Goal: Task Accomplishment & Management: Manage account settings

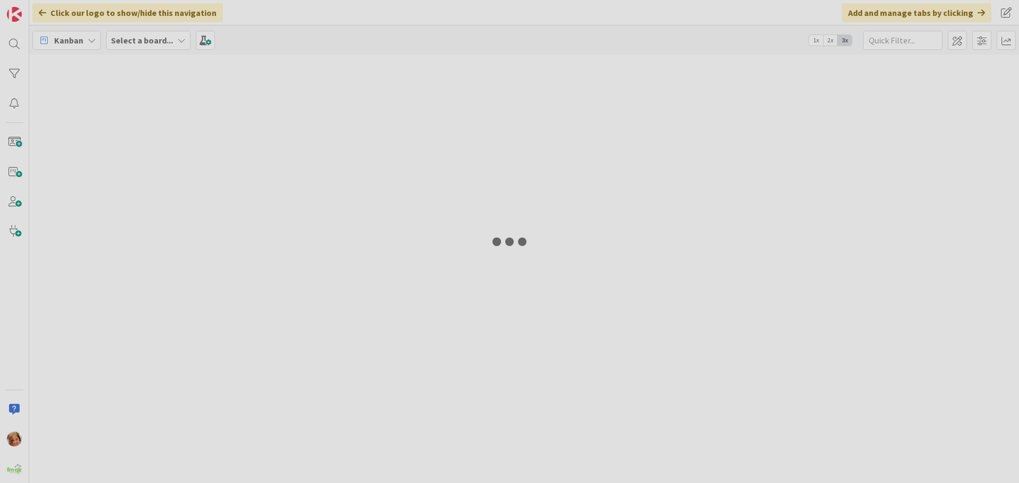
type input "fortit"
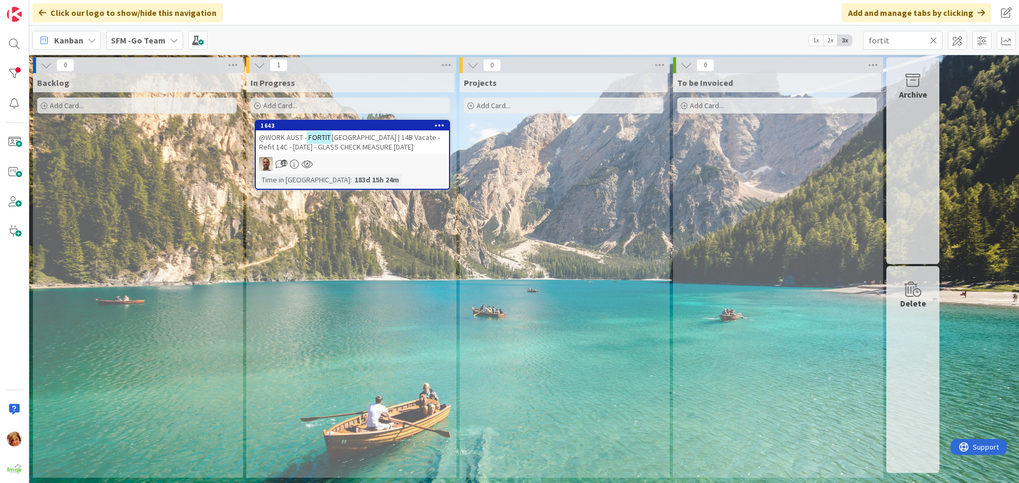
click at [393, 139] on span "[GEOGRAPHIC_DATA] | 14B Vacate - Refit 14C - [DATE] - GLASS CHECK MEASURE [DATE]" at bounding box center [349, 142] width 181 height 19
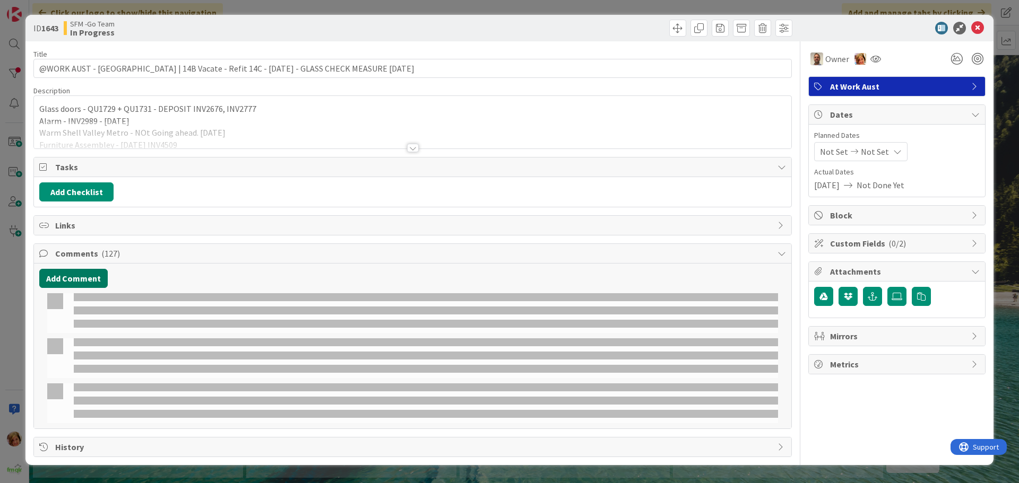
click at [78, 283] on button "Add Comment" at bounding box center [73, 278] width 68 height 19
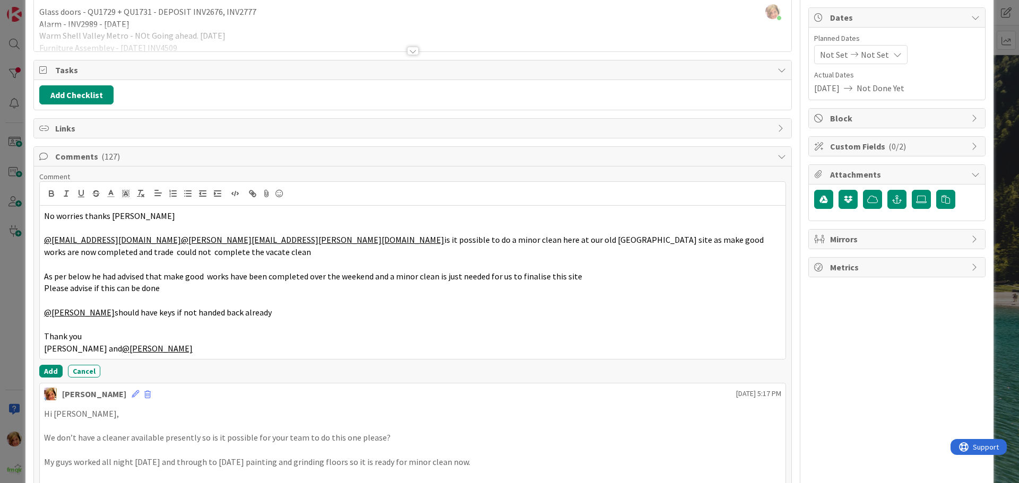
scroll to position [106, 0]
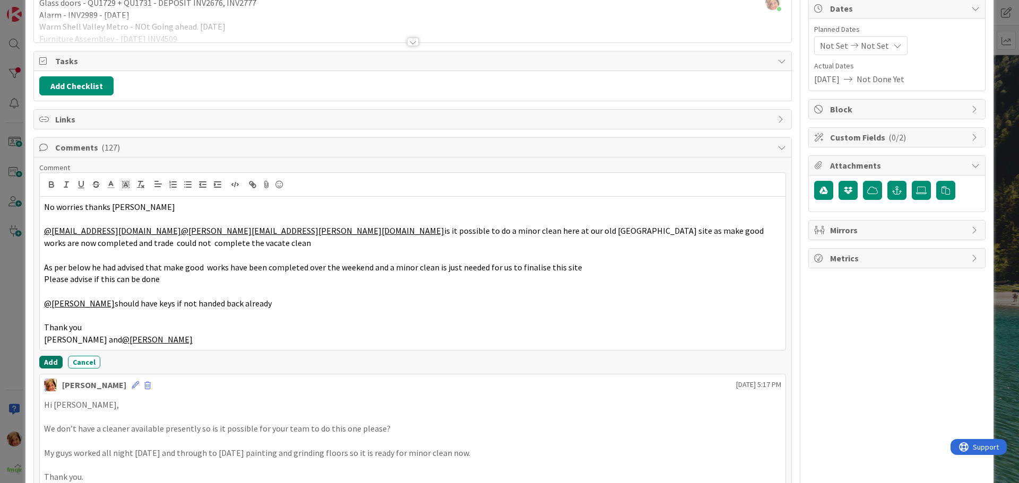
click at [51, 361] on button "Add" at bounding box center [50, 362] width 23 height 13
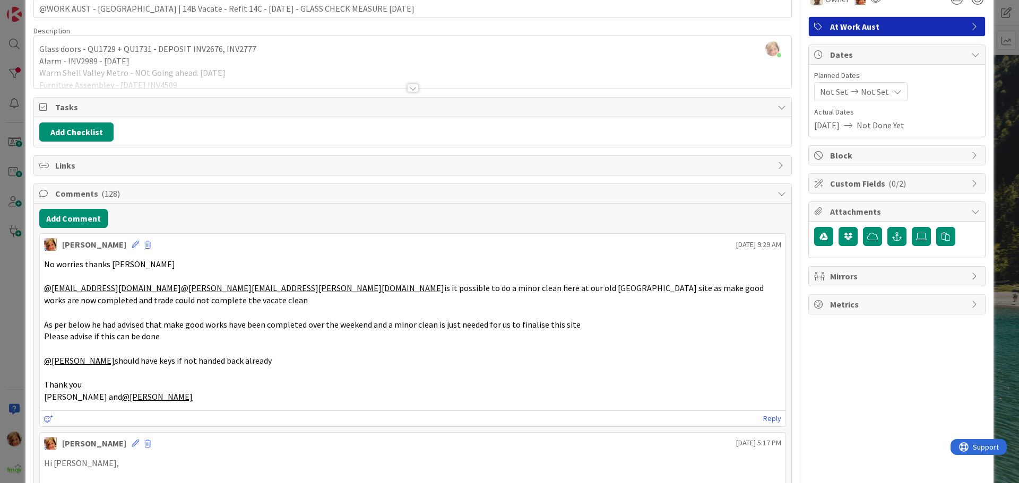
scroll to position [0, 0]
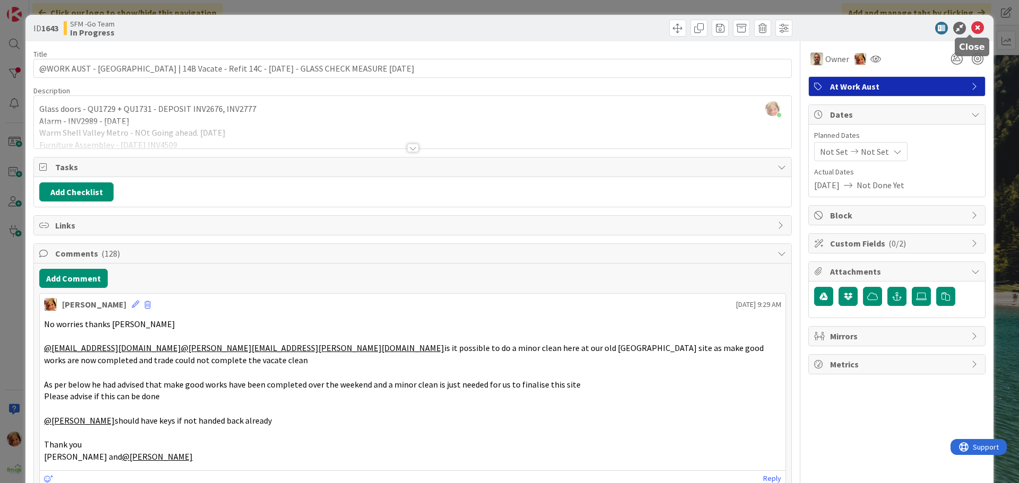
click at [971, 25] on icon at bounding box center [977, 28] width 13 height 13
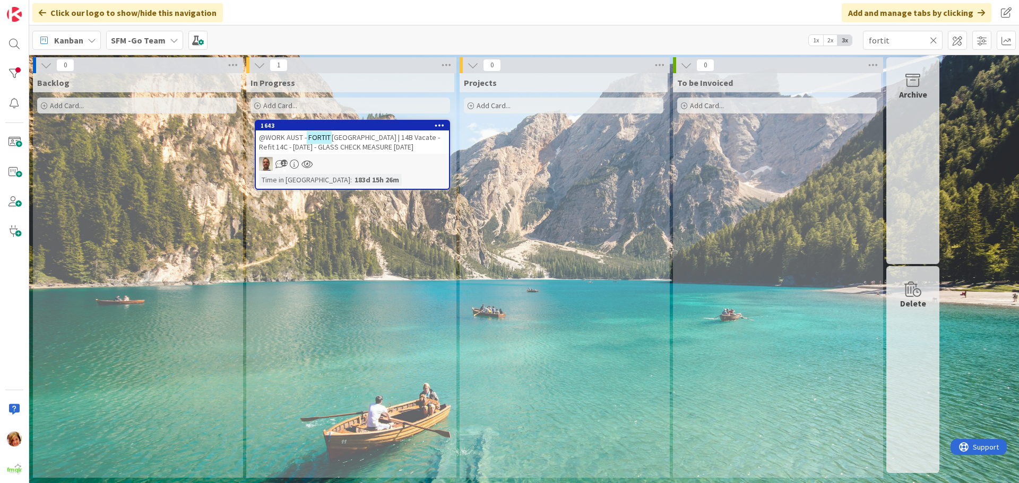
click at [935, 39] on icon at bounding box center [933, 41] width 7 height 10
click at [931, 39] on input "text" at bounding box center [903, 40] width 80 height 19
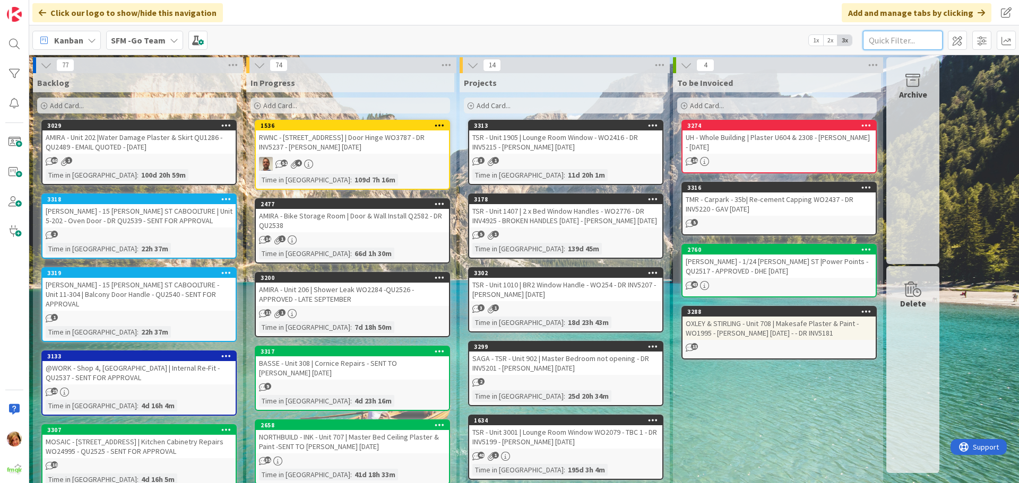
type input "t"
type input "wilsonton"
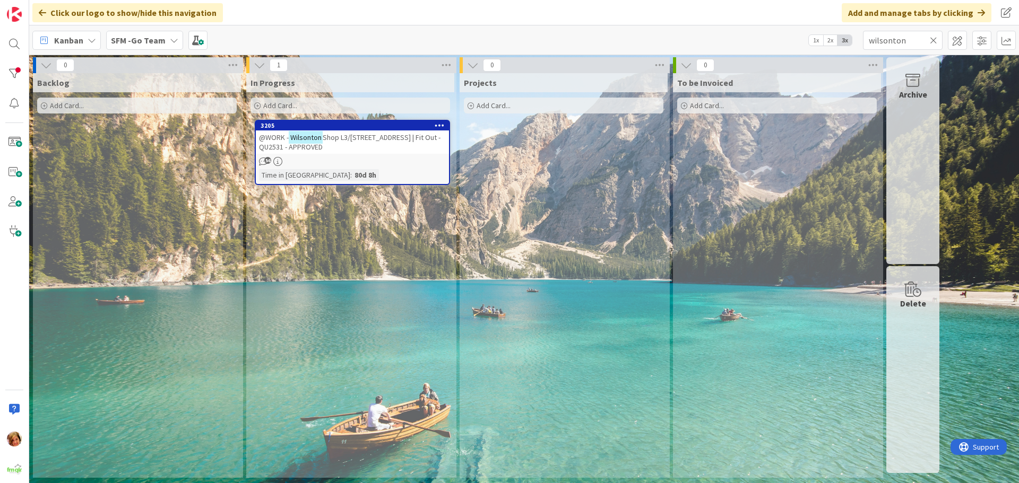
click at [353, 145] on div "@WORK - Wilsonton Shop L3/[STREET_ADDRESS] | Fit Out - QU2531 - APPROVED" at bounding box center [352, 142] width 193 height 23
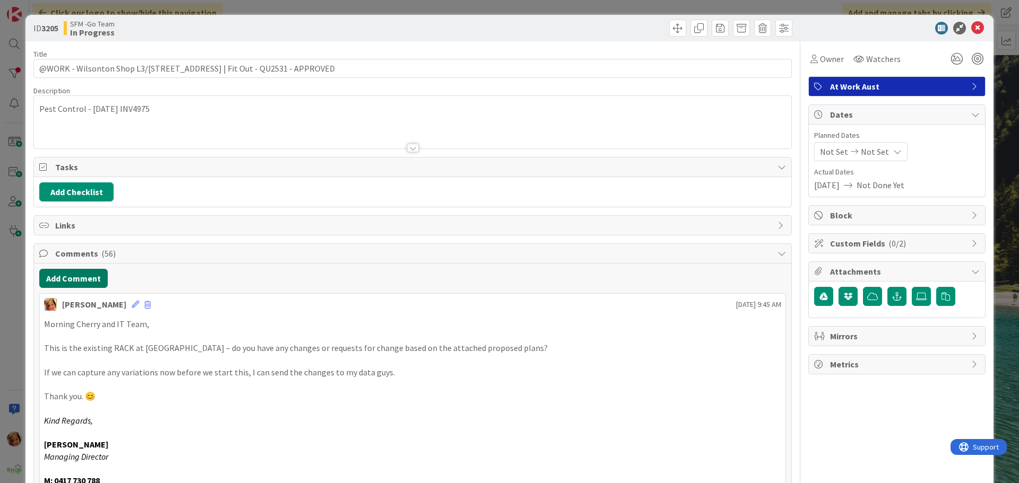
click at [79, 273] on button "Add Comment" at bounding box center [73, 278] width 68 height 19
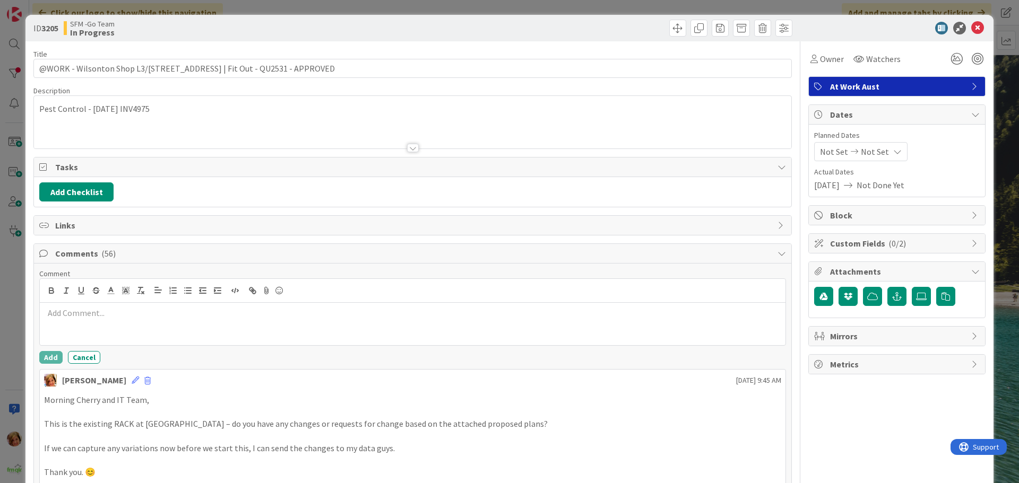
click at [99, 305] on div at bounding box center [413, 324] width 746 height 42
click at [262, 326] on p "Did they give you any answer on the start date?" at bounding box center [412, 325] width 737 height 12
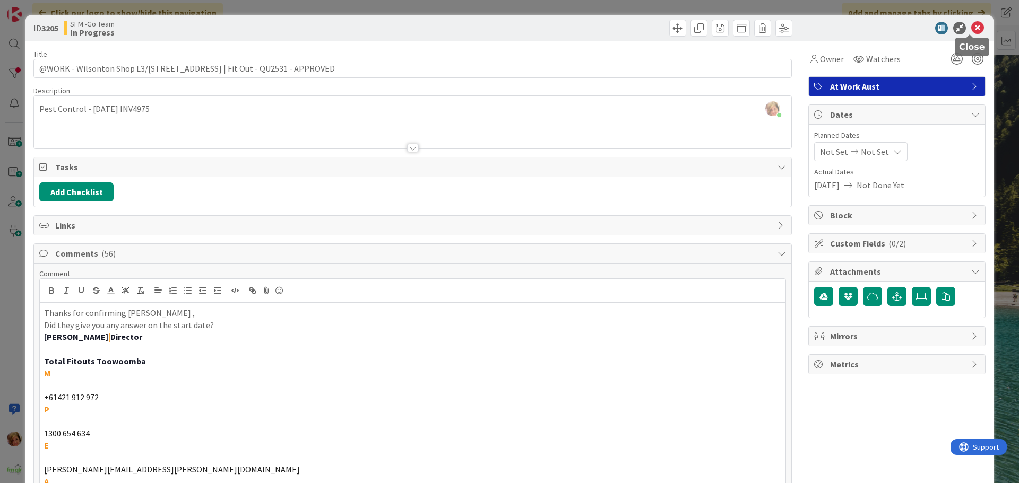
click at [972, 28] on icon at bounding box center [977, 28] width 13 height 13
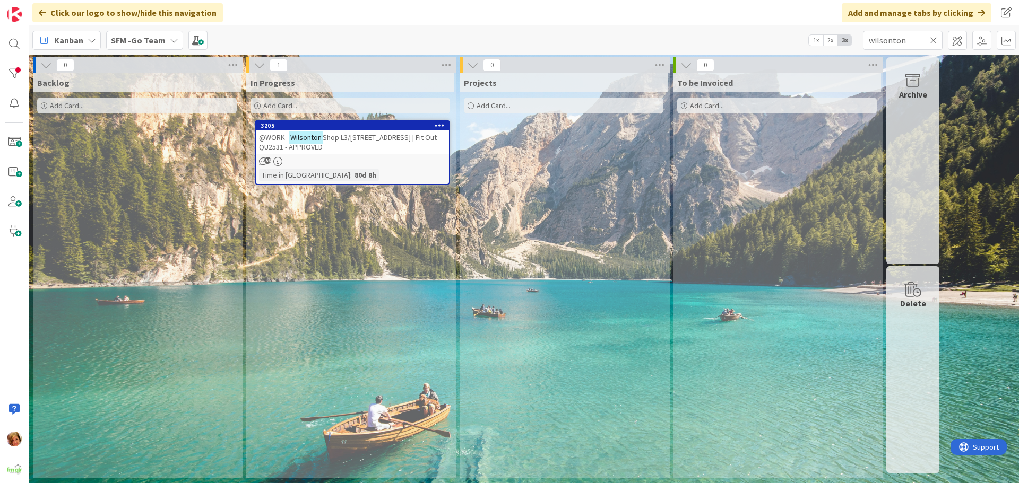
click at [932, 37] on icon at bounding box center [933, 41] width 7 height 10
click at [932, 37] on input "text" at bounding box center [903, 40] width 80 height 19
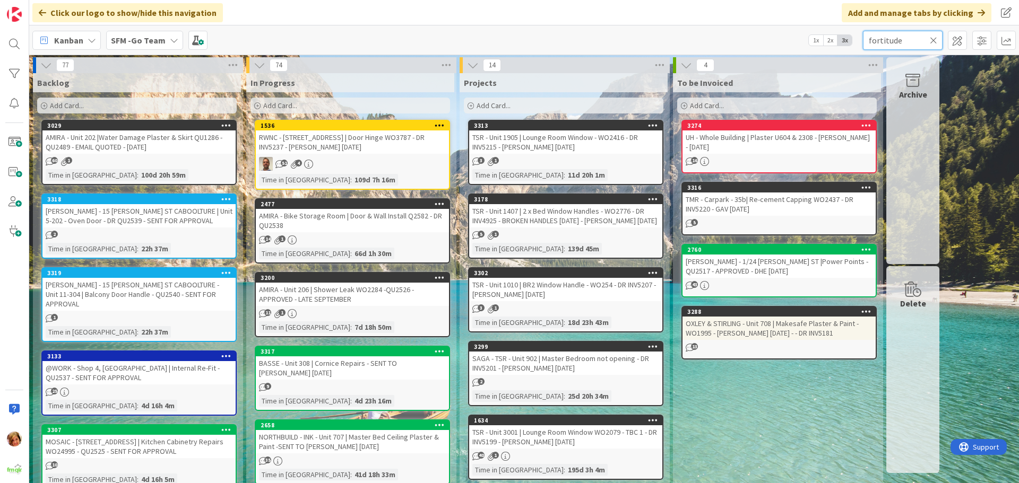
type input "fortitude"
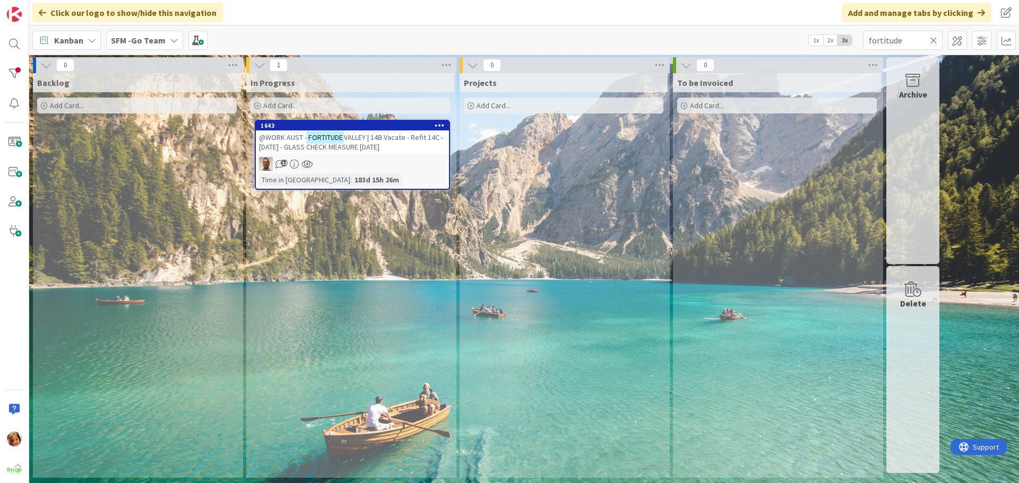
click at [375, 140] on span "VALLEY | 14B Vacate - Refit 14C - [DATE] - GLASS CHECK MEASURE [DATE]" at bounding box center [351, 142] width 184 height 19
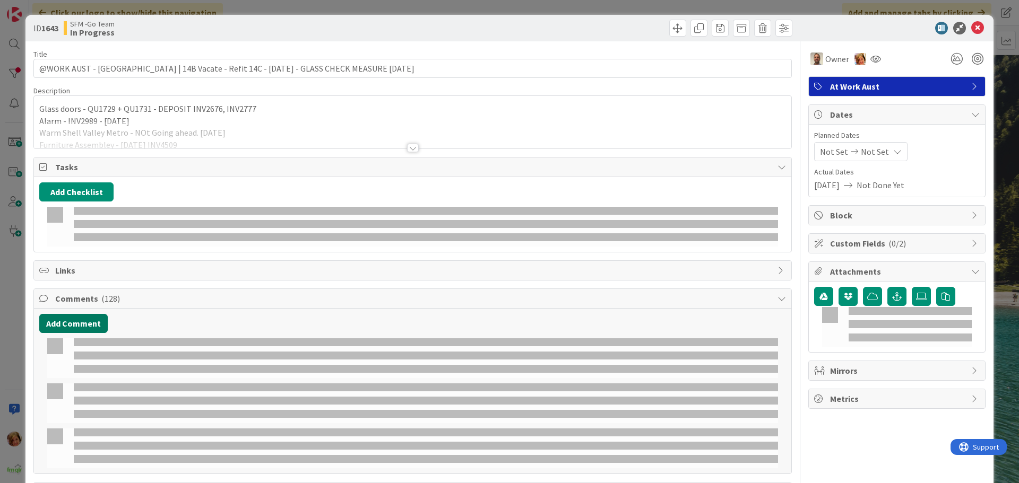
click at [82, 314] on button "Add Comment" at bounding box center [73, 323] width 68 height 19
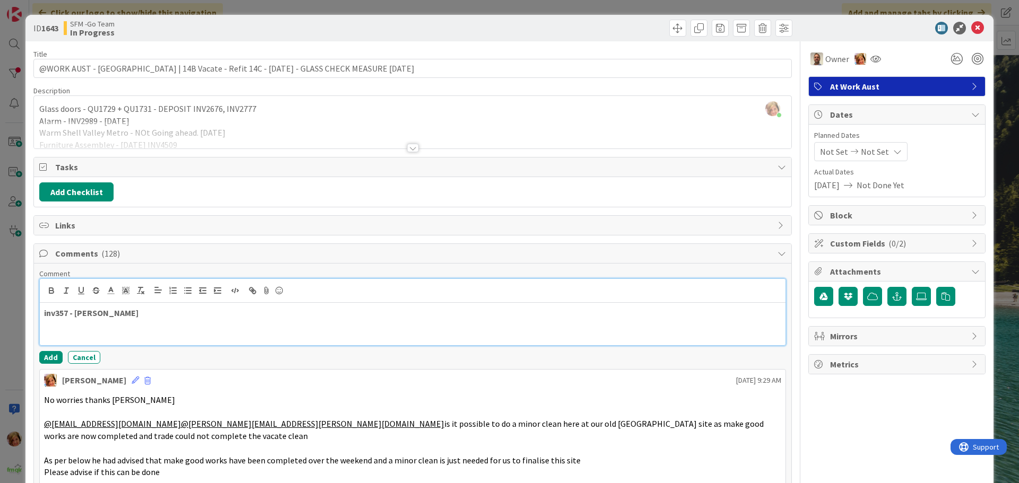
click at [186, 318] on p "inv357 - [PERSON_NAME]" at bounding box center [412, 313] width 737 height 12
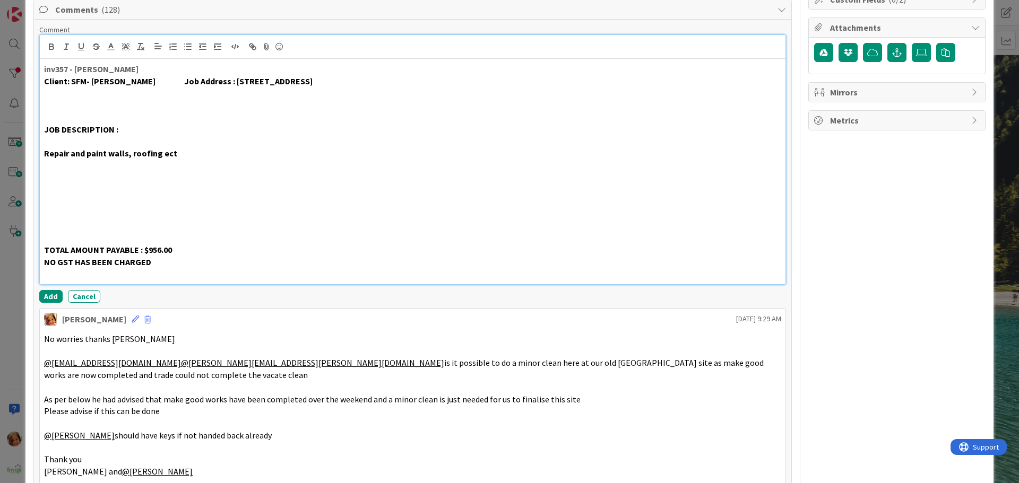
scroll to position [252, 0]
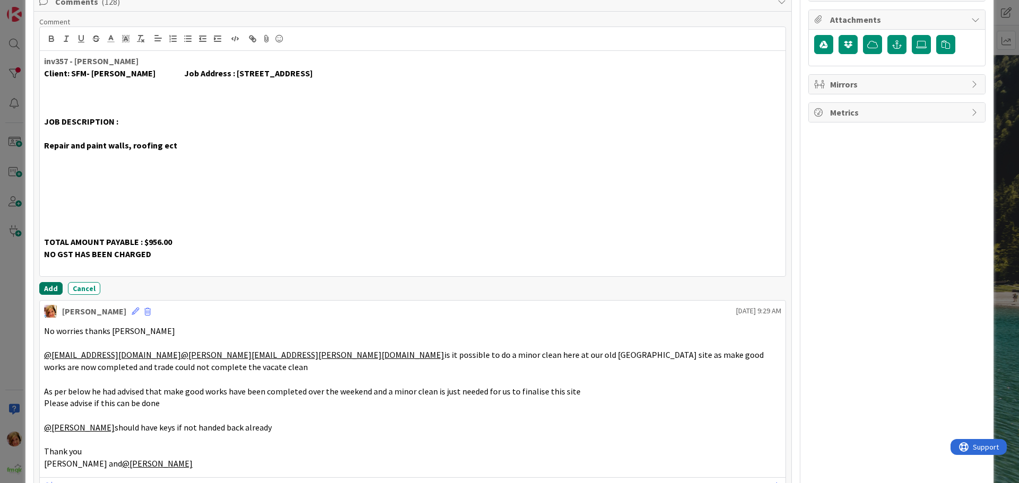
click at [53, 283] on button "Add" at bounding box center [50, 288] width 23 height 13
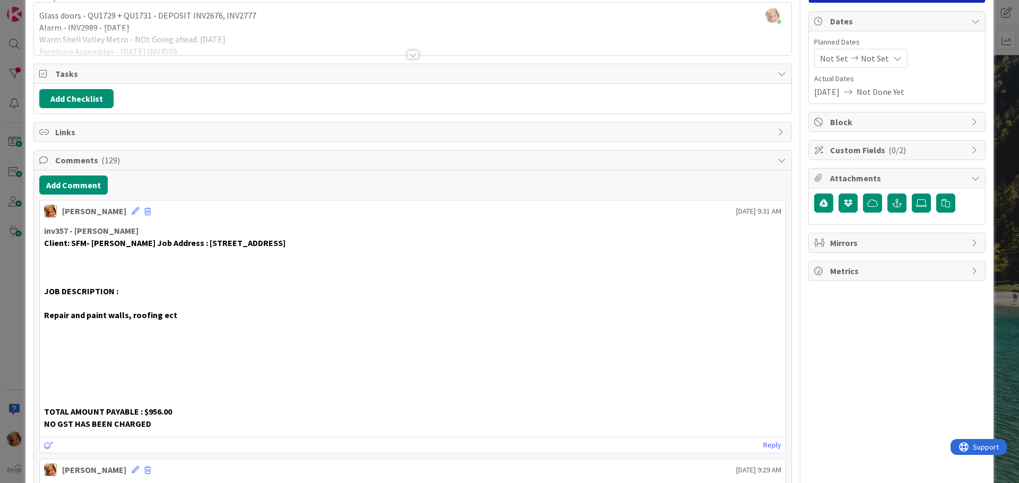
scroll to position [0, 0]
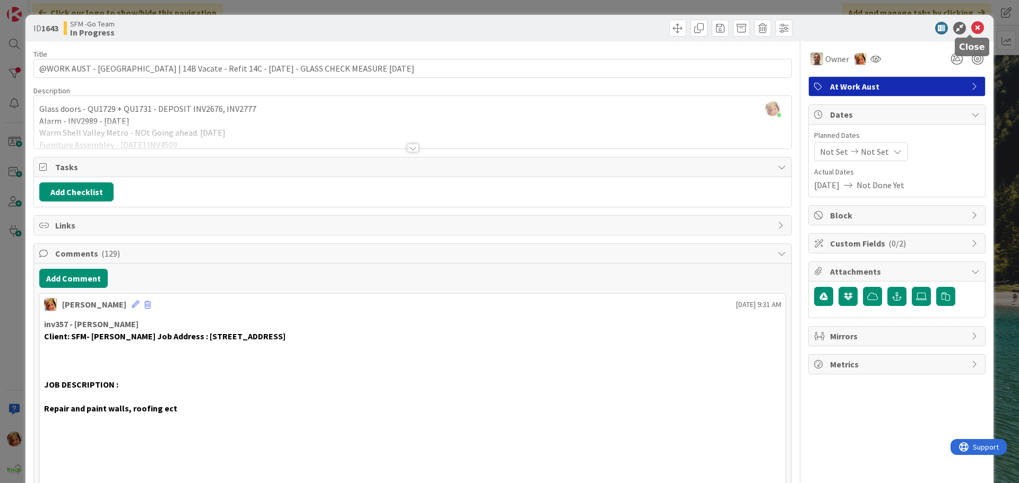
click at [973, 30] on icon at bounding box center [977, 28] width 13 height 13
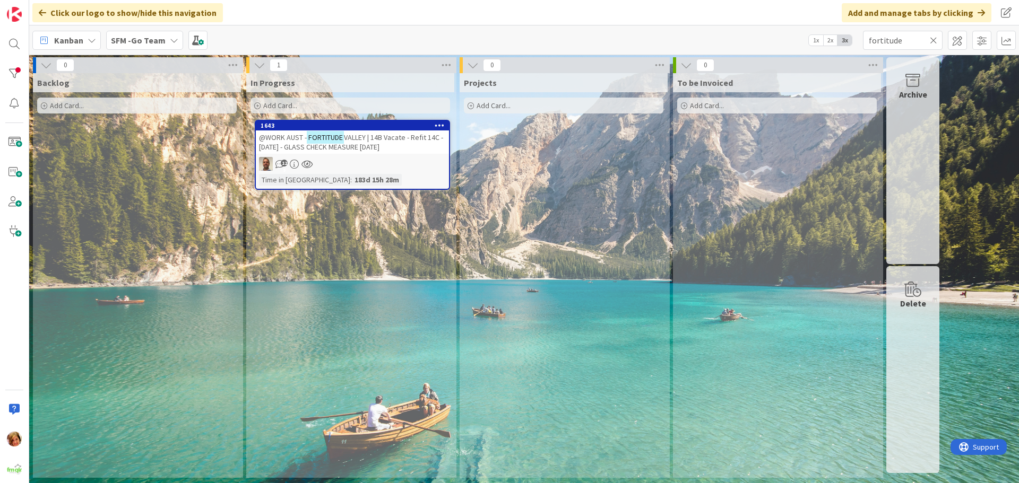
click at [933, 40] on icon at bounding box center [933, 41] width 7 height 10
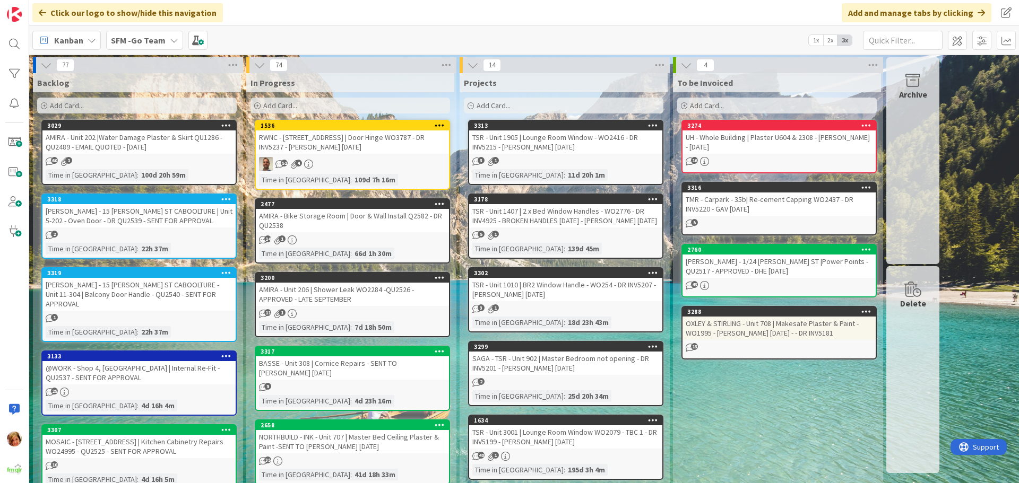
click at [409, 108] on div "Add Card..." at bounding box center [350, 106] width 200 height 16
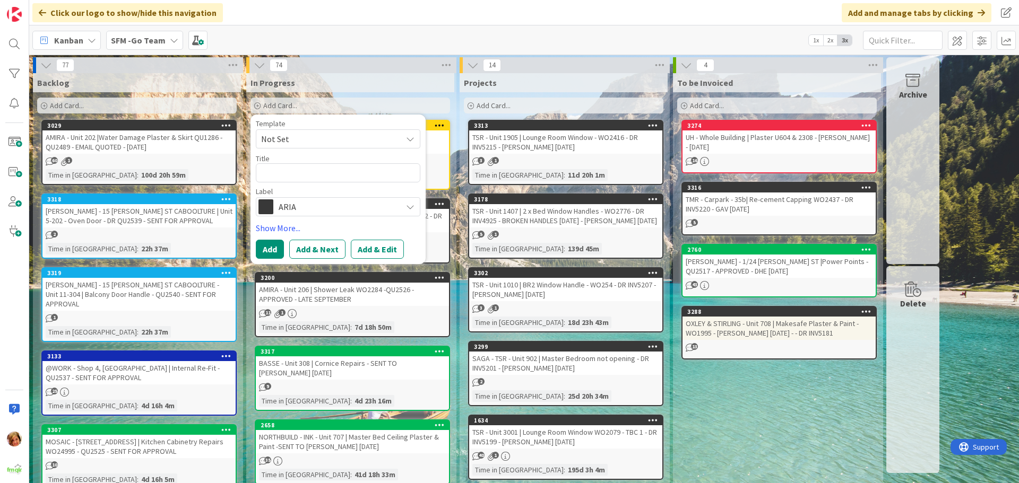
type textarea "x"
type textarea "S"
type textarea "x"
type textarea "SM"
type textarea "x"
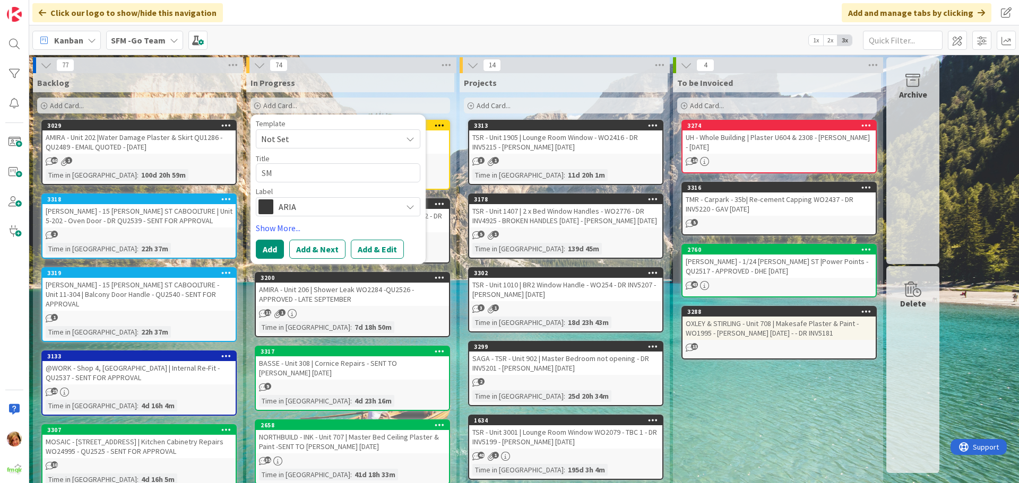
type textarea "SMA"
type textarea "x"
type textarea "SMAR"
type textarea "x"
type textarea "SMART"
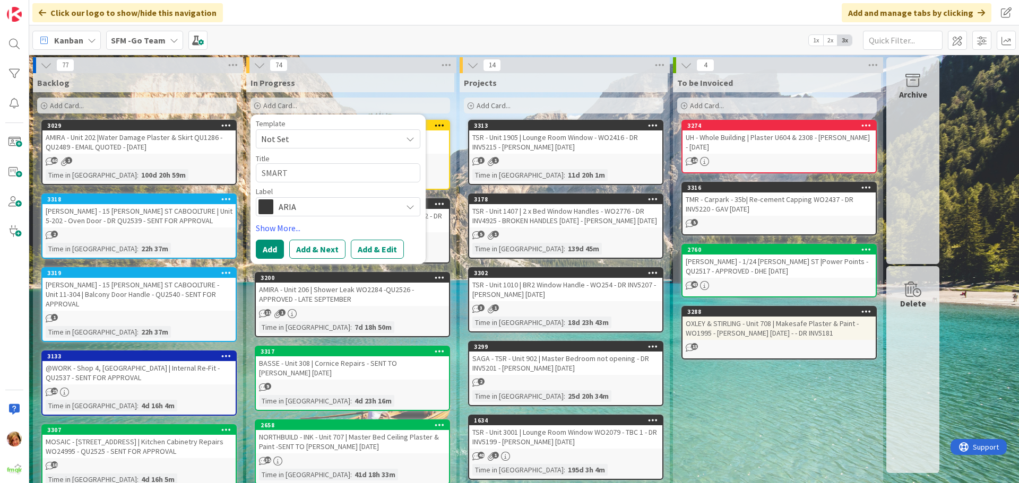
type textarea "x"
type textarea "SMARTE"
type textarea "x"
type textarea "SMARTER"
type textarea "x"
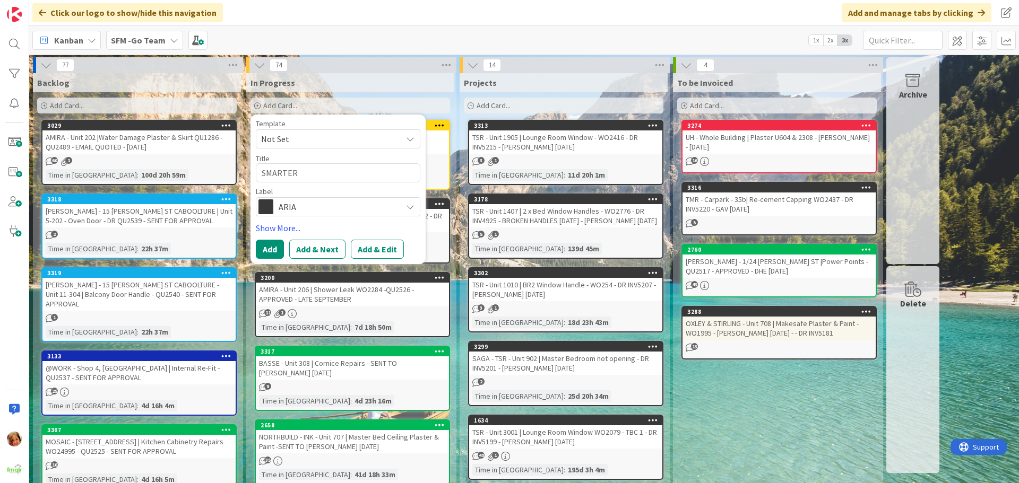
type textarea "SMARTER"
type textarea "x"
type textarea "SMARTER A"
type textarea "x"
type textarea "SMARTER AI"
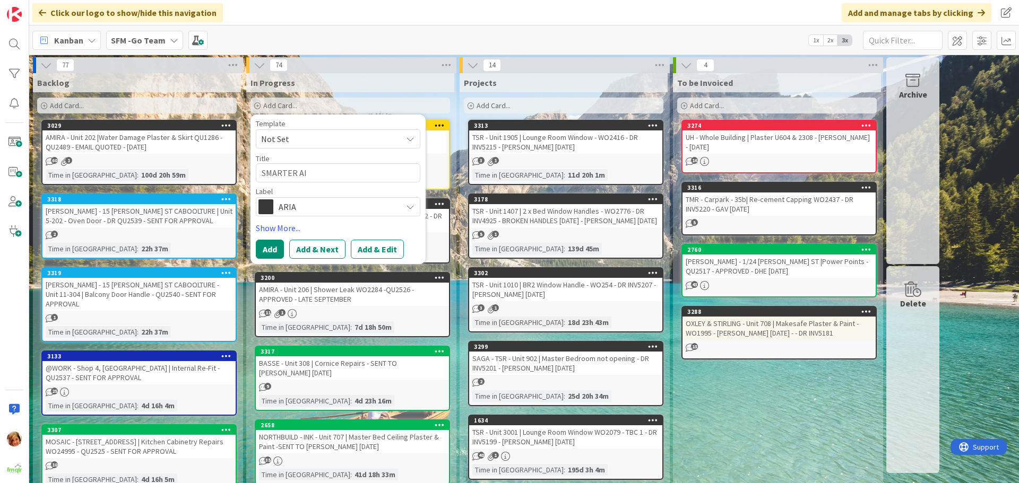
type textarea "x"
type textarea "SMARTER AIR"
type textarea "x"
type textarea "SMARTER AIR"
type textarea "x"
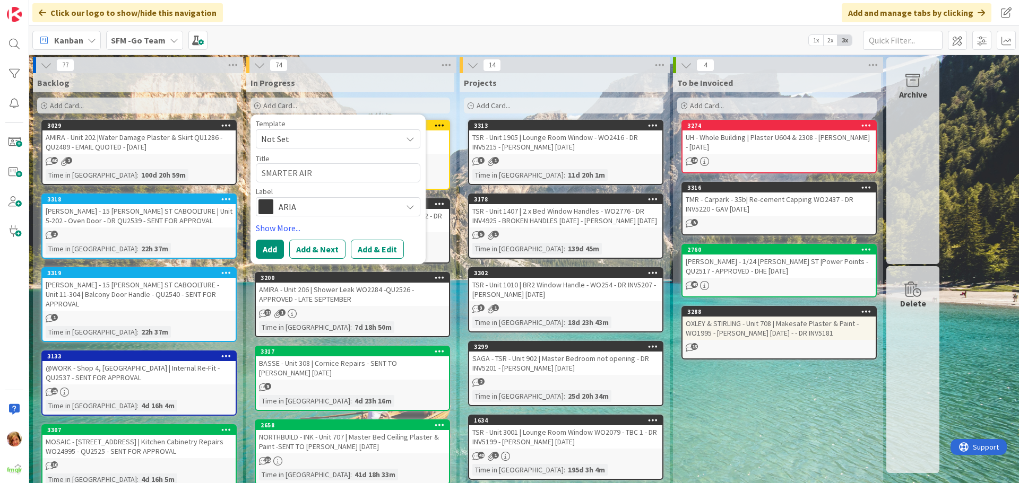
type textarea "SMARTER AIR -"
type textarea "x"
type textarea "SMARTER AIR -"
click at [336, 174] on textarea "SMARTER AIR -" at bounding box center [338, 172] width 165 height 19
type textarea "x"
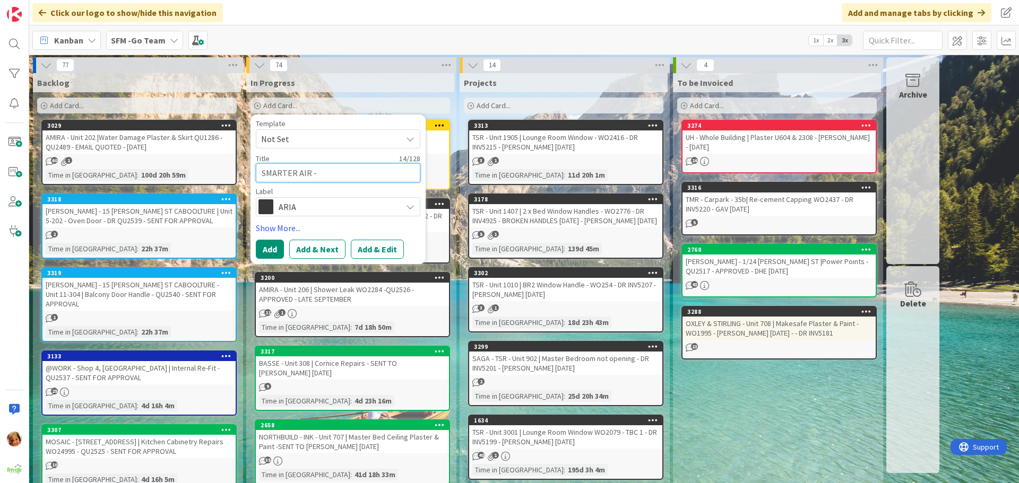
type textarea "SMARTER AIR - 1"
type textarea "x"
type textarea "SMARTER AIR - 1A"
type textarea "x"
type textarea "SMARTER AIR - 1A R"
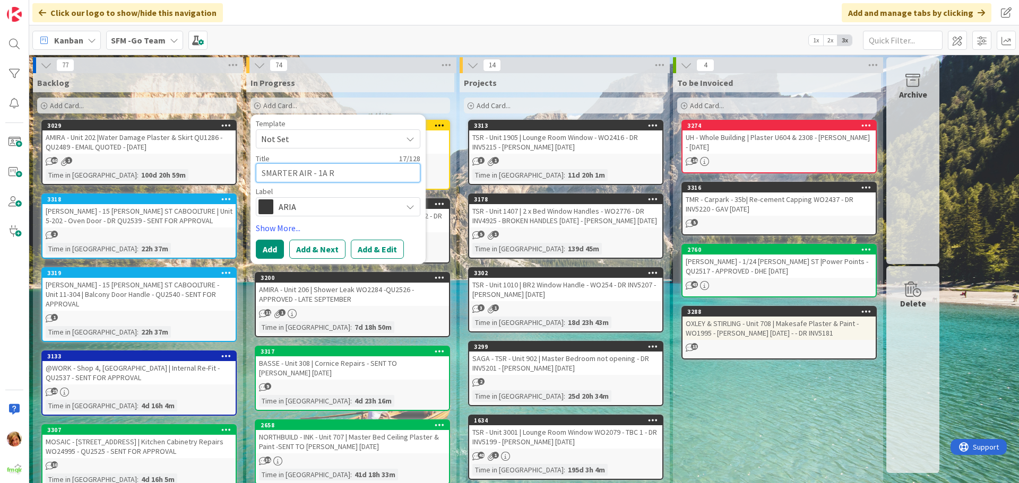
type textarea "x"
type textarea "SMARTER AIR - 1A [GEOGRAPHIC_DATA]"
type textarea "x"
type textarea "SMARTER AIR - 1A [GEOGRAPHIC_DATA]"
type textarea "x"
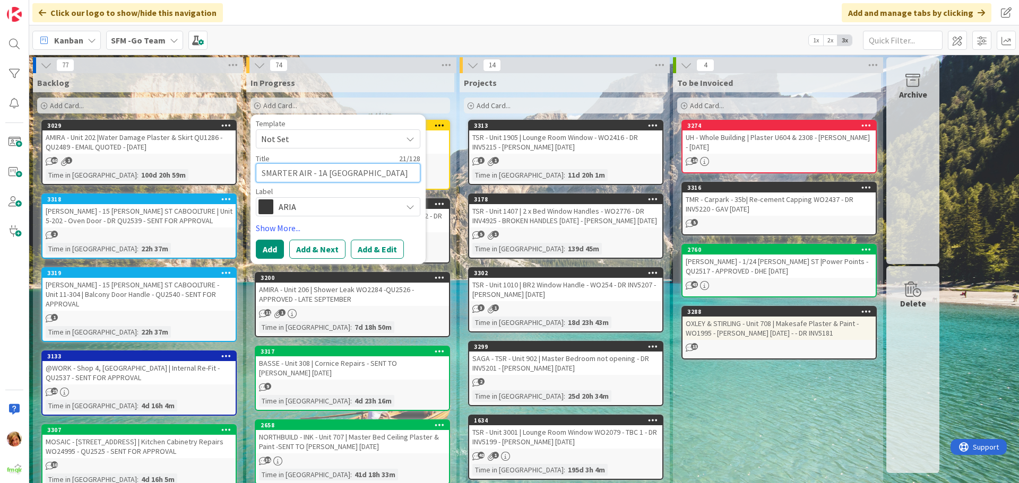
type textarea "SMARTER AIR - 1A Roman"
type textarea "x"
type textarea "SMARTER AIR - 1A [PERSON_NAME]"
type textarea "x"
type textarea "SMARTER AIR - 1A [PERSON_NAME]"
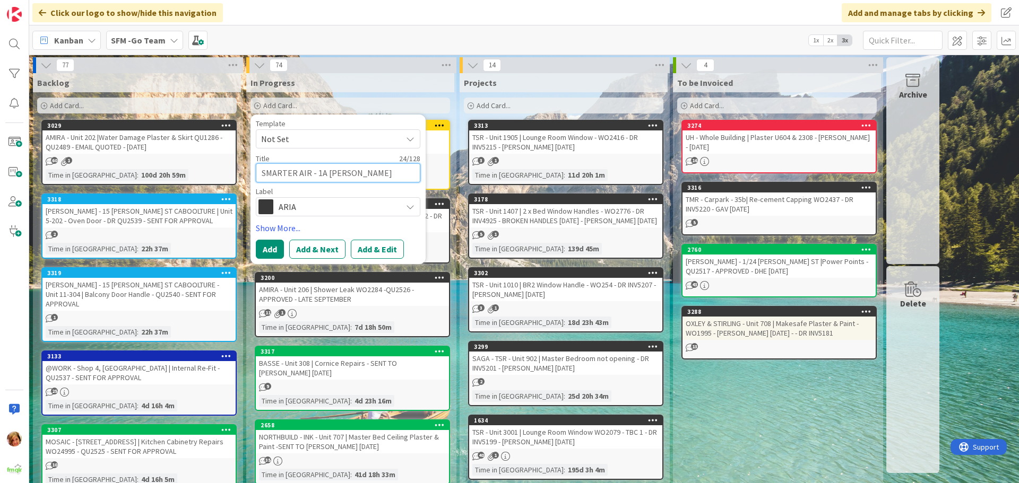
type textarea "x"
type textarea "SMARTER AIR - 1A [PERSON_NAME] C"
type textarea "x"
type textarea "SMARTER AIR - 1A [PERSON_NAME]"
type textarea "x"
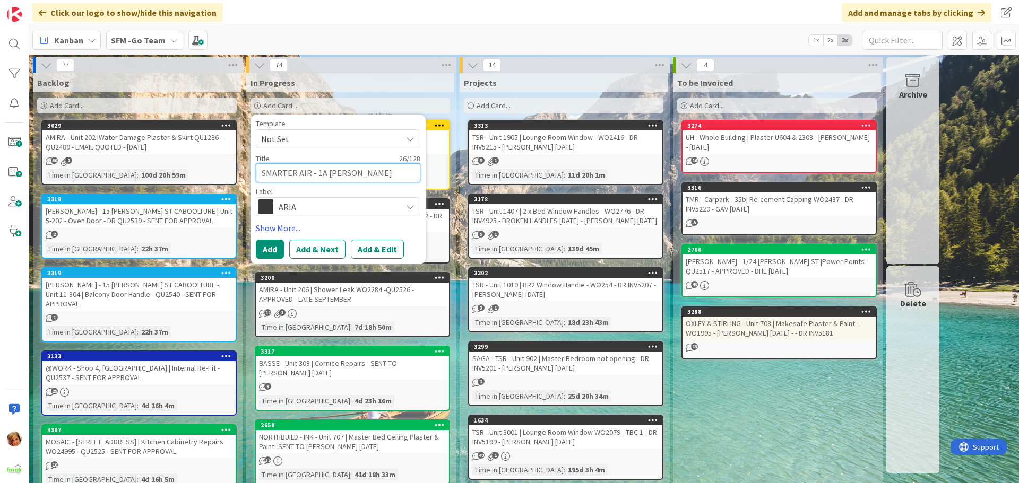
type textarea "SMARTER AIR - 1A [PERSON_NAME] Crt"
type textarea "x"
type textarea "SMARTER AIR - 1A [PERSON_NAME] Crt"
type textarea "x"
type textarea "SMARTER AIR - 1A [PERSON_NAME] Crt O"
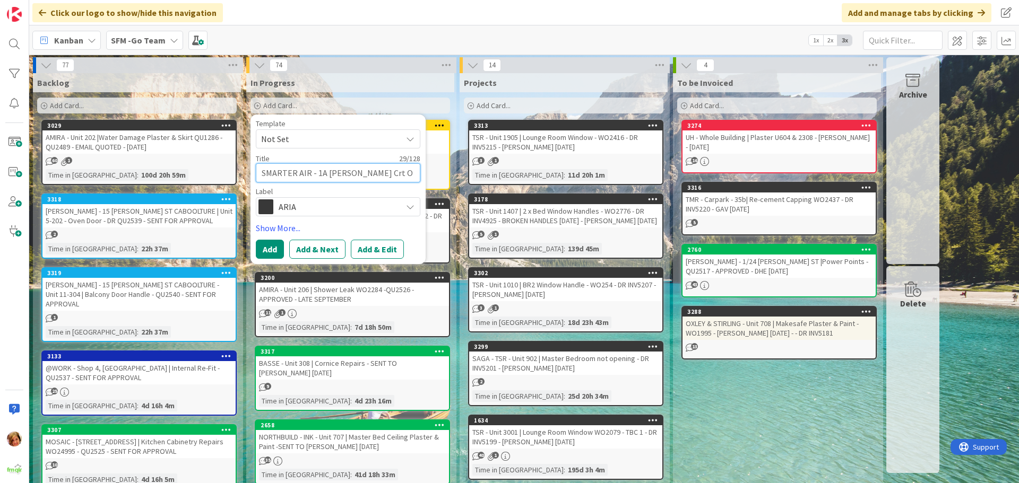
type textarea "x"
type textarea "SMARTER AIR - 1A [PERSON_NAME] Crt Orm"
type textarea "x"
type textarea "SMARTER AIR - 1A [PERSON_NAME] Crt Ormi"
type textarea "x"
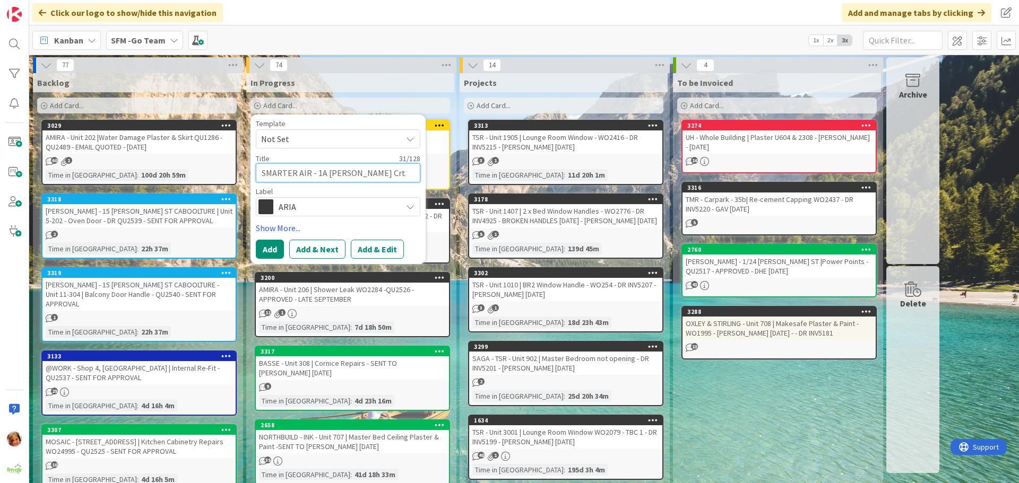
type textarea "SMARTER AIR - 1A [PERSON_NAME] Crt Ormis"
type textarea "x"
type textarea "SMARTER AIR - 1A [PERSON_NAME] Crt Ormist"
type textarea "x"
type textarea "SMARTER AIR - 1A [PERSON_NAME] Crt Ormisto"
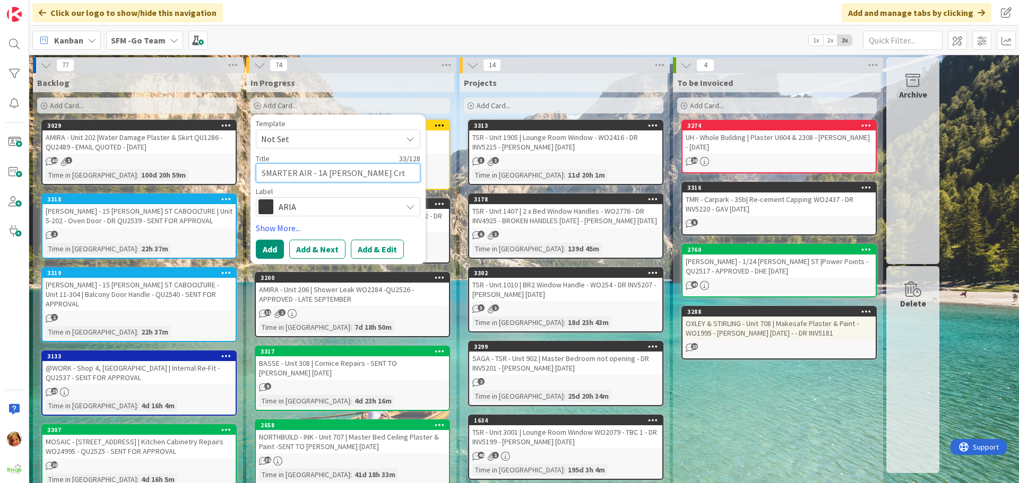
type textarea "x"
type textarea "SMARTER AIR - 1A [PERSON_NAME] Crt [PERSON_NAME]"
type textarea "x"
type textarea "SMARTER AIR - 1A [PERSON_NAME] Crt [PERSON_NAME]"
type textarea "x"
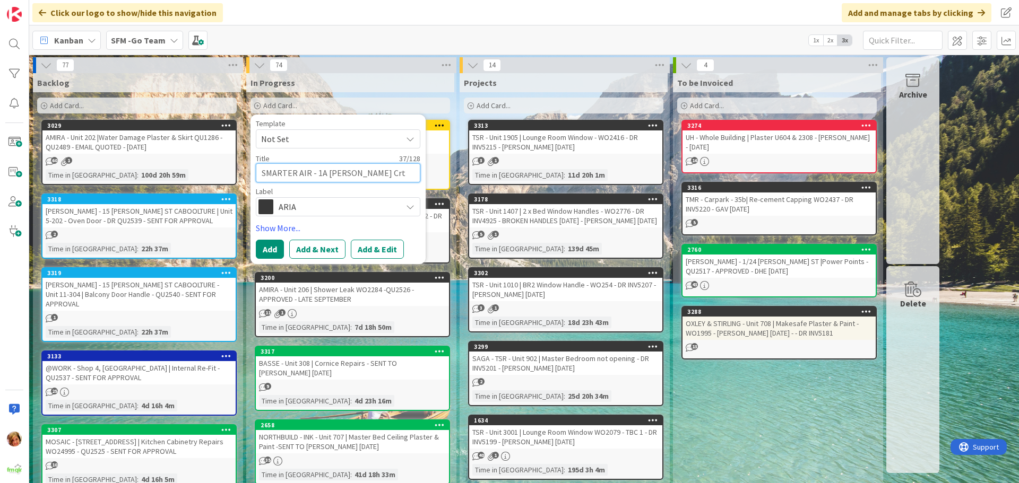
type textarea "SMARTER AIR - 1A [PERSON_NAME] Crt [PERSON_NAME] |"
type textarea "x"
type textarea "SMARTER AIR - 1A [PERSON_NAME] Crt [PERSON_NAME] |"
type textarea "x"
type textarea "SMARTER AIR - 1A [PERSON_NAME] Crt [PERSON_NAME] | e"
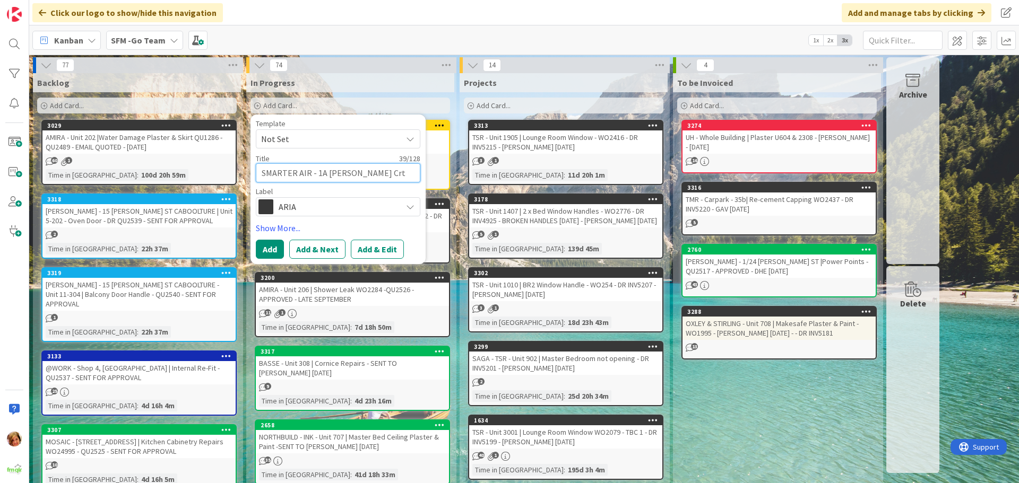
type textarea "x"
type textarea "SMARTER AIR - 1A [PERSON_NAME] Crt [PERSON_NAME] | ei"
type textarea "x"
type textarea "SMARTER AIR - 1A [PERSON_NAME] Crt [PERSON_NAME] | eil"
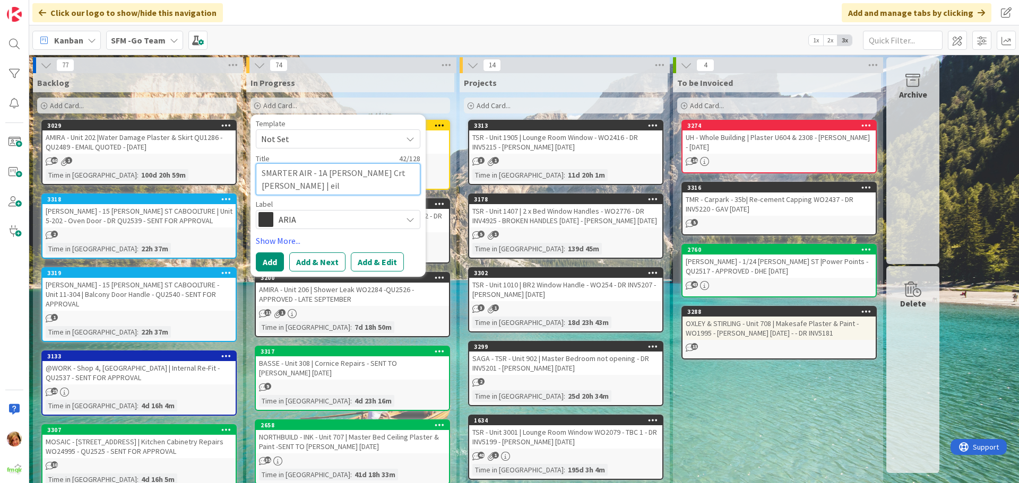
type textarea "x"
type textarea "SMARTER AIR - 1A [PERSON_NAME] Crt [PERSON_NAME] | eili"
type textarea "x"
type textarea "SMARTER AIR - 1A [PERSON_NAME] Crt [PERSON_NAME] | eilin"
type textarea "x"
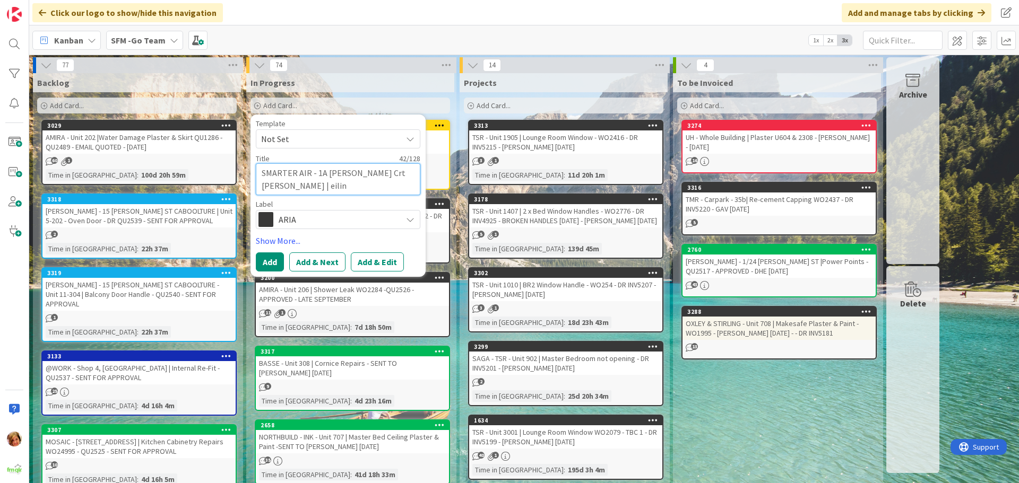
type textarea "SMARTER AIR - 1A [PERSON_NAME] Crt [PERSON_NAME] | eiling"
type textarea "x"
type textarea "SMARTER AIR - 1A [PERSON_NAME] Crt [PERSON_NAME] | eiling"
type textarea "x"
type textarea "SMARTER AIR - 1A [PERSON_NAME] Crt [PERSON_NAME] | eiling"
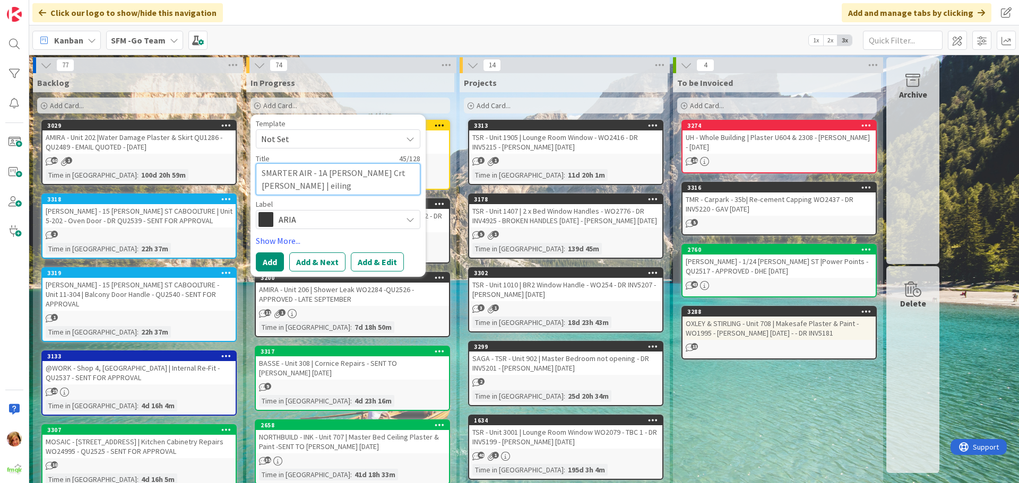
type textarea "x"
type textarea "SMARTER AIR - 1A [PERSON_NAME] Crt [PERSON_NAME] | eilin"
type textarea "x"
type textarea "SMARTER AIR - 1A [PERSON_NAME] Crt [PERSON_NAME] | eili"
type textarea "x"
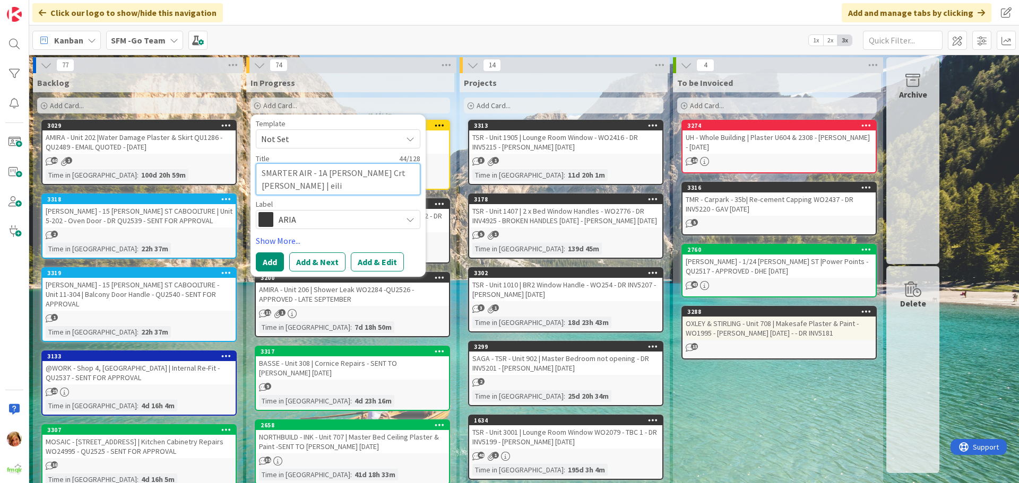
type textarea "SMARTER AIR - 1A [PERSON_NAME] Crt [PERSON_NAME] | eil"
type textarea "x"
type textarea "SMARTER AIR - 1A [PERSON_NAME] Crt [PERSON_NAME] | ei"
type textarea "x"
type textarea "SMARTER AIR - 1A [PERSON_NAME] Crt [PERSON_NAME] | e"
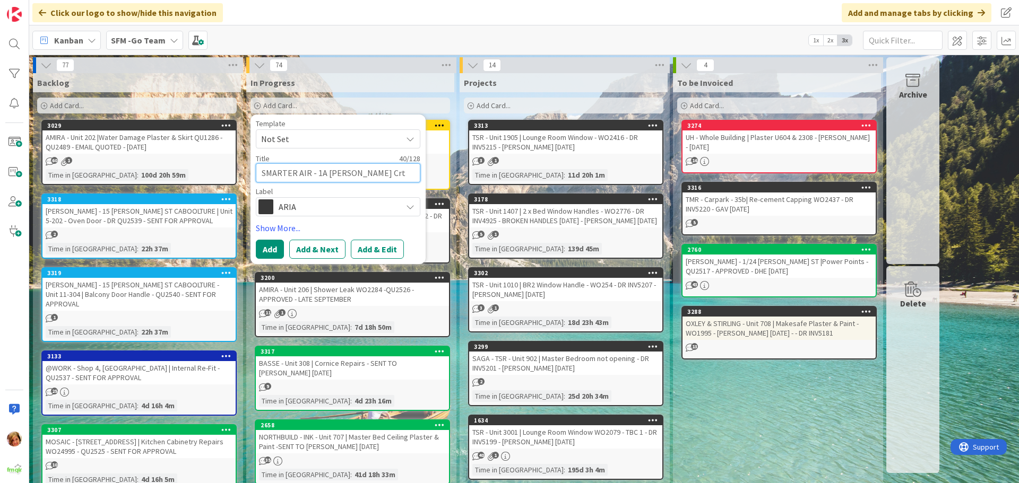
type textarea "x"
type textarea "SMARTER AIR - 1A [PERSON_NAME] Crt [PERSON_NAME] |"
type textarea "x"
type textarea "SMARTER AIR - 1A [PERSON_NAME] Crt [PERSON_NAME] | C"
type textarea "x"
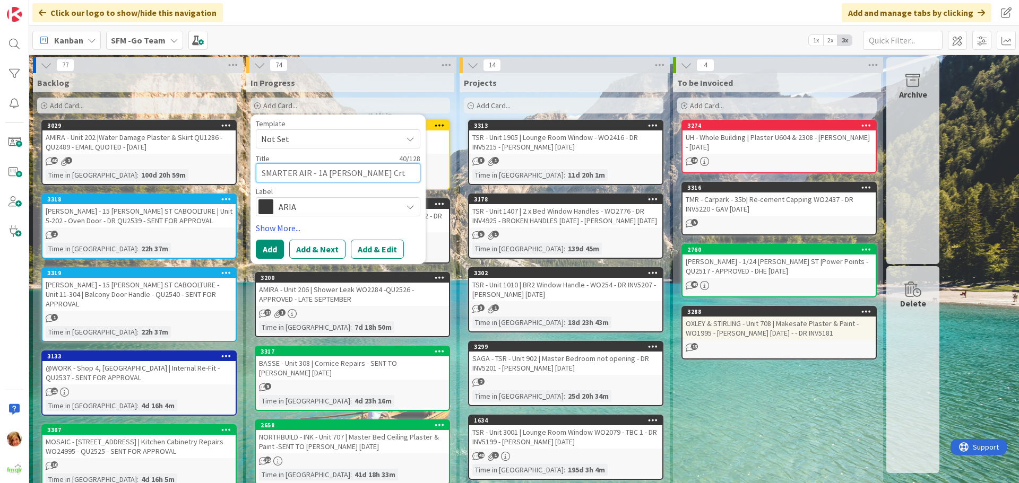
type textarea "SMARTER AIR - 1A [PERSON_NAME] Crt [PERSON_NAME] | Ce"
type textarea "x"
type textarea "SMARTER AIR - 1A [PERSON_NAME] Crt [PERSON_NAME] | Cei"
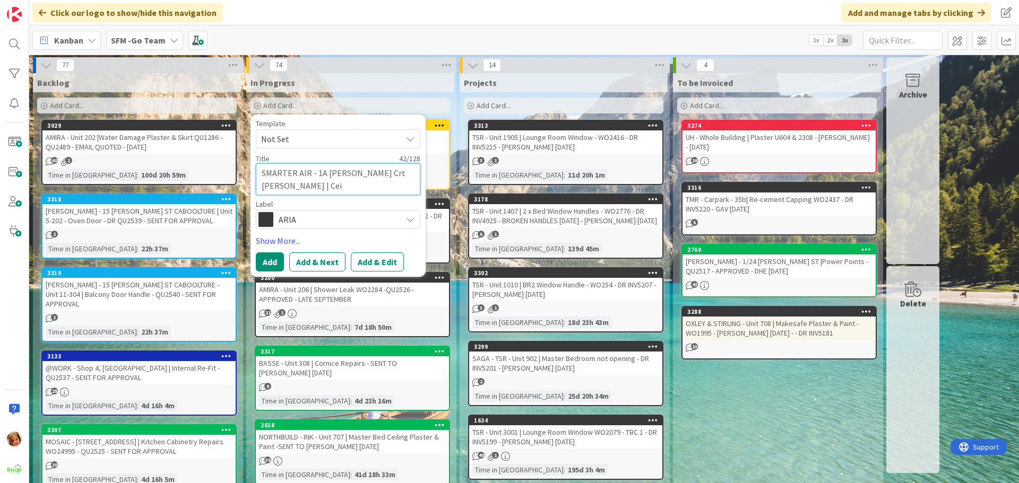
type textarea "x"
type textarea "SMARTER AIR - 1A [PERSON_NAME] Crt [PERSON_NAME] | [PERSON_NAME]"
type textarea "x"
type textarea "SMARTER AIR - 1A [PERSON_NAME] Crt [PERSON_NAME] | Ceili"
type textarea "x"
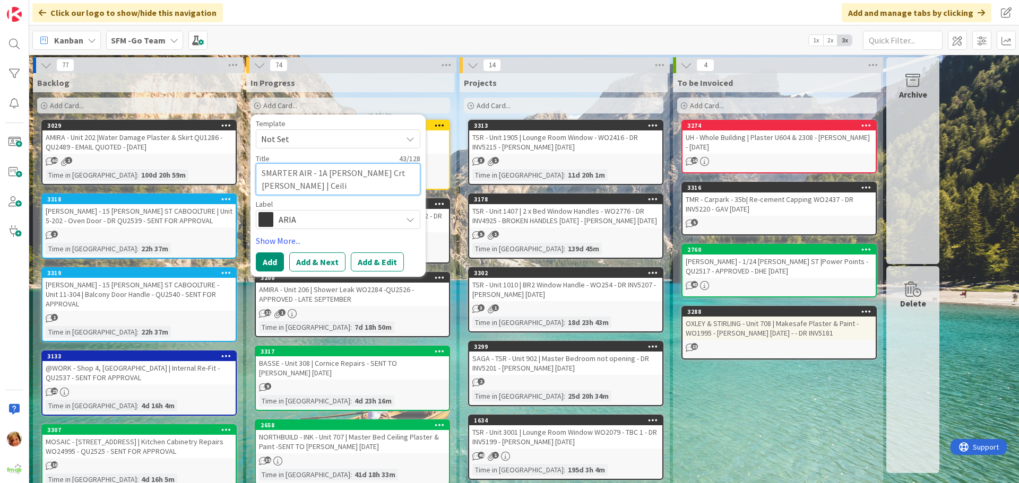
type textarea "SMARTER AIR - 1A [PERSON_NAME] Crt [PERSON_NAME] | Ceilin"
type textarea "x"
type textarea "SMARTER AIR - 1A [PERSON_NAME] Crt [PERSON_NAME] | Ceiling"
type textarea "x"
type textarea "SMARTER AIR - 1A [PERSON_NAME] Crt [PERSON_NAME] | Ceiling"
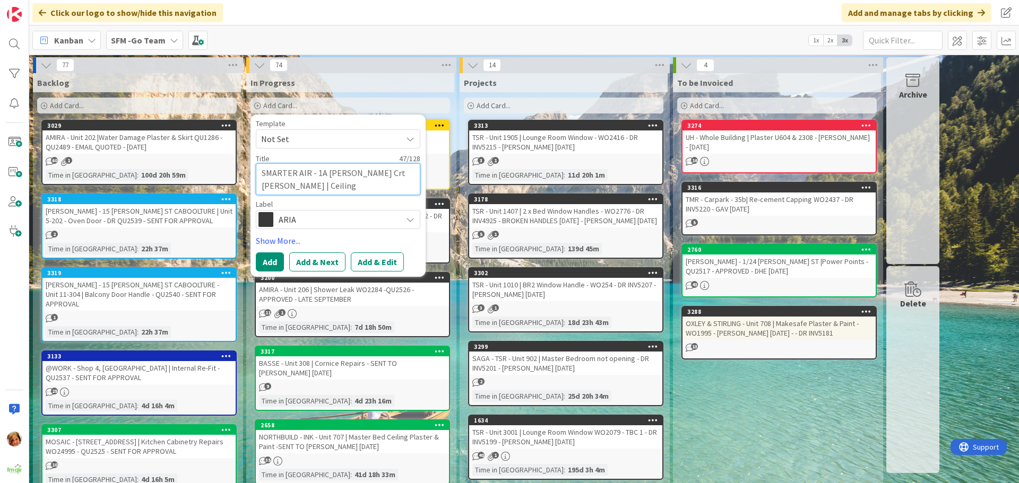
type textarea "x"
type textarea "SMARTER AIR - 1A [PERSON_NAME] Crt [PERSON_NAME] | Ceiling Re"
type textarea "x"
type textarea "SMARTER AIR - 1A [PERSON_NAME] Crt [PERSON_NAME] | Ceiling Rep"
type textarea "x"
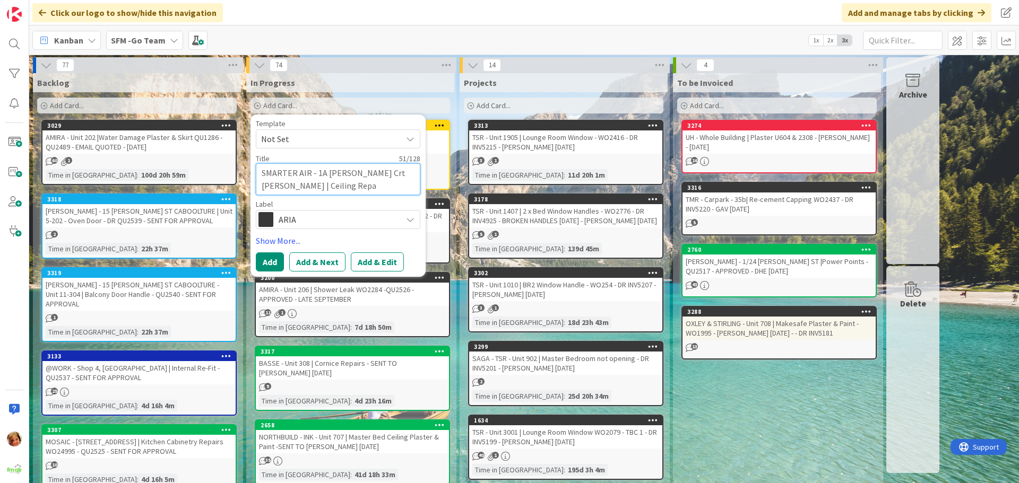
type textarea "SMARTER AIR - 1A [PERSON_NAME] Crt [PERSON_NAME] | Ceiling Repai"
type textarea "x"
type textarea "SMARTER AIR - 1A [PERSON_NAME] Crt [PERSON_NAME] | Ceiling Repair"
type textarea "x"
type textarea "SMARTER AIR - 1A [PERSON_NAME] Crt [PERSON_NAME] | Ceiling Repair"
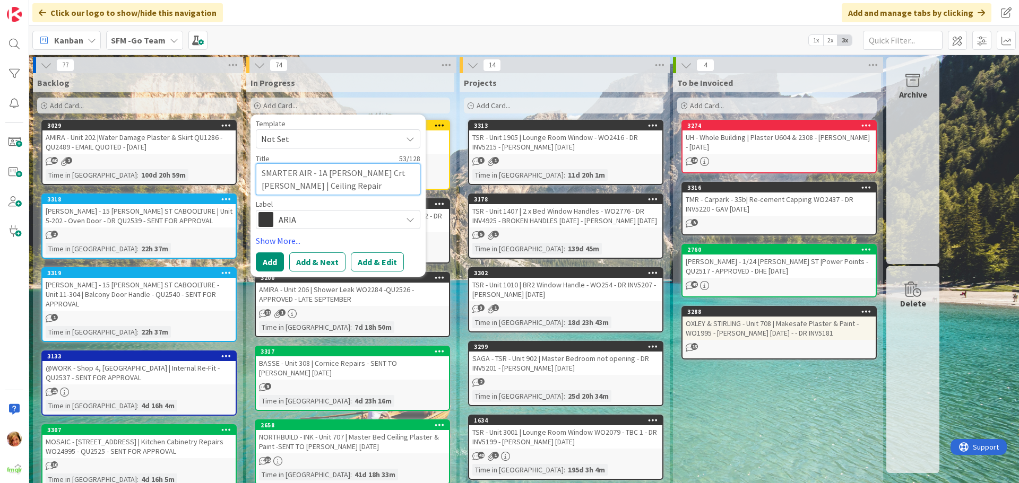
type textarea "x"
type textarea "SMARTER AIR - 1A [PERSON_NAME] Crt [PERSON_NAME] | Ceiling Repair a"
type textarea "x"
type textarea "SMARTER AIR - 1A [PERSON_NAME] Crt [PERSON_NAME] | Ceiling Repair an"
type textarea "x"
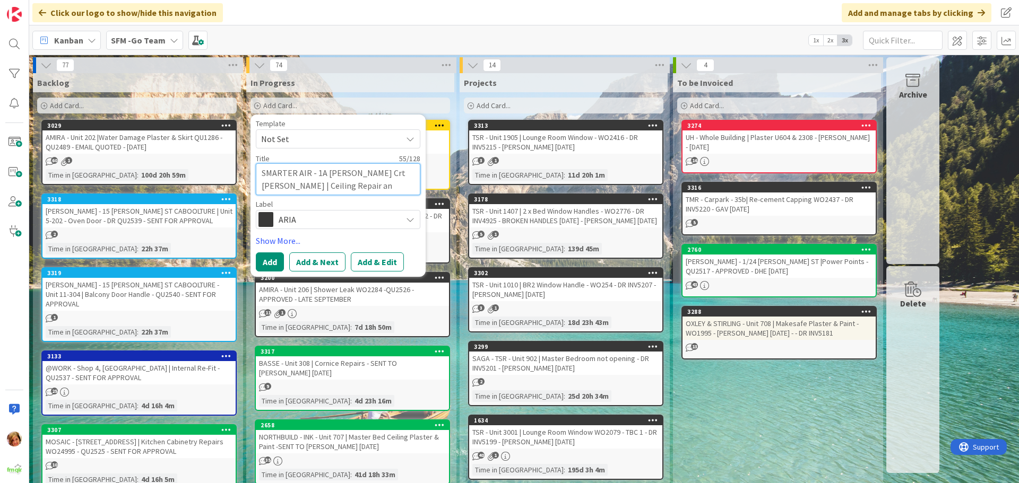
type textarea "SMARTER AIR - 1A [PERSON_NAME] Crt [PERSON_NAME] | Ceiling Repair an"
type textarea "x"
type textarea "SMARTER AIR - 1A [PERSON_NAME] Crt [PERSON_NAME] | Ceiling Repair an"
type textarea "x"
type textarea "SMARTER AIR - 1A [PERSON_NAME] Crt [PERSON_NAME] | Ceiling Repair and"
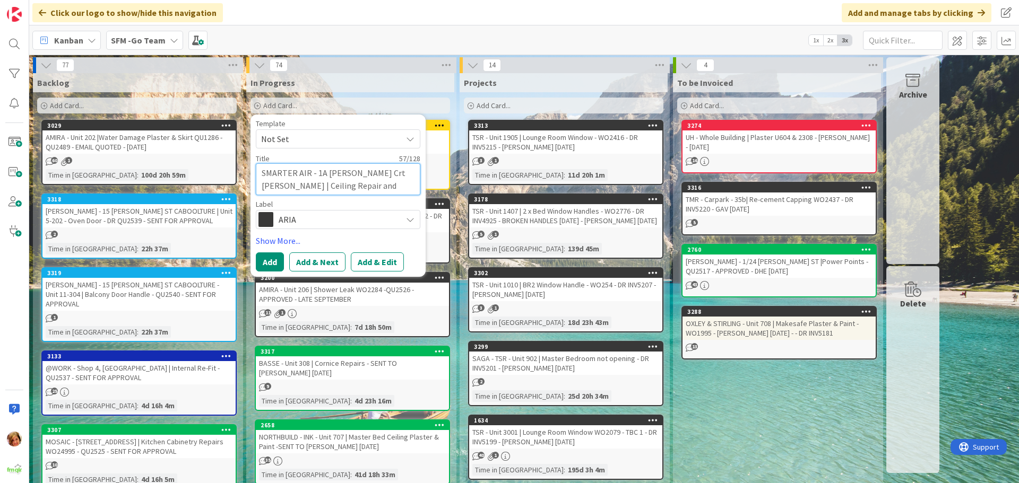
type textarea "x"
type textarea "SMARTER AIR - 1A [PERSON_NAME] Crt [PERSON_NAME] | Ceiling Repair and"
type textarea "x"
type textarea "SMARTER AIR - 1A [PERSON_NAME] Crt [PERSON_NAME] | Ceiling Repair and"
type textarea "x"
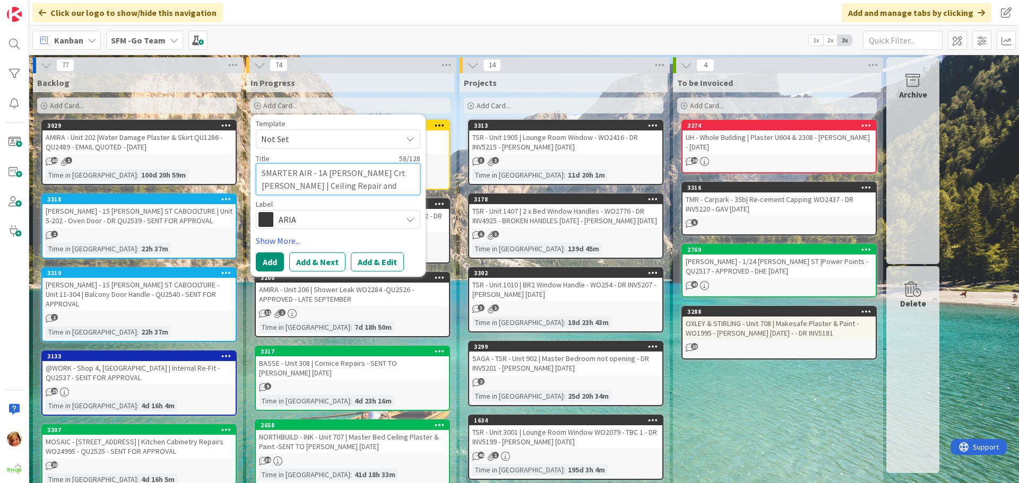
type textarea "SMARTER AIR - 1A [PERSON_NAME] Crt [PERSON_NAME] | Ceiling Repair an"
type textarea "x"
type textarea "SMARTER AIR - 1A [PERSON_NAME] Crt [PERSON_NAME] | Ceiling Repair a"
type textarea "x"
type textarea "SMARTER AIR - 1A [PERSON_NAME] Crt [PERSON_NAME] | Ceiling Repair"
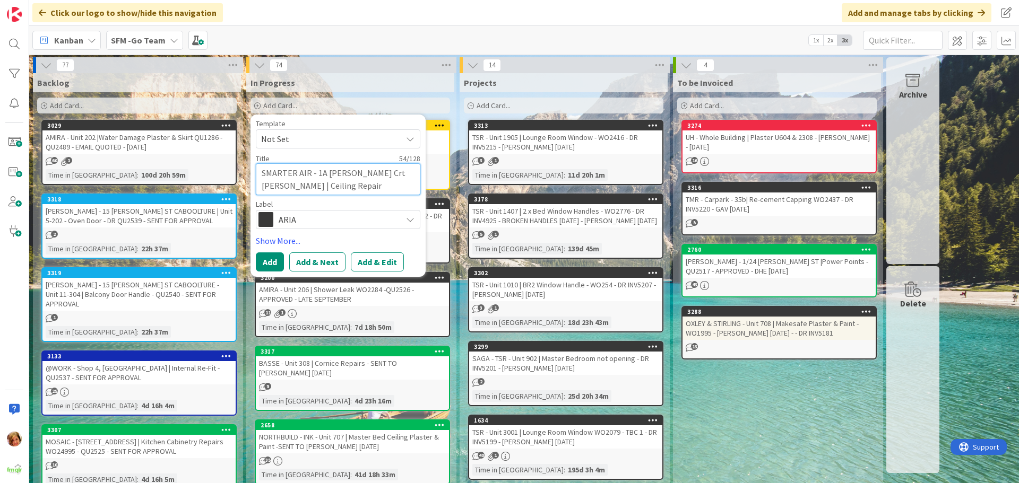
type textarea "x"
type textarea "SMARTER AIR - 1A [PERSON_NAME] Crt [PERSON_NAME] | Ceiling Repair &"
type textarea "x"
type textarea "SMARTER AIR - 1A [PERSON_NAME] Crt [PERSON_NAME] | Ceiling Repair & P"
type textarea "x"
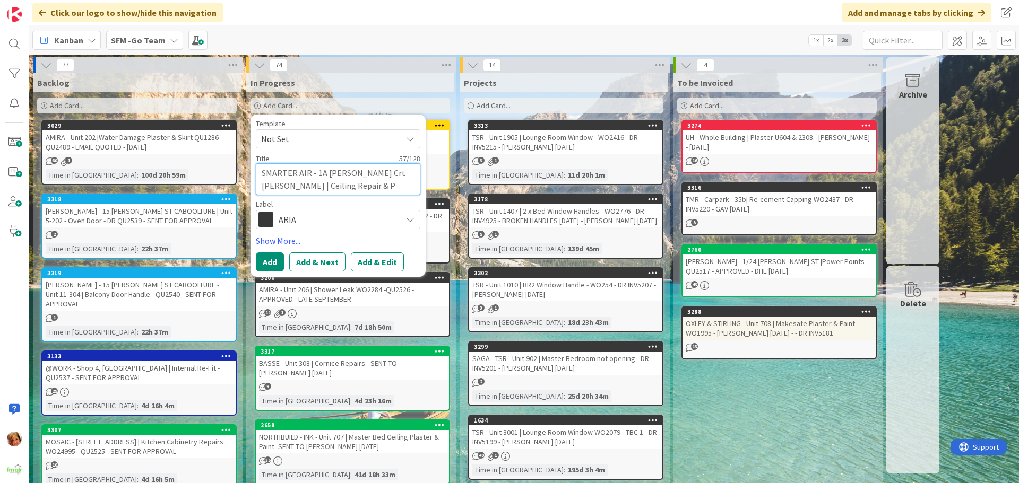
type textarea "SMARTER AIR - 1A [PERSON_NAME] Crt [PERSON_NAME] | Ceiling Repair & Pa"
type textarea "x"
type textarea "SMARTER AIR - 1A [PERSON_NAME] Crt [PERSON_NAME] | Ceiling Repair & Pai"
type textarea "x"
type textarea "SMARTER AIR - 1A [PERSON_NAME] Crt [PERSON_NAME] | Ceiling Repair & Pain"
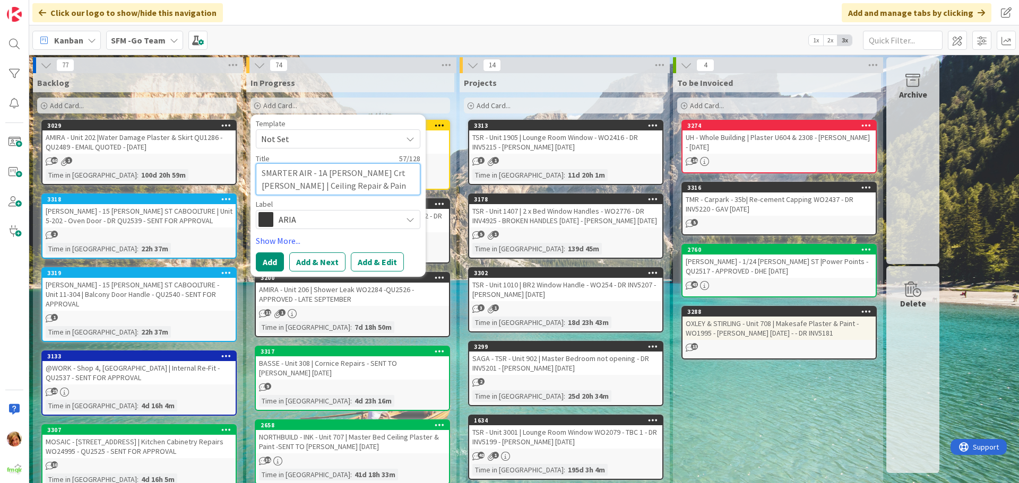
type textarea "x"
type textarea "SMARTER AIR - 1A [PERSON_NAME] Crt [PERSON_NAME] | Ceiling Repair & Paint"
type textarea "x"
type textarea "SMARTER AIR - 1A [PERSON_NAME] Crt [PERSON_NAME] | Ceiling Repair & Paint"
type textarea "x"
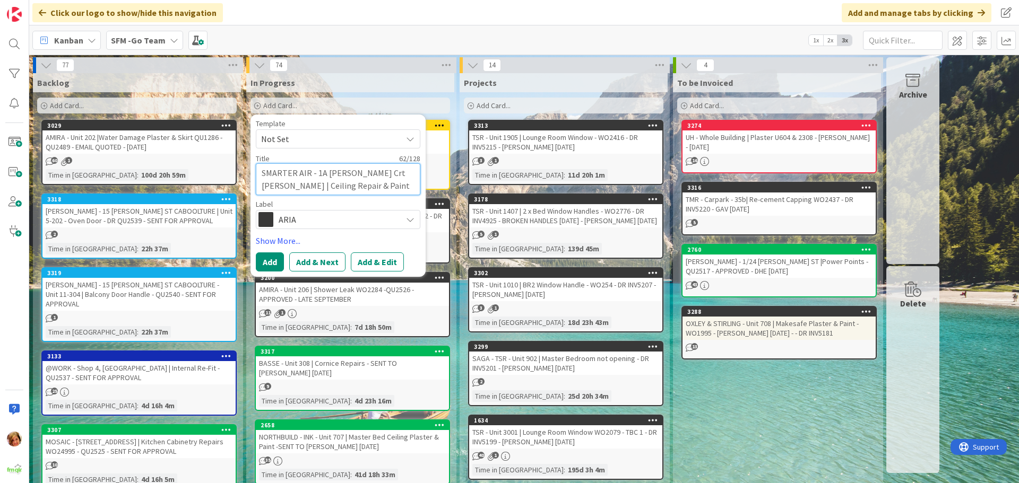
type textarea "SMARTER AIR - 1A [PERSON_NAME] Crt [PERSON_NAME] | Ceiling Repair & Paint P"
type textarea "x"
type textarea "SMARTER AIR - 1A [PERSON_NAME] Crt [PERSON_NAME] | Ceiling Repair & Paint PO"
type textarea "x"
type textarea "SMARTER AIR - 1A [PERSON_NAME] Crt [PERSON_NAME] | Ceiling Repair & Paint PO9"
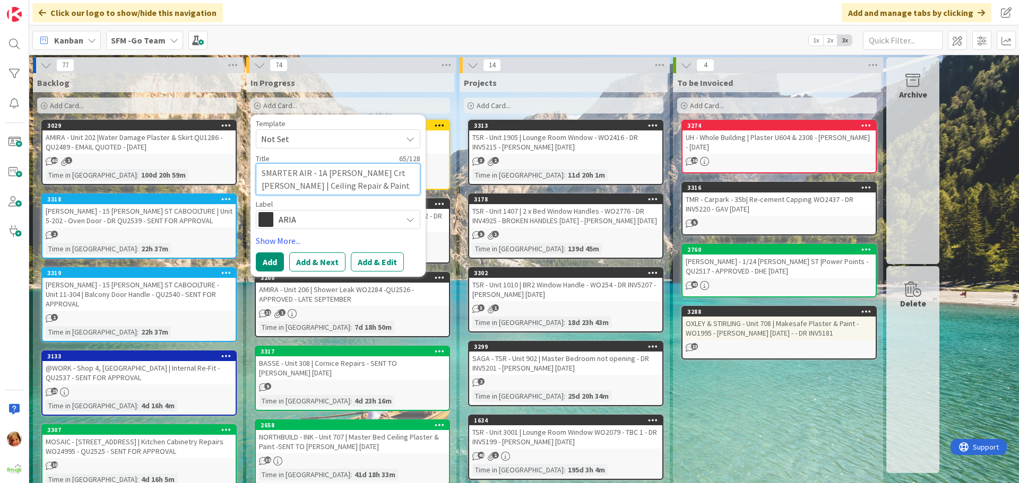
type textarea "x"
type textarea "SMARTER AIR - 1A [PERSON_NAME] Crt [PERSON_NAME] | Ceiling Repair & Paint PO98"
type textarea "x"
type textarea "SMARTER AIR - 1A [PERSON_NAME] Crt [PERSON_NAME] | Ceiling Repair & Paint PO981"
type textarea "x"
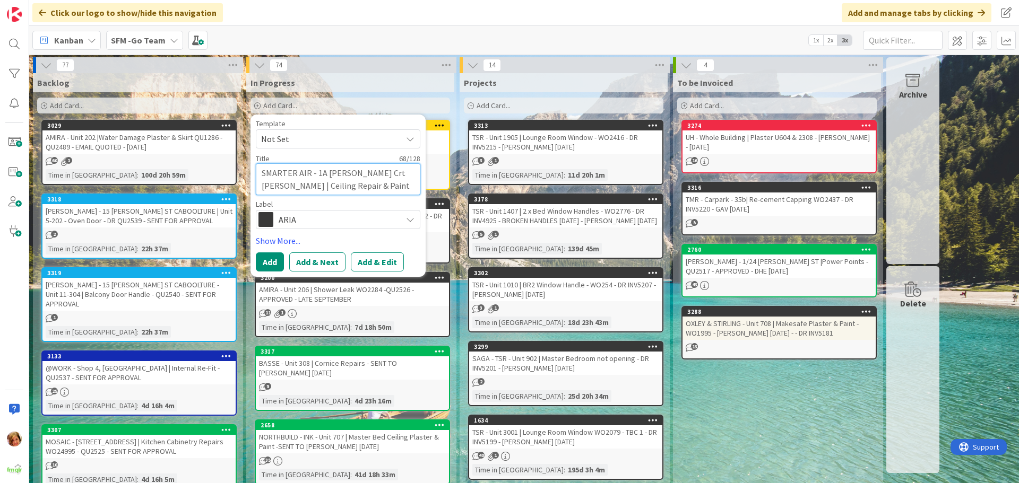
type textarea "SMARTER AIR - 1A [PERSON_NAME] Crt [PERSON_NAME] | Ceiling Repair & Paint PO9811"
drag, startPoint x: 336, startPoint y: 174, endPoint x: 307, endPoint y: 219, distance: 54.2
click at [307, 219] on span "ARIA" at bounding box center [338, 219] width 118 height 15
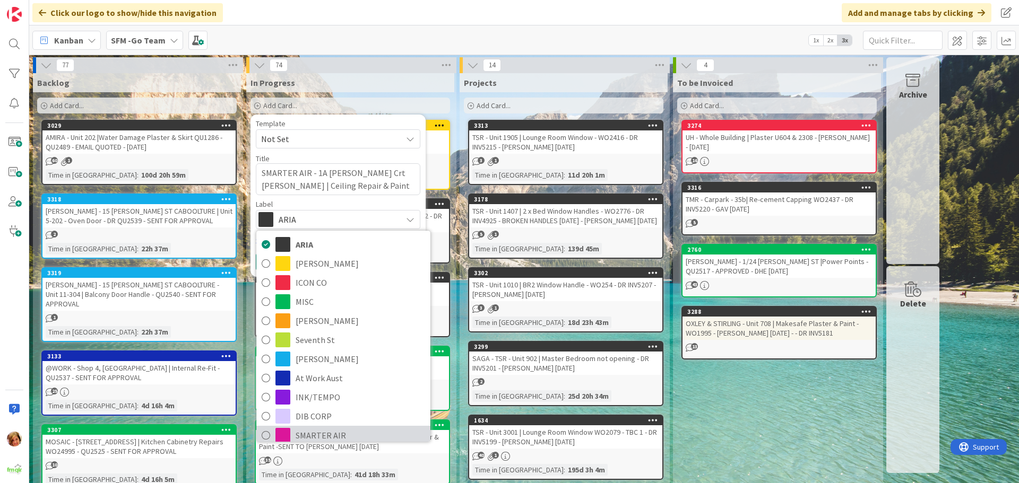
click at [320, 433] on span "SMARTER AIR" at bounding box center [360, 436] width 129 height 16
type textarea "x"
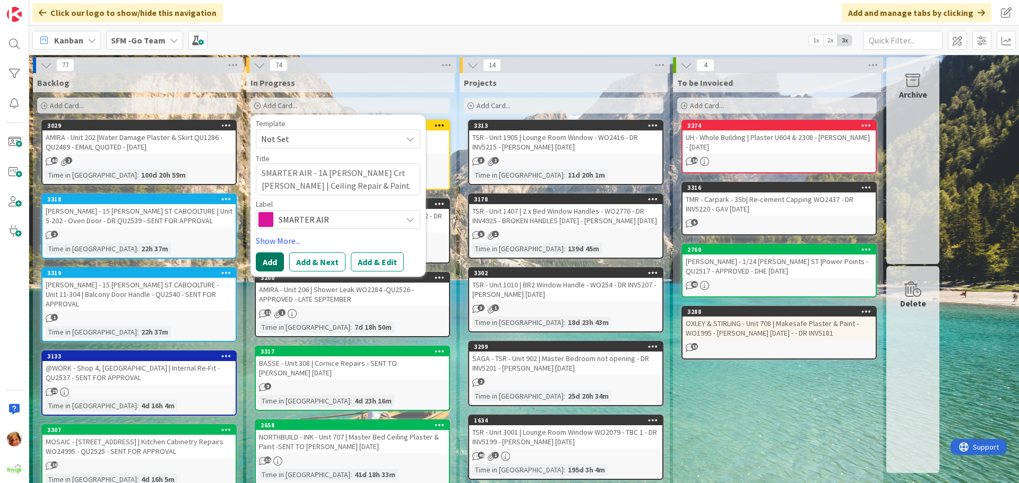
click at [270, 256] on button "Add" at bounding box center [270, 262] width 28 height 19
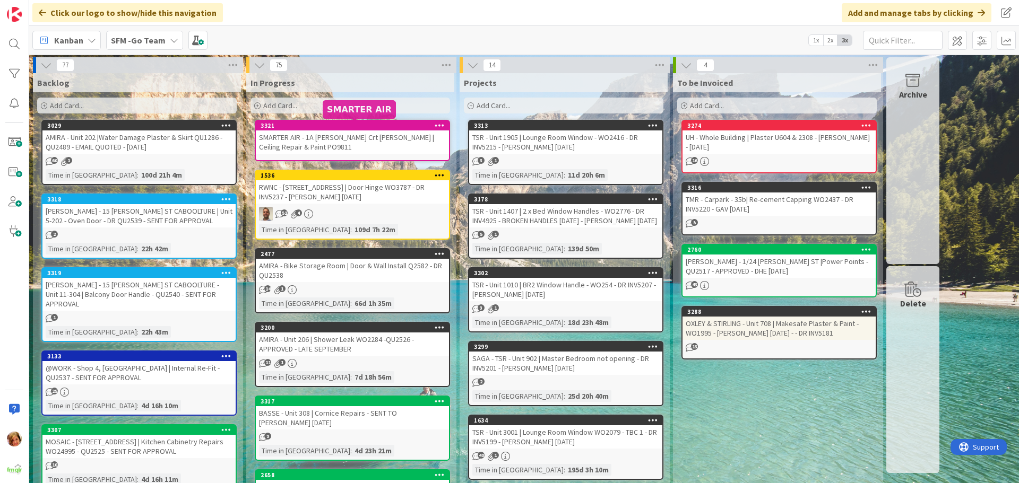
click at [336, 132] on div "SMARTER AIR - 1A [PERSON_NAME] Crt [PERSON_NAME] | Ceiling Repair & Paint PO9811" at bounding box center [352, 142] width 193 height 23
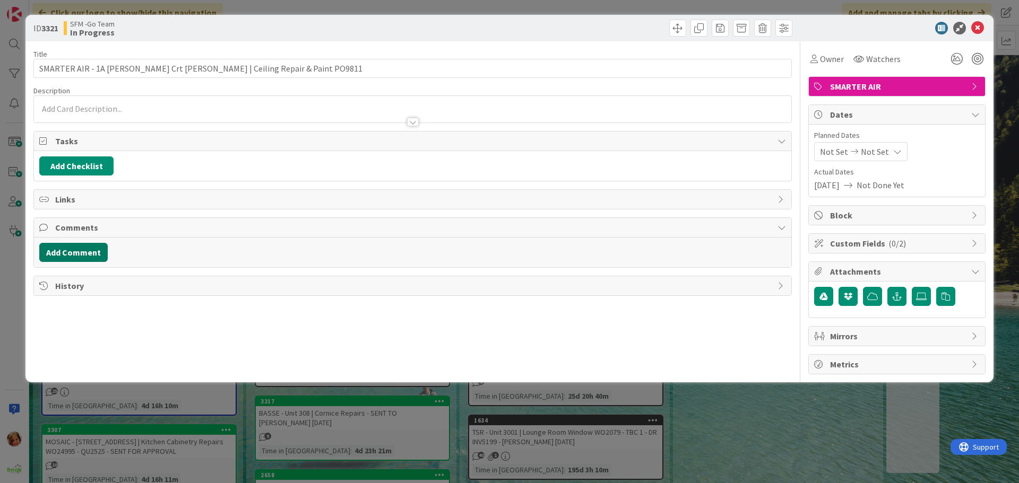
click at [92, 249] on button "Add Comment" at bounding box center [73, 252] width 68 height 19
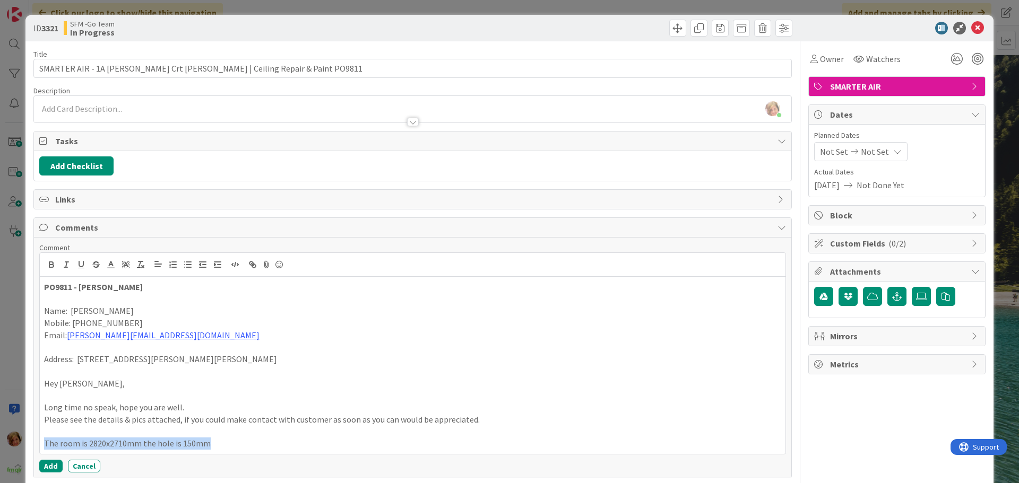
drag, startPoint x: 222, startPoint y: 442, endPoint x: 43, endPoint y: 441, distance: 179.4
click at [43, 441] on div "PO9811 - [PERSON_NAME] Name: [PERSON_NAME] Mobile: [PHONE_NUMBER] Email: [PERSO…" at bounding box center [413, 365] width 746 height 177
click at [53, 464] on button "Add" at bounding box center [50, 466] width 23 height 13
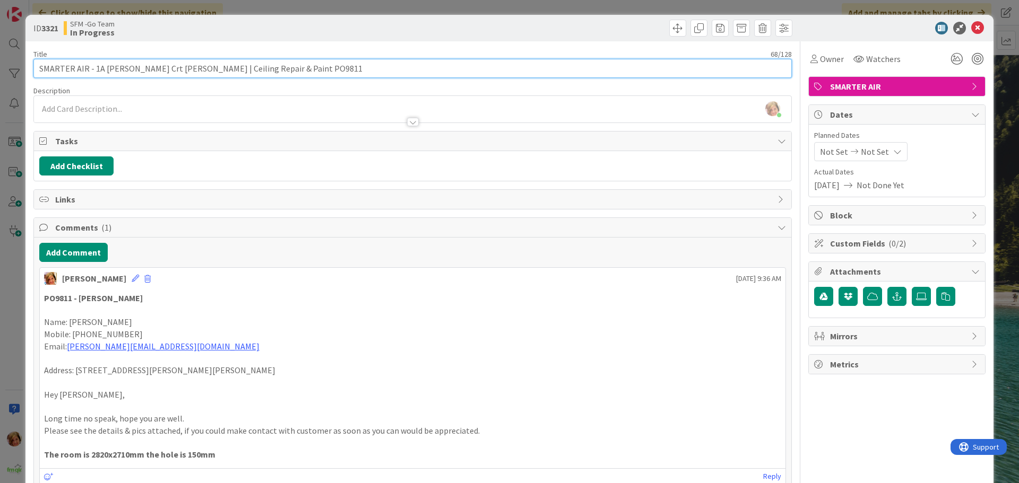
click at [341, 76] on input "SMARTER AIR - 1A [PERSON_NAME] Crt [PERSON_NAME] | Ceiling Repair & Paint PO9811" at bounding box center [412, 68] width 758 height 19
type input "SMARTER AIR - 1A [PERSON_NAME] Crt [PERSON_NAME] | Ceiling Repair & Paint PO981…"
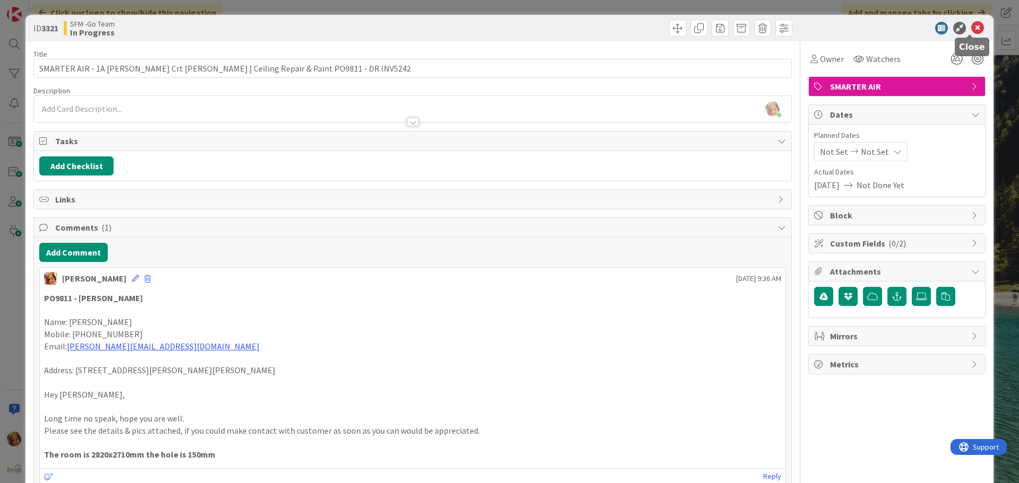
click at [971, 23] on icon at bounding box center [977, 28] width 13 height 13
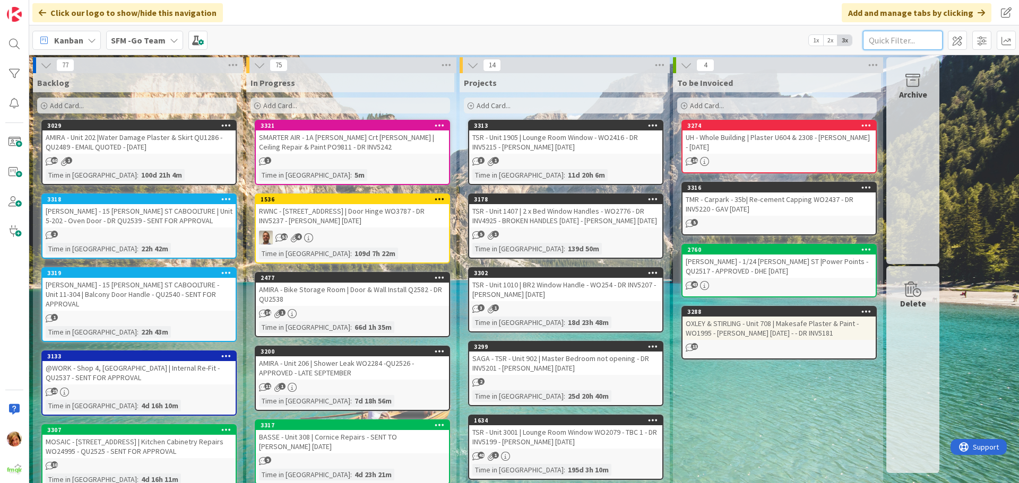
click at [913, 40] on input "text" at bounding box center [903, 40] width 80 height 19
type input "C"
type input "COSMIC"
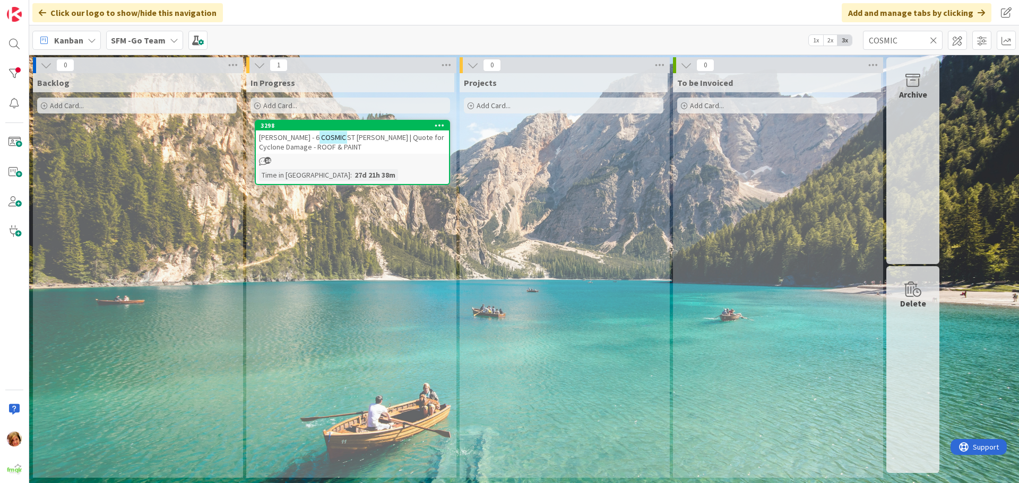
click at [380, 140] on span "ST [PERSON_NAME] | Quote for Cyclone Damage - ROOF & PAINT" at bounding box center [351, 142] width 185 height 19
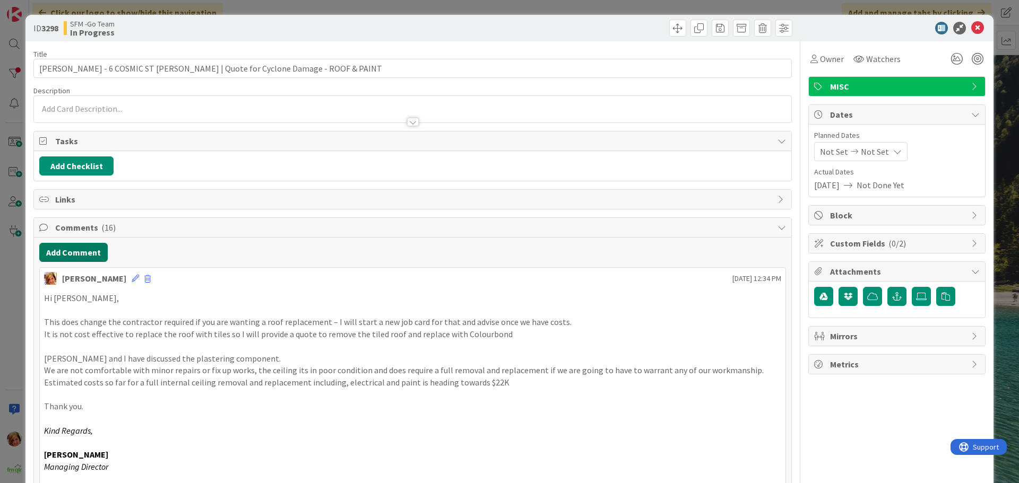
click at [74, 249] on button "Add Comment" at bounding box center [73, 252] width 68 height 19
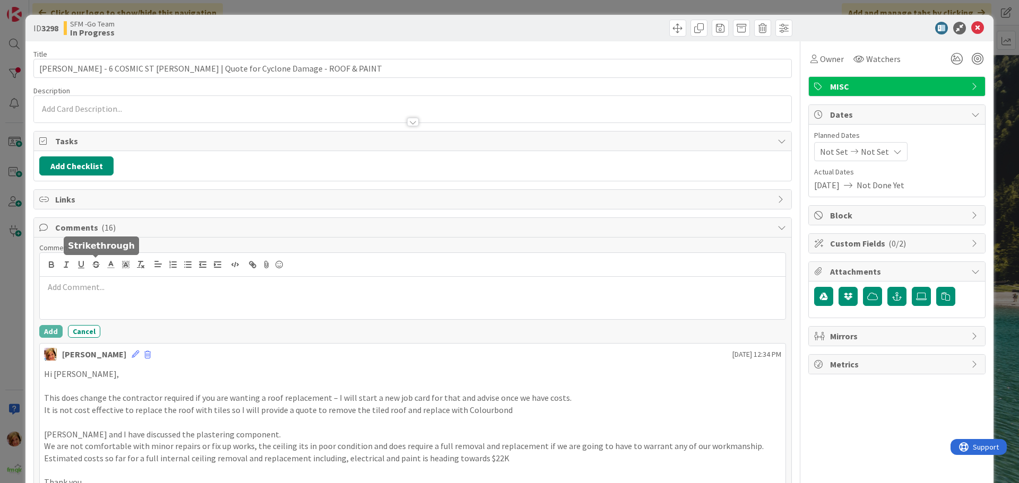
click at [147, 293] on div at bounding box center [413, 298] width 746 height 42
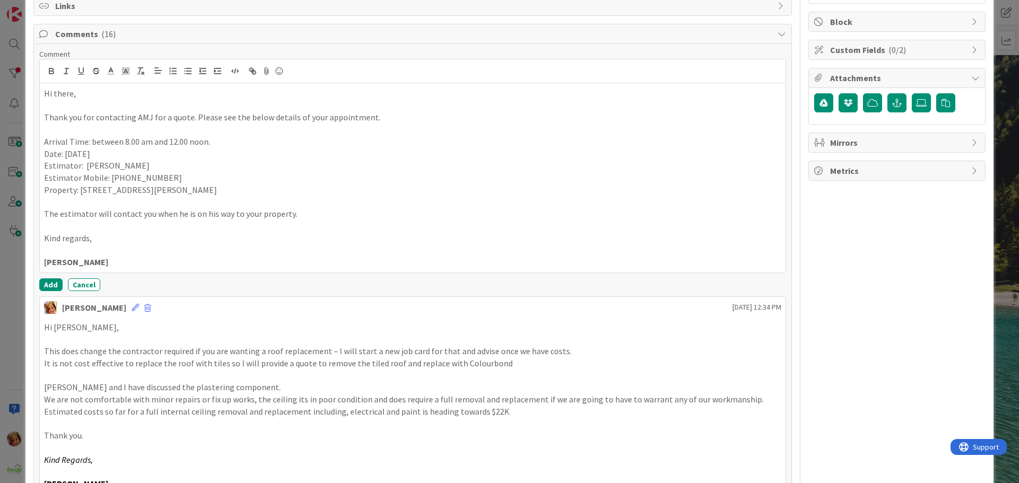
scroll to position [212, 0]
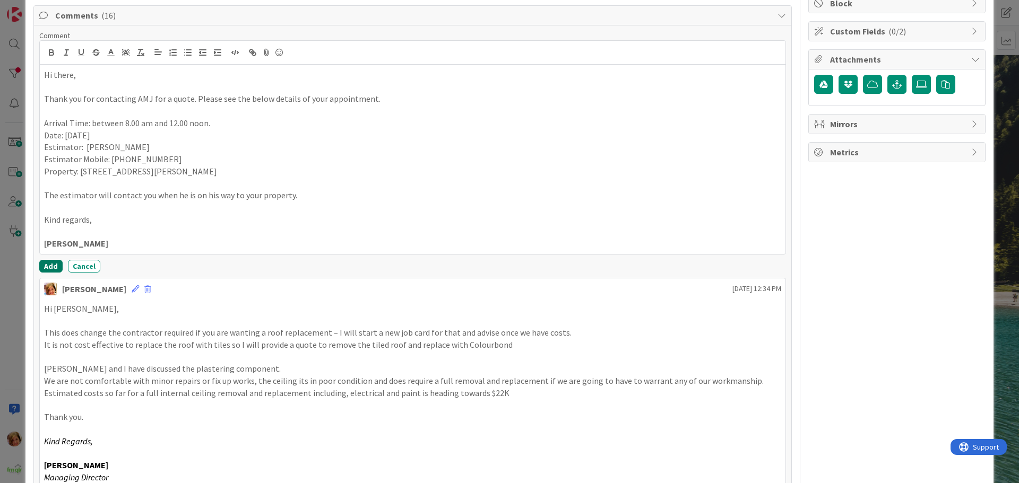
click at [49, 268] on button "Add" at bounding box center [50, 266] width 23 height 13
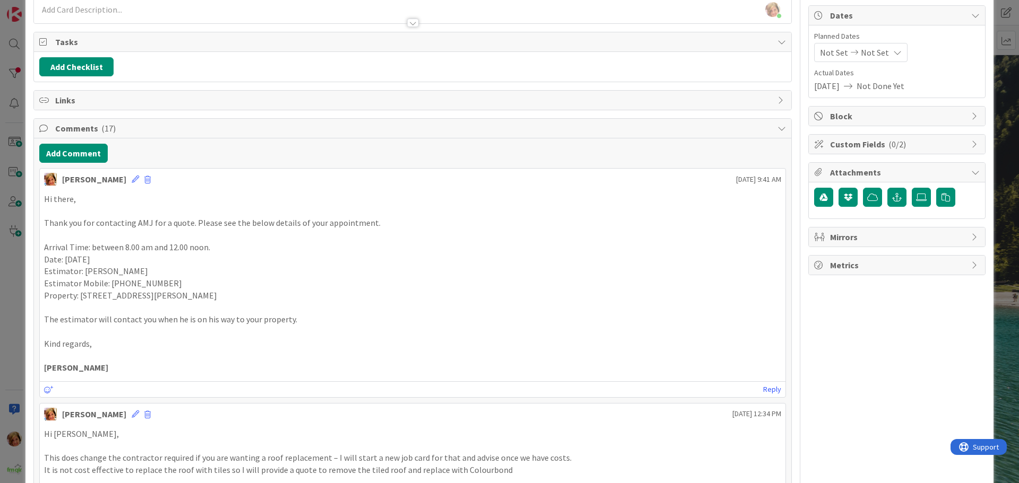
scroll to position [0, 0]
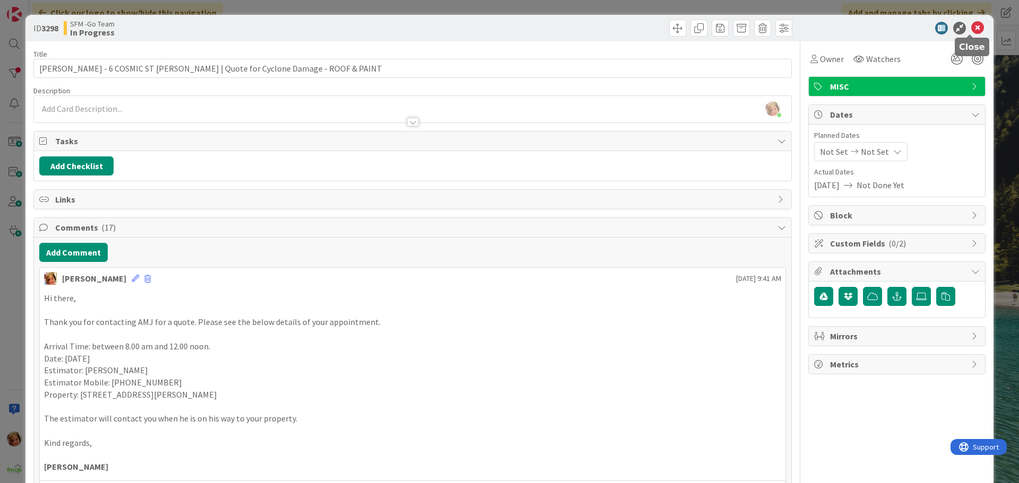
click at [971, 28] on icon at bounding box center [977, 28] width 13 height 13
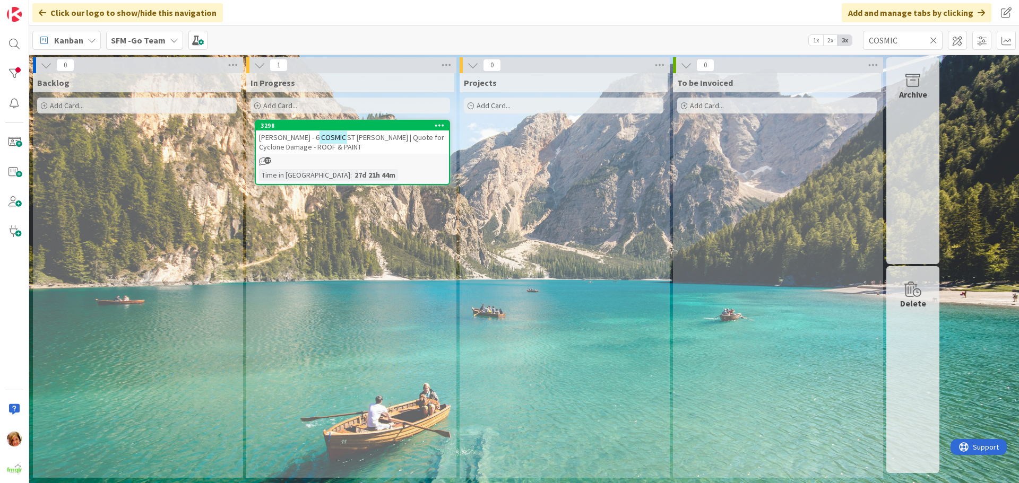
click at [935, 38] on icon at bounding box center [933, 41] width 7 height 10
click at [935, 38] on input "text" at bounding box center [903, 40] width 80 height 19
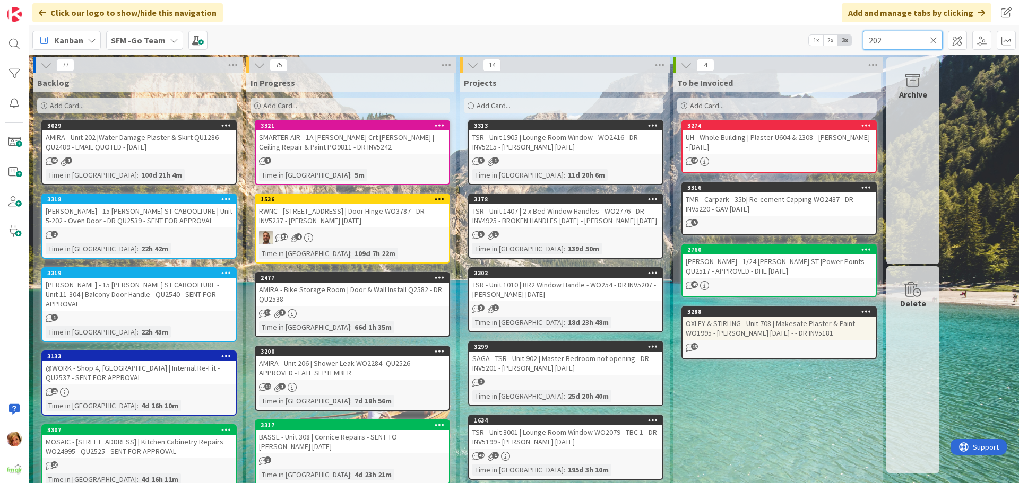
type input "202"
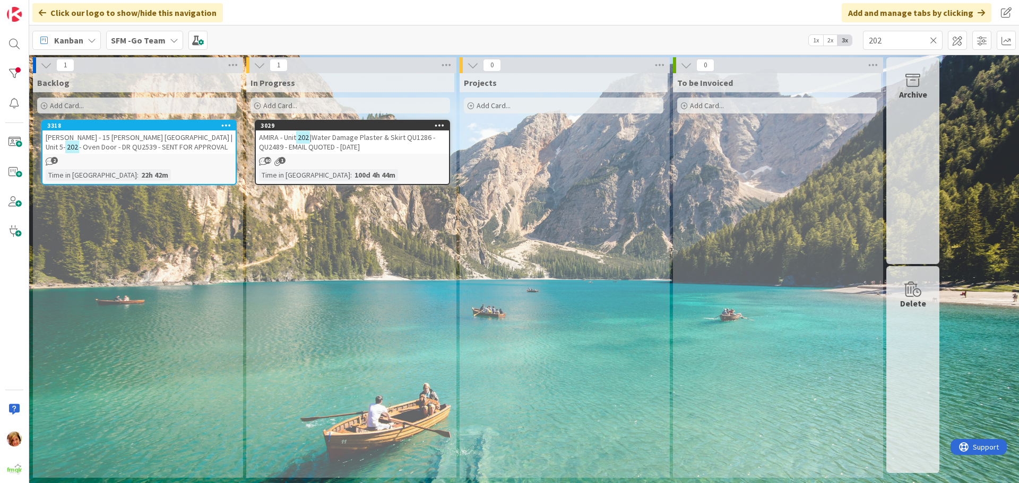
click at [348, 139] on span "|Water Damage Plaster & Skirt QU1286 - QU2489 - EMAIL QUOTED - [DATE]" at bounding box center [347, 142] width 176 height 19
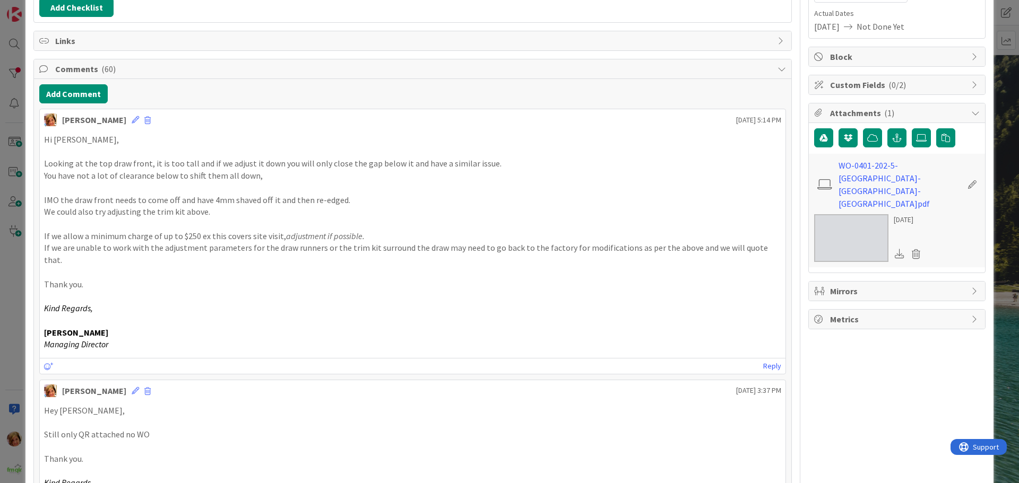
scroll to position [159, 0]
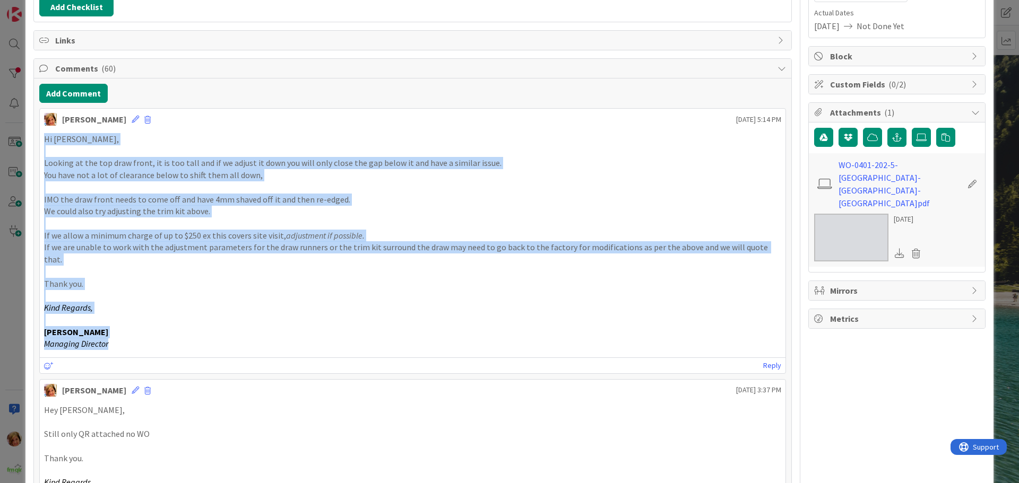
drag, startPoint x: 119, startPoint y: 333, endPoint x: 37, endPoint y: 137, distance: 212.4
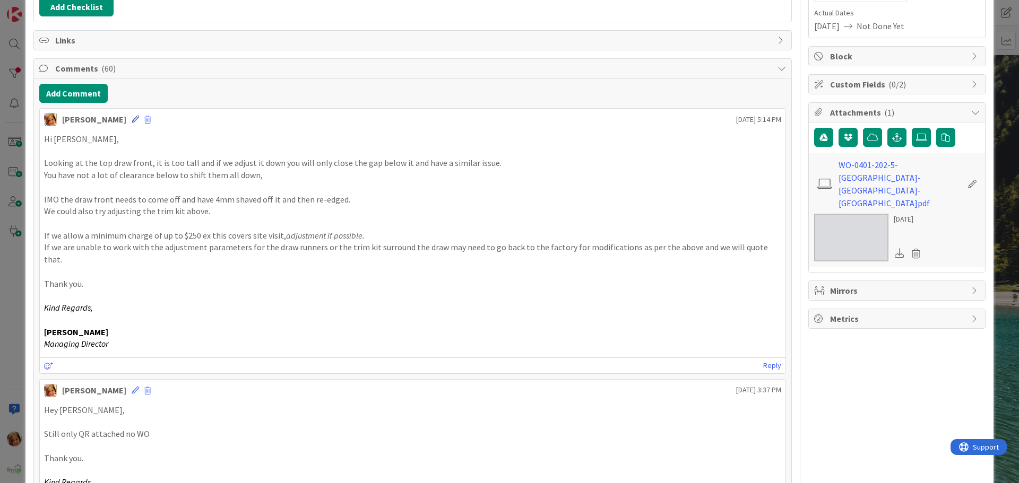
click at [132, 116] on icon at bounding box center [135, 119] width 7 height 7
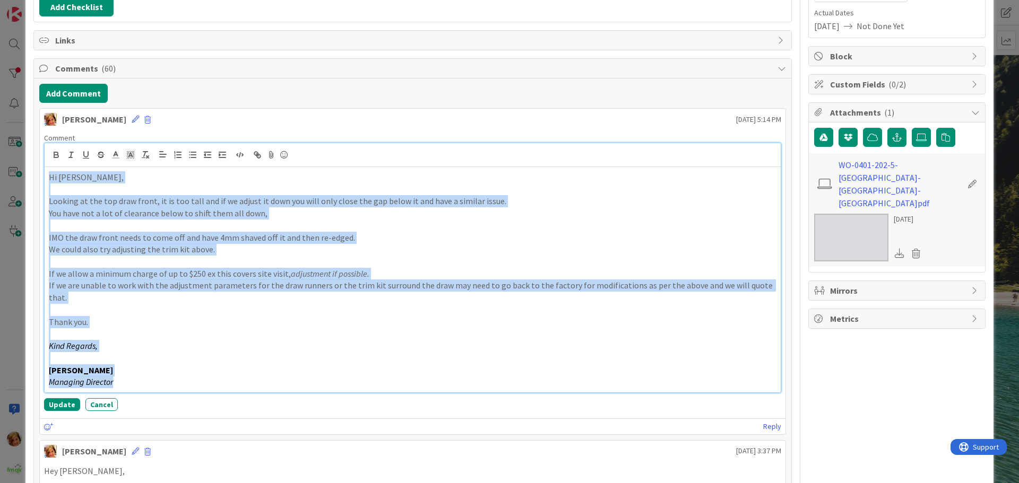
drag, startPoint x: 112, startPoint y: 368, endPoint x: 47, endPoint y: 176, distance: 203.2
click at [47, 176] on div "Hi [PERSON_NAME], Looking at the top draw front, it is too tall and if we adjus…" at bounding box center [413, 280] width 736 height 226
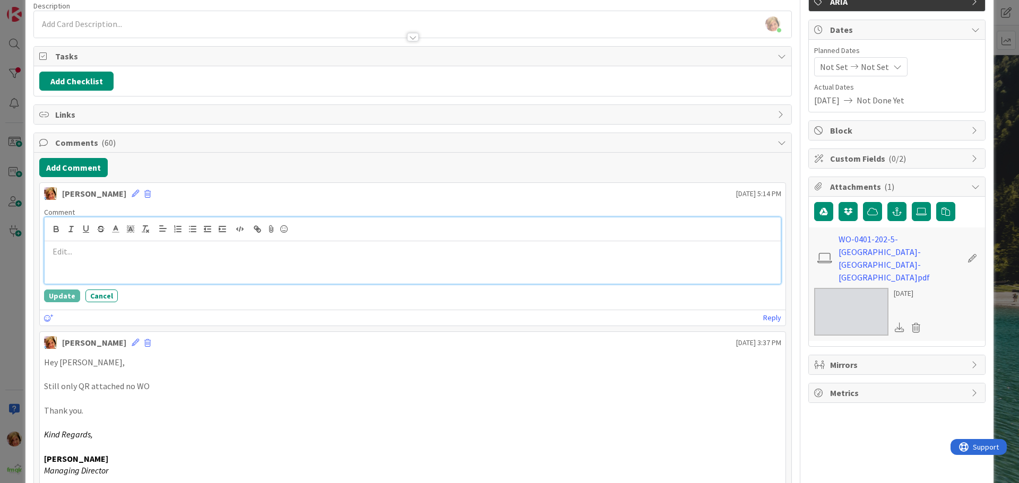
scroll to position [0, 0]
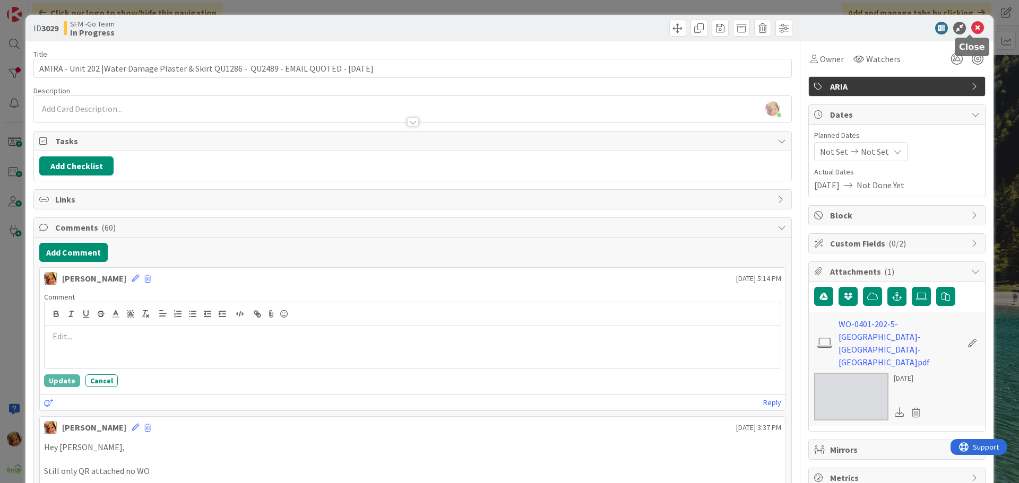
click at [971, 25] on icon at bounding box center [977, 28] width 13 height 13
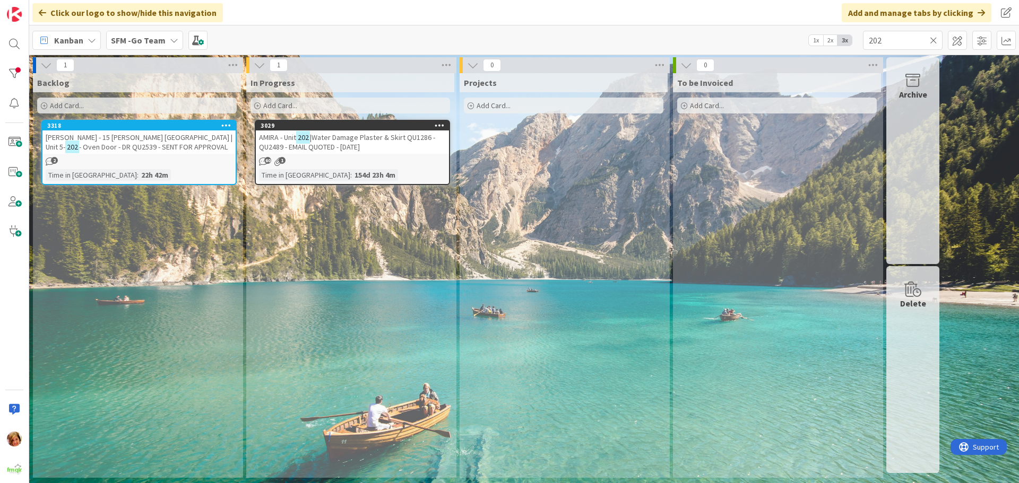
click at [933, 39] on icon at bounding box center [933, 41] width 7 height 10
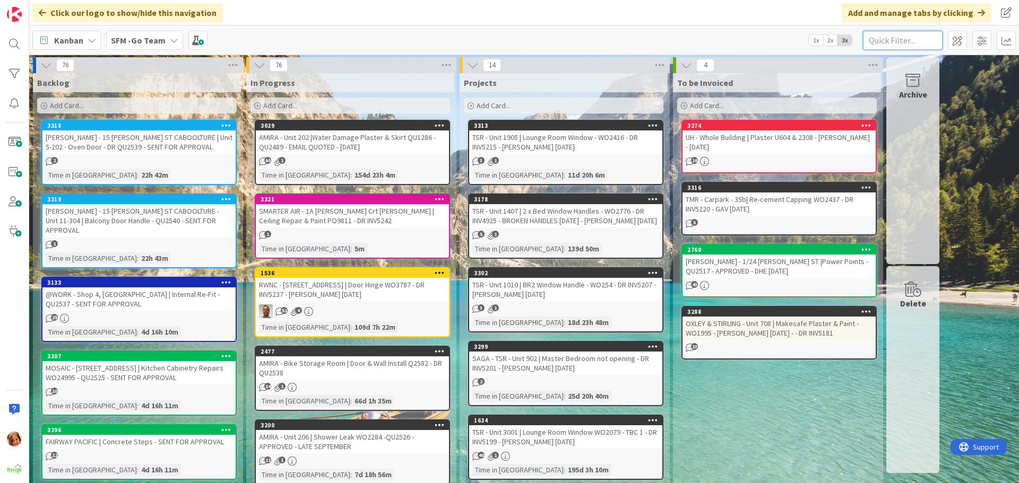
click at [884, 38] on input "text" at bounding box center [903, 40] width 80 height 19
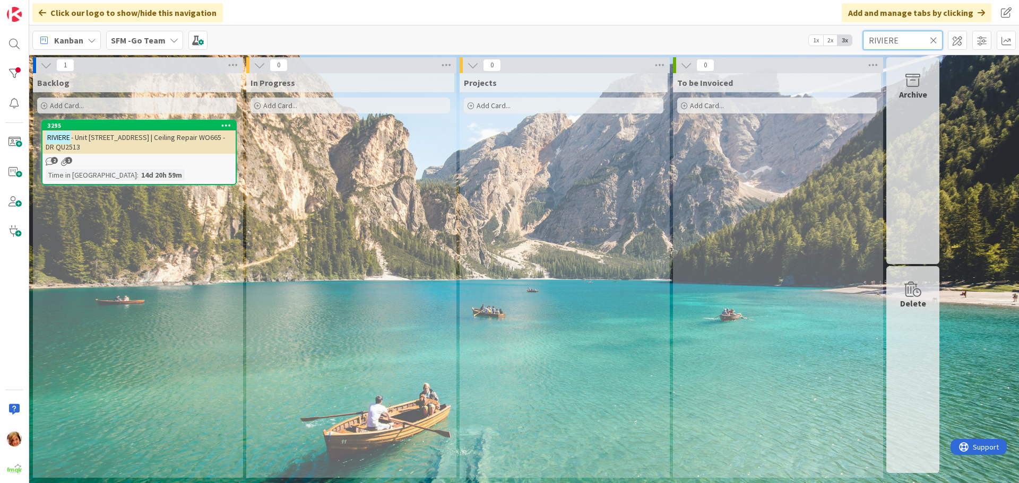
type input "RIVIERE"
click at [933, 38] on icon at bounding box center [933, 41] width 7 height 10
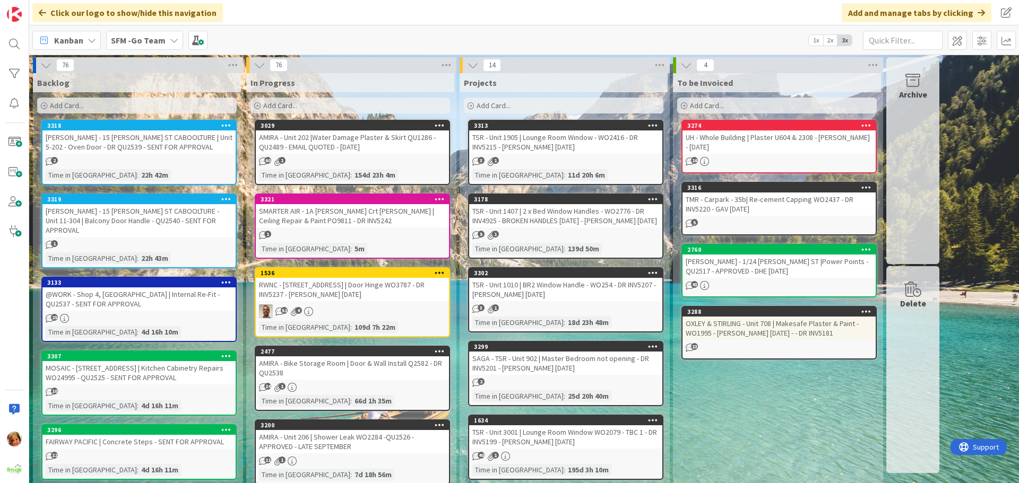
click at [332, 136] on div "AMIRA - Unit 202 |Water Damage Plaster & Skirt QU1286 - QU2489 - EMAIL QUOTED -…" at bounding box center [352, 142] width 193 height 23
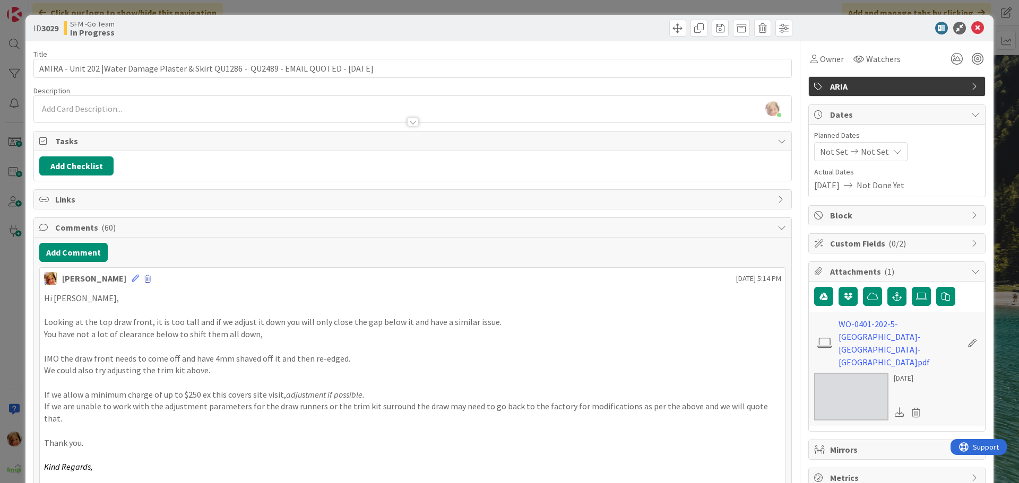
click at [144, 278] on span at bounding box center [147, 278] width 6 height 7
click at [150, 330] on button "Delete" at bounding box center [170, 328] width 40 height 19
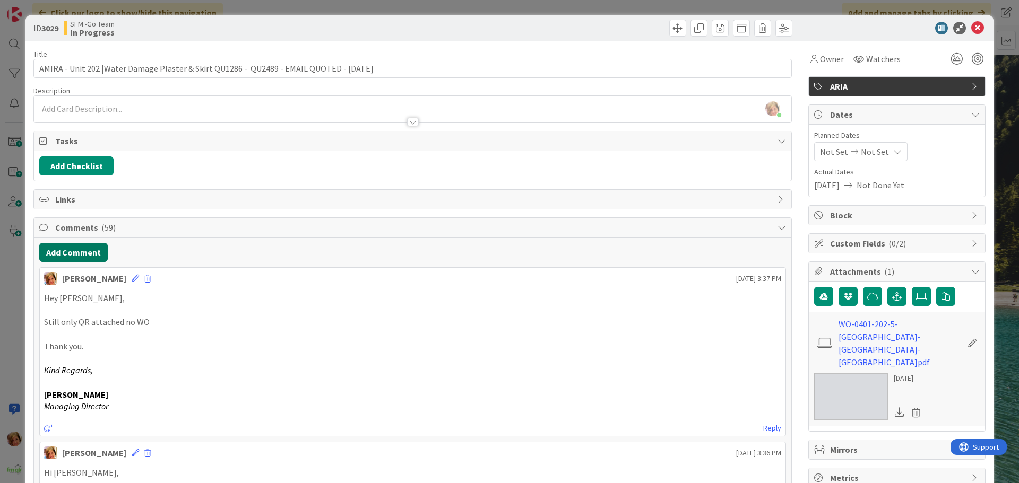
click at [82, 250] on button "Add Comment" at bounding box center [73, 252] width 68 height 19
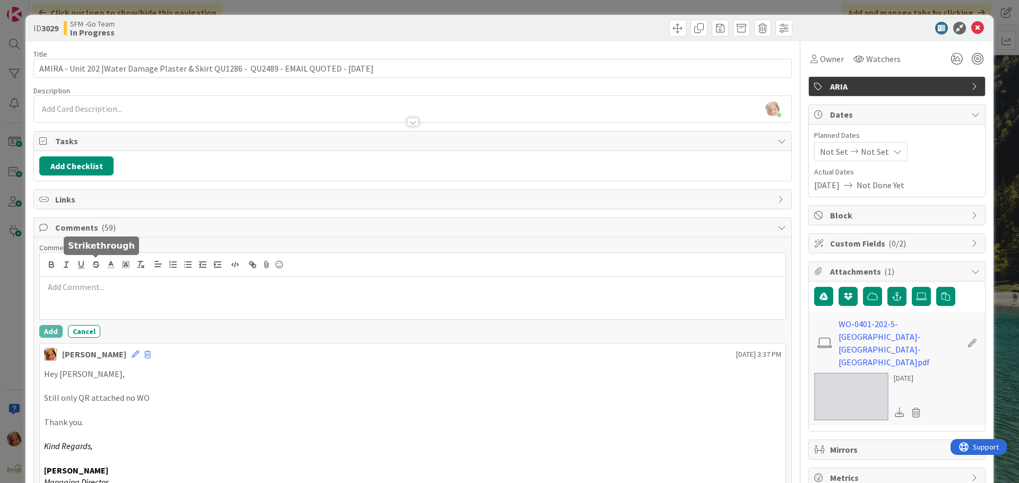
click at [100, 282] on div at bounding box center [413, 298] width 746 height 42
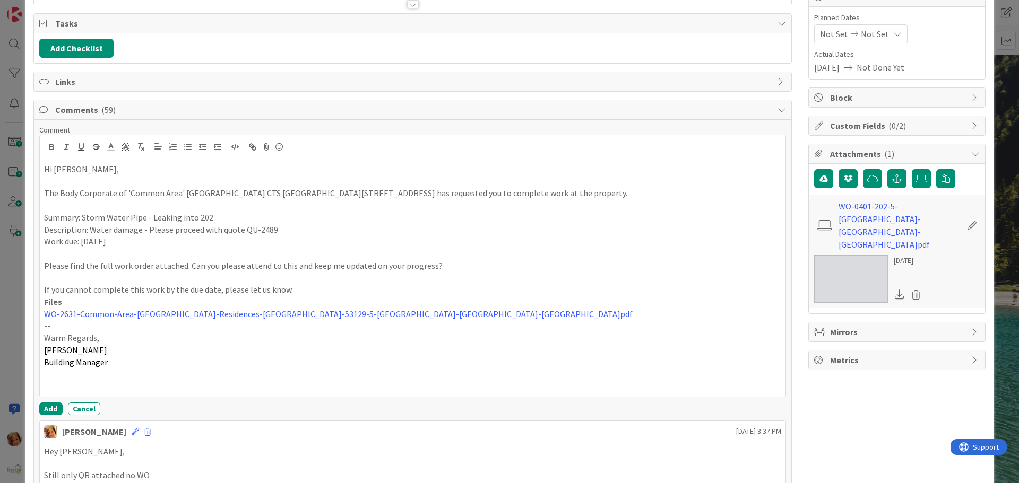
scroll to position [132, 0]
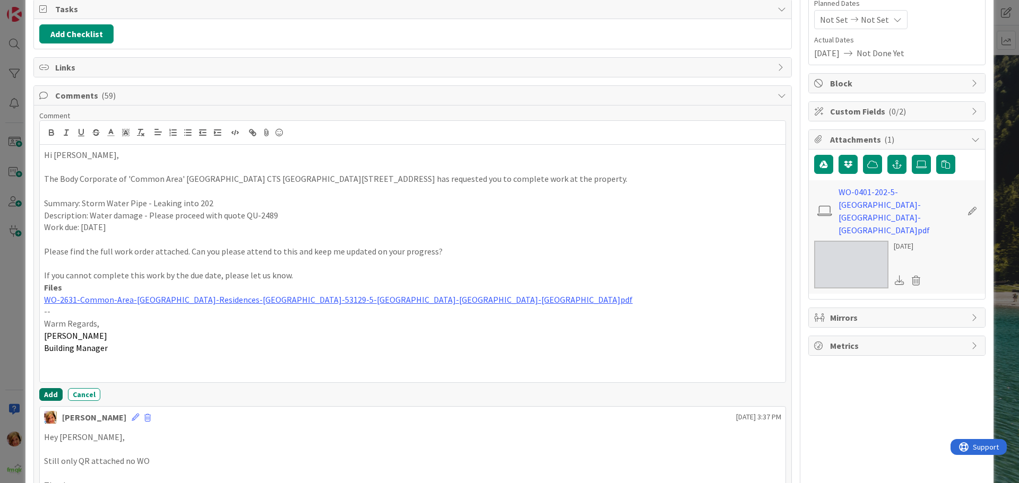
click at [47, 395] on button "Add" at bounding box center [50, 394] width 23 height 13
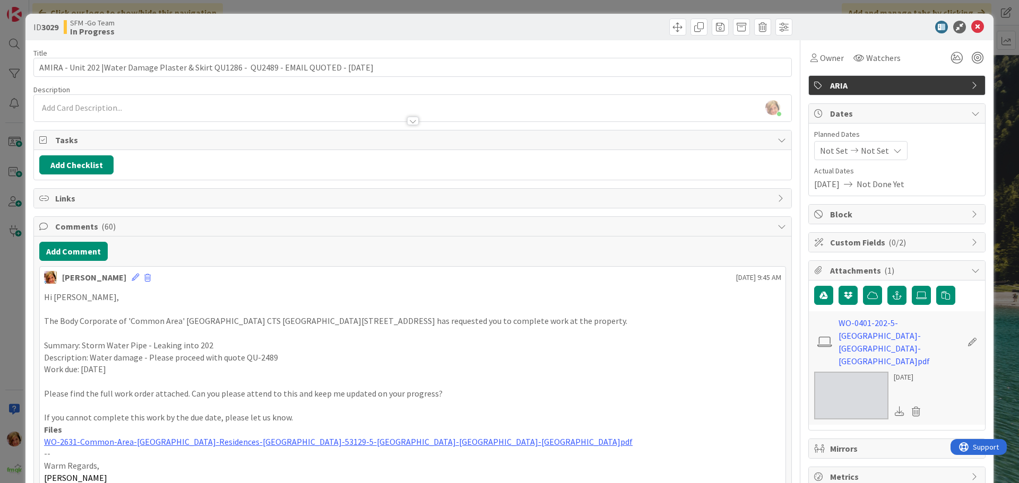
scroll to position [0, 0]
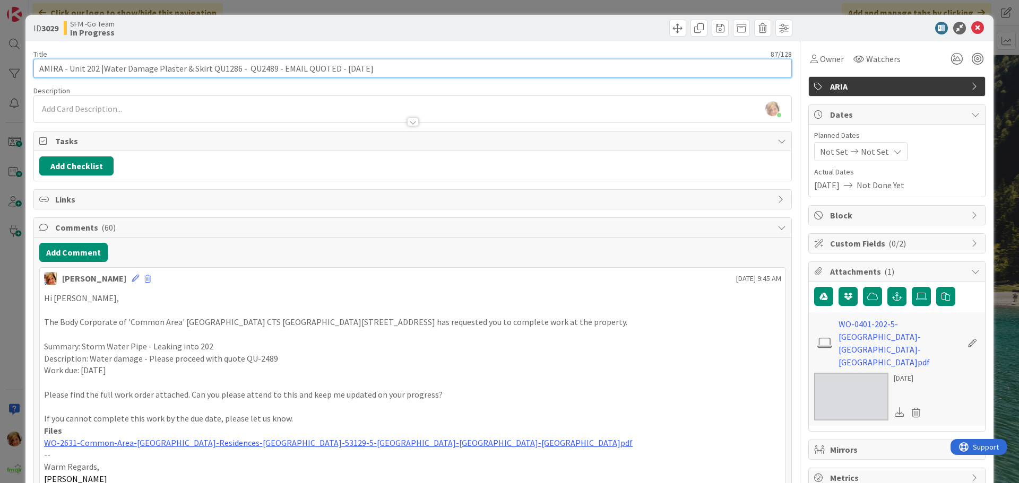
drag, startPoint x: 384, startPoint y: 71, endPoint x: 244, endPoint y: 70, distance: 140.6
click at [244, 70] on input "AMIRA - Unit 202 |Water Damage Plaster & Skirt QU1286 - QU2489 - EMAIL QUOTED -…" at bounding box center [412, 68] width 758 height 19
type input "AMIRA - Unit 202 |Water Damage Plaster & Skirt QU1286 - WO2631"
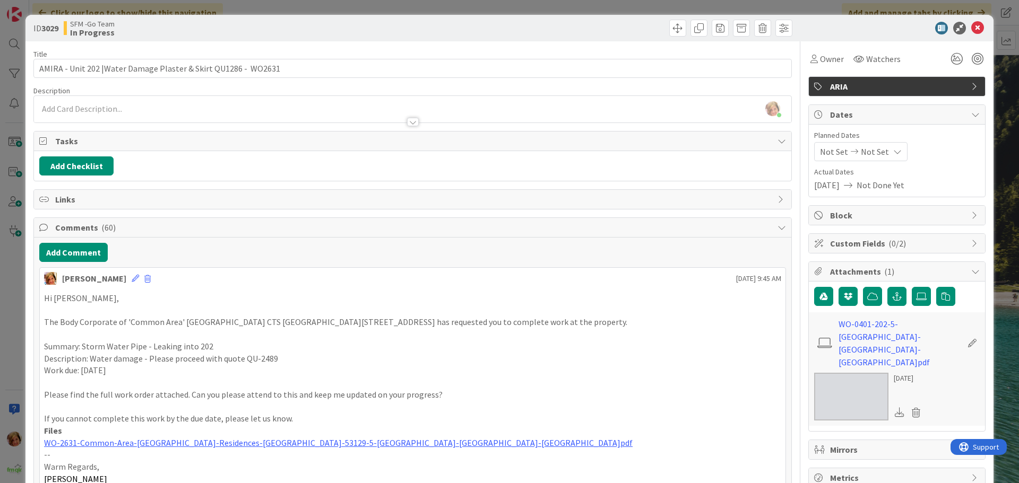
drag, startPoint x: 392, startPoint y: 16, endPoint x: 384, endPoint y: 35, distance: 20.7
click at [324, 24] on div "SFM -Go Team In Progress" at bounding box center [237, 28] width 347 height 17
click at [971, 28] on icon at bounding box center [977, 28] width 13 height 13
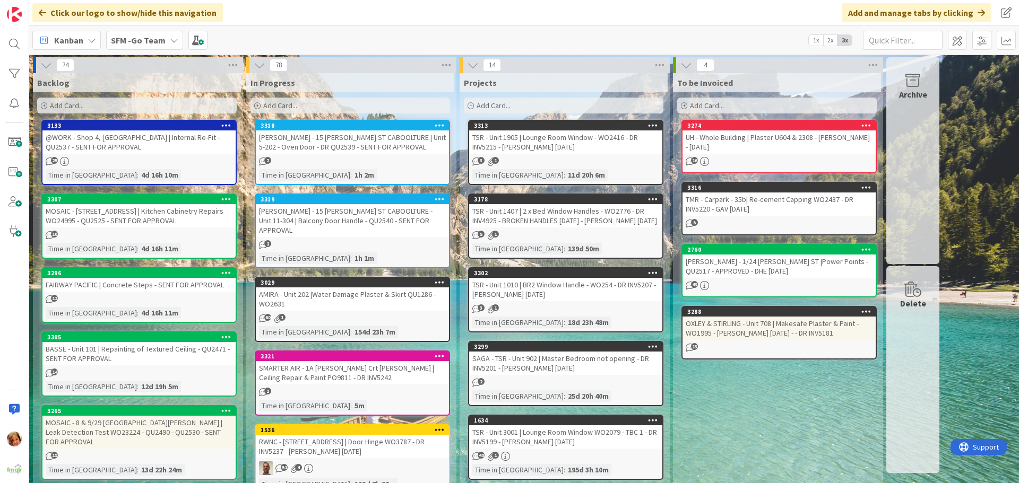
click at [341, 136] on div "[PERSON_NAME] - 15 [PERSON_NAME] ST CABOOLTURE | Unit 5-202 - Oven Door - DR QU…" at bounding box center [352, 142] width 193 height 23
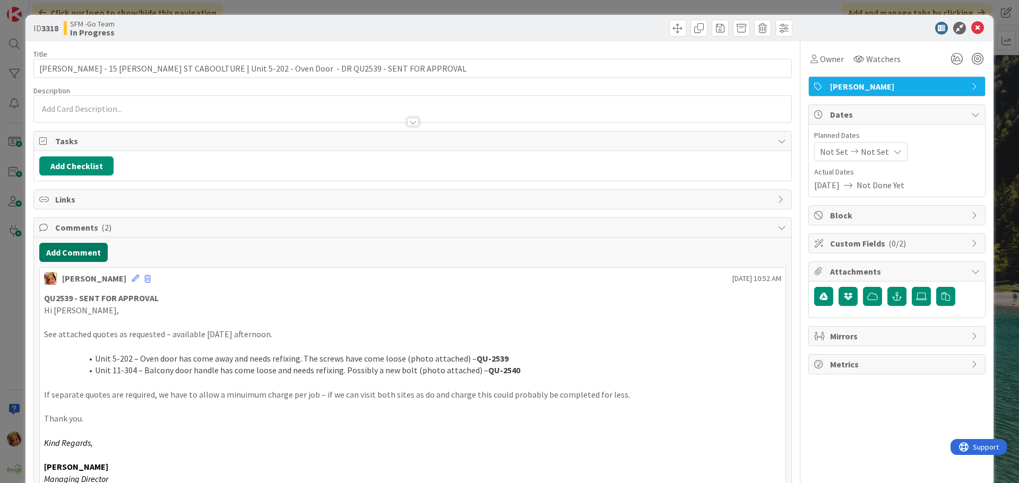
click at [71, 256] on button "Add Comment" at bounding box center [73, 252] width 68 height 19
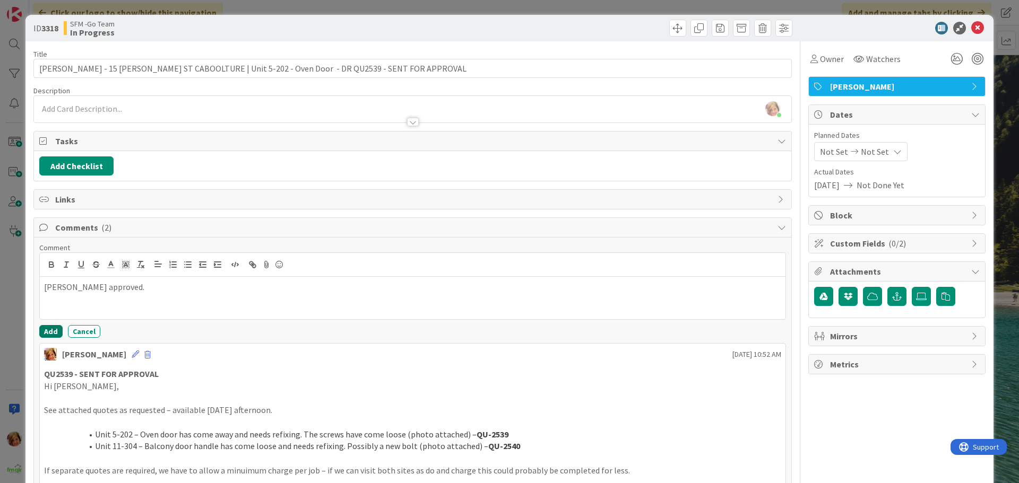
click at [50, 331] on button "Add" at bounding box center [50, 331] width 23 height 13
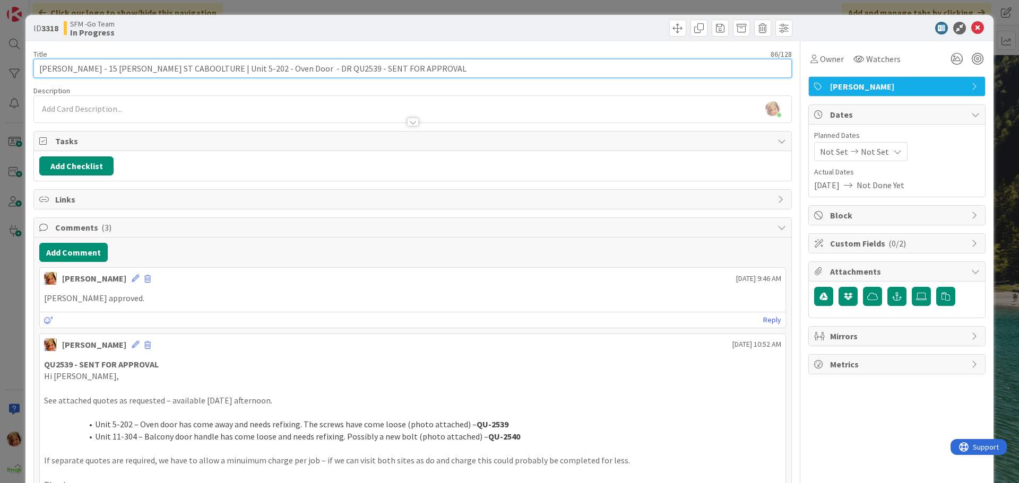
drag, startPoint x: 388, startPoint y: 68, endPoint x: 295, endPoint y: 64, distance: 94.1
click at [295, 64] on input "[PERSON_NAME] - 15 [PERSON_NAME] ST CABOOLTURE | Unit 5-202 - Oven Door - DR QU…" at bounding box center [412, 68] width 758 height 19
type input "[PERSON_NAME] - 15 [PERSON_NAME] ST CABOOLTURE | Unit 5-202 - Oven Door - DR QU…"
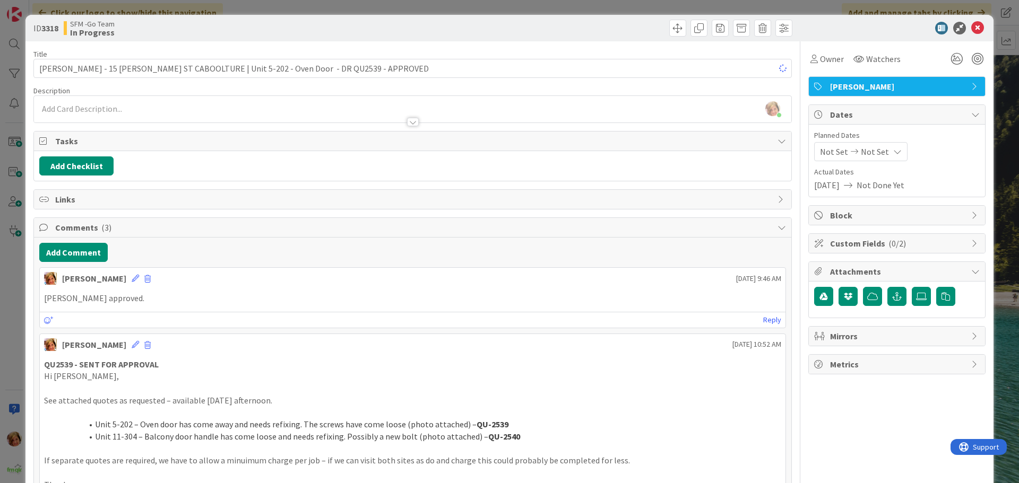
click at [513, 27] on div at bounding box center [604, 28] width 377 height 17
click at [972, 28] on icon at bounding box center [977, 28] width 13 height 13
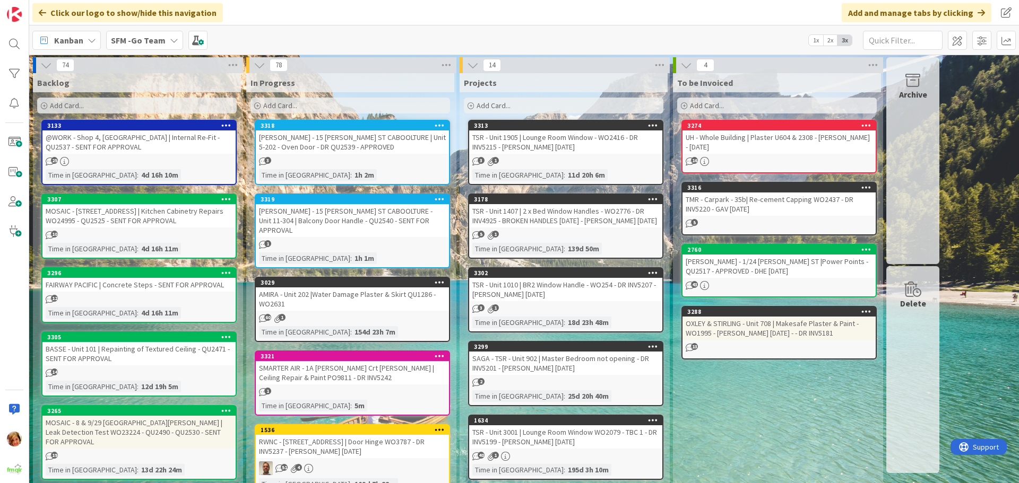
click at [319, 212] on div "[PERSON_NAME] - 15 [PERSON_NAME] ST CABOOLTURE - Unit 11-304 | Balcony Door Han…" at bounding box center [352, 220] width 193 height 33
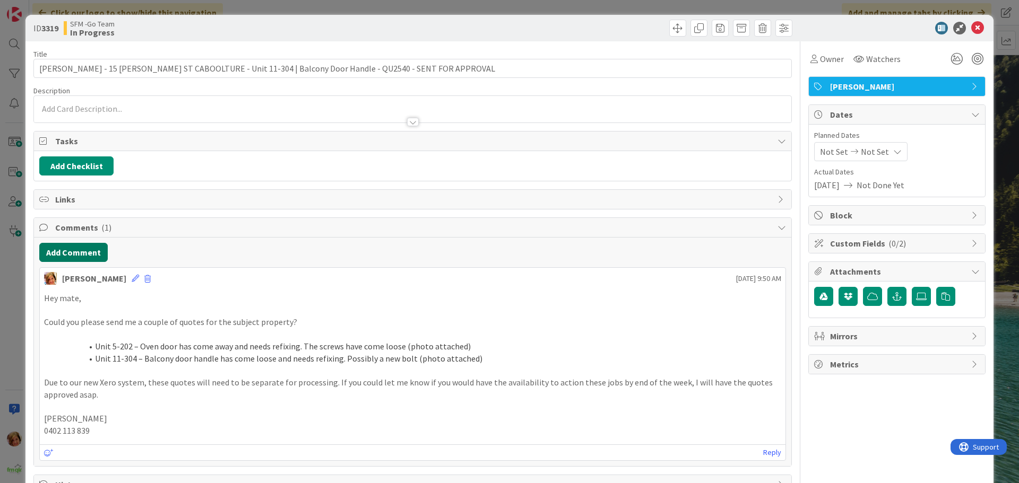
click at [63, 253] on button "Add Comment" at bounding box center [73, 252] width 68 height 19
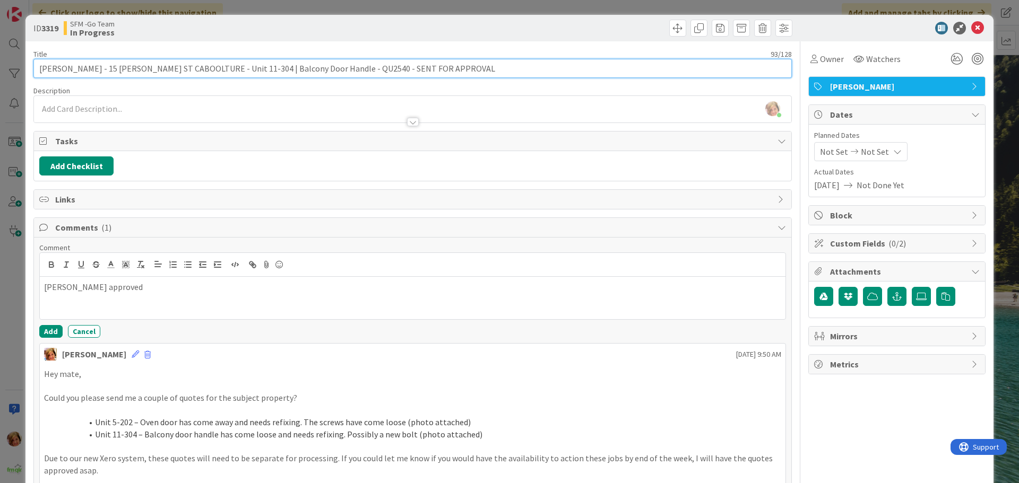
drag, startPoint x: 410, startPoint y: 70, endPoint x: 324, endPoint y: 71, distance: 86.0
click at [324, 71] on input "[PERSON_NAME] - 15 [PERSON_NAME] ST CABOOLTURE - Unit 11-304 | Balcony Door Han…" at bounding box center [412, 68] width 758 height 19
type input "[PERSON_NAME] - 15 [PERSON_NAME] ST CABOOLTURE - Unit 11-304 | Balcony Door Han…"
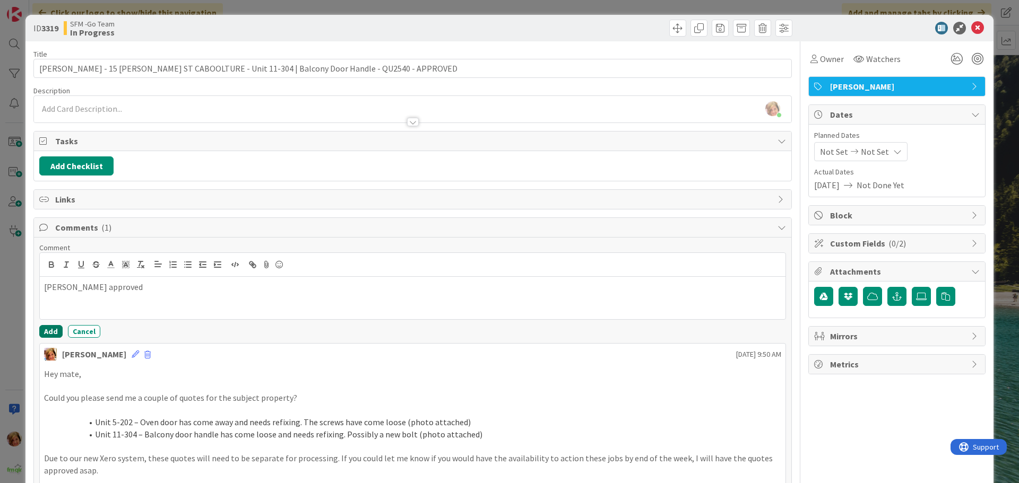
click at [51, 326] on button "Add" at bounding box center [50, 331] width 23 height 13
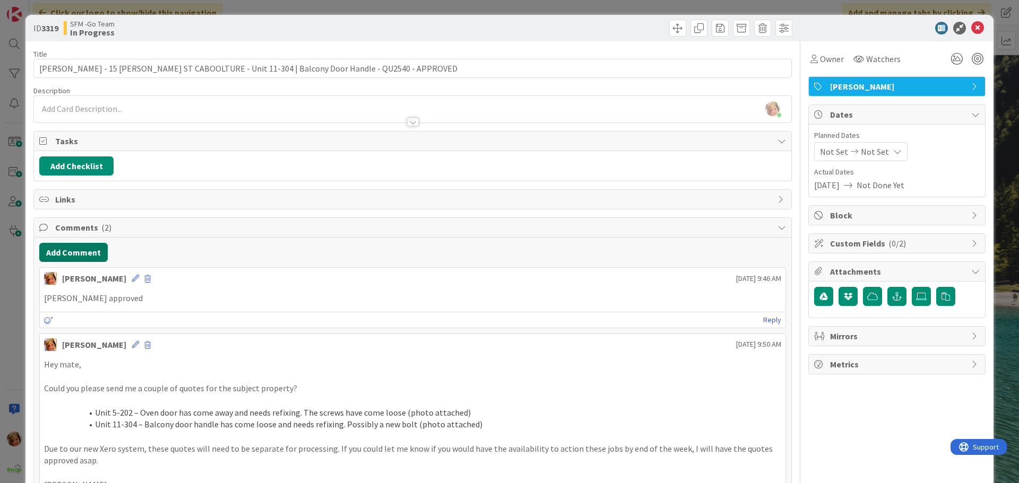
click at [82, 246] on button "Add Comment" at bounding box center [73, 252] width 68 height 19
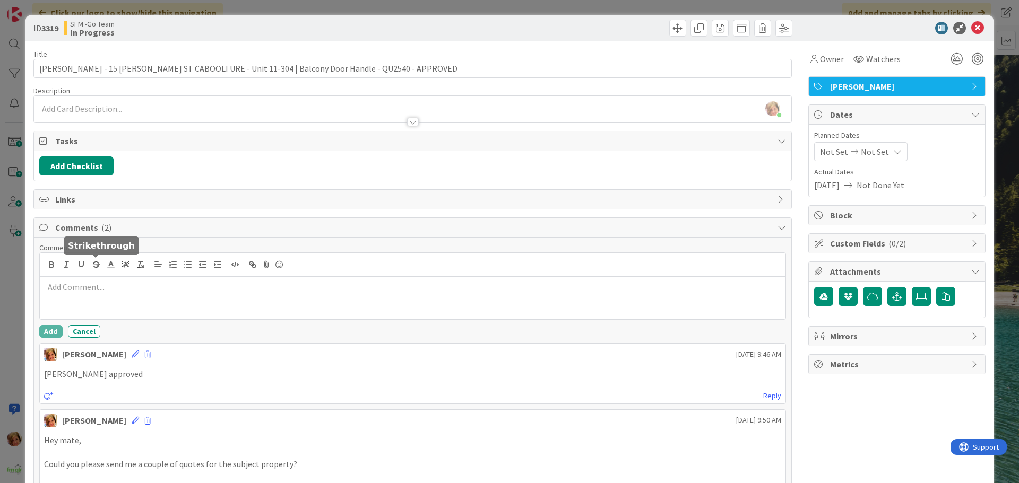
click at [108, 299] on div at bounding box center [413, 298] width 746 height 42
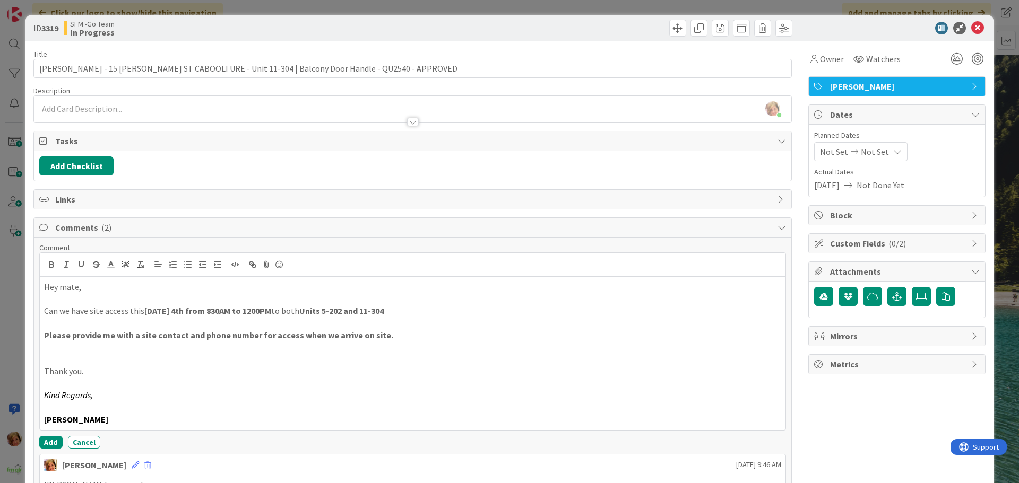
click at [109, 288] on p "Hey mate," at bounding box center [412, 287] width 737 height 12
click at [51, 442] on button "Add" at bounding box center [50, 442] width 23 height 13
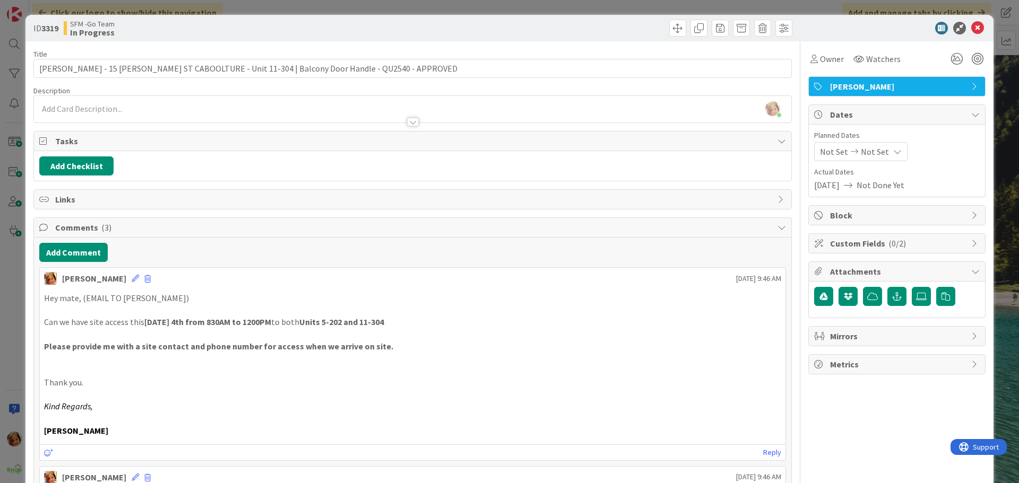
click at [426, 30] on div at bounding box center [604, 28] width 377 height 17
click at [971, 25] on icon at bounding box center [977, 28] width 13 height 13
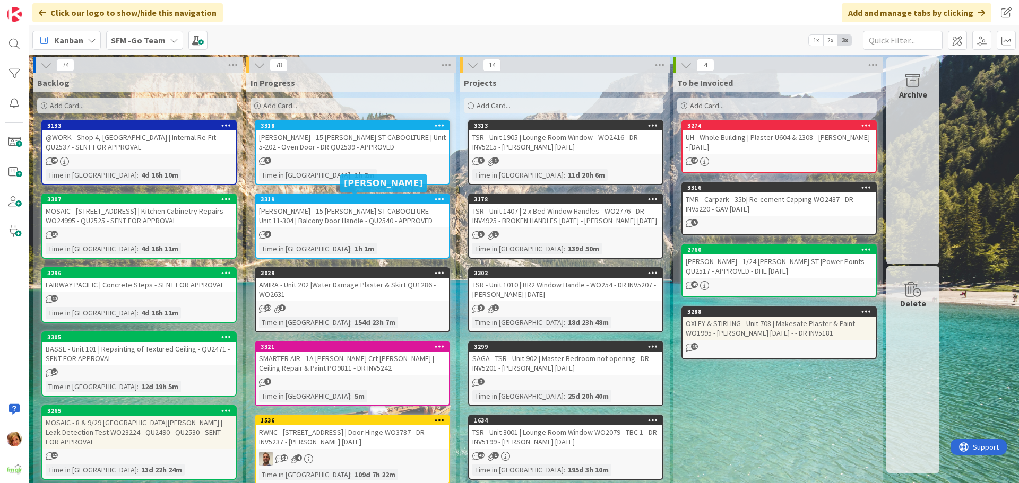
click at [362, 210] on div "[PERSON_NAME] - 15 [PERSON_NAME] ST CABOOLTURE - Unit 11-304 | Balcony Door Han…" at bounding box center [352, 215] width 193 height 23
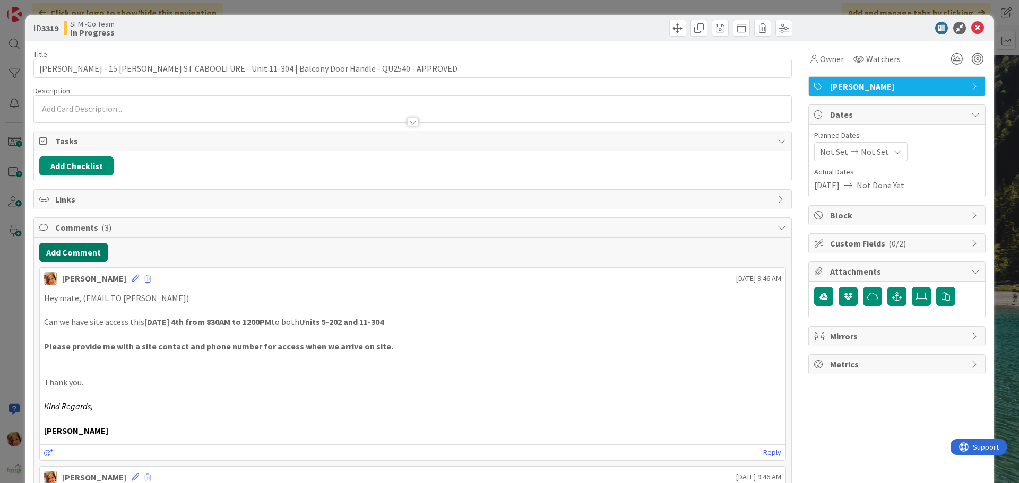
click at [69, 253] on button "Add Comment" at bounding box center [73, 252] width 68 height 19
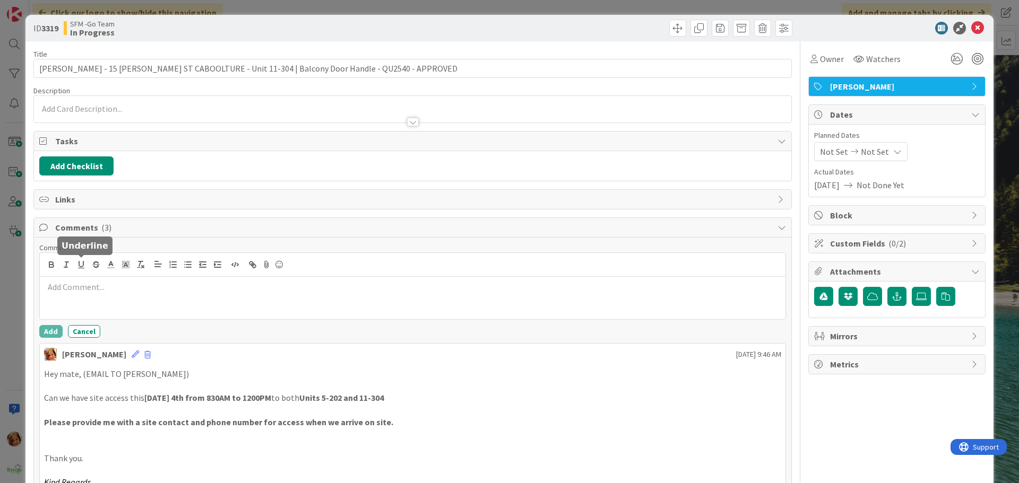
click at [102, 302] on div at bounding box center [413, 298] width 746 height 42
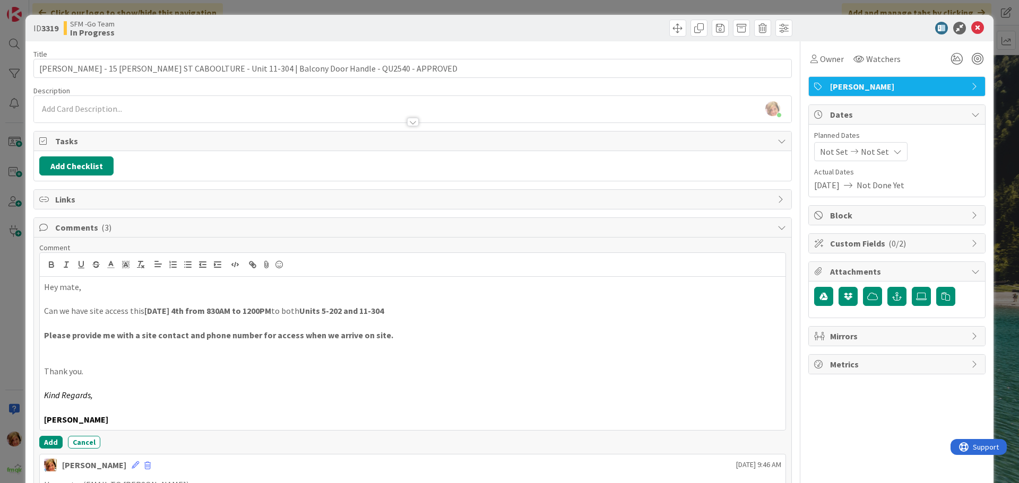
click at [106, 290] on p "Hey mate," at bounding box center [412, 287] width 737 height 12
click at [45, 445] on button "Add" at bounding box center [50, 442] width 23 height 13
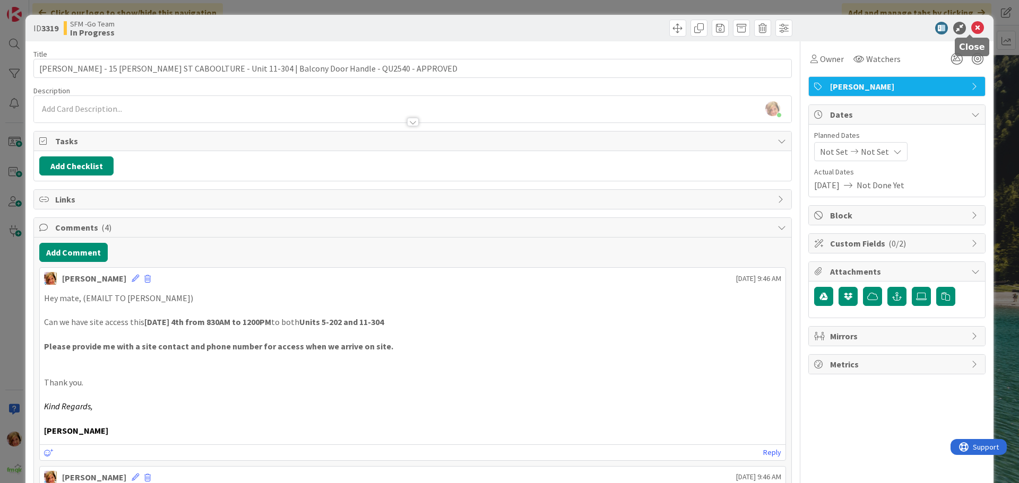
click at [971, 30] on icon at bounding box center [977, 28] width 13 height 13
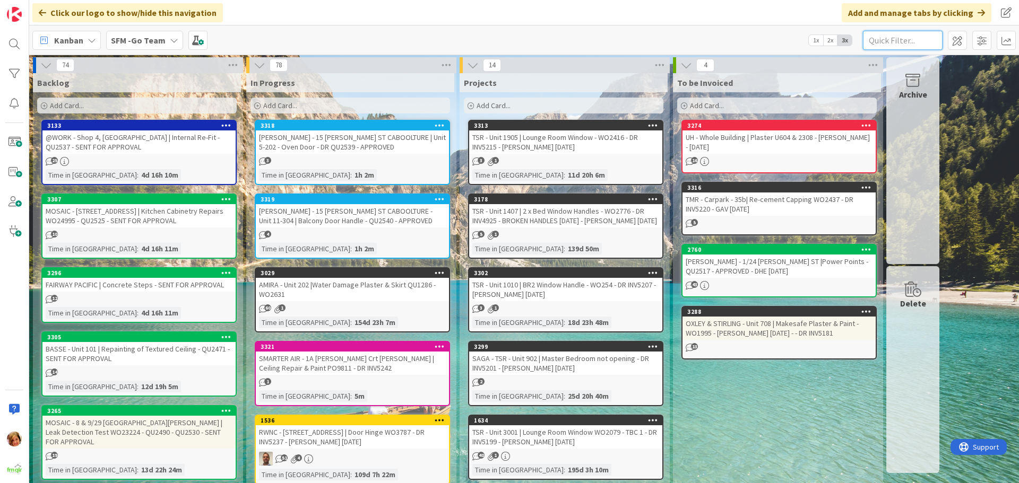
click at [888, 39] on input "text" at bounding box center [903, 40] width 80 height 19
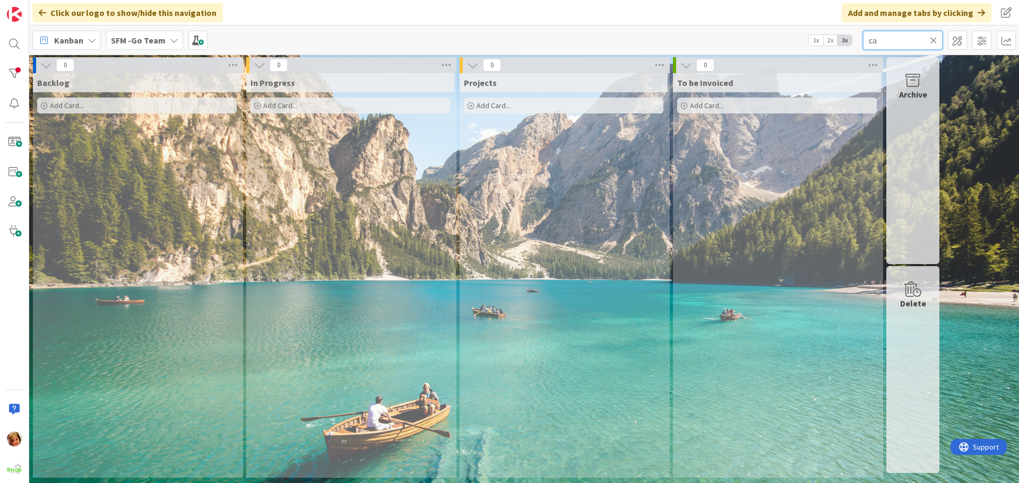
type input "c"
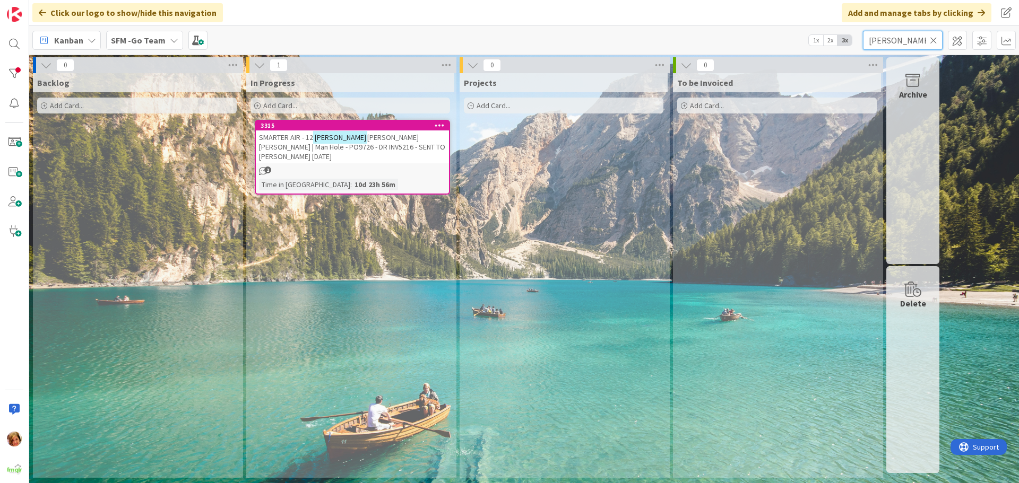
type input "[PERSON_NAME]"
click at [369, 139] on span "[PERSON_NAME] [PERSON_NAME] | Man Hole - PO9726 - DR INV5216 - SENT TO [PERSON_…" at bounding box center [352, 147] width 186 height 29
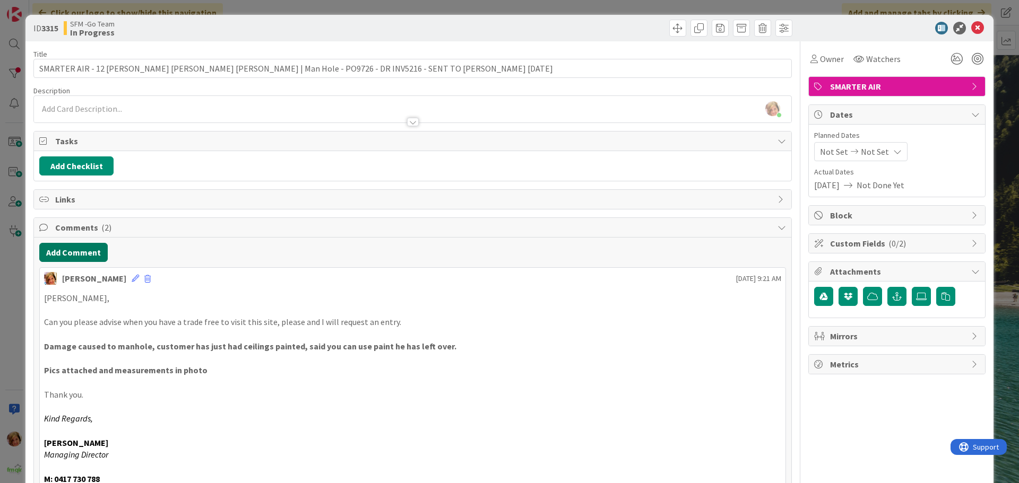
click at [84, 260] on button "Add Comment" at bounding box center [73, 252] width 68 height 19
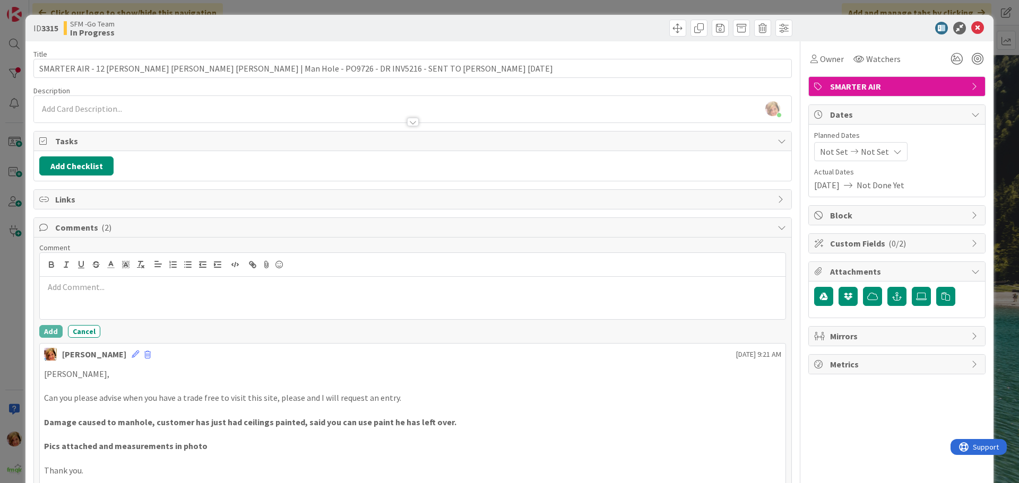
click at [89, 283] on p at bounding box center [412, 287] width 737 height 12
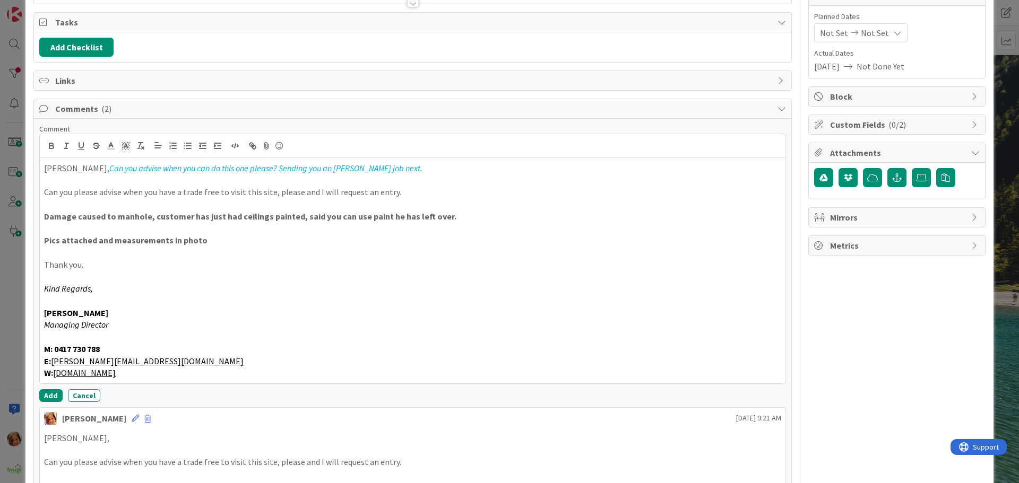
scroll to position [120, 0]
click at [46, 391] on button "Add" at bounding box center [50, 394] width 23 height 13
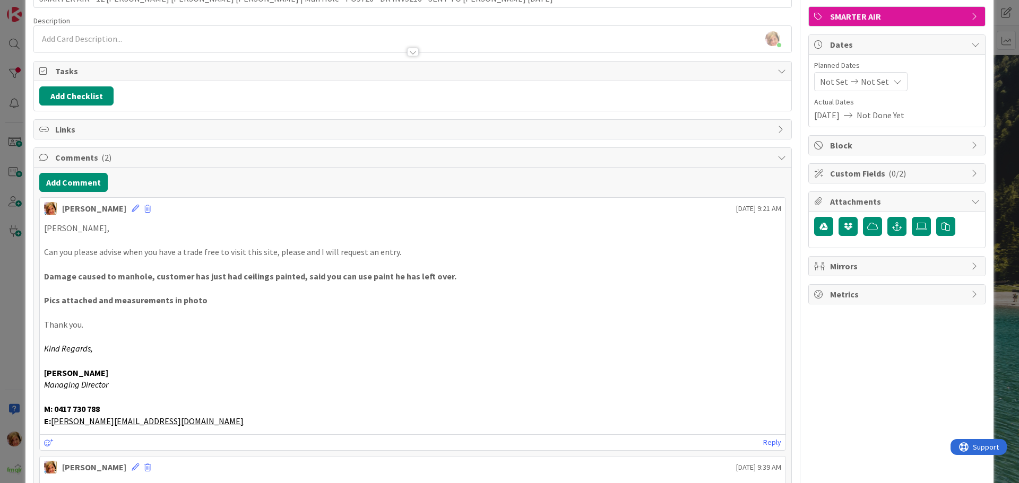
scroll to position [0, 0]
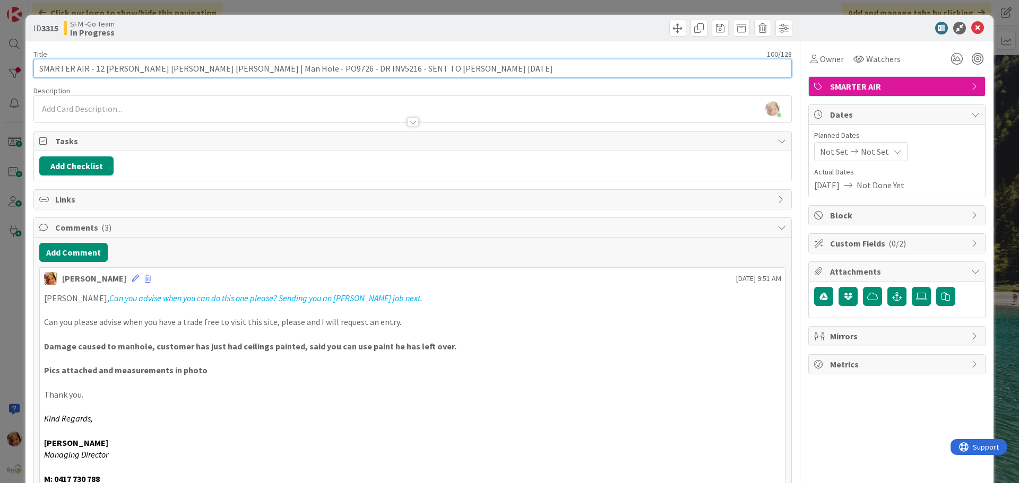
click at [423, 70] on input "SMARTER AIR - 12 [PERSON_NAME] [PERSON_NAME] [PERSON_NAME] | Man Hole - PO9726 …" at bounding box center [412, 68] width 758 height 19
type input "SMARTER AIR - 12 [PERSON_NAME] [PERSON_NAME] [PERSON_NAME] | Man Hole - PO9726 …"
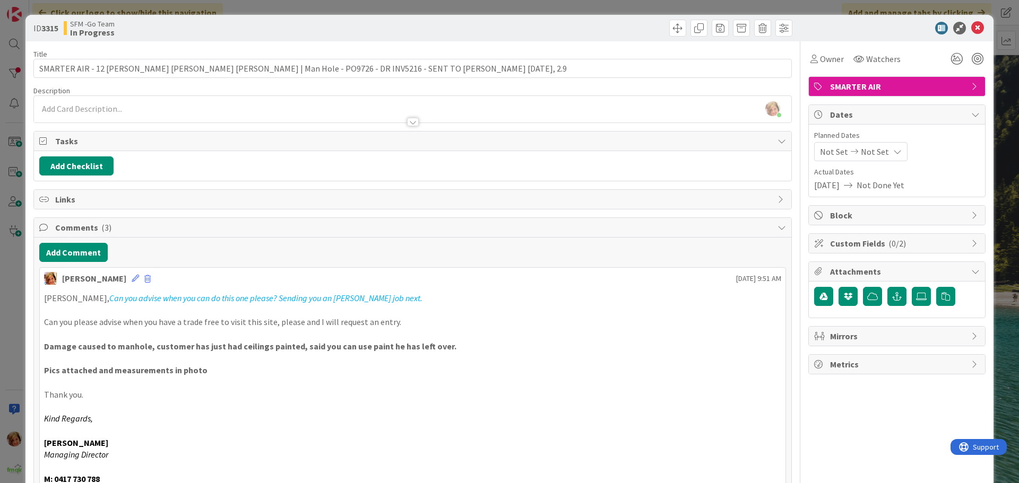
click at [498, 31] on div at bounding box center [604, 28] width 377 height 17
click at [974, 28] on icon at bounding box center [977, 28] width 13 height 13
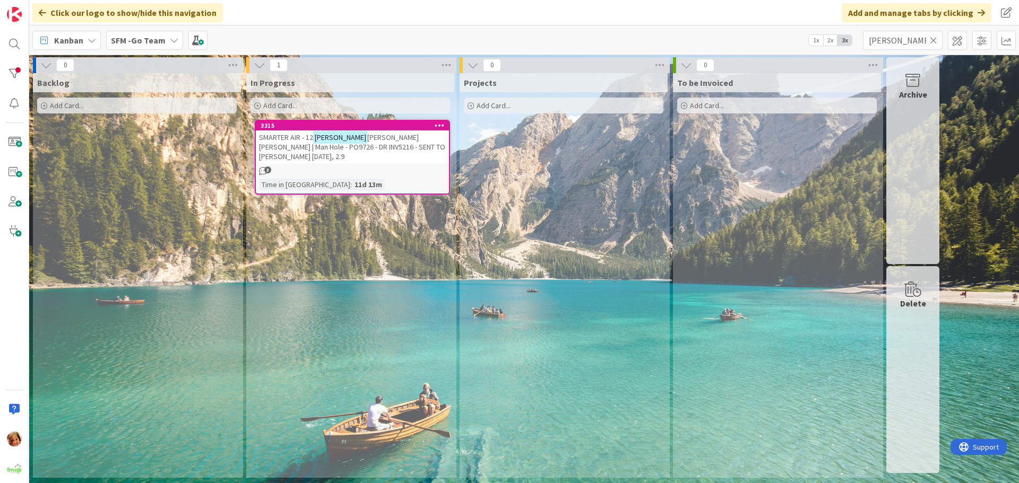
click at [935, 40] on icon at bounding box center [933, 41] width 7 height 10
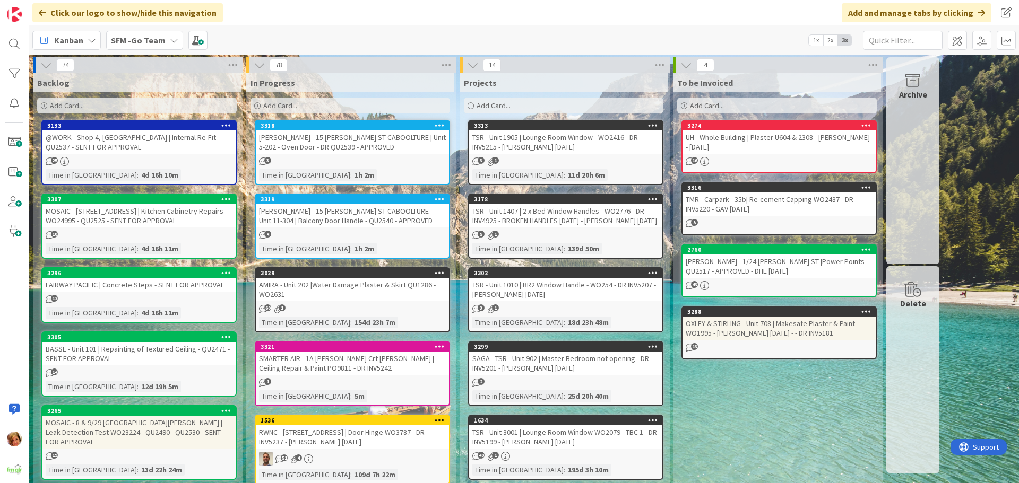
drag, startPoint x: 379, startPoint y: 142, endPoint x: 33, endPoint y: 214, distance: 353.4
click at [379, 142] on div "[PERSON_NAME] - 15 [PERSON_NAME] ST CABOOLTURE | Unit 5-202 - Oven Door - DR QU…" at bounding box center [352, 142] width 193 height 23
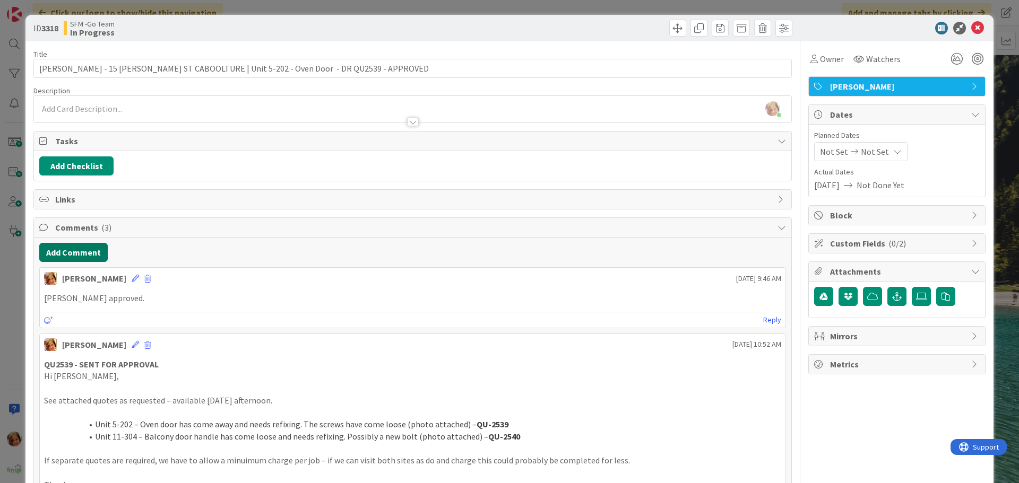
click at [89, 254] on button "Add Comment" at bounding box center [73, 252] width 68 height 19
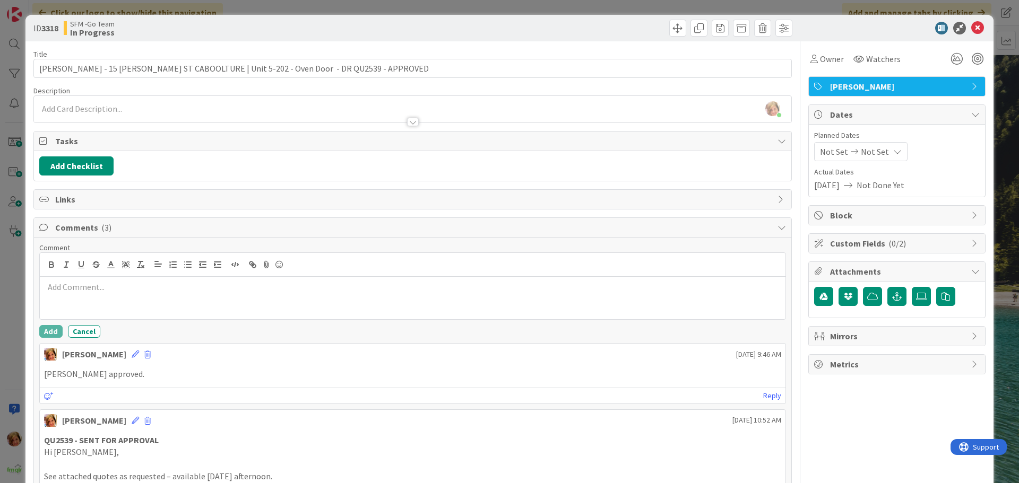
click at [92, 286] on p at bounding box center [412, 287] width 737 height 12
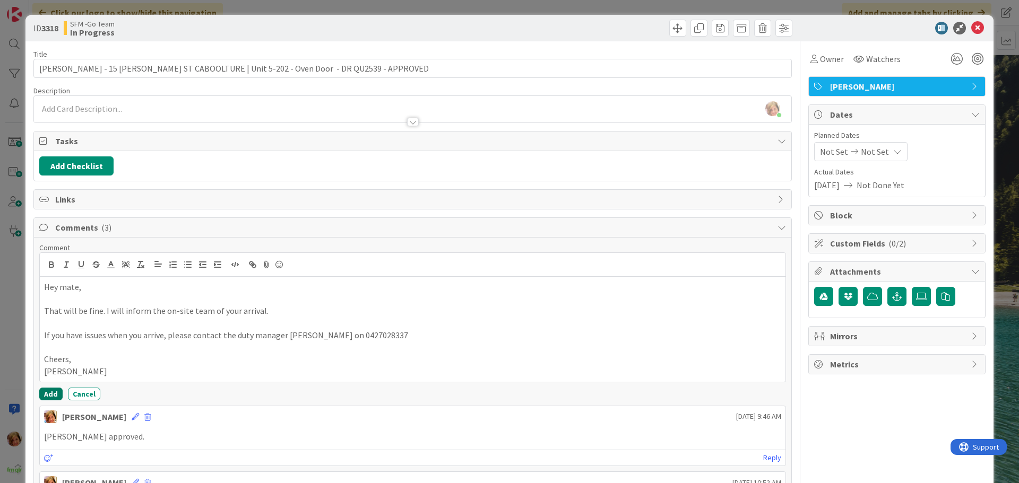
click at [45, 392] on button "Add" at bounding box center [50, 394] width 23 height 13
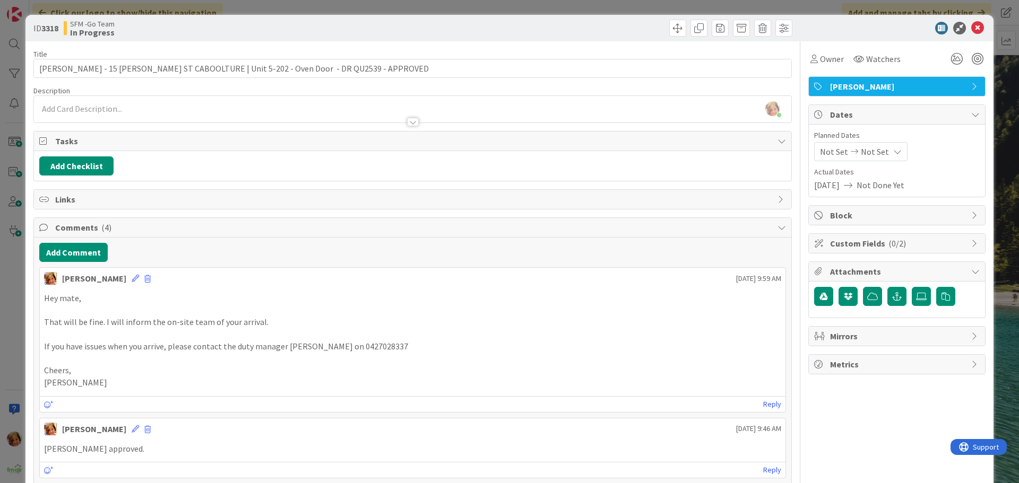
click at [493, 23] on div at bounding box center [604, 28] width 377 height 17
click at [971, 27] on icon at bounding box center [977, 28] width 13 height 13
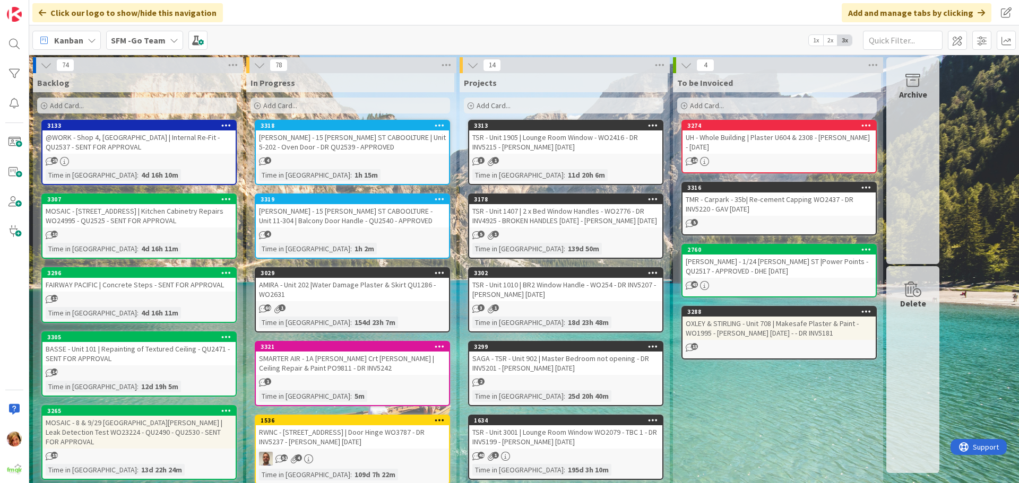
click at [377, 211] on div "[PERSON_NAME] - 15 [PERSON_NAME] ST CABOOLTURE - Unit 11-304 | Balcony Door Han…" at bounding box center [352, 215] width 193 height 23
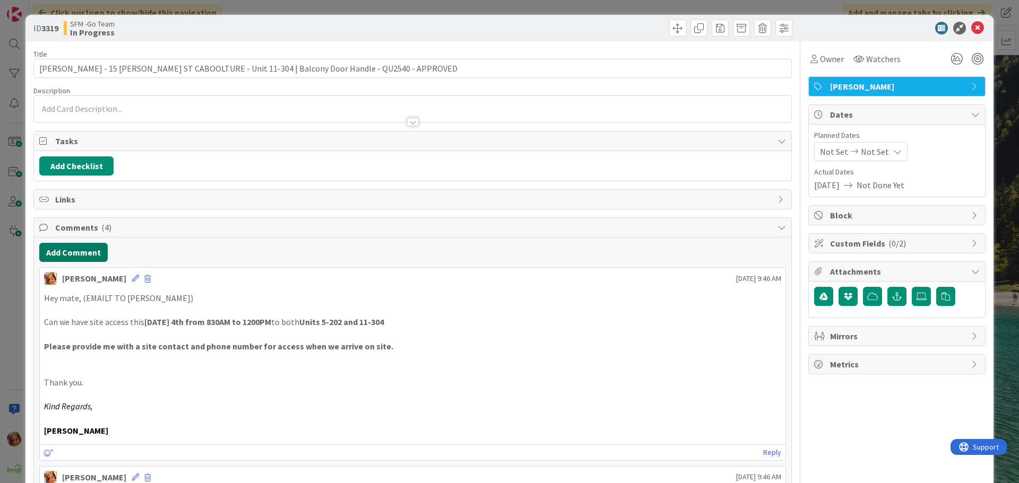
click at [83, 243] on button "Add Comment" at bounding box center [73, 252] width 68 height 19
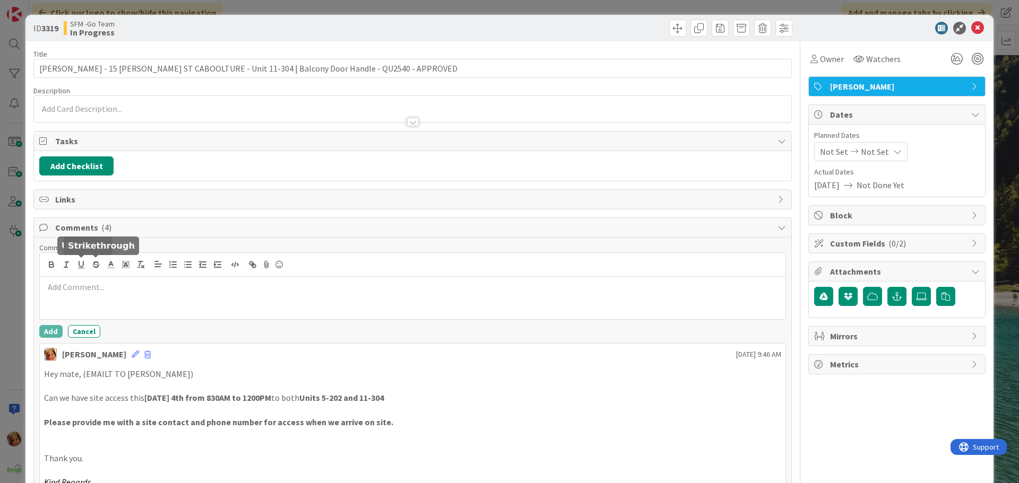
click at [97, 291] on p at bounding box center [412, 287] width 737 height 12
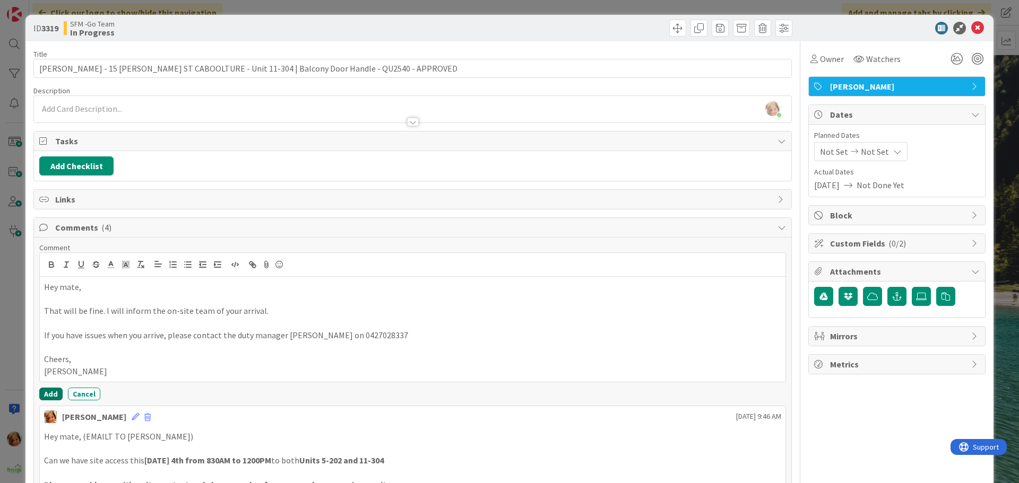
click at [48, 392] on button "Add" at bounding box center [50, 394] width 23 height 13
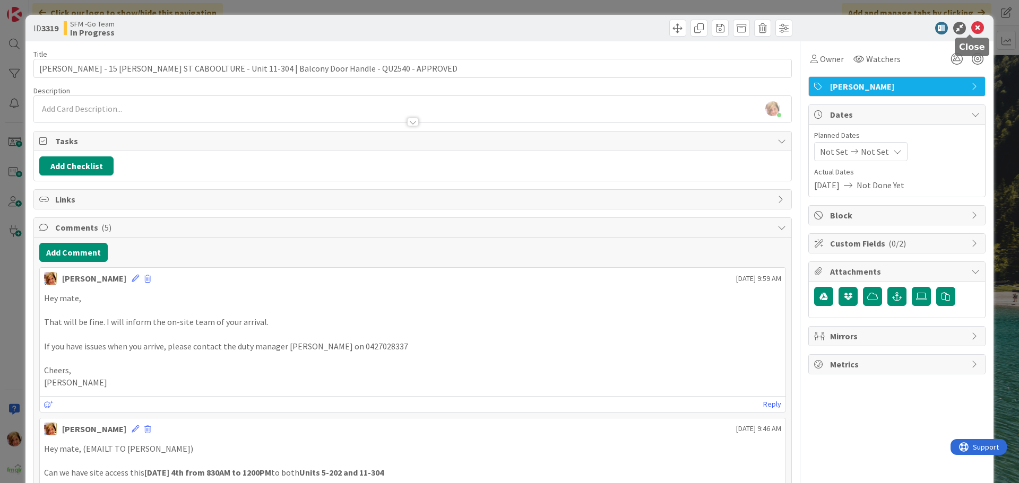
click at [971, 28] on icon at bounding box center [977, 28] width 13 height 13
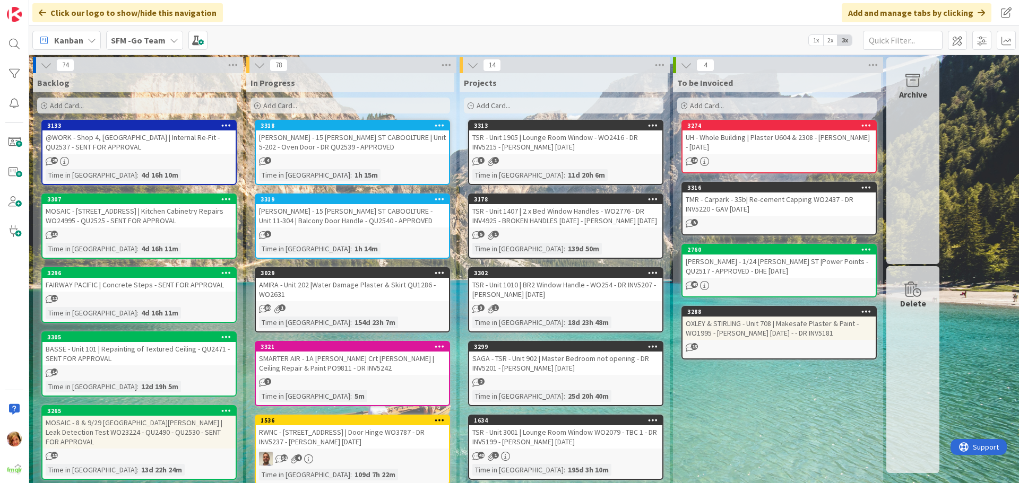
click at [324, 366] on div "SMARTER AIR - 1A [PERSON_NAME] Crt [PERSON_NAME] | Ceiling Repair & Paint PO981…" at bounding box center [352, 363] width 193 height 23
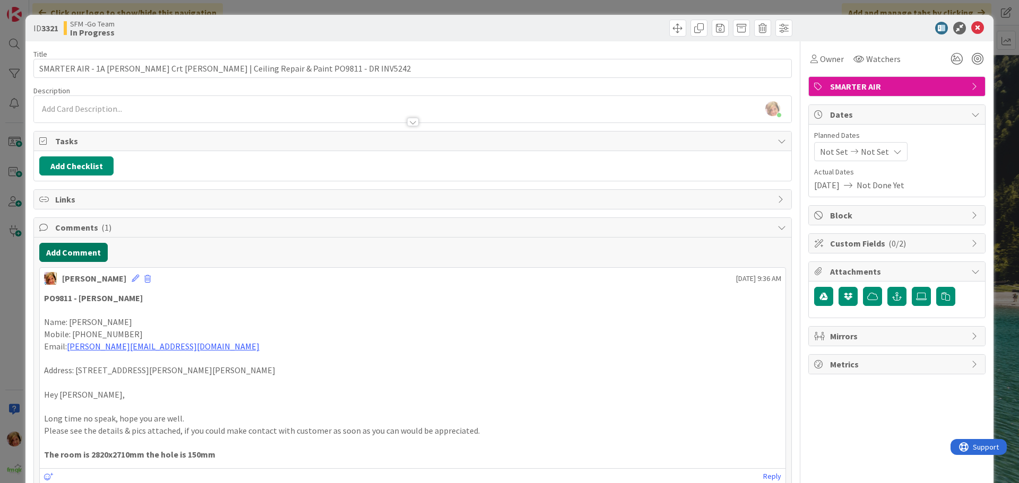
click at [73, 256] on button "Add Comment" at bounding box center [73, 252] width 68 height 19
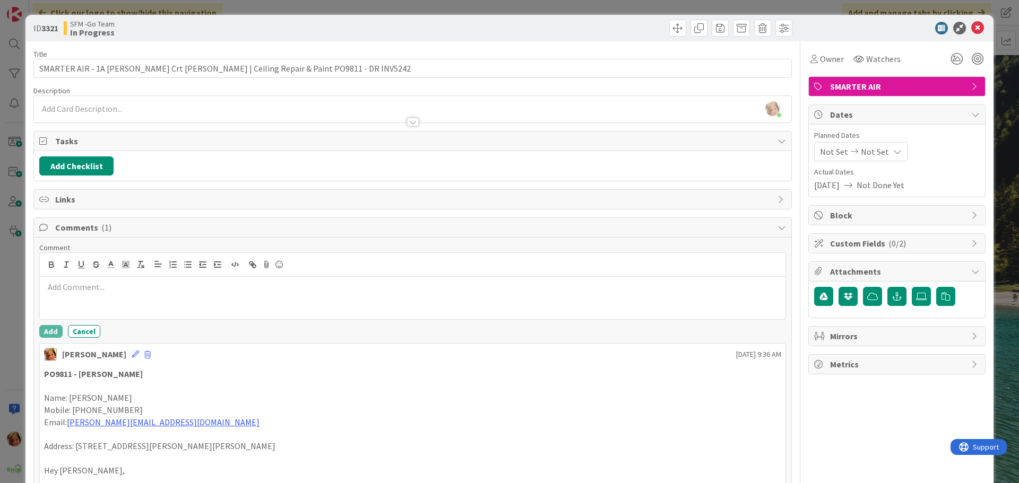
click at [129, 297] on div at bounding box center [413, 298] width 746 height 42
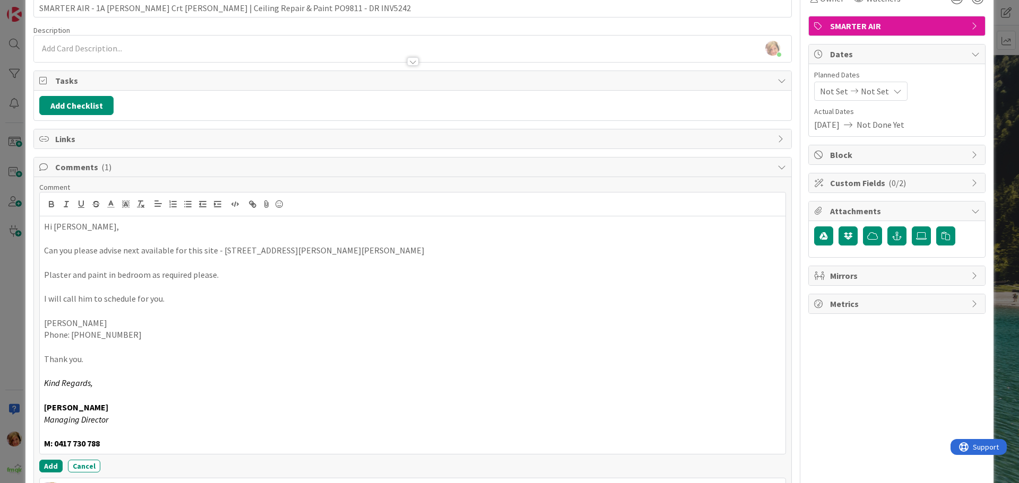
scroll to position [79, 0]
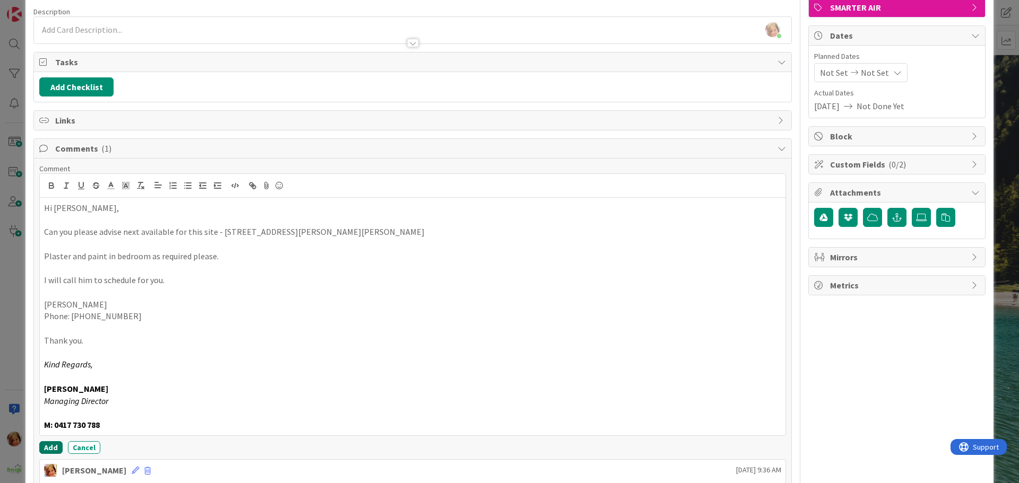
click at [49, 445] on button "Add" at bounding box center [50, 448] width 23 height 13
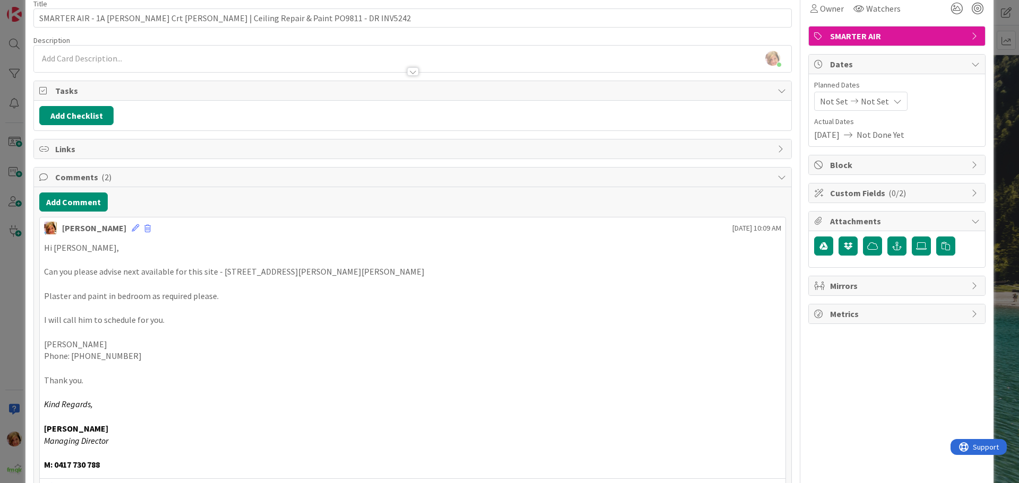
scroll to position [0, 0]
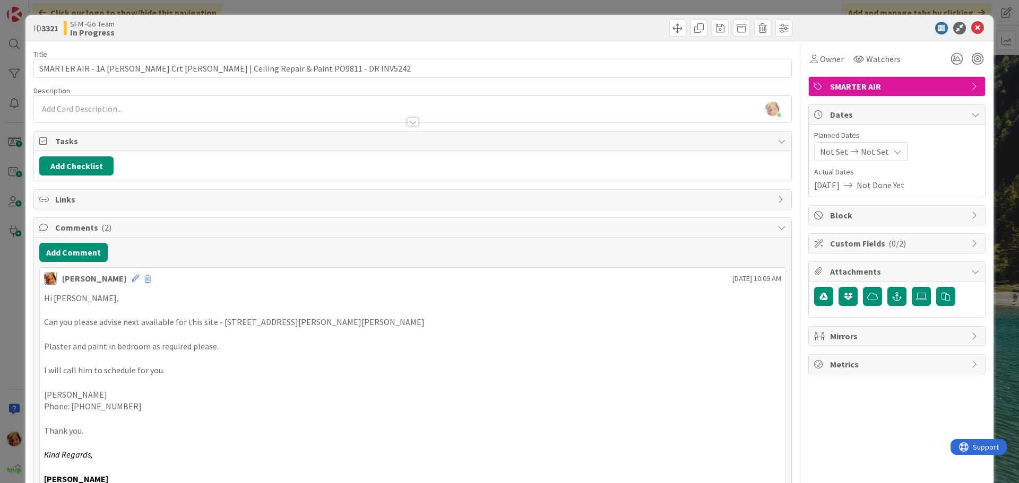
drag, startPoint x: 574, startPoint y: 34, endPoint x: 588, endPoint y: 32, distance: 13.9
click at [574, 33] on div at bounding box center [604, 28] width 377 height 17
click at [971, 25] on icon at bounding box center [977, 28] width 13 height 13
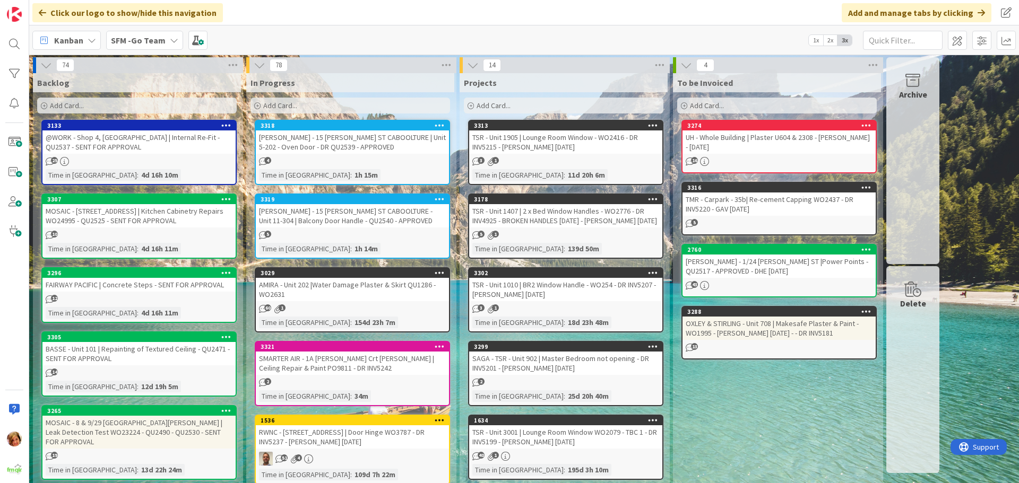
click at [326, 355] on div "SMARTER AIR - 1A [PERSON_NAME] Crt [PERSON_NAME] | Ceiling Repair & Paint PO981…" at bounding box center [352, 363] width 193 height 23
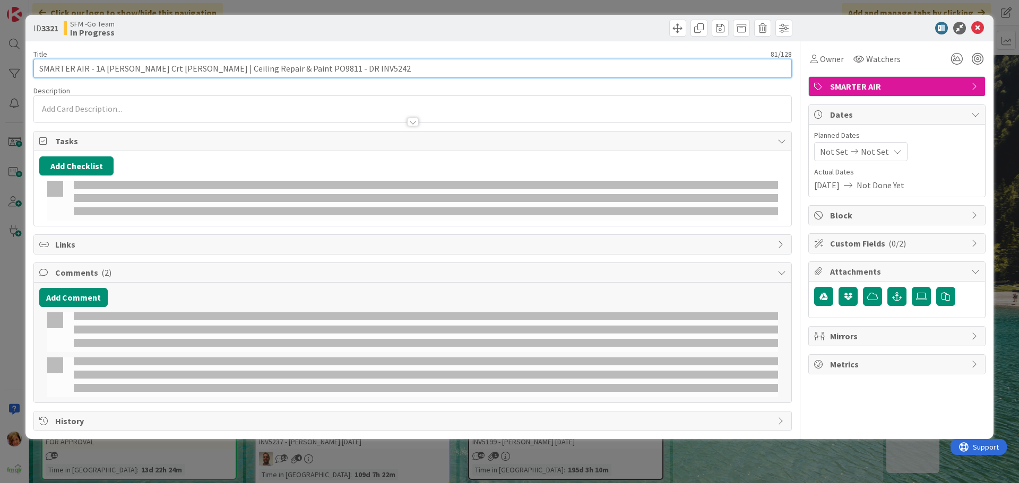
click at [387, 67] on input "SMARTER AIR - 1A [PERSON_NAME] Crt [PERSON_NAME] | Ceiling Repair & Paint PO981…" at bounding box center [412, 68] width 758 height 19
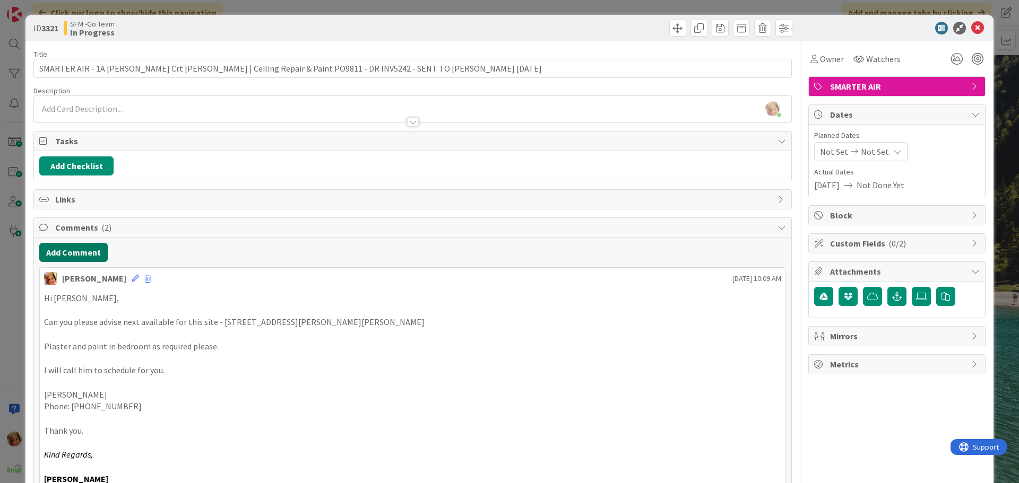
click at [70, 254] on button "Add Comment" at bounding box center [73, 252] width 68 height 19
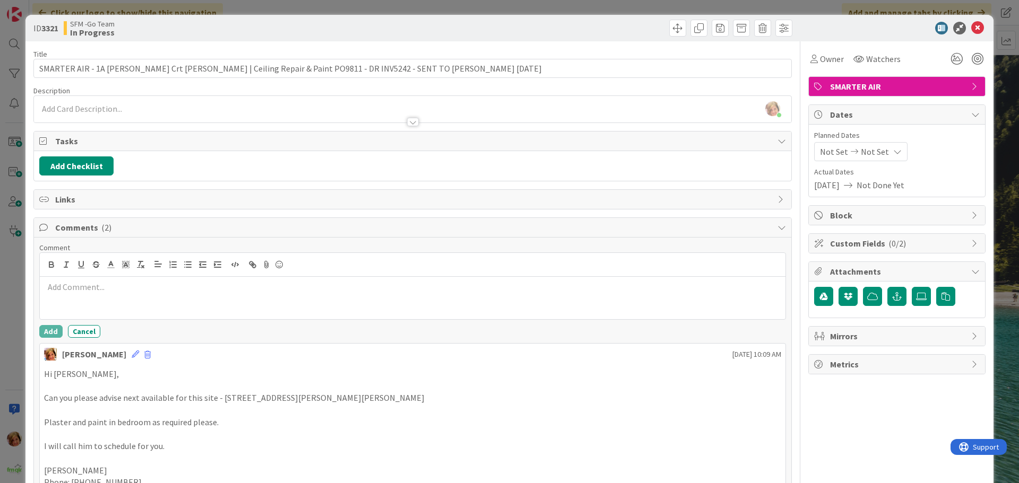
click at [89, 286] on p at bounding box center [412, 287] width 737 height 12
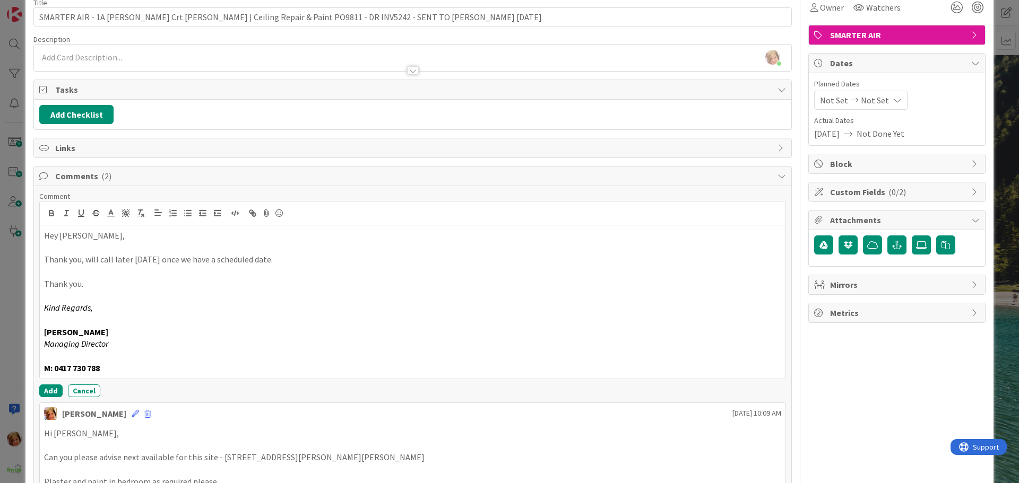
scroll to position [212, 0]
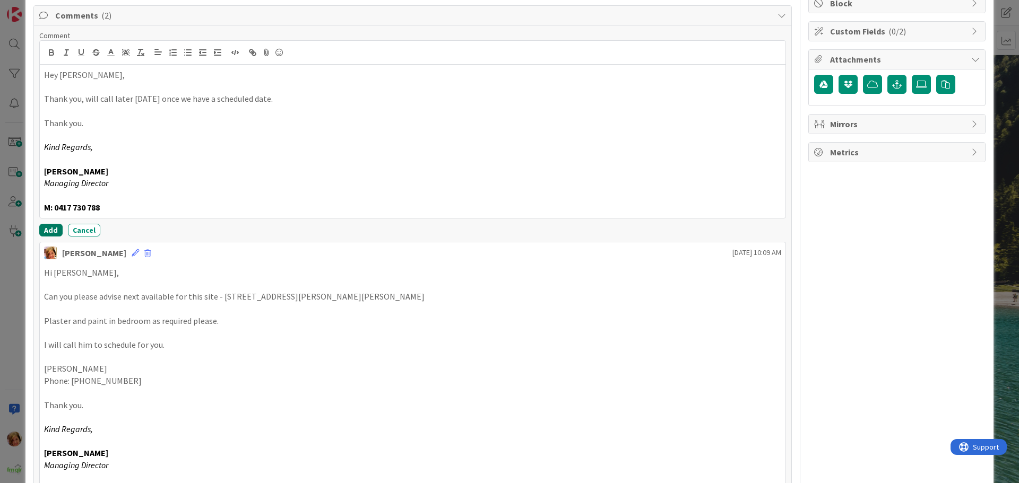
click at [49, 229] on button "Add" at bounding box center [50, 230] width 23 height 13
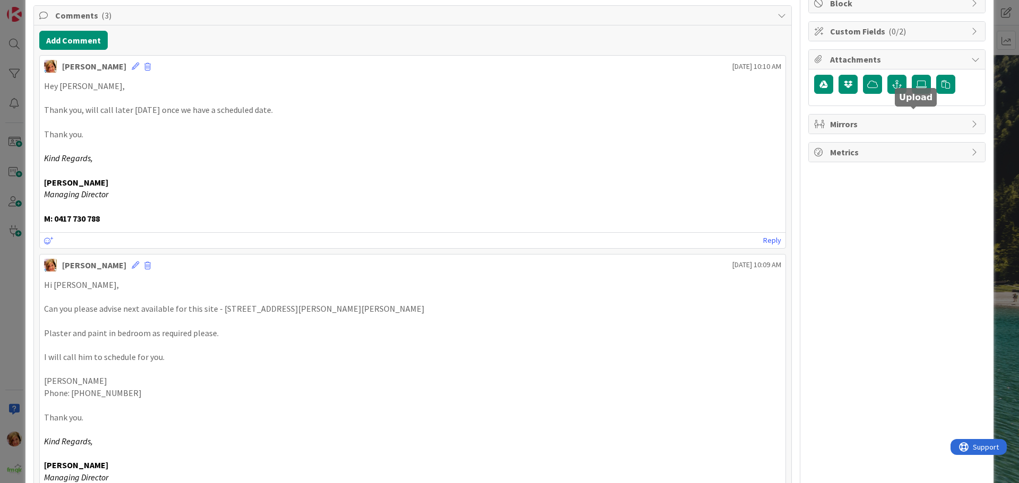
scroll to position [0, 0]
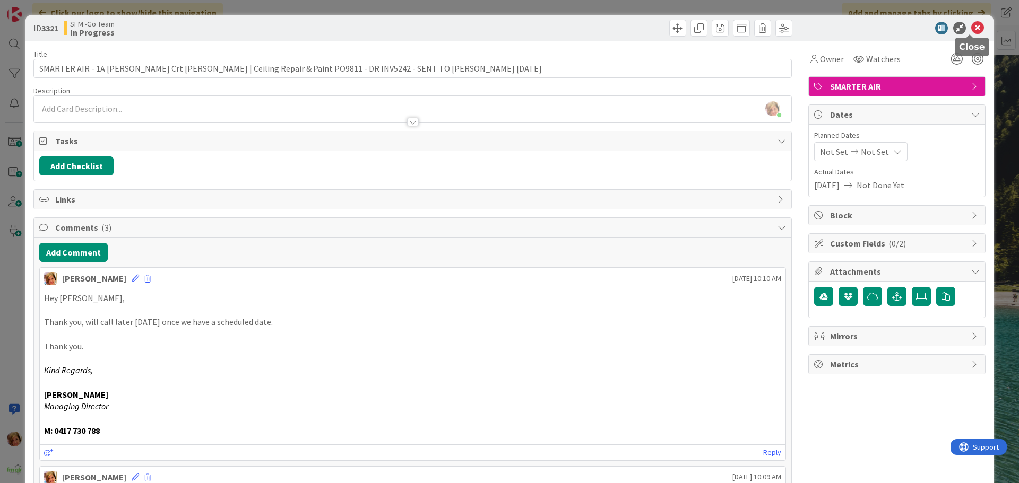
click at [971, 27] on icon at bounding box center [977, 28] width 13 height 13
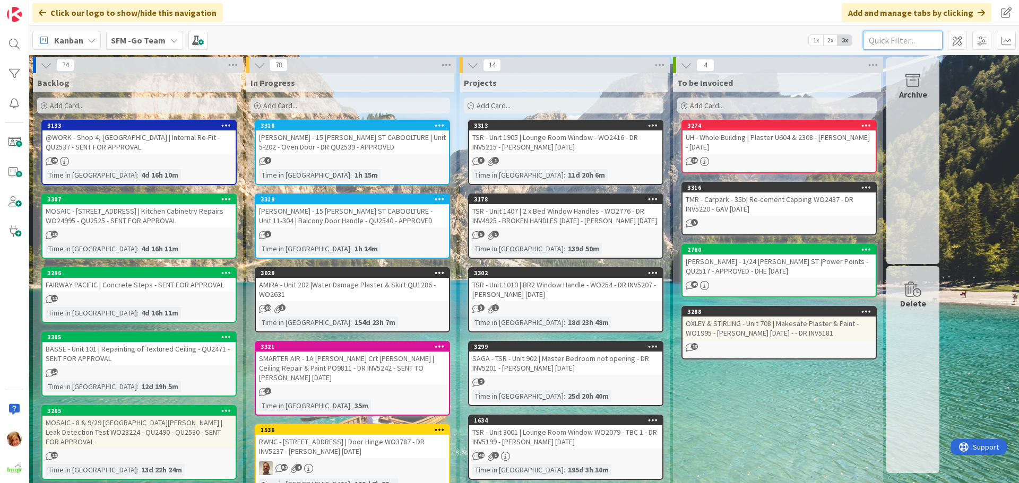
click at [896, 44] on input "text" at bounding box center [903, 40] width 80 height 19
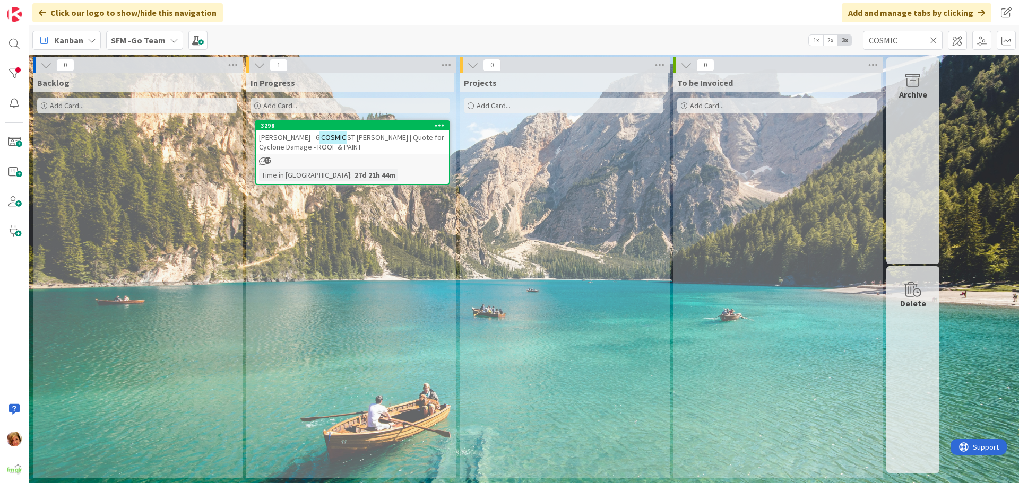
click at [306, 134] on span "[PERSON_NAME] - 6" at bounding box center [289, 138] width 60 height 10
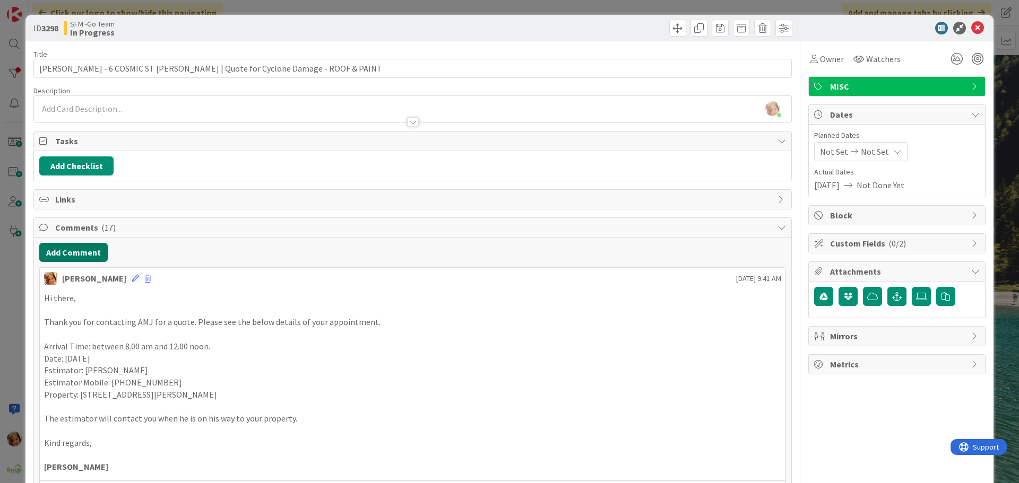
click at [76, 256] on button "Add Comment" at bounding box center [73, 252] width 68 height 19
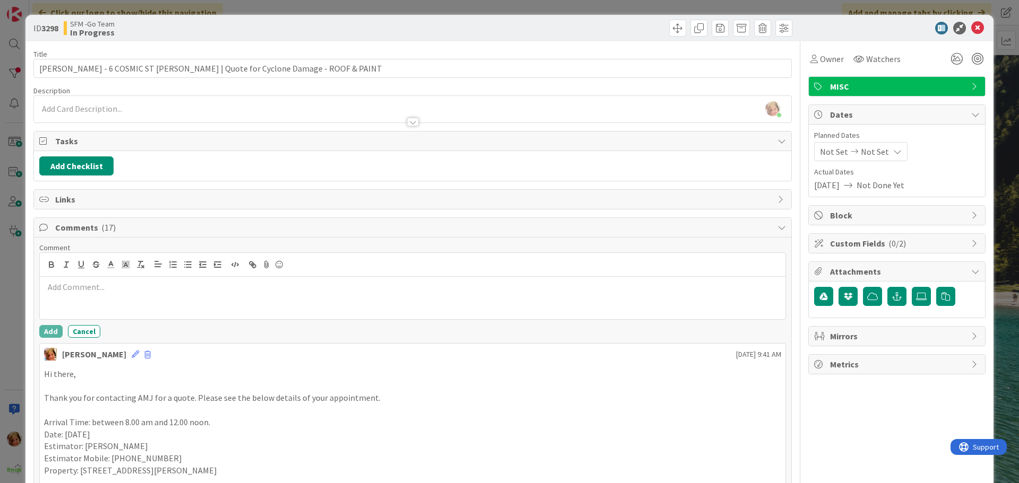
click at [110, 290] on p at bounding box center [412, 287] width 737 height 12
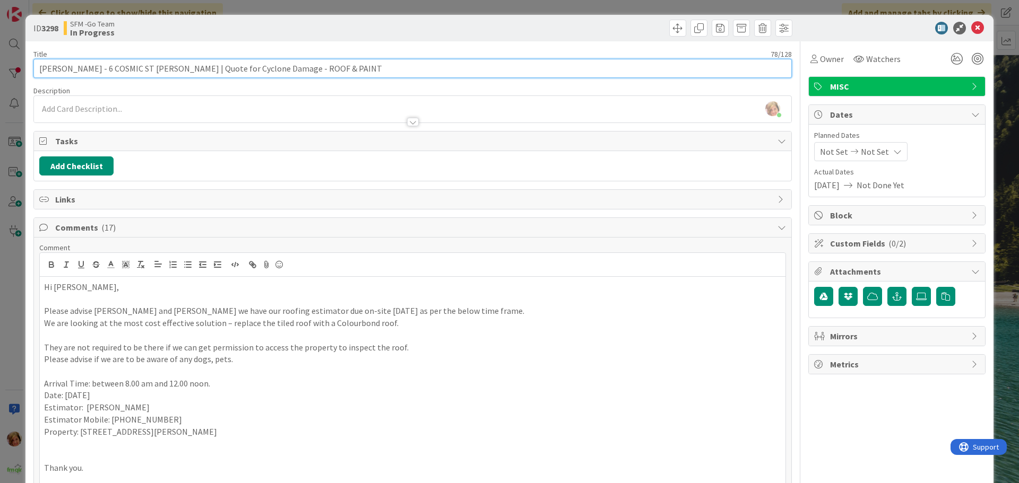
drag, startPoint x: 369, startPoint y: 70, endPoint x: 299, endPoint y: 66, distance: 70.1
click at [299, 66] on input "[PERSON_NAME] - 6 COSMIC ST [PERSON_NAME] | Quote for Cyclone Damage - ROOF & P…" at bounding box center [412, 68] width 758 height 19
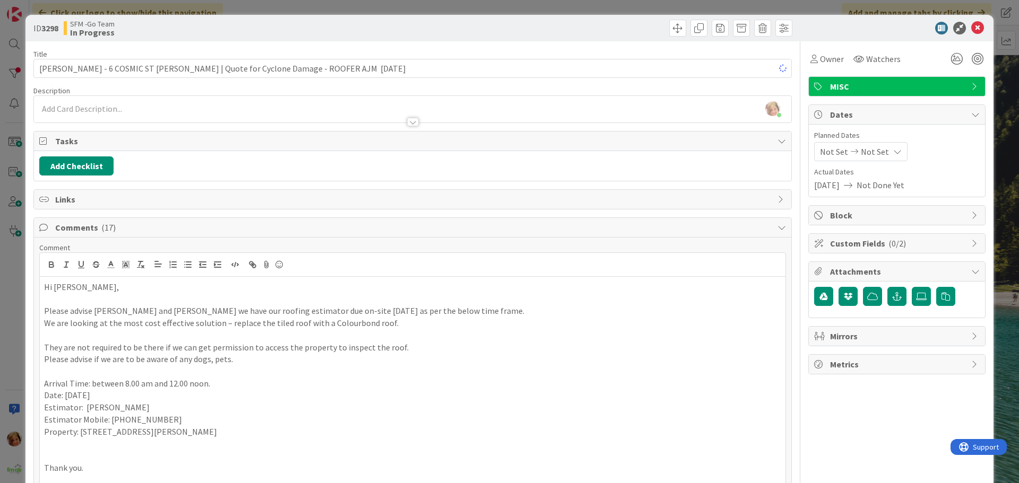
click at [505, 27] on div at bounding box center [604, 28] width 377 height 17
click at [971, 26] on icon at bounding box center [977, 28] width 13 height 13
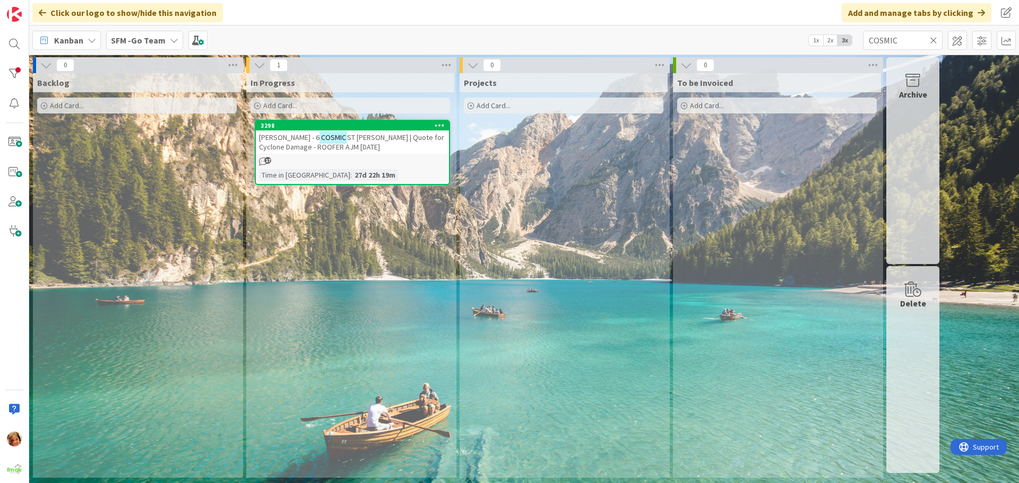
click at [934, 39] on icon at bounding box center [933, 41] width 7 height 10
click at [929, 39] on input "text" at bounding box center [903, 40] width 80 height 19
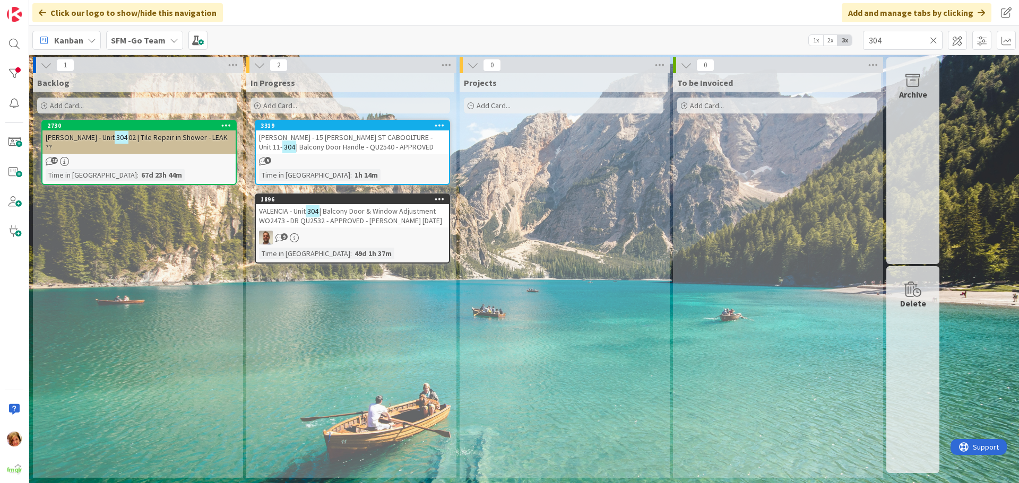
click at [364, 215] on span "| Balcony Door & Window Adjustment WO2473 - DR QU2532 - APPROVED - [PERSON_NAME…" at bounding box center [350, 215] width 183 height 19
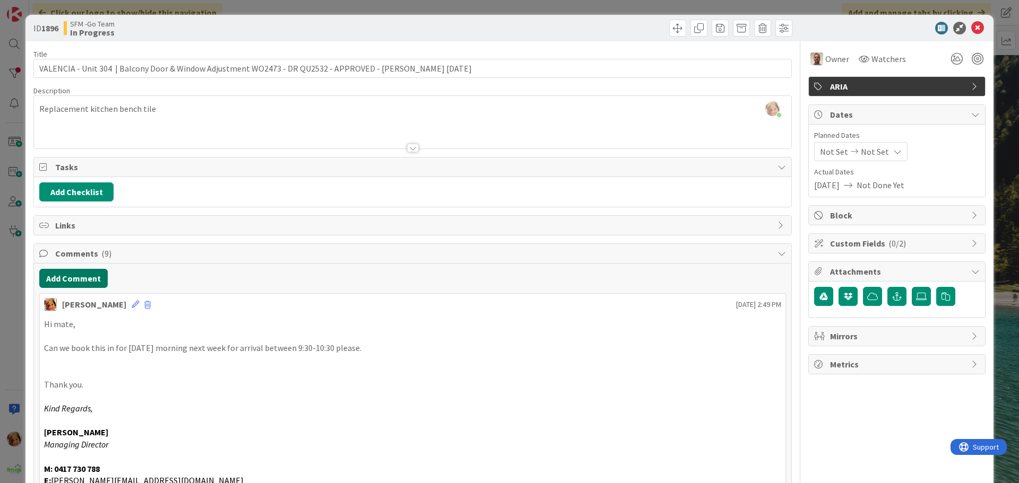
click at [61, 278] on button "Add Comment" at bounding box center [73, 278] width 68 height 19
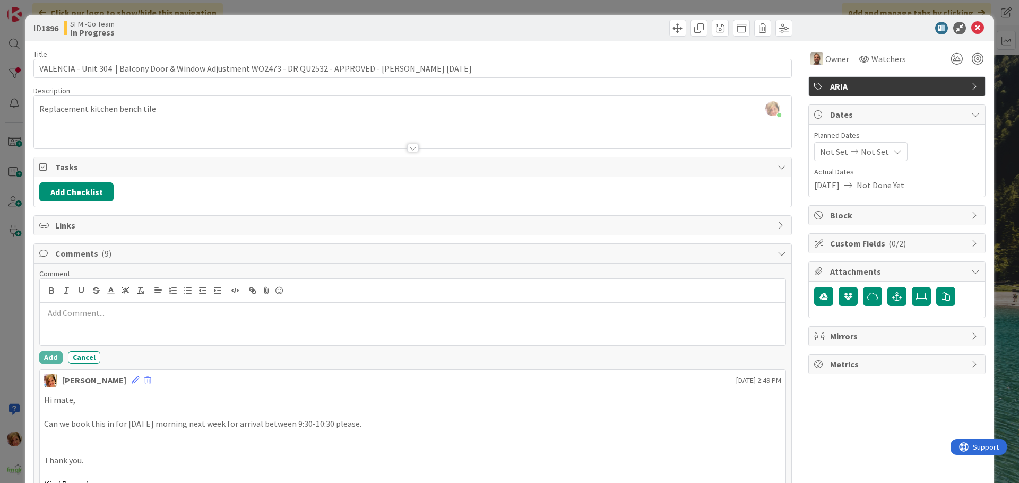
click at [84, 309] on p at bounding box center [412, 313] width 737 height 12
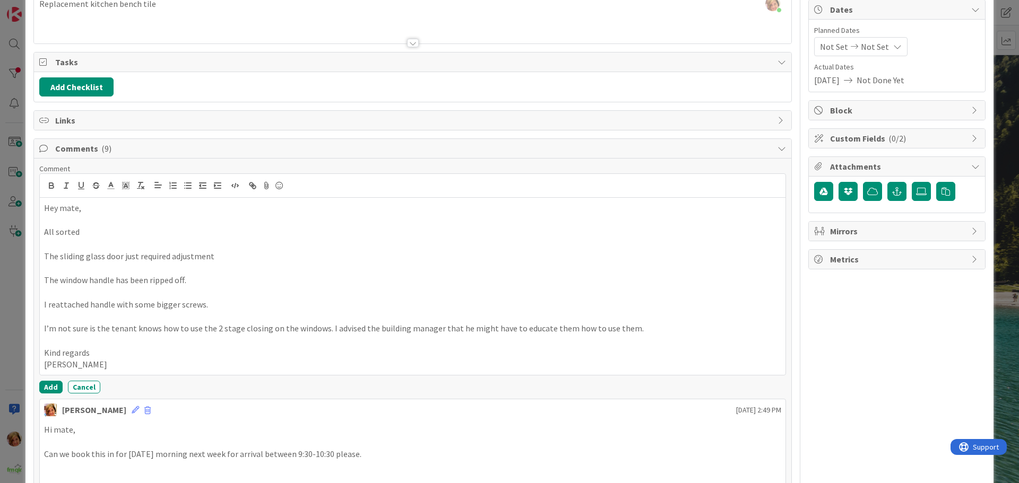
scroll to position [106, 0]
click at [48, 385] on button "Add" at bounding box center [50, 386] width 23 height 13
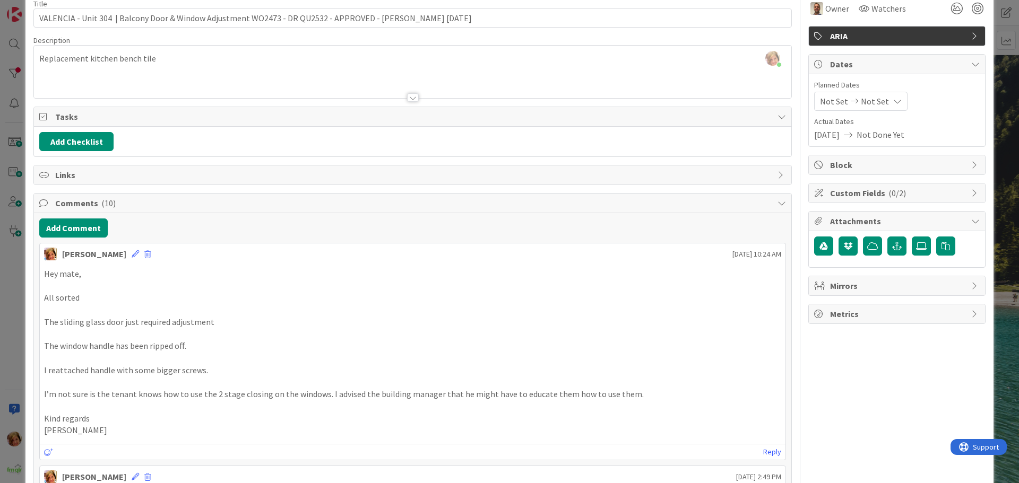
scroll to position [0, 0]
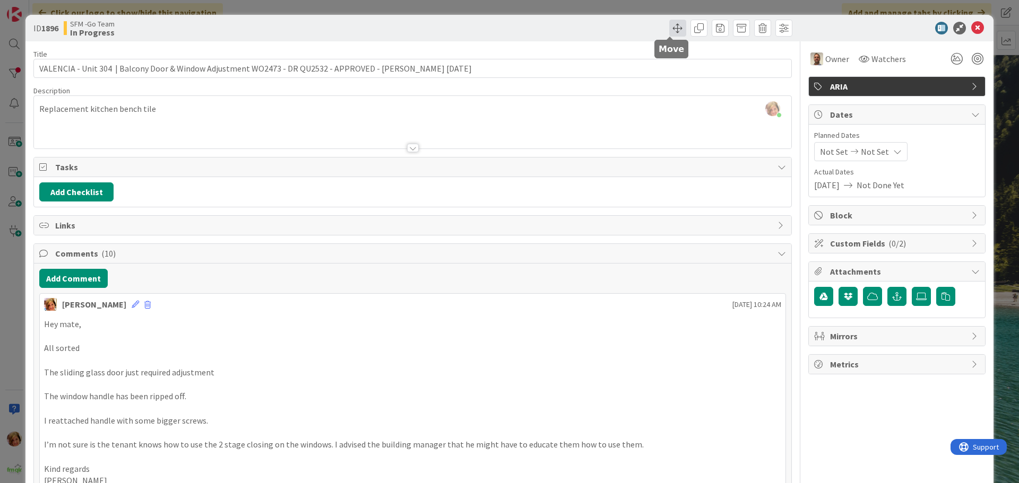
click at [670, 28] on span at bounding box center [677, 28] width 17 height 17
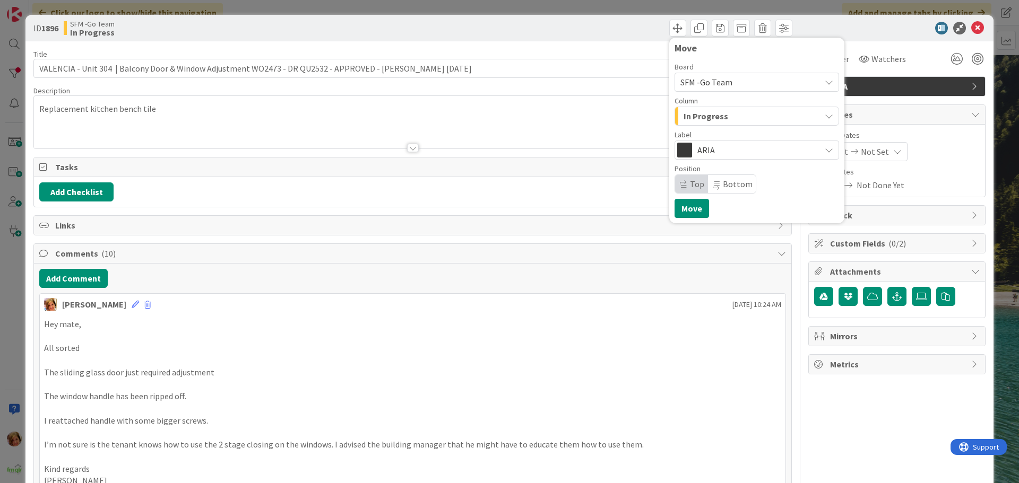
drag, startPoint x: 734, startPoint y: 114, endPoint x: 734, endPoint y: 125, distance: 11.7
click at [734, 116] on div "In Progress" at bounding box center [751, 116] width 140 height 17
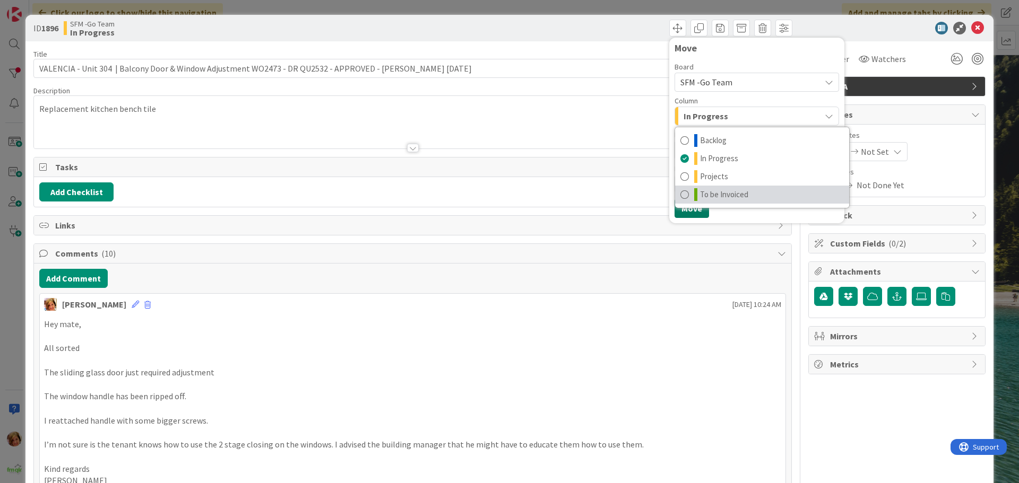
drag, startPoint x: 739, startPoint y: 195, endPoint x: 696, endPoint y: 211, distance: 45.8
click at [739, 195] on span "To be Invoiced" at bounding box center [724, 194] width 48 height 13
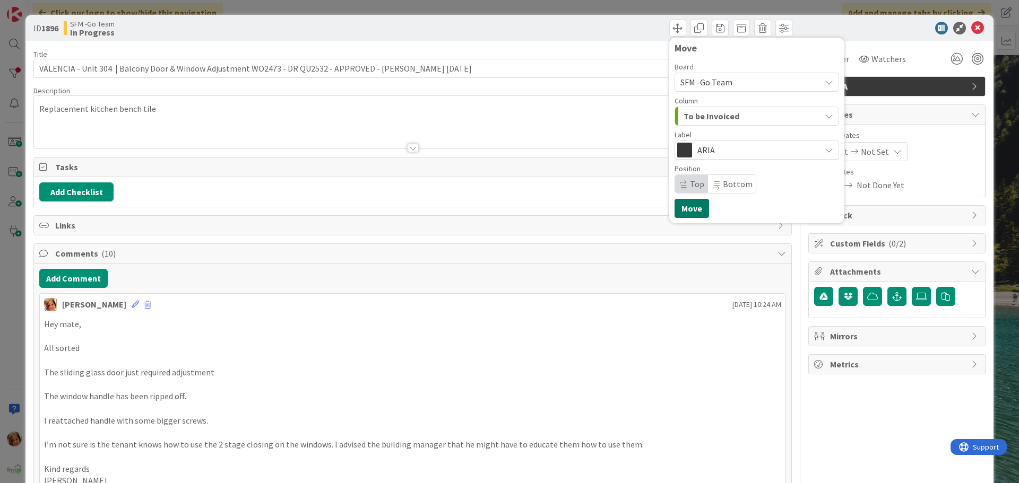
click at [678, 208] on button "Move" at bounding box center [692, 208] width 34 height 19
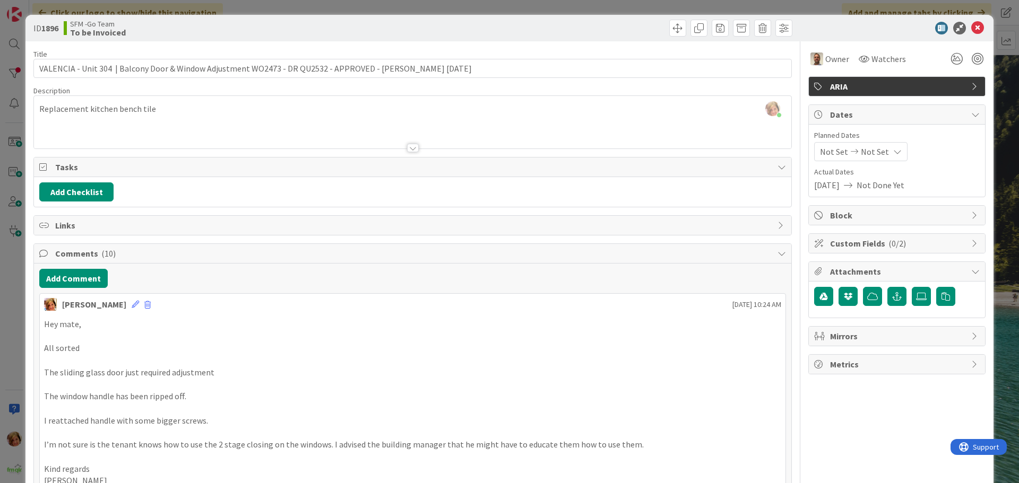
click at [585, 25] on div "Move Move" at bounding box center [604, 28] width 377 height 17
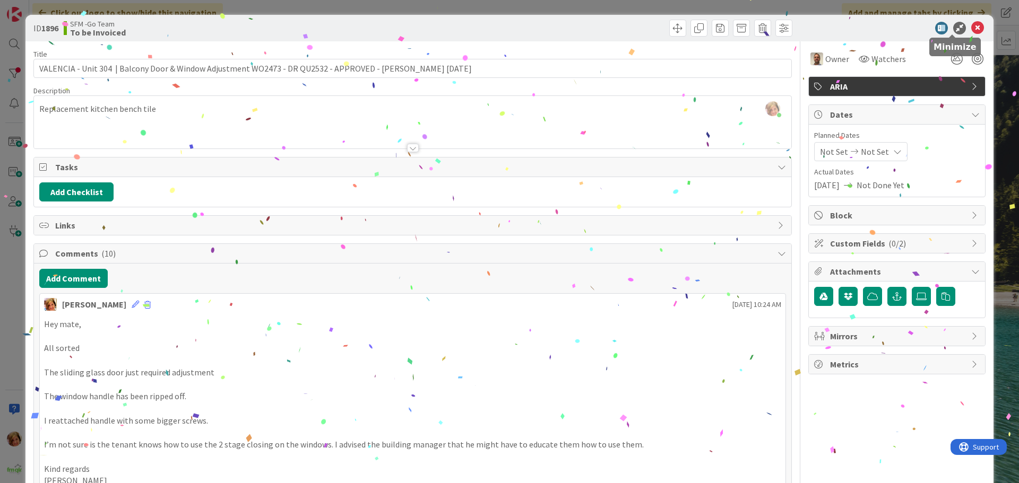
click at [971, 25] on icon at bounding box center [977, 28] width 13 height 13
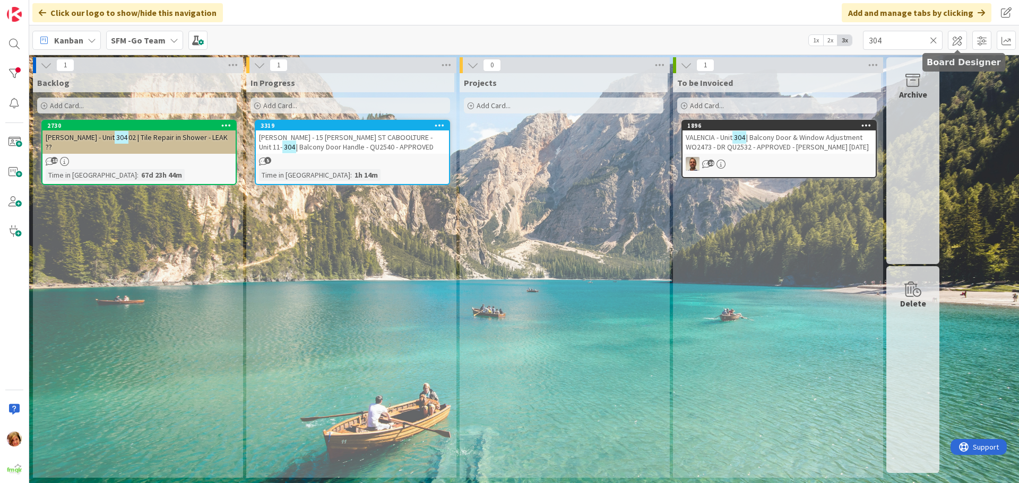
click at [932, 36] on icon at bounding box center [933, 41] width 7 height 10
click at [932, 36] on input "text" at bounding box center [903, 40] width 80 height 19
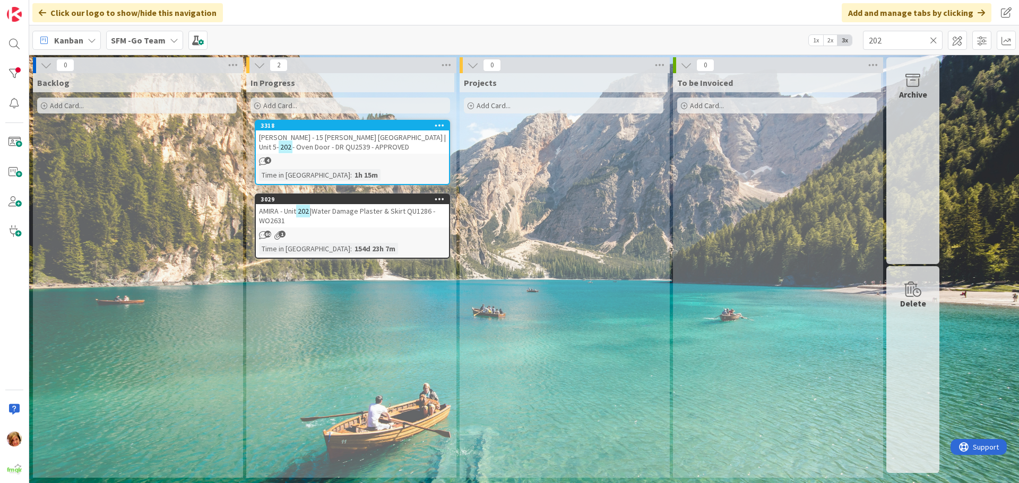
click at [362, 215] on span "|Water Damage Plaster & Skirt QU1286 - WO2631" at bounding box center [347, 215] width 176 height 19
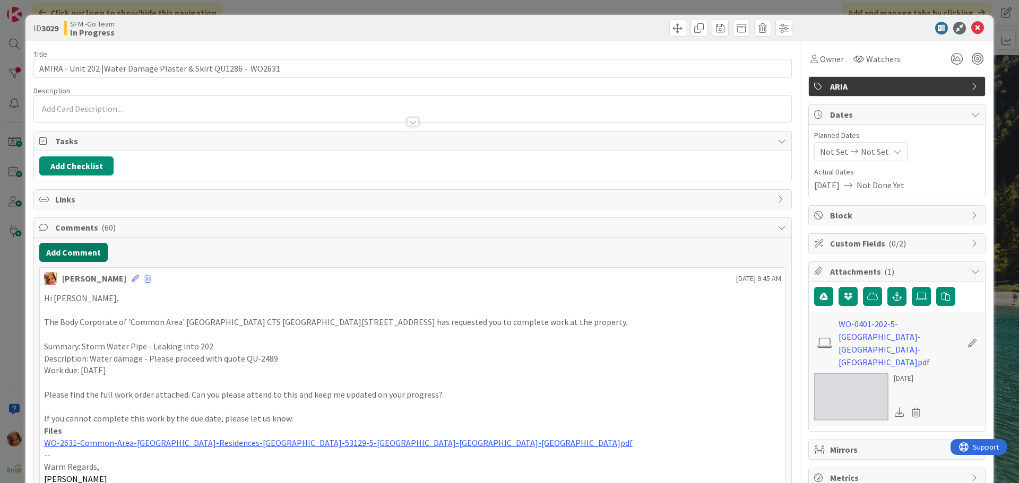
click at [70, 255] on button "Add Comment" at bounding box center [73, 252] width 68 height 19
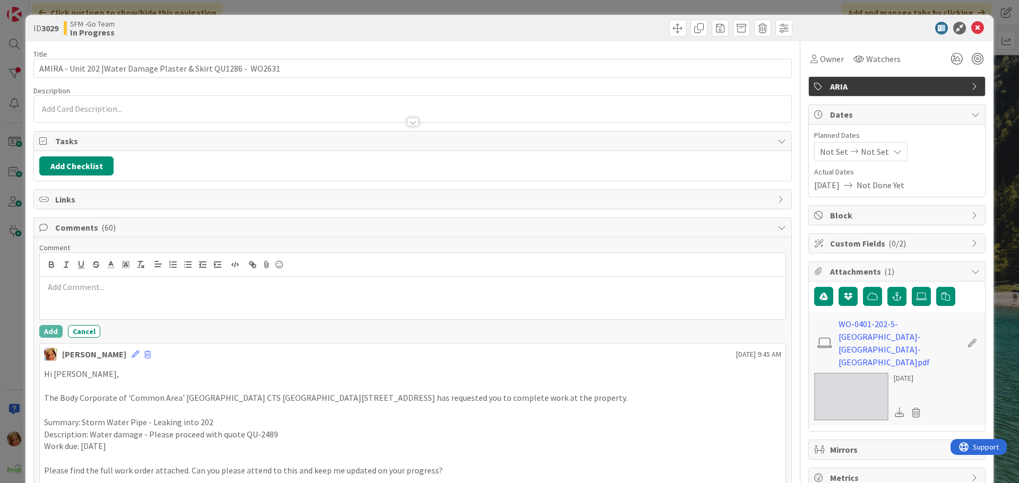
click at [115, 288] on p at bounding box center [412, 287] width 737 height 12
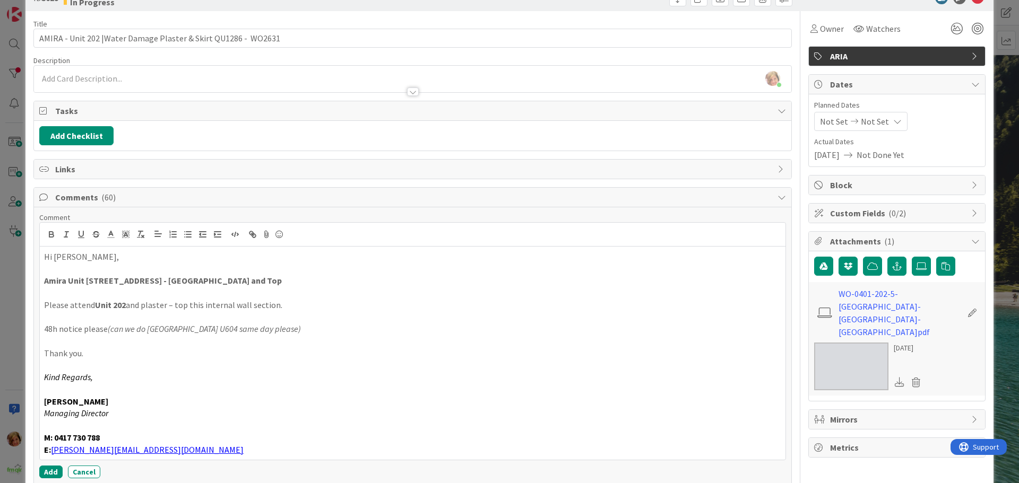
scroll to position [55, 0]
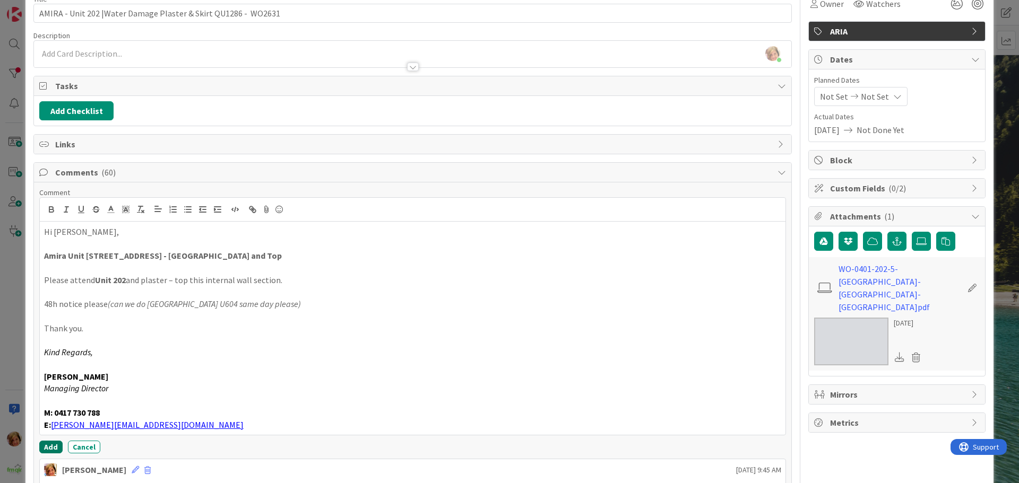
click at [51, 447] on button "Add" at bounding box center [50, 447] width 23 height 13
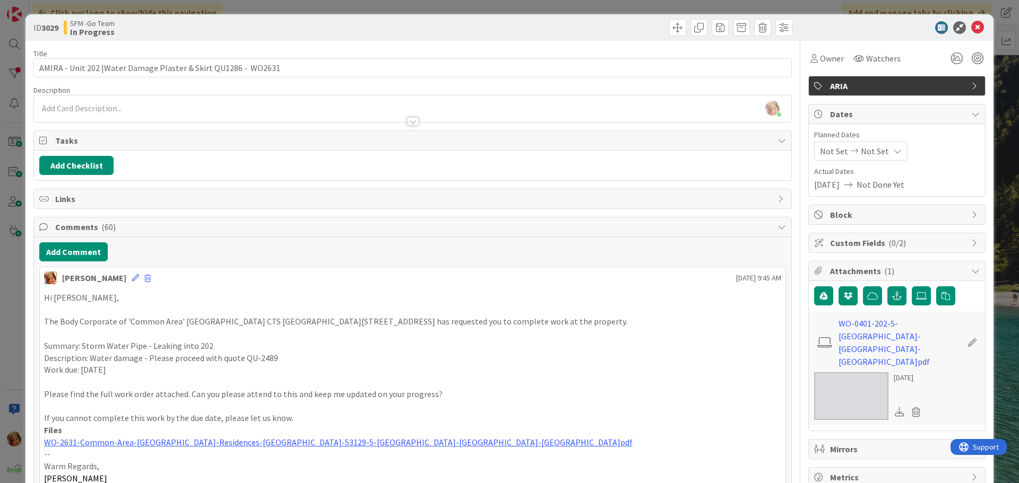
scroll to position [0, 0]
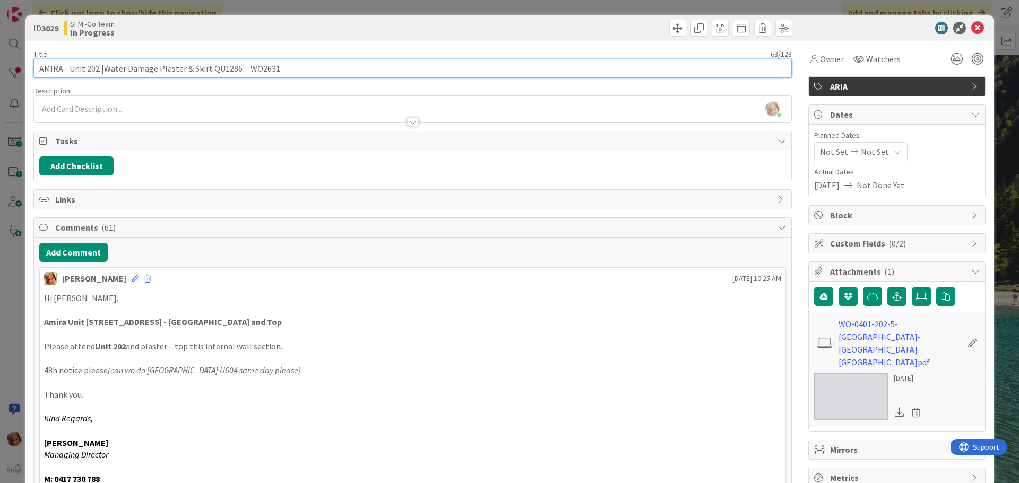
click at [290, 68] on input "AMIRA - Unit 202 |Water Damage Plaster & Skirt QU1286 - WO2631" at bounding box center [412, 68] width 758 height 19
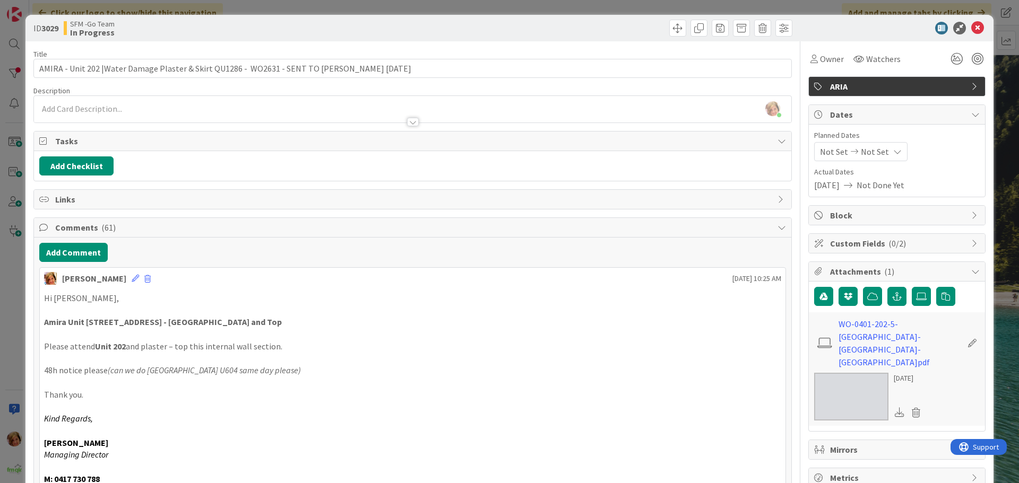
drag, startPoint x: 504, startPoint y: 33, endPoint x: 920, endPoint y: 31, distance: 416.1
click at [505, 33] on div at bounding box center [604, 28] width 377 height 17
click at [971, 27] on icon at bounding box center [977, 28] width 13 height 13
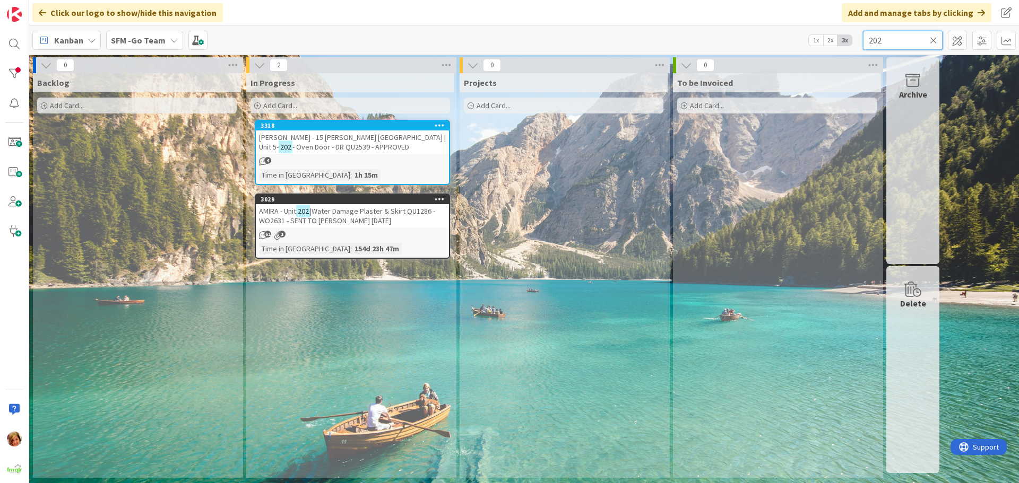
click at [899, 41] on input "202" at bounding box center [903, 40] width 80 height 19
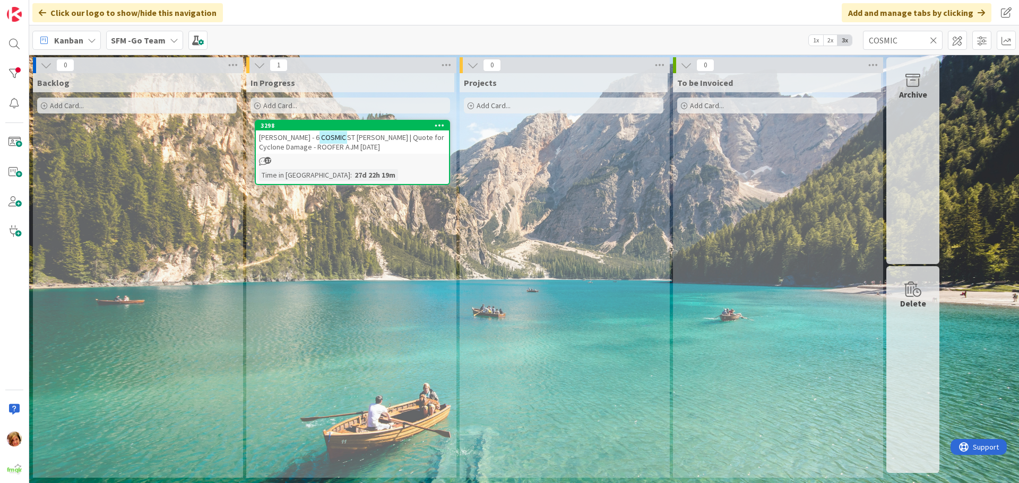
click at [369, 140] on span "ST [PERSON_NAME] | Quote for Cyclone Damage - ROOFER AJM [DATE]" at bounding box center [351, 142] width 185 height 19
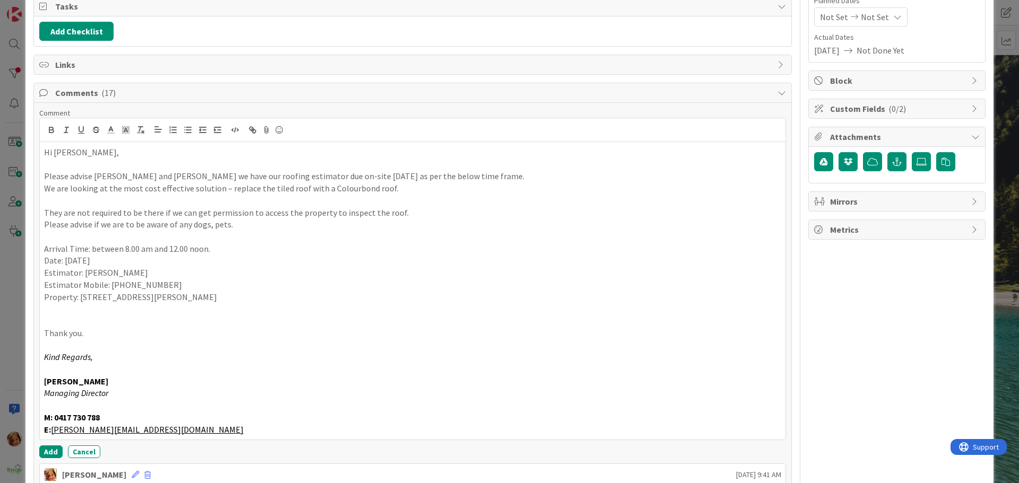
scroll to position [193, 0]
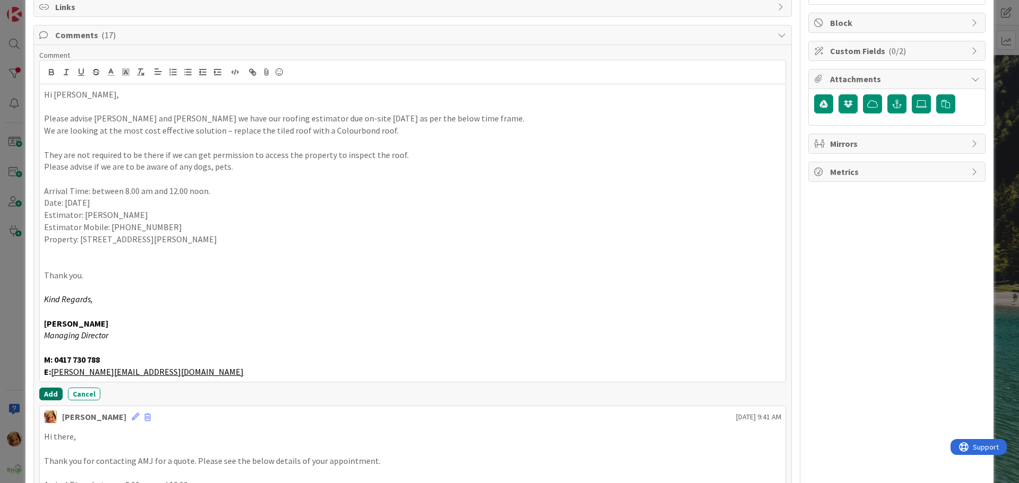
drag, startPoint x: 48, startPoint y: 394, endPoint x: 54, endPoint y: 395, distance: 5.4
click at [48, 394] on button "Add" at bounding box center [50, 394] width 23 height 13
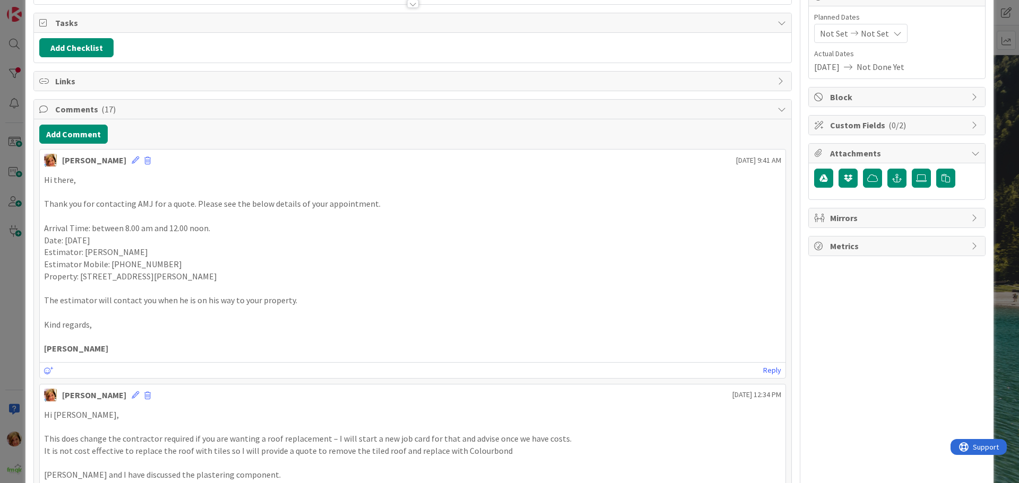
scroll to position [33, 0]
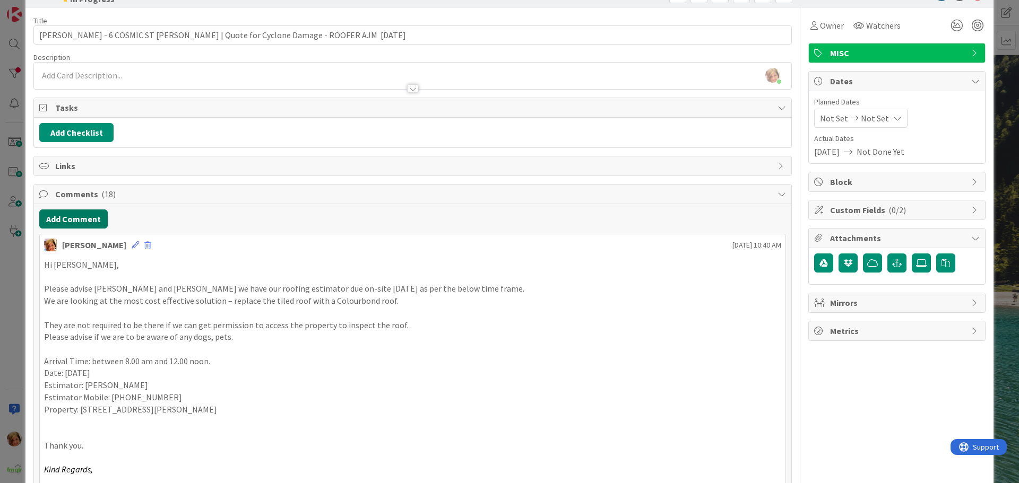
click at [69, 214] on button "Add Comment" at bounding box center [73, 219] width 68 height 19
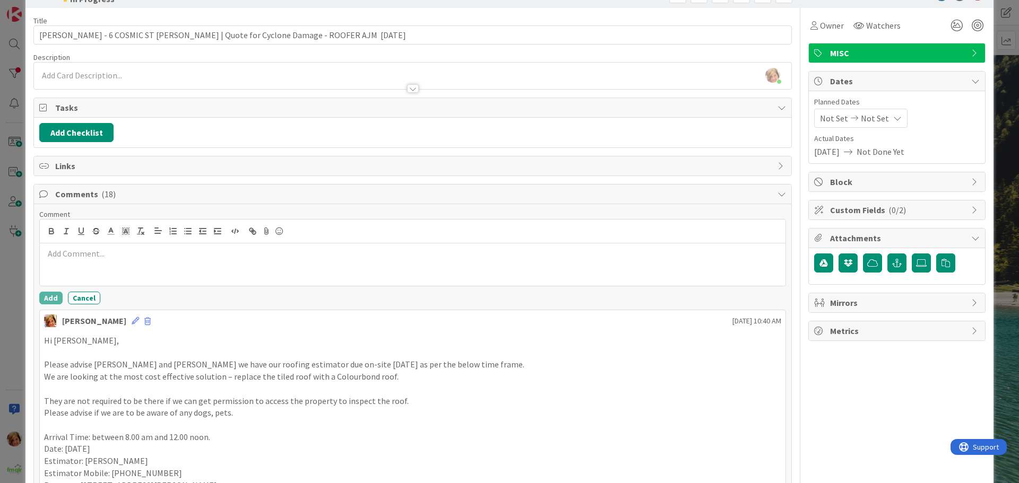
click at [102, 273] on div at bounding box center [413, 265] width 746 height 42
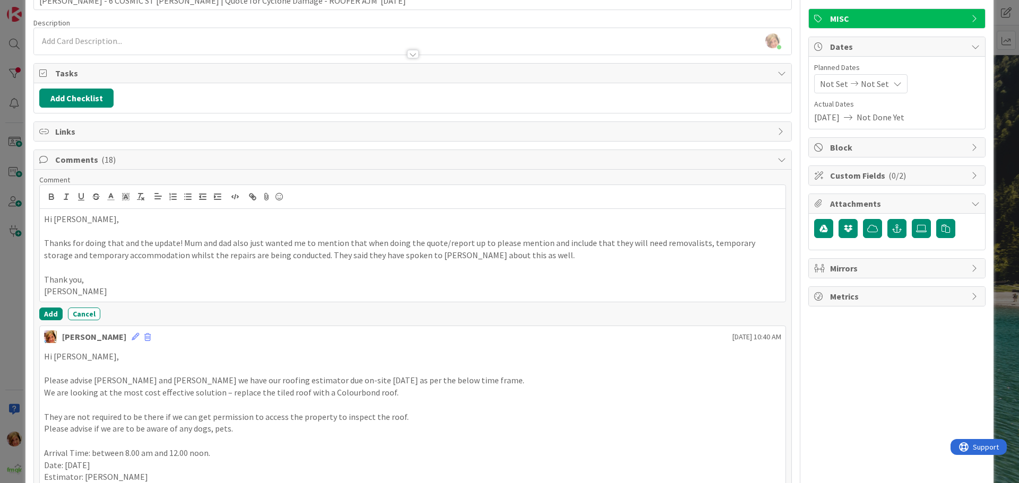
scroll to position [87, 0]
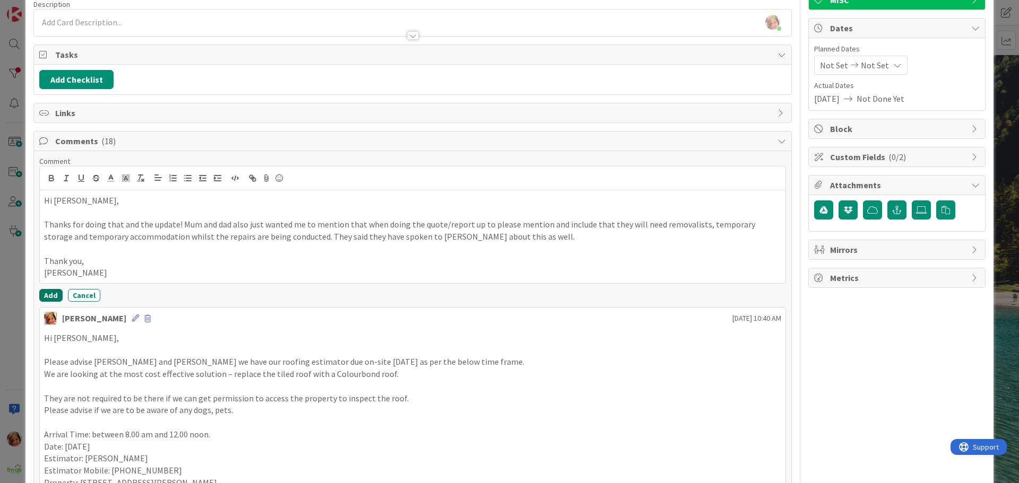
click at [52, 296] on button "Add" at bounding box center [50, 295] width 23 height 13
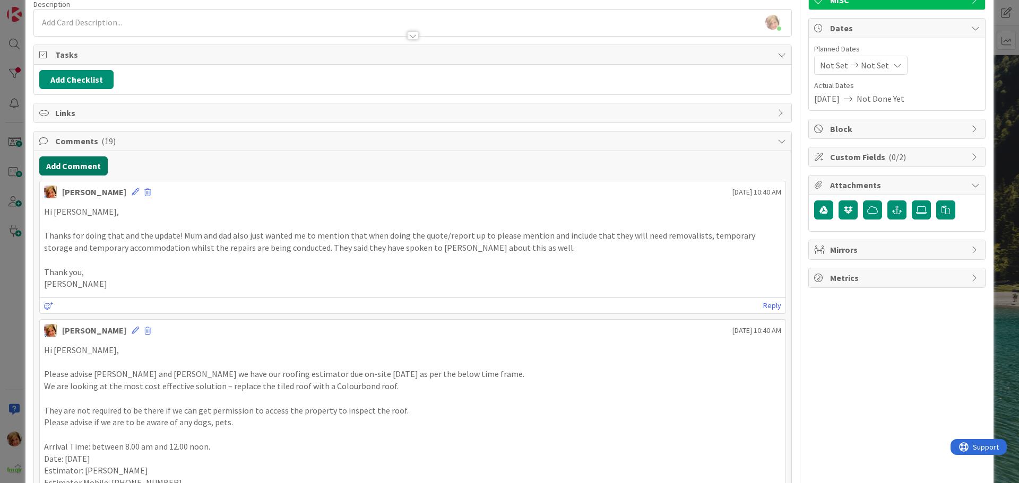
click at [83, 164] on button "Add Comment" at bounding box center [73, 166] width 68 height 19
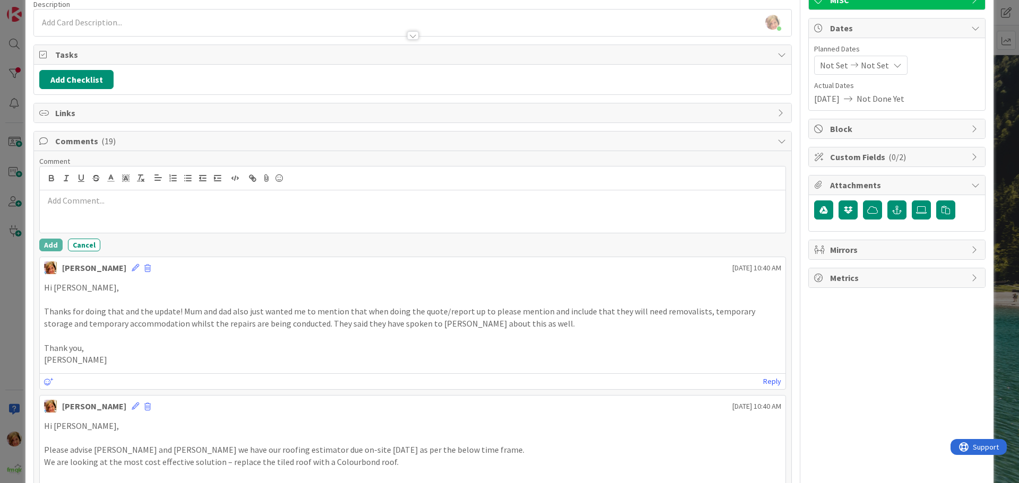
click at [111, 223] on div at bounding box center [413, 212] width 746 height 42
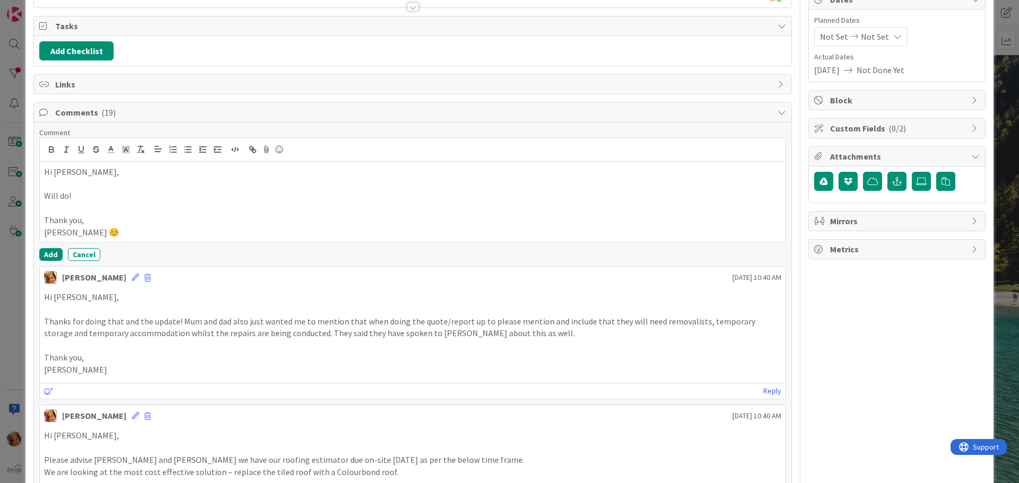
scroll to position [140, 0]
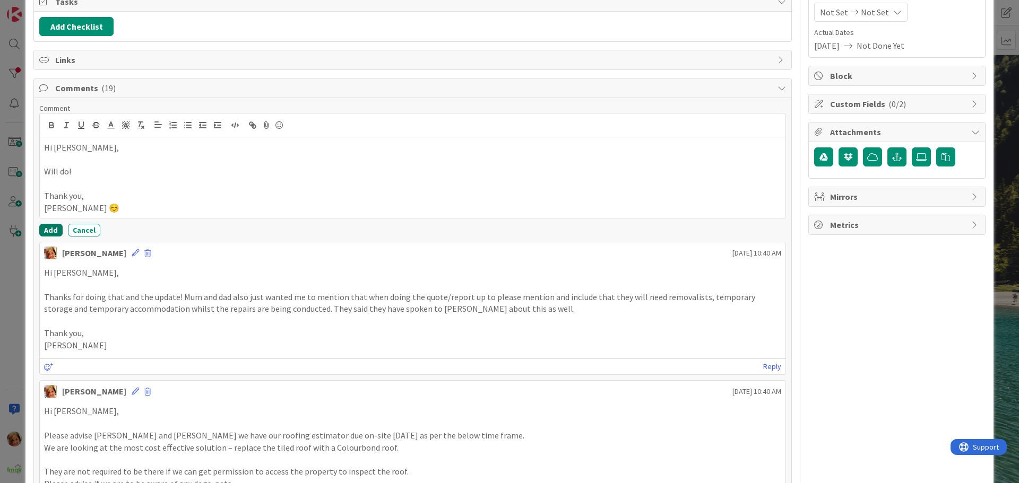
click at [49, 230] on button "Add" at bounding box center [50, 230] width 23 height 13
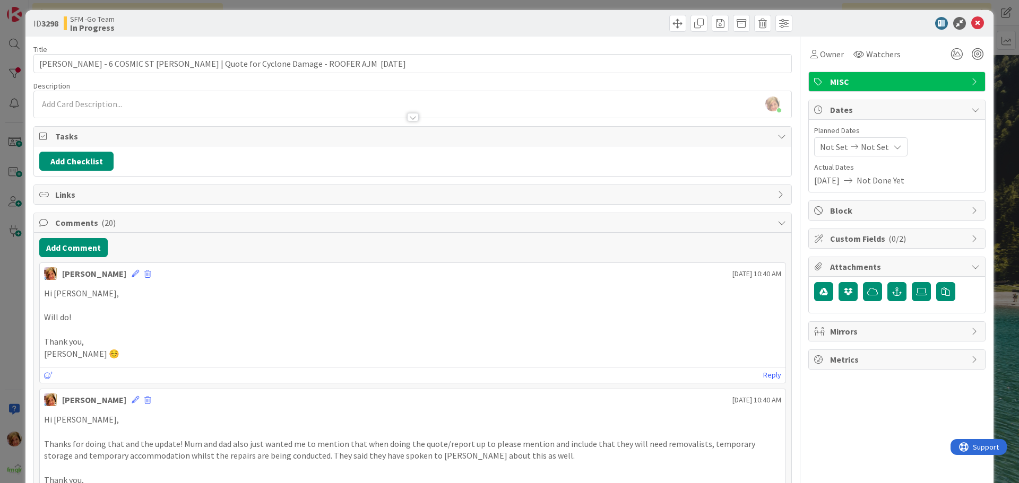
scroll to position [0, 0]
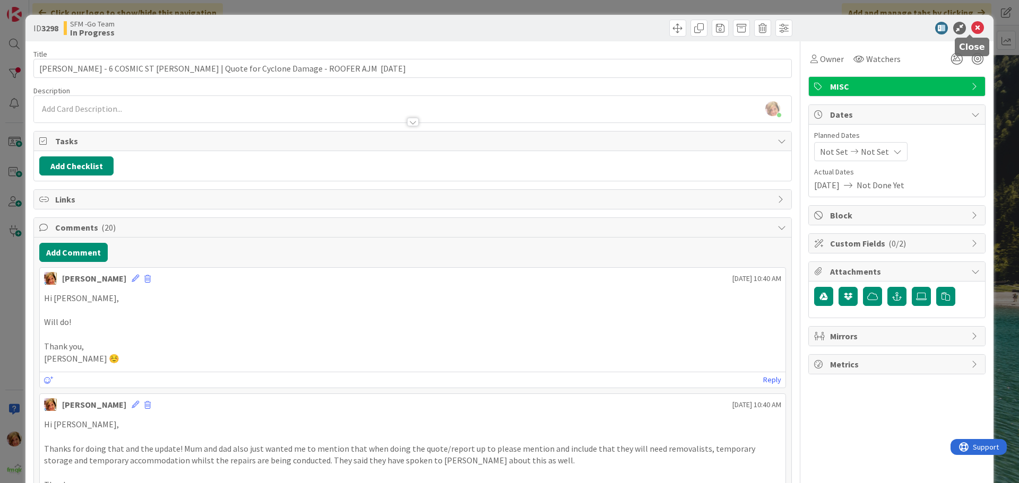
drag, startPoint x: 971, startPoint y: 29, endPoint x: 962, endPoint y: 33, distance: 10.0
click at [971, 29] on icon at bounding box center [977, 28] width 13 height 13
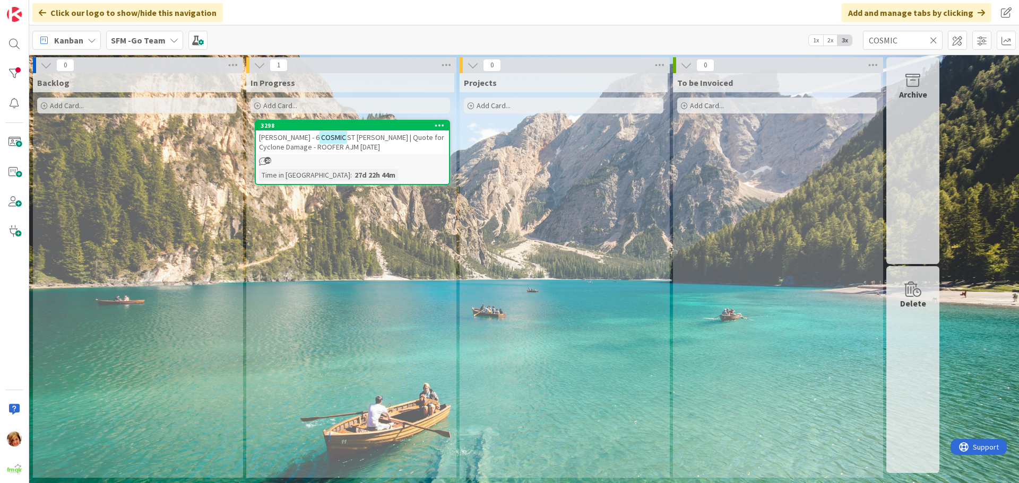
click at [933, 38] on icon at bounding box center [933, 41] width 7 height 10
click at [931, 39] on input "text" at bounding box center [903, 40] width 80 height 19
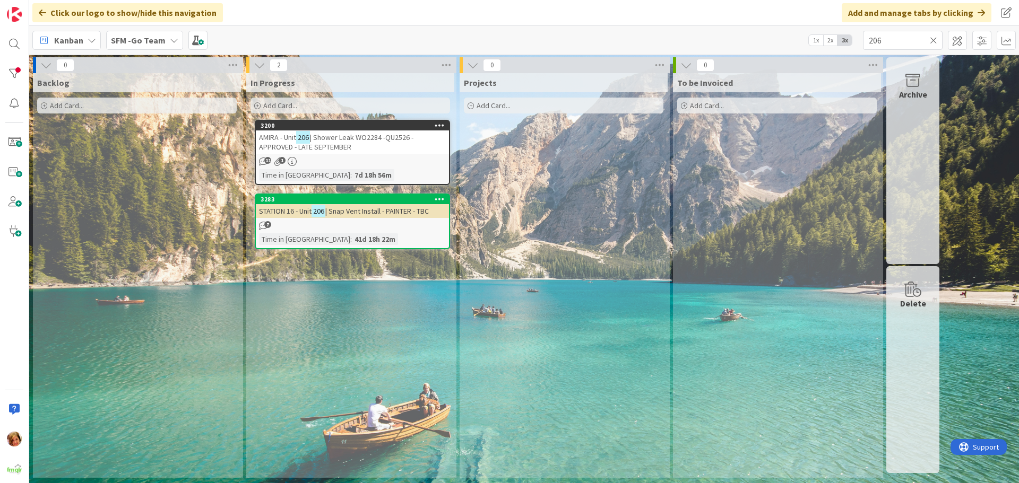
click at [334, 136] on span "| Shower Leak WO2284 -QU2526 -APPROVED - LATE SEPTEMBER" at bounding box center [336, 142] width 154 height 19
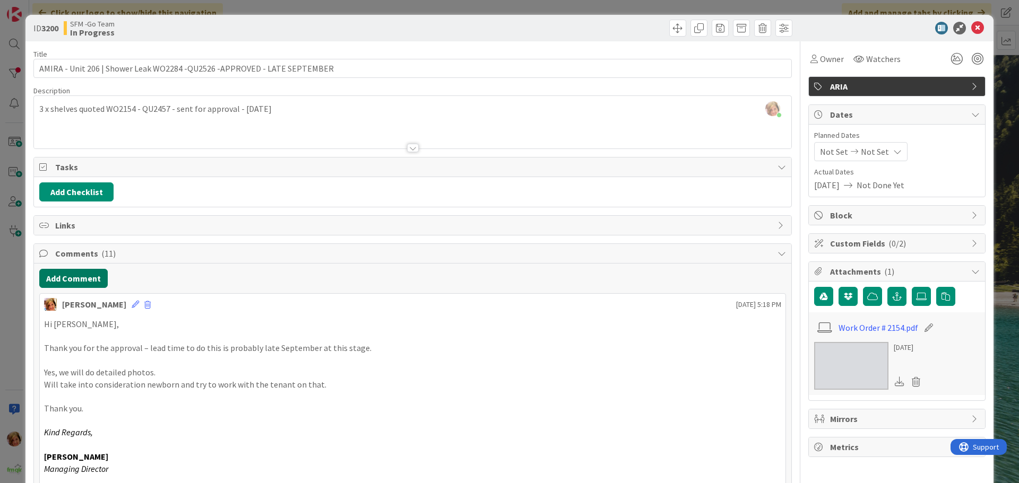
click at [74, 282] on button "Add Comment" at bounding box center [73, 278] width 68 height 19
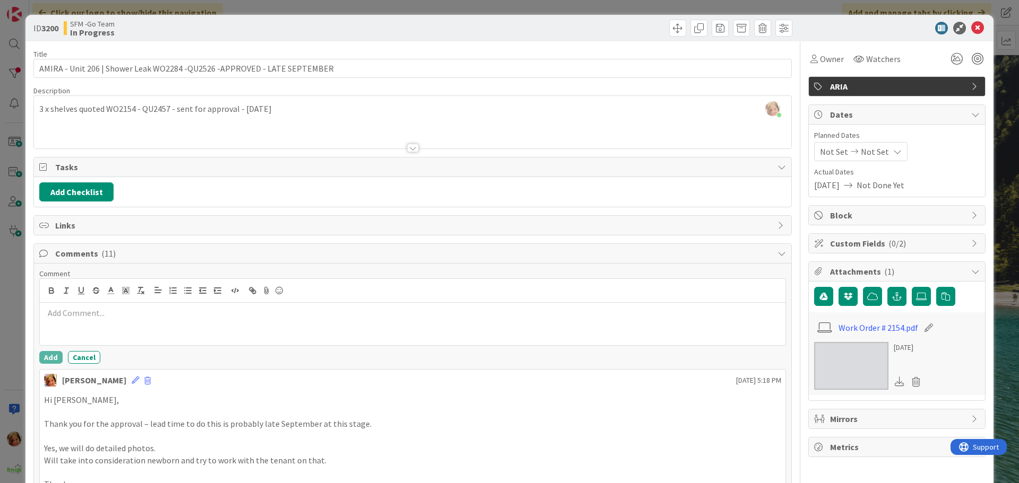
click at [100, 323] on div at bounding box center [413, 324] width 746 height 42
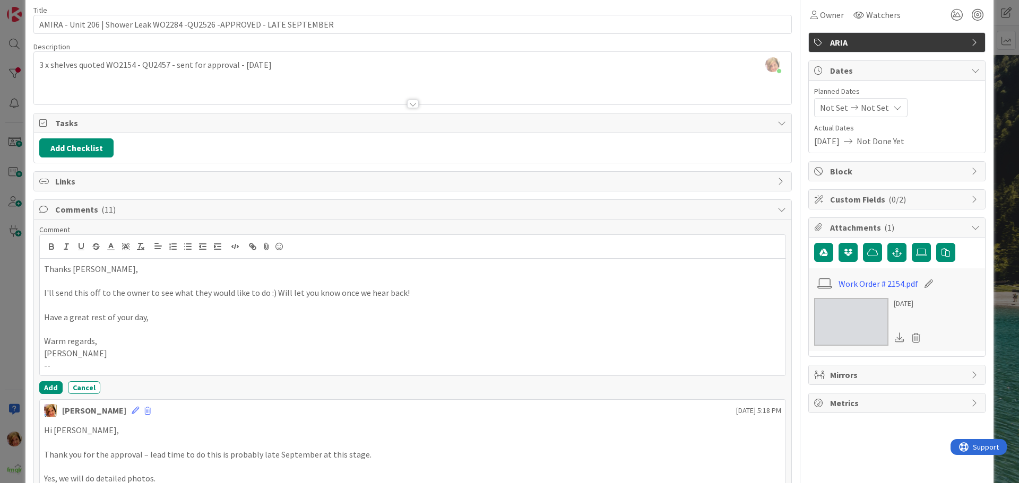
scroll to position [106, 0]
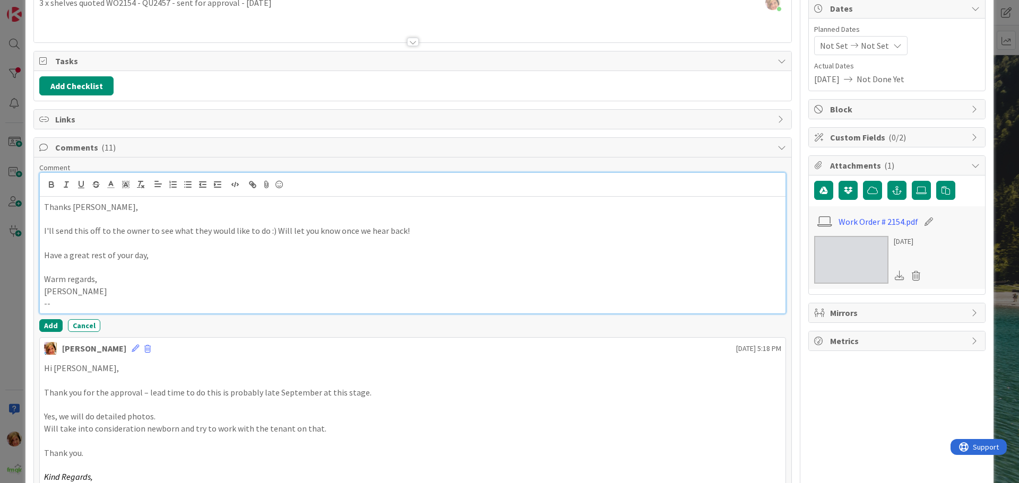
click at [99, 294] on p "[PERSON_NAME]" at bounding box center [412, 292] width 737 height 12
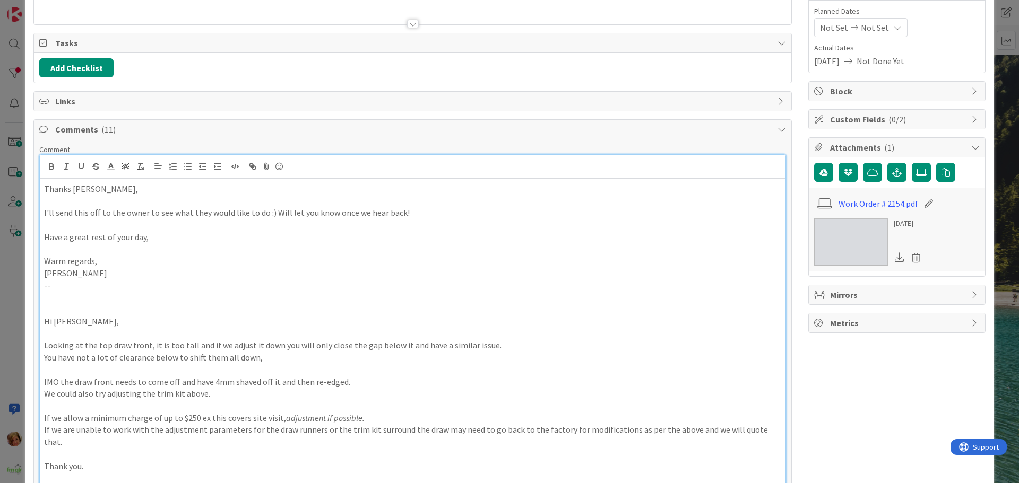
scroll to position [390, 0]
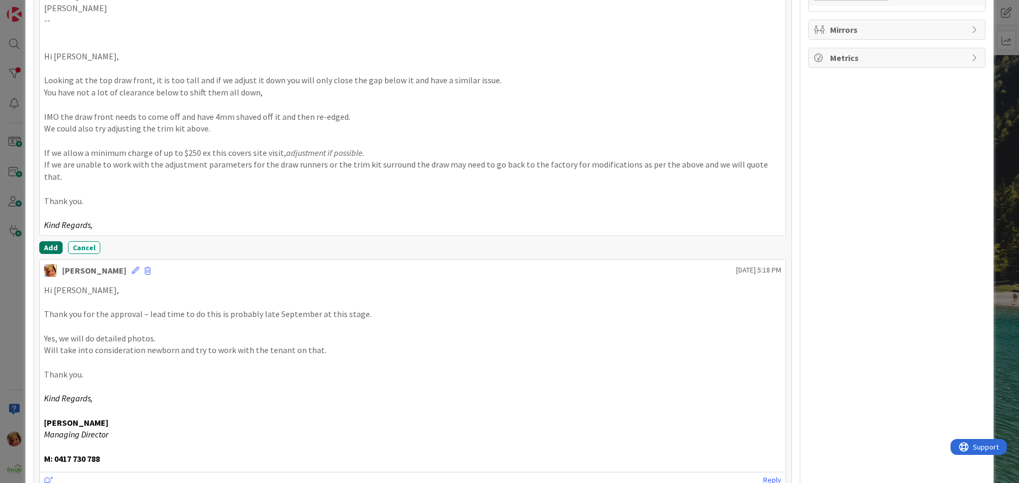
click at [51, 241] on button "Add" at bounding box center [50, 247] width 23 height 13
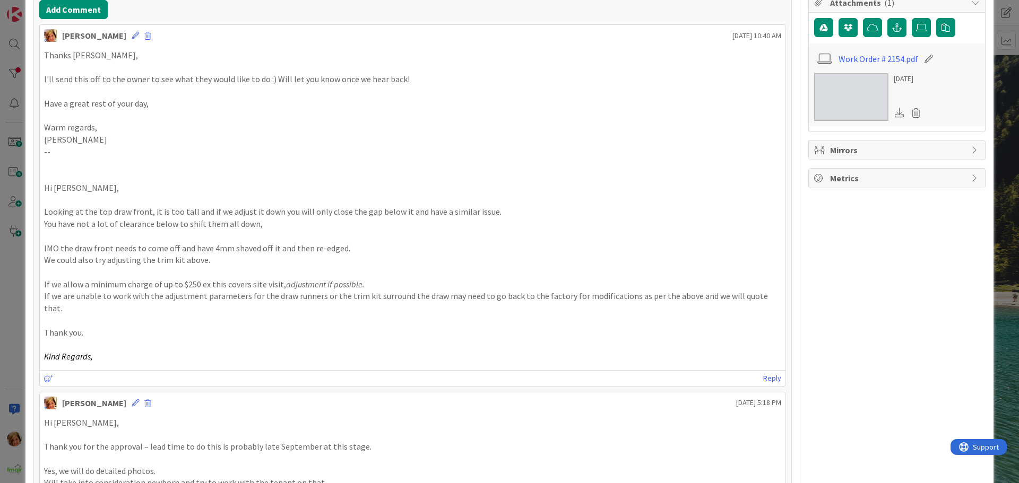
scroll to position [71, 0]
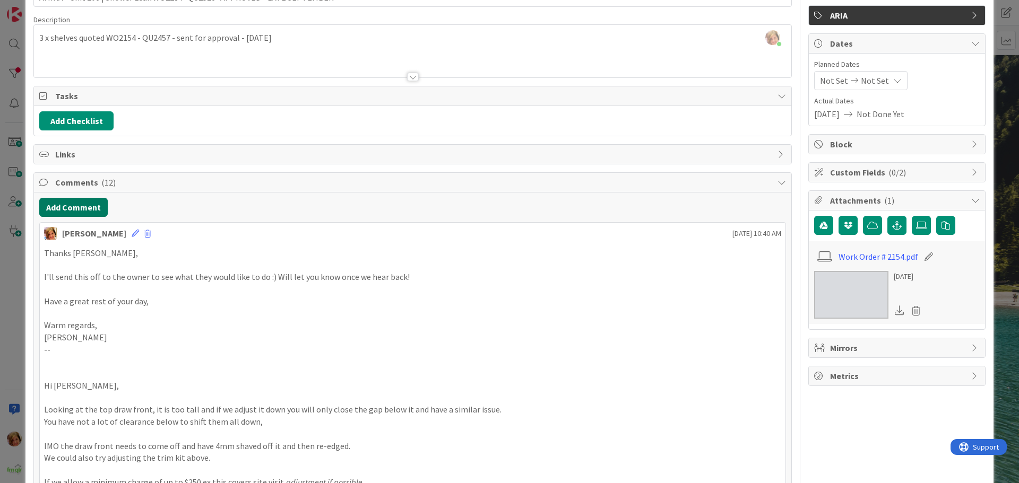
click at [77, 209] on button "Add Comment" at bounding box center [73, 207] width 68 height 19
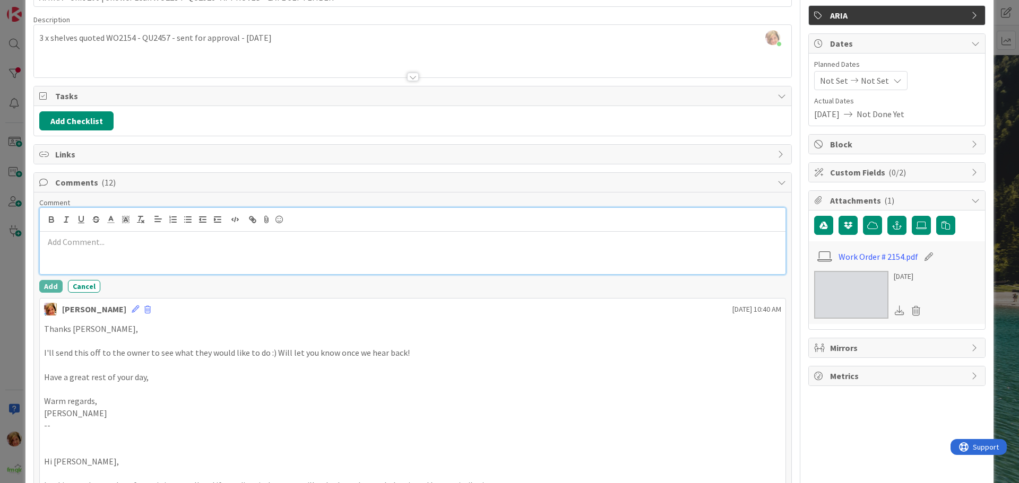
click at [118, 253] on div at bounding box center [413, 253] width 746 height 42
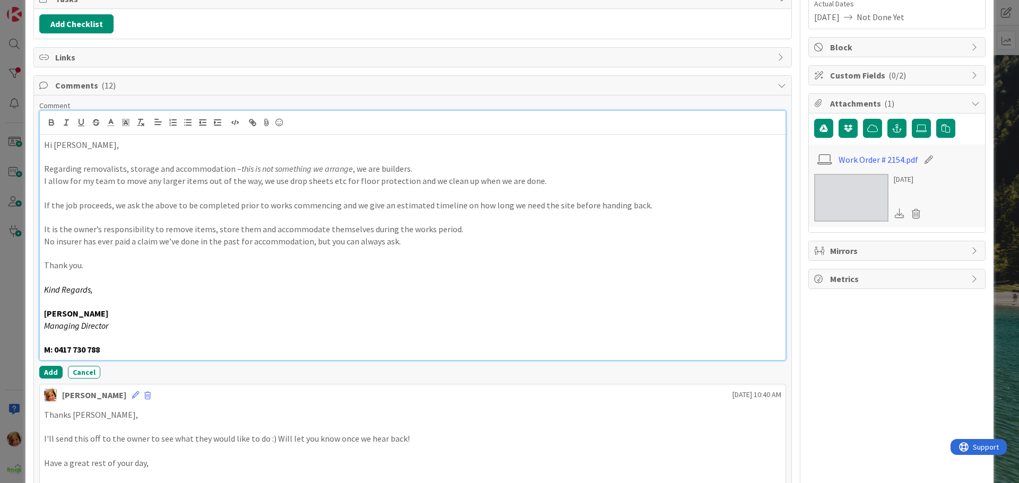
scroll to position [177, 0]
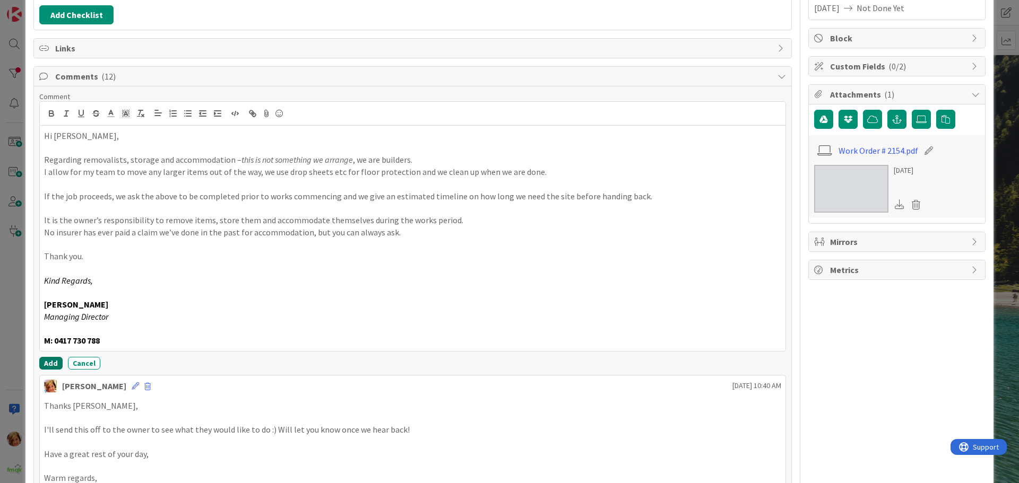
click at [42, 359] on button "Add" at bounding box center [50, 363] width 23 height 13
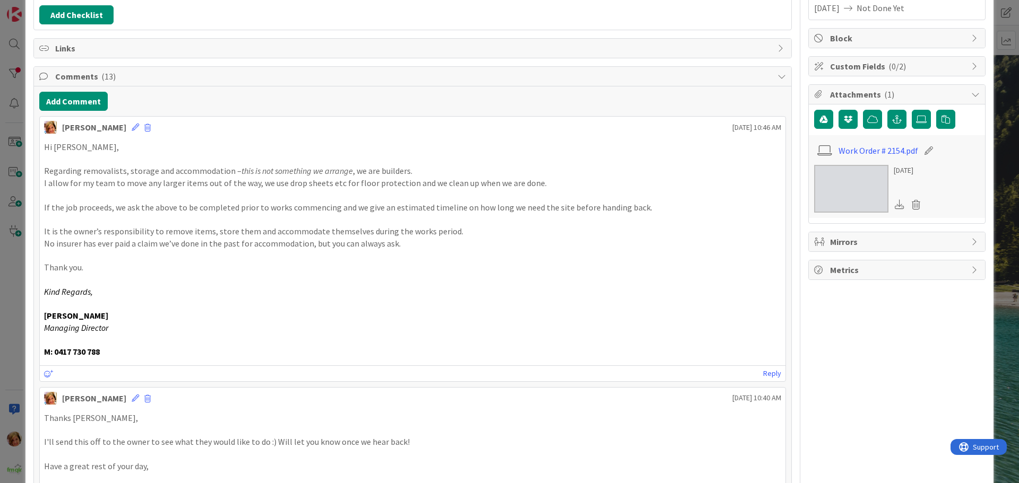
scroll to position [0, 0]
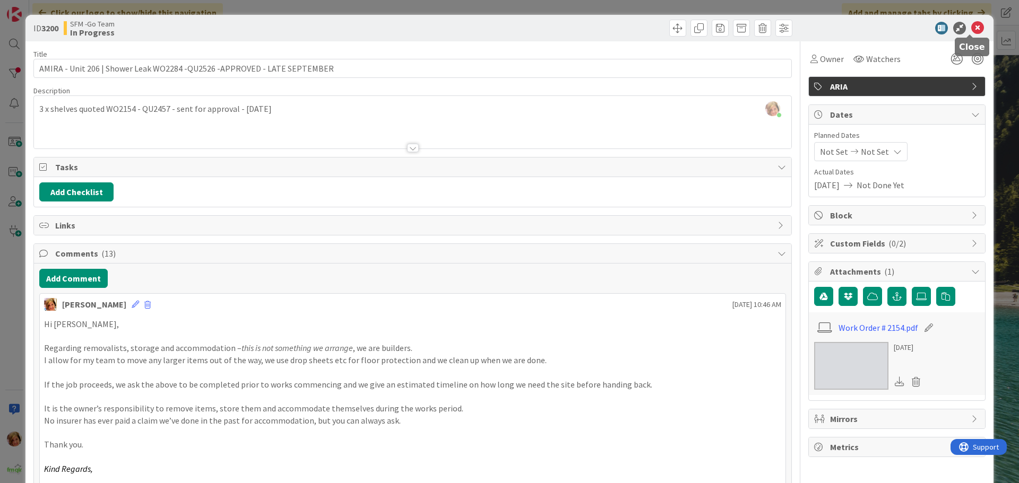
click at [971, 27] on icon at bounding box center [977, 28] width 13 height 13
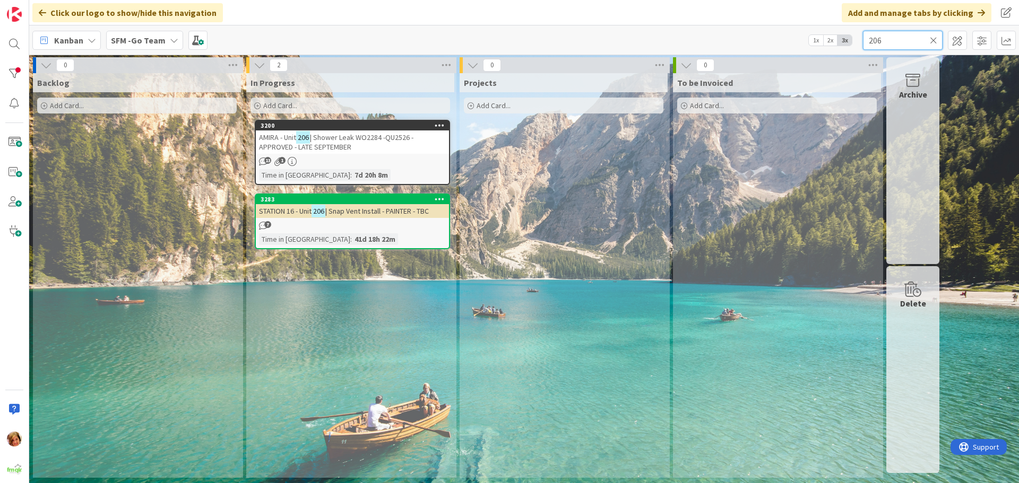
click at [906, 44] on input "206" at bounding box center [903, 40] width 80 height 19
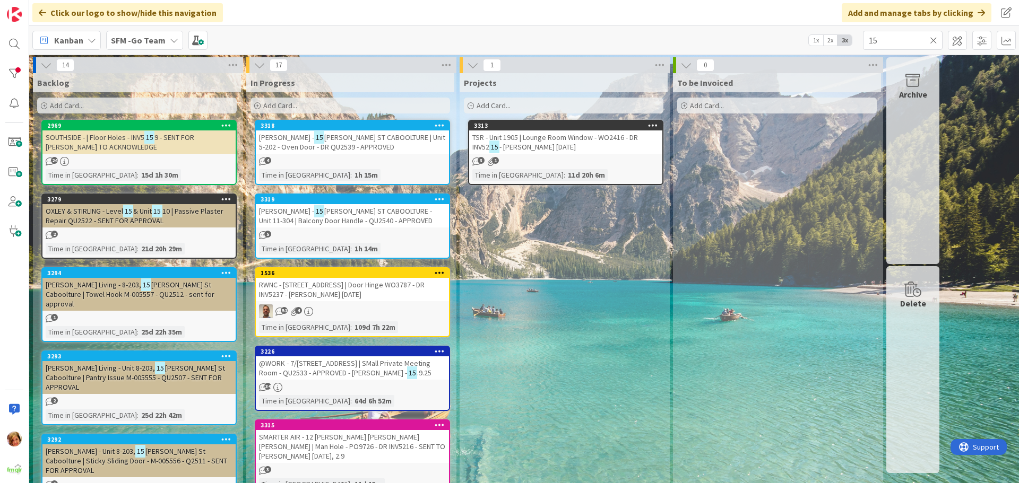
click at [349, 141] on span "[PERSON_NAME] ST CABOOLTURE | Unit 5-202 - Oven Door - DR QU2539 - APPROVED" at bounding box center [352, 142] width 186 height 19
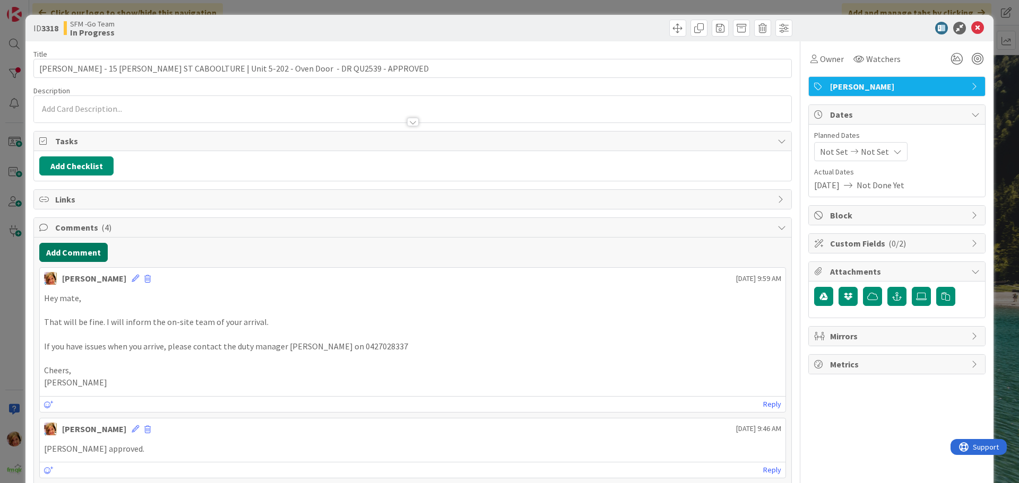
click at [74, 254] on button "Add Comment" at bounding box center [73, 252] width 68 height 19
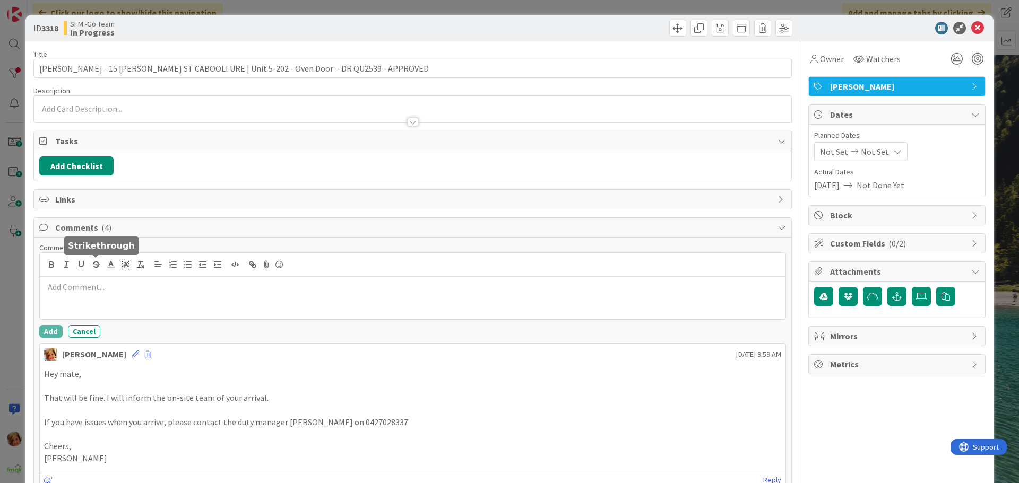
click at [103, 281] on div at bounding box center [413, 298] width 746 height 42
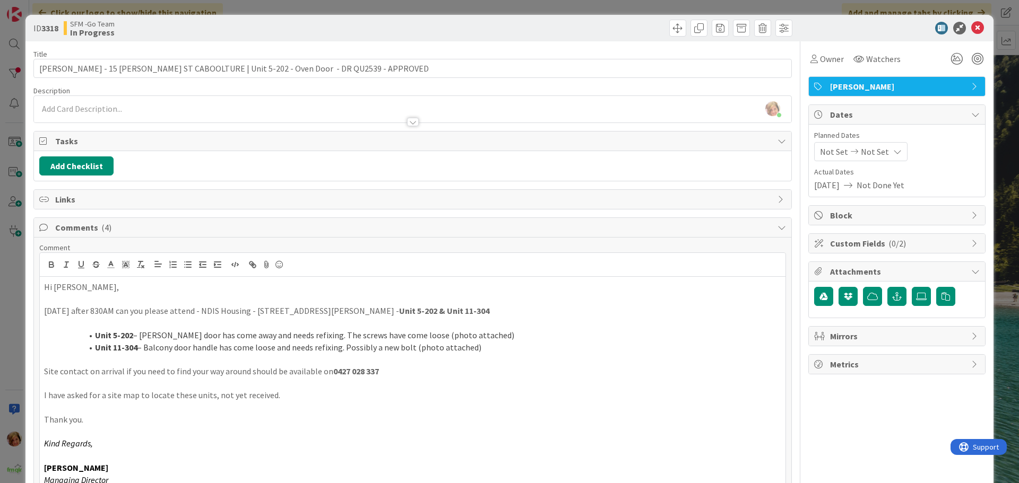
scroll to position [26, 0]
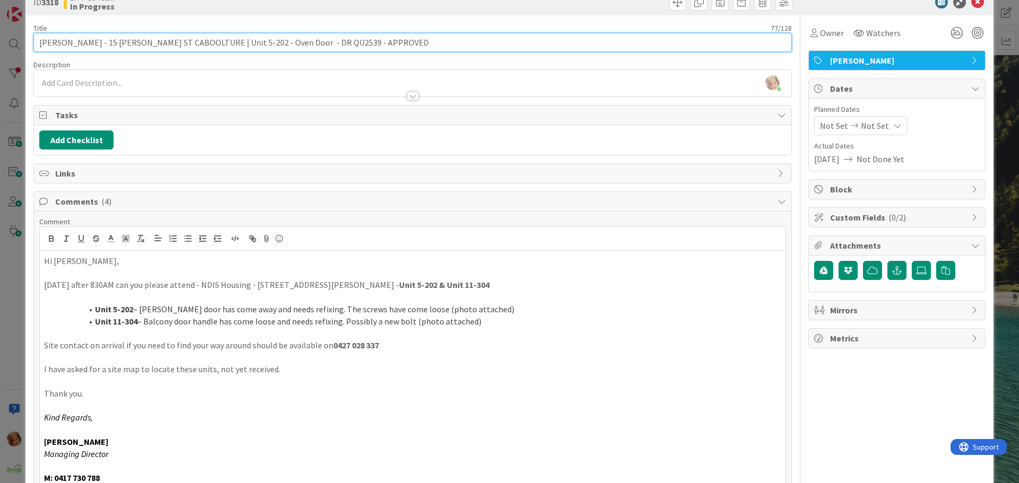
click at [346, 41] on input "[PERSON_NAME] - 15 [PERSON_NAME] ST CABOOLTURE | Unit 5-202 - Oven Door - DR QU…" at bounding box center [412, 42] width 758 height 19
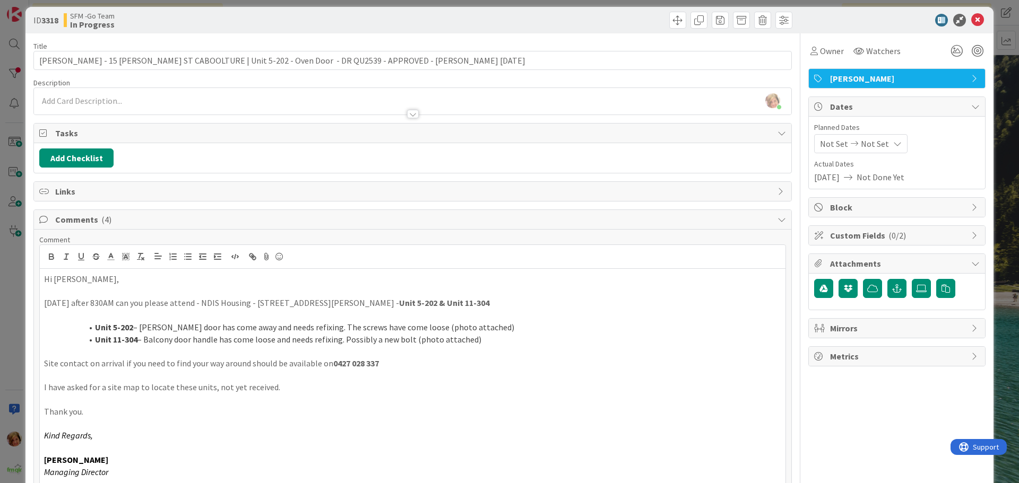
scroll to position [0, 0]
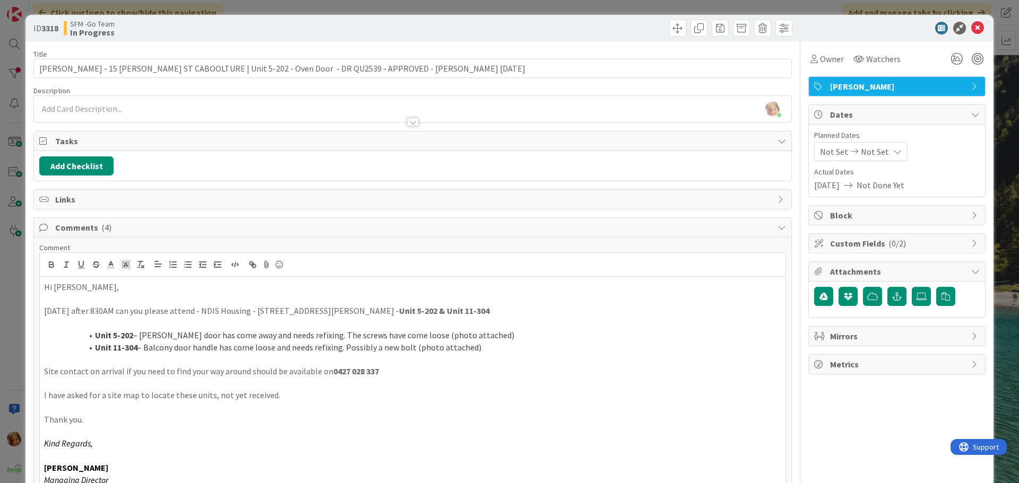
click at [971, 23] on icon at bounding box center [977, 28] width 13 height 13
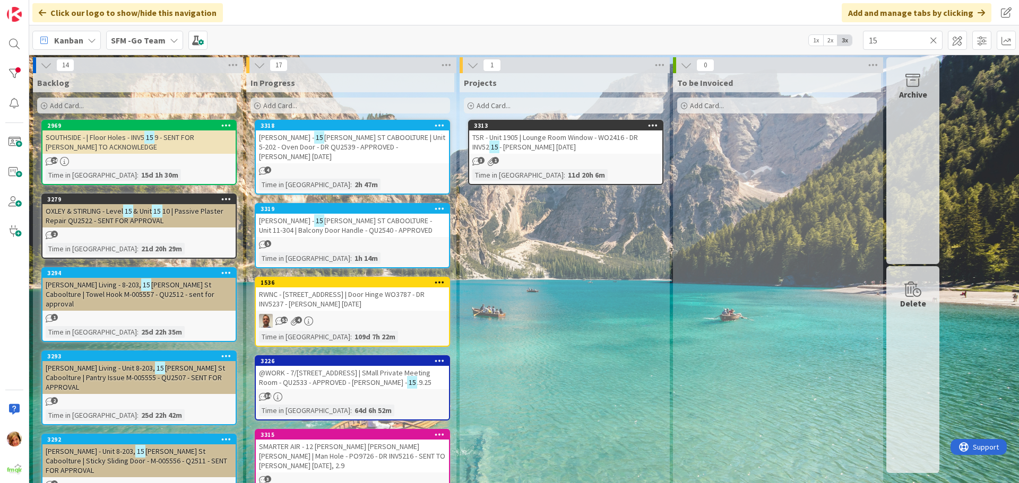
click at [323, 216] on span "[PERSON_NAME] ST CABOOLTURE - Unit 11-304 | Balcony Door Handle - QU2540 - APPR…" at bounding box center [346, 225] width 174 height 19
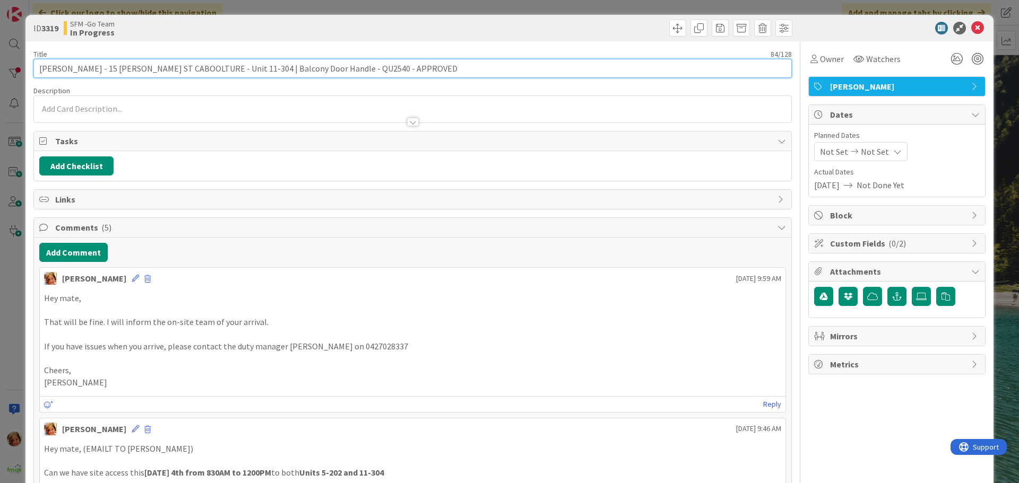
click at [373, 71] on input "[PERSON_NAME] - 15 [PERSON_NAME] ST CABOOLTURE - Unit 11-304 | Balcony Door Han…" at bounding box center [412, 68] width 758 height 19
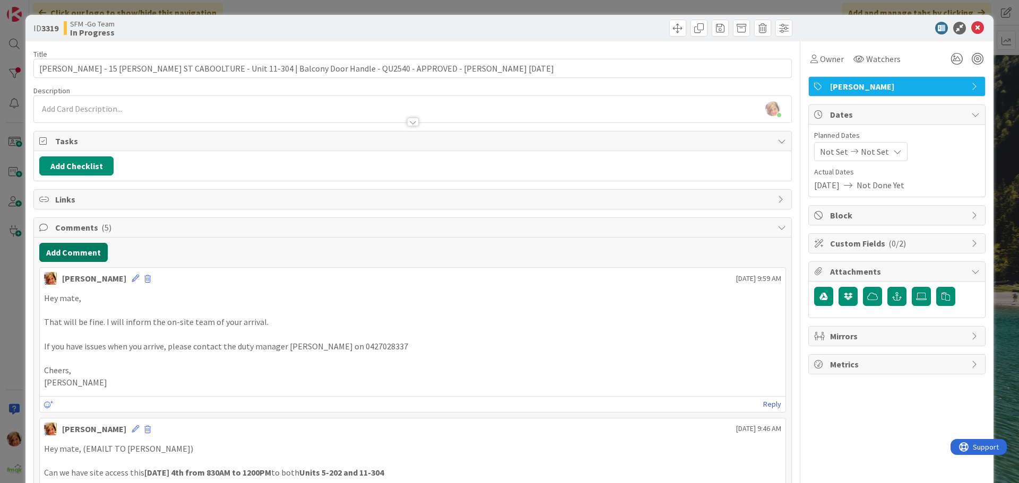
click at [67, 253] on button "Add Comment" at bounding box center [73, 252] width 68 height 19
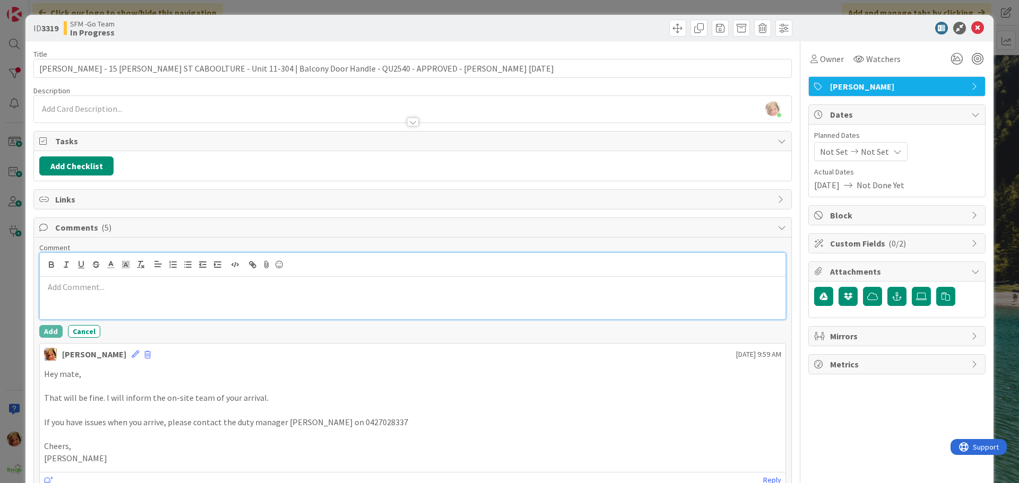
click at [125, 287] on p at bounding box center [412, 287] width 737 height 12
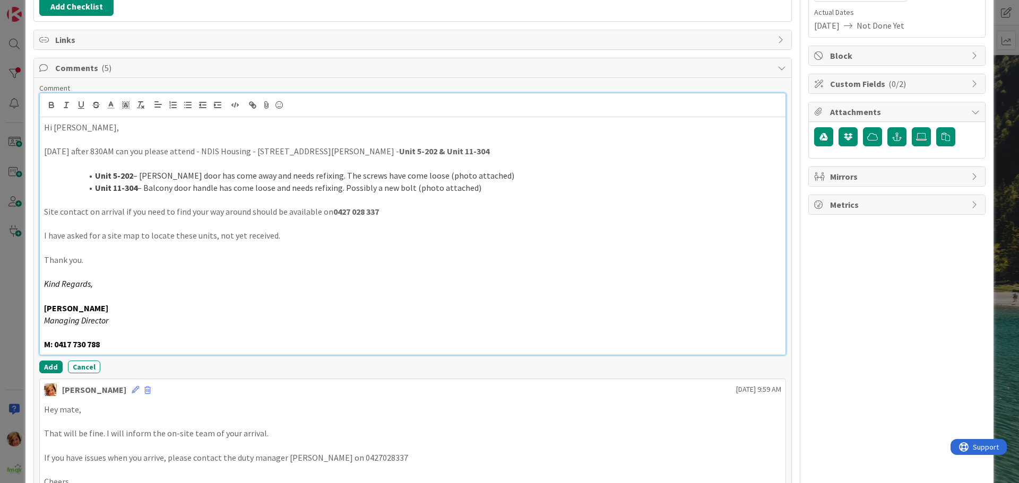
scroll to position [238, 0]
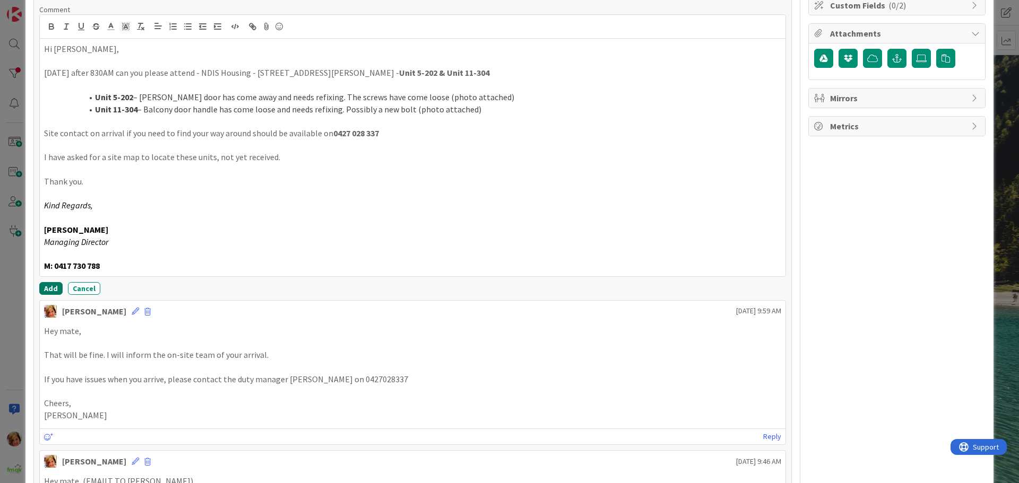
click at [45, 290] on button "Add" at bounding box center [50, 288] width 23 height 13
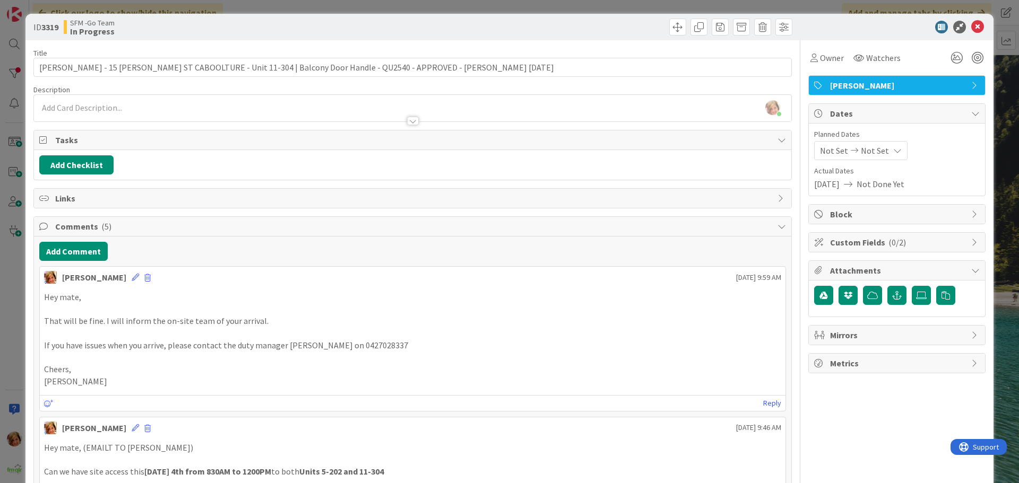
scroll to position [0, 0]
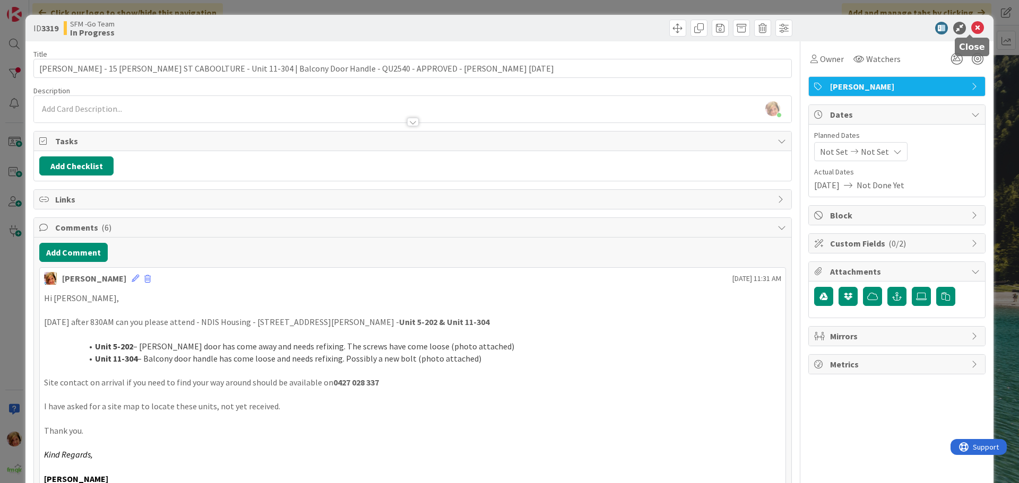
click at [971, 28] on icon at bounding box center [977, 28] width 13 height 13
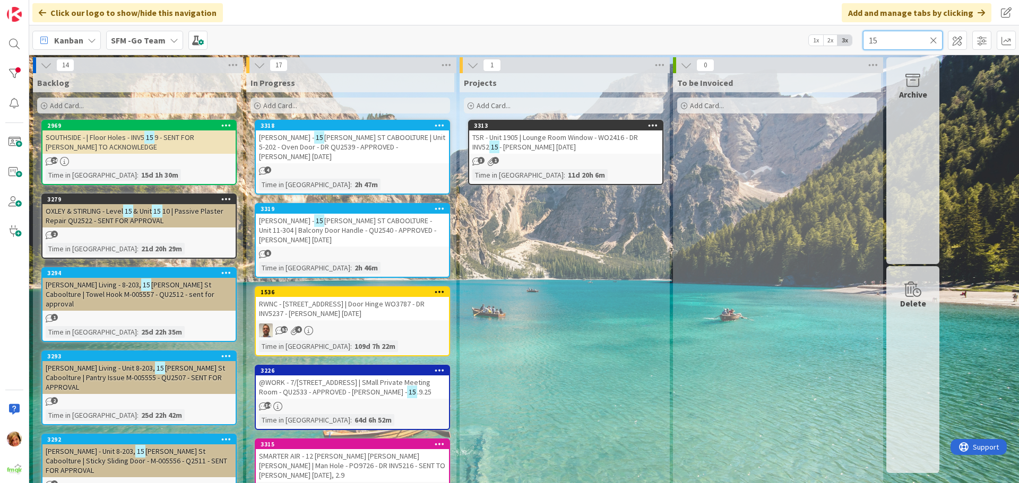
click at [888, 45] on input "15" at bounding box center [903, 40] width 80 height 19
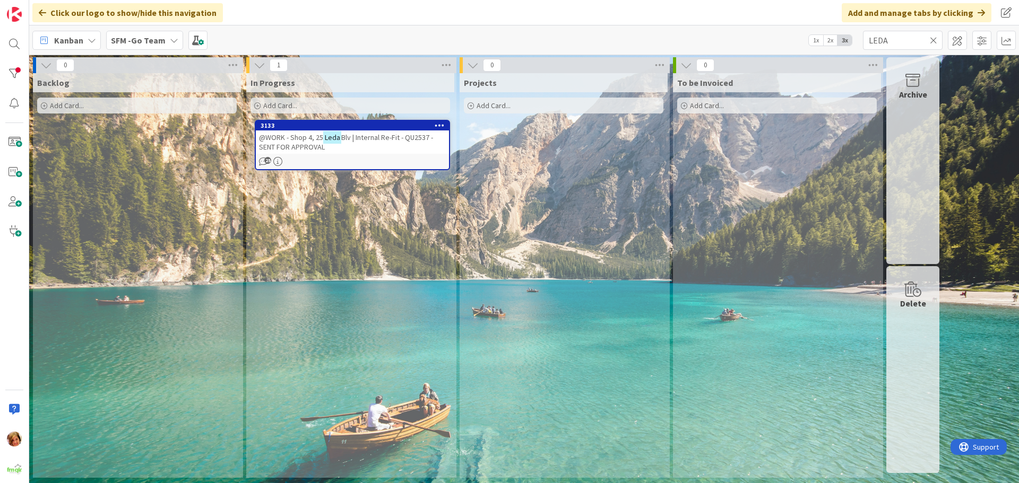
click at [363, 143] on div "@WORK - Shop 4, [GEOGRAPHIC_DATA] | Internal Re-Fit - QU2537 - SENT FOR APPROVAL" at bounding box center [352, 142] width 193 height 23
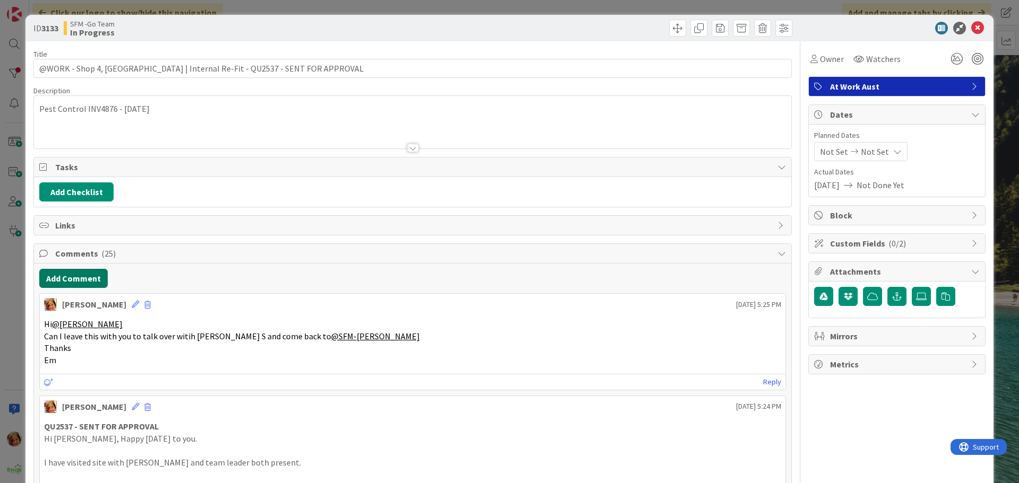
click at [71, 282] on button "Add Comment" at bounding box center [73, 278] width 68 height 19
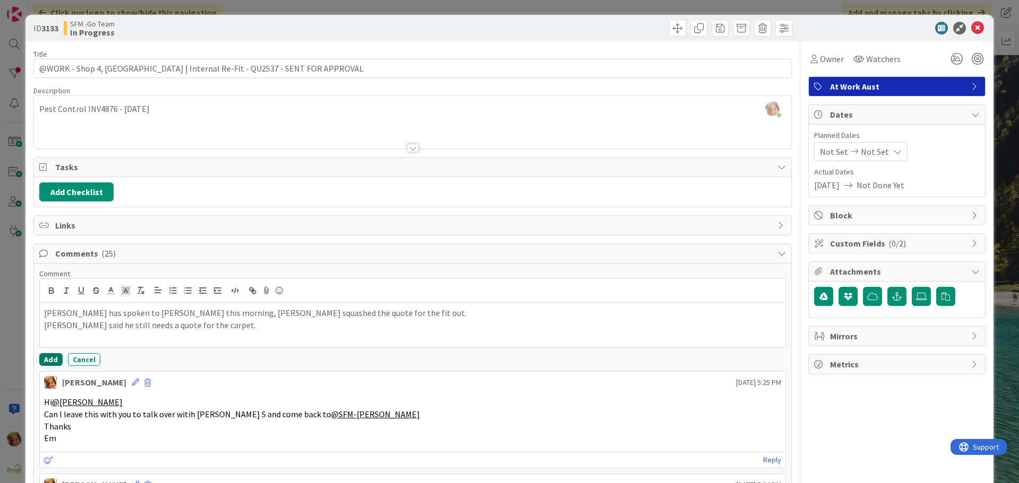
click at [48, 361] on button "Add" at bounding box center [50, 359] width 23 height 13
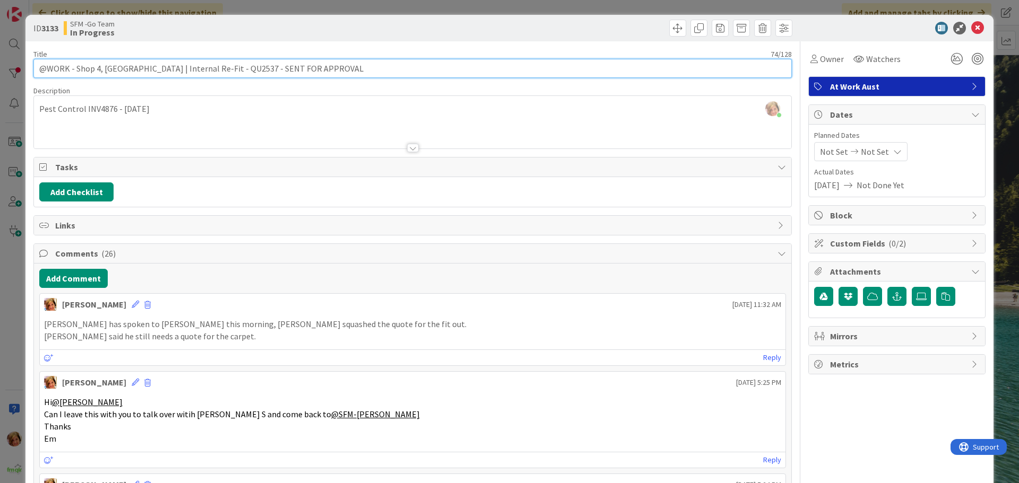
drag, startPoint x: 327, startPoint y: 68, endPoint x: 215, endPoint y: 73, distance: 112.1
click at [215, 73] on input "@WORK - Shop 4, [GEOGRAPHIC_DATA] | Internal Re-Fit - QU2537 - SENT FOR APPROVAL" at bounding box center [412, 68] width 758 height 19
drag, startPoint x: 200, startPoint y: 71, endPoint x: 149, endPoint y: 64, distance: 51.9
click at [149, 64] on input "@WORK - Shop 4, [GEOGRAPHIC_DATA] | Internal Re-Fit - QU2544 - SENT FOR APPROVAL" at bounding box center [412, 68] width 758 height 19
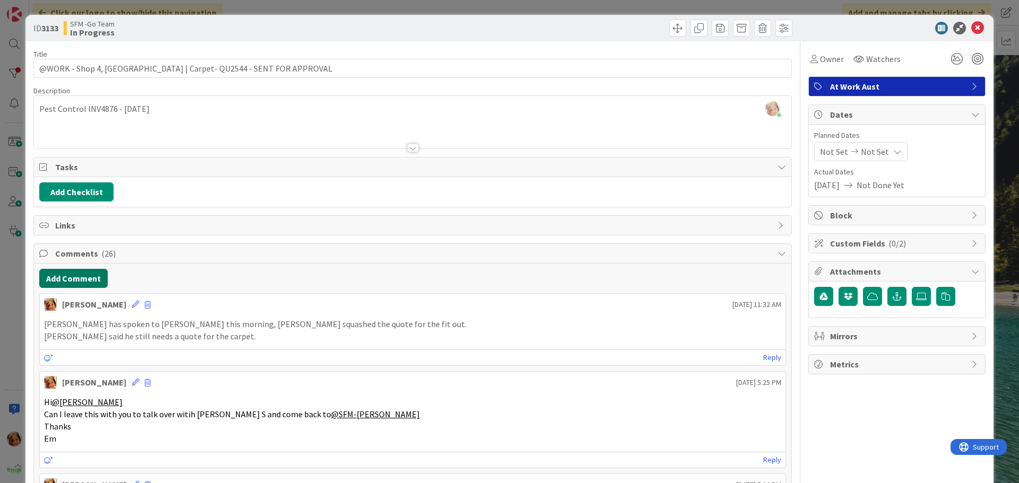
click at [72, 280] on button "Add Comment" at bounding box center [73, 278] width 68 height 19
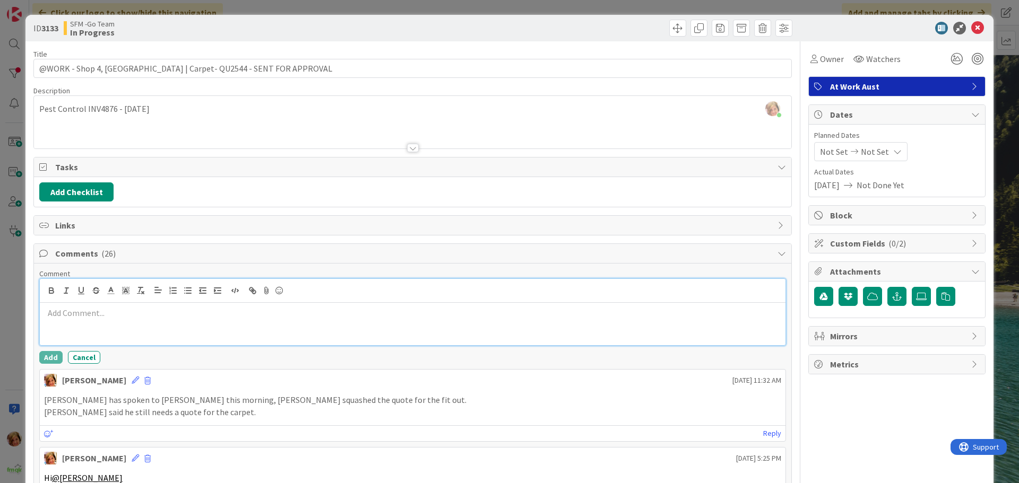
click at [74, 313] on p at bounding box center [412, 313] width 737 height 12
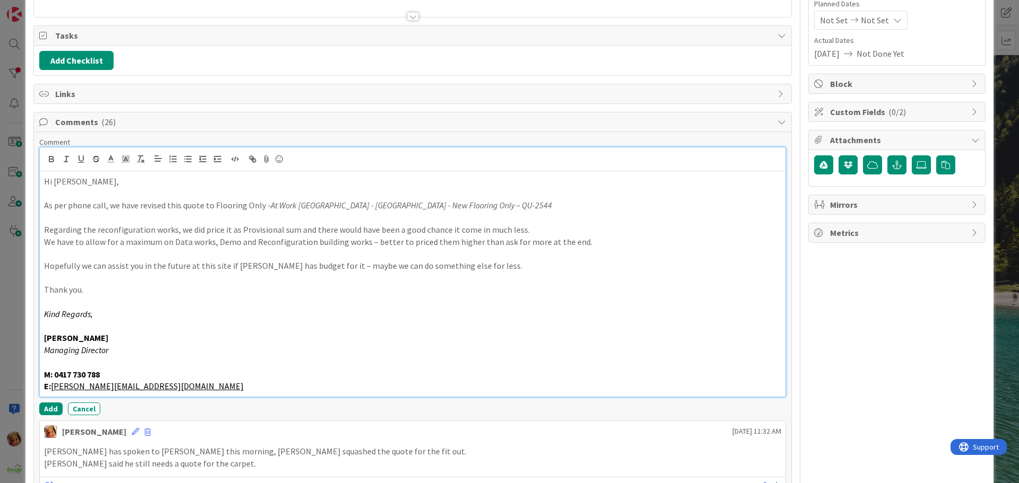
scroll to position [146, 0]
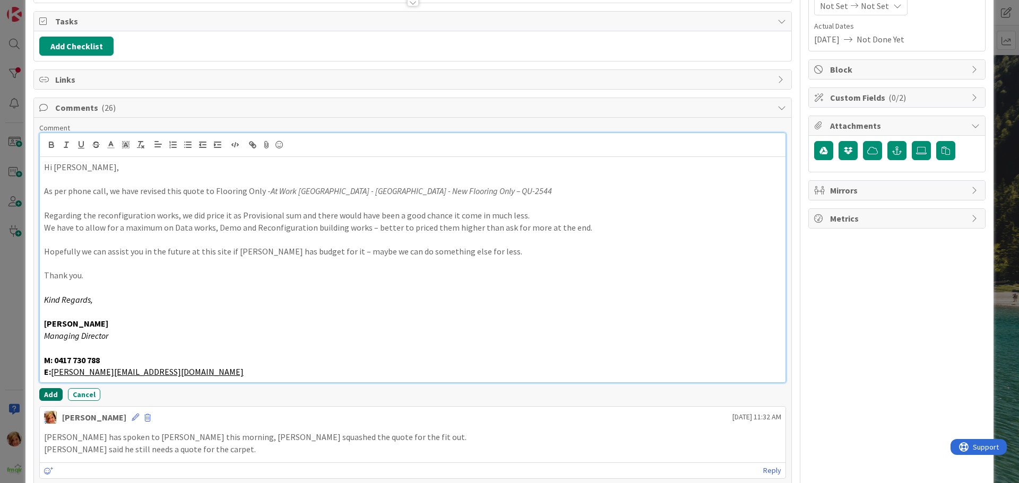
click at [48, 393] on button "Add" at bounding box center [50, 394] width 23 height 13
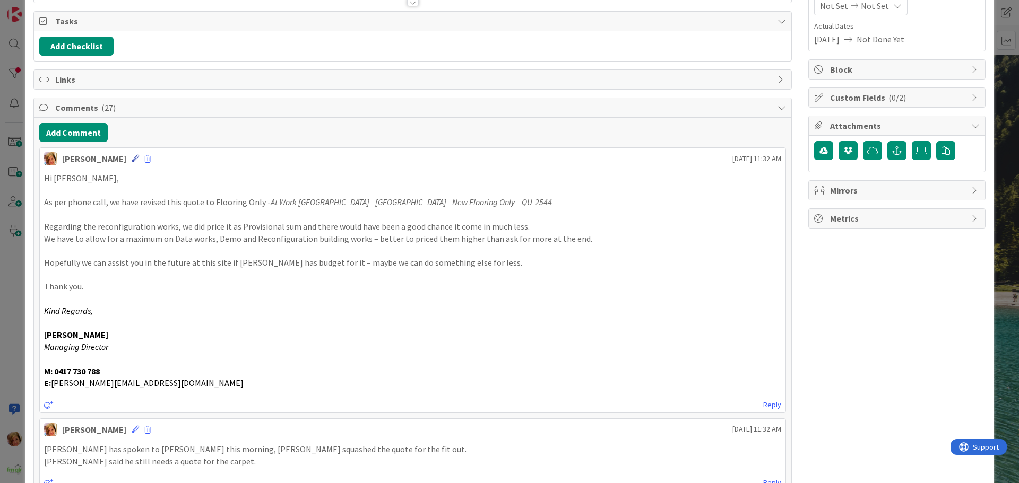
click at [132, 156] on icon at bounding box center [135, 158] width 7 height 7
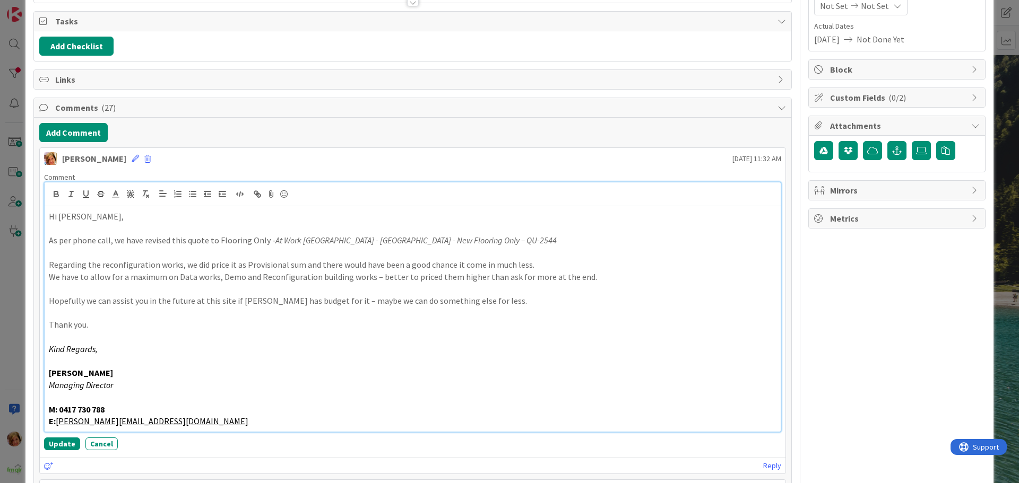
click at [116, 219] on p "Hi [PERSON_NAME]," at bounding box center [413, 217] width 728 height 12
click at [59, 444] on button "Update" at bounding box center [62, 444] width 36 height 13
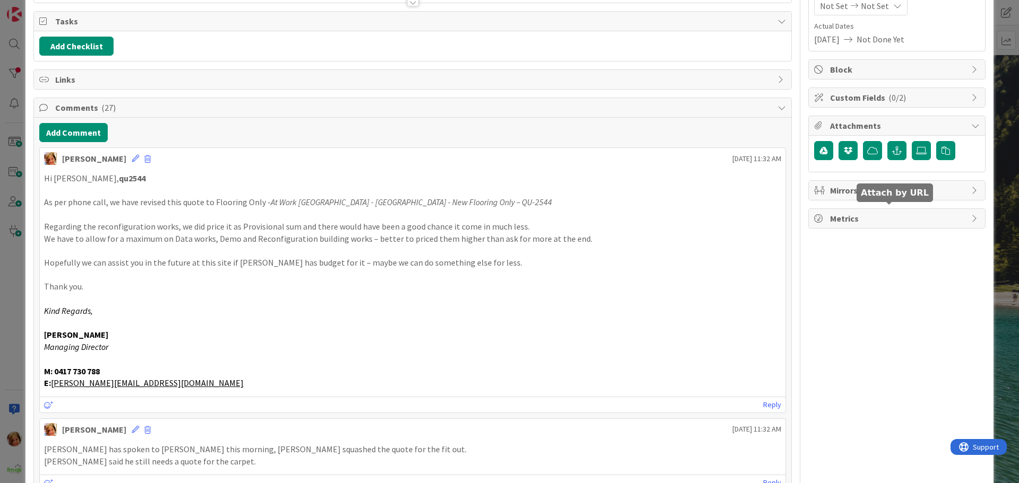
scroll to position [0, 0]
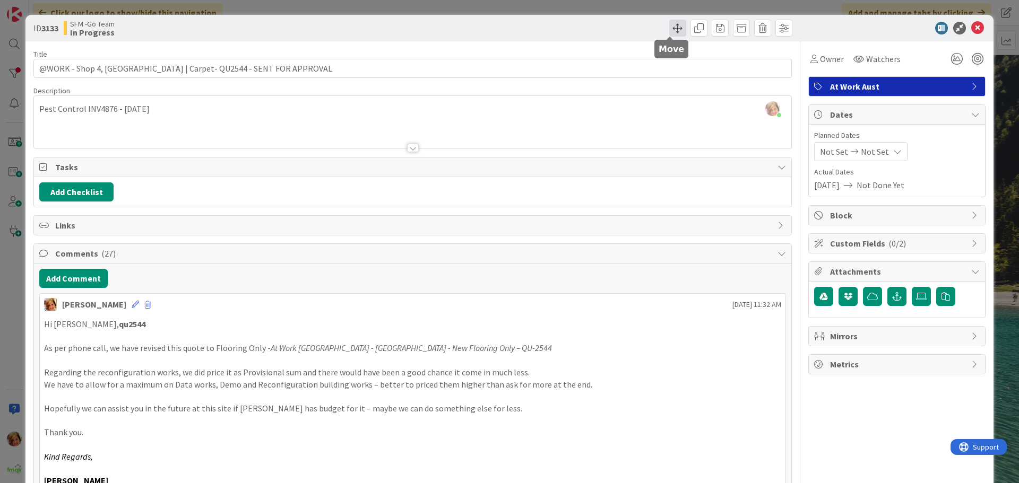
click at [669, 27] on span at bounding box center [677, 28] width 17 height 17
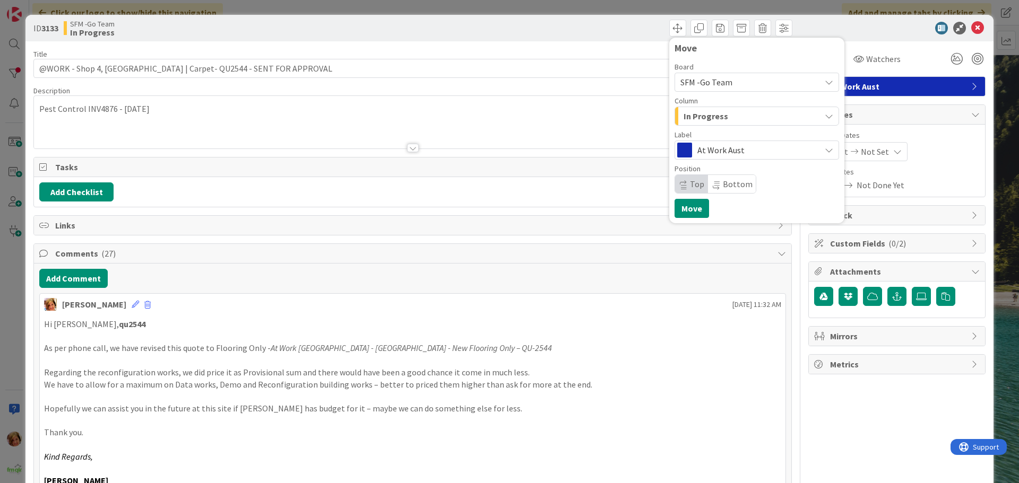
click at [726, 120] on div "In Progress" at bounding box center [751, 116] width 140 height 17
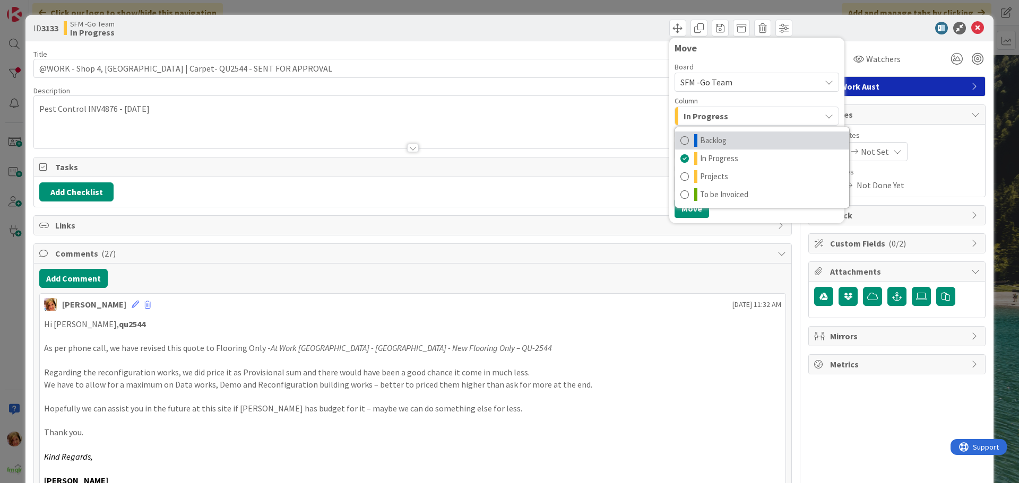
click at [716, 140] on span "Backlog" at bounding box center [713, 140] width 27 height 13
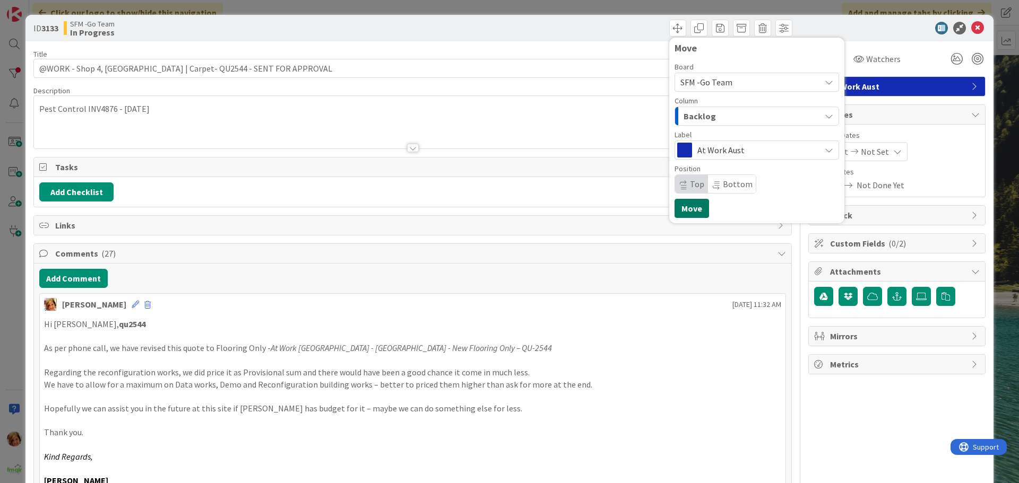
drag, startPoint x: 681, startPoint y: 210, endPoint x: 636, endPoint y: 99, distance: 119.2
click at [681, 209] on button "Move" at bounding box center [692, 208] width 34 height 19
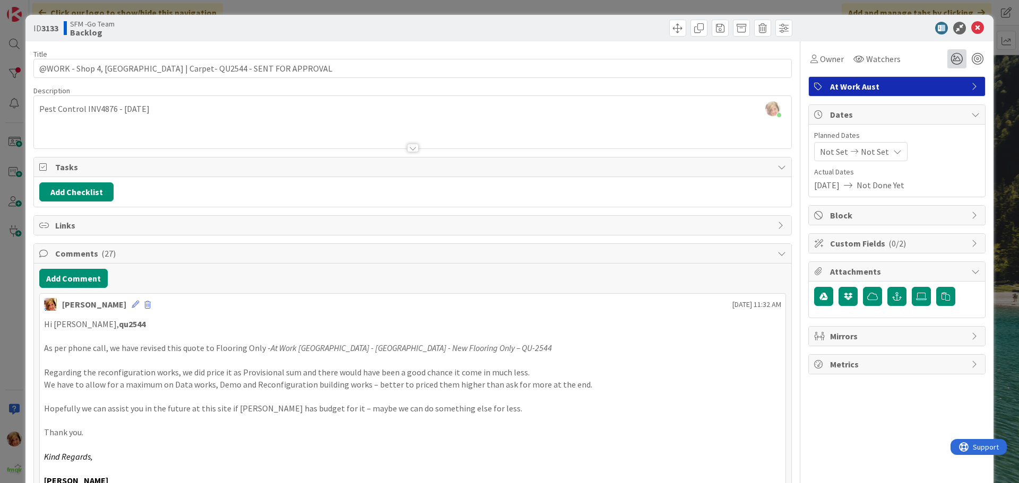
drag, startPoint x: 614, startPoint y: 25, endPoint x: 948, endPoint y: 65, distance: 336.6
click at [615, 25] on div "Move Move" at bounding box center [604, 28] width 377 height 17
click at [971, 29] on icon at bounding box center [977, 28] width 13 height 13
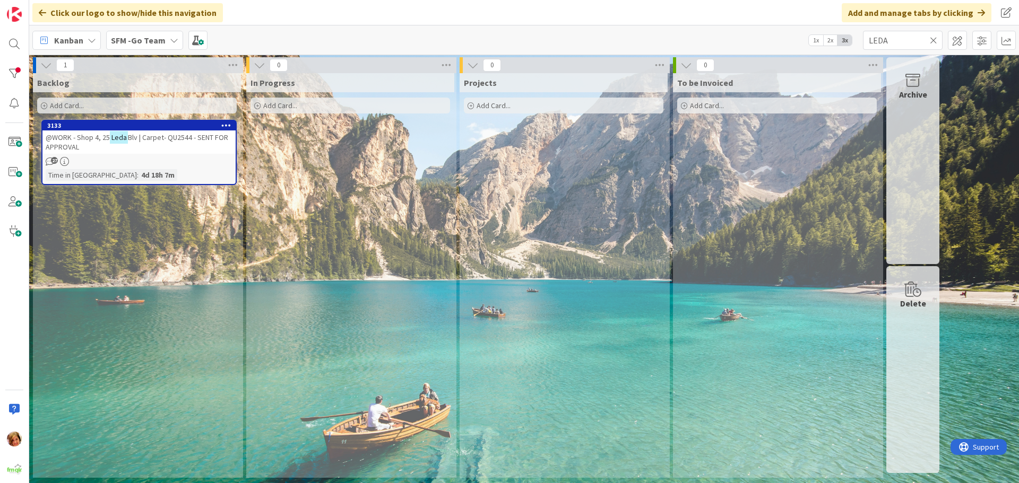
click at [935, 39] on icon at bounding box center [933, 41] width 7 height 10
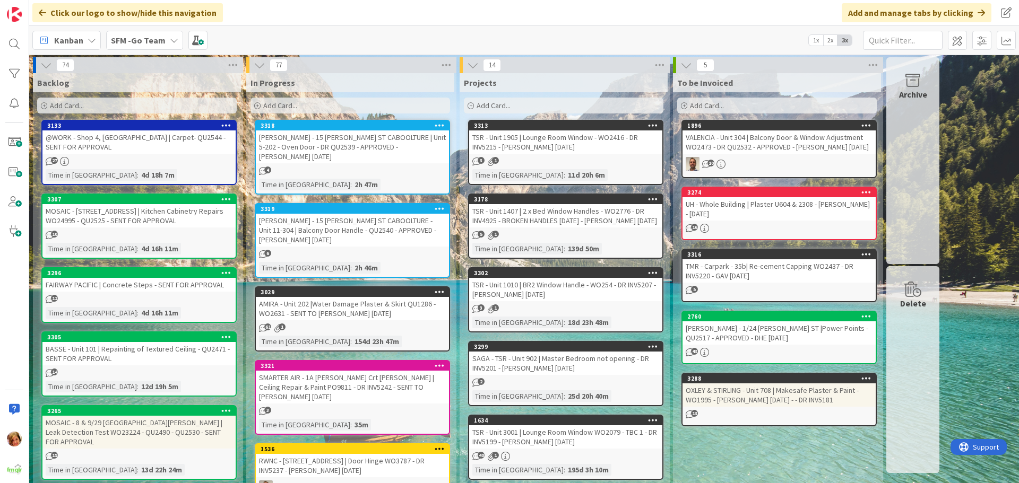
click at [288, 105] on span "Add Card..." at bounding box center [280, 106] width 34 height 10
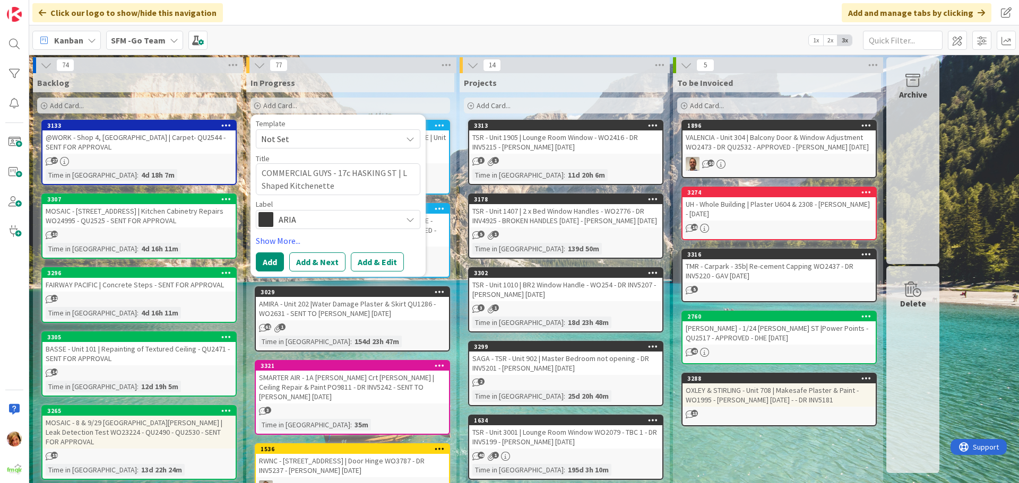
click at [354, 219] on span "ARIA" at bounding box center [338, 219] width 118 height 15
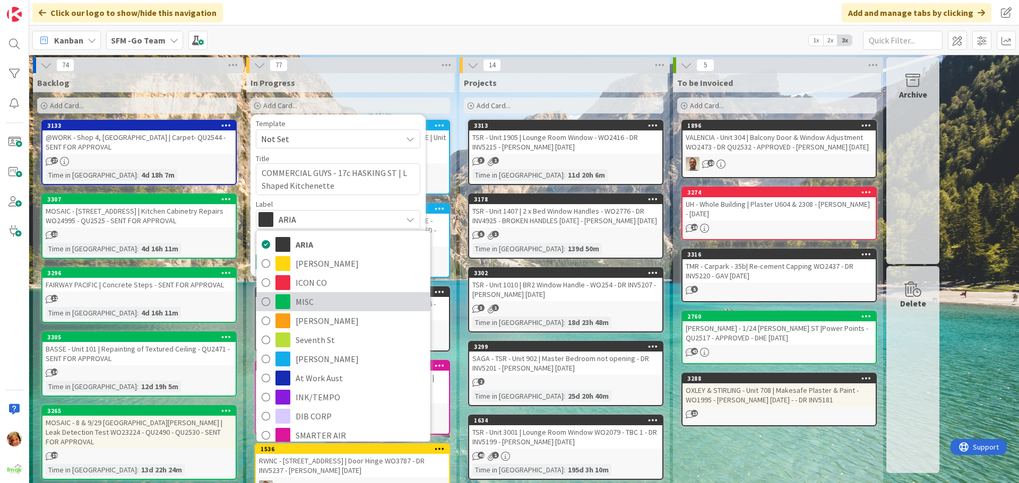
click at [308, 292] on link "MISC" at bounding box center [343, 301] width 174 height 19
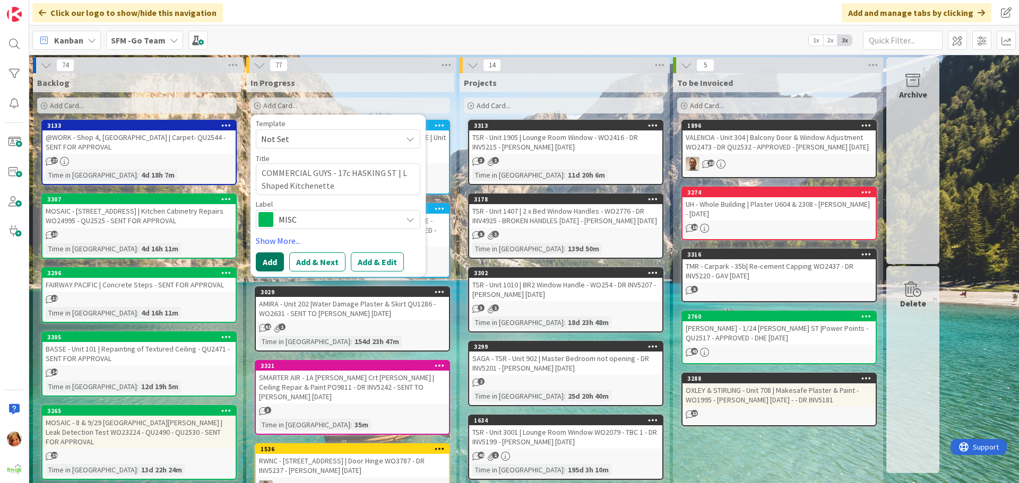
click at [281, 257] on button "Add" at bounding box center [270, 262] width 28 height 19
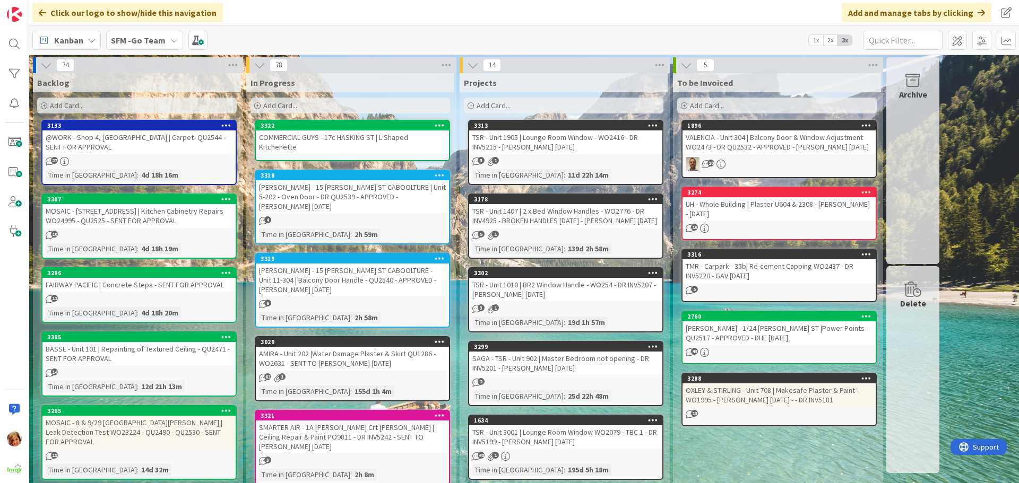
click at [327, 132] on div "COMMERCIAL GUYS - 17c HASKING ST | L Shaped Kitchenette" at bounding box center [352, 142] width 193 height 23
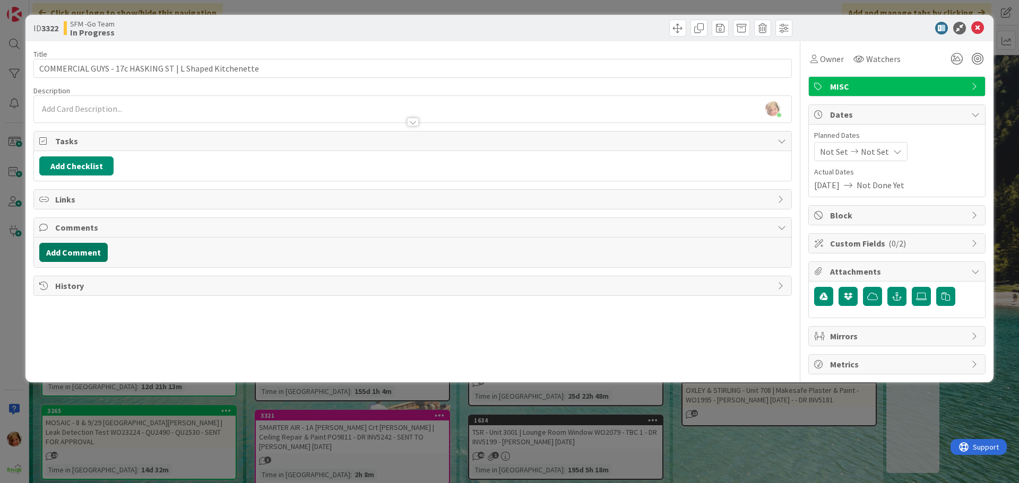
click at [77, 255] on button "Add Comment" at bounding box center [73, 252] width 68 height 19
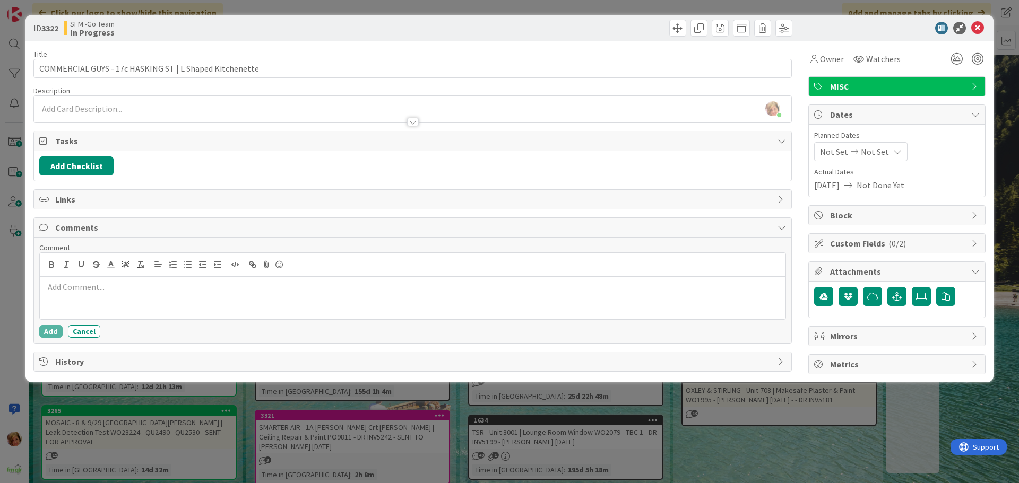
click at [99, 298] on div at bounding box center [413, 298] width 746 height 42
click at [150, 286] on p at bounding box center [412, 287] width 737 height 12
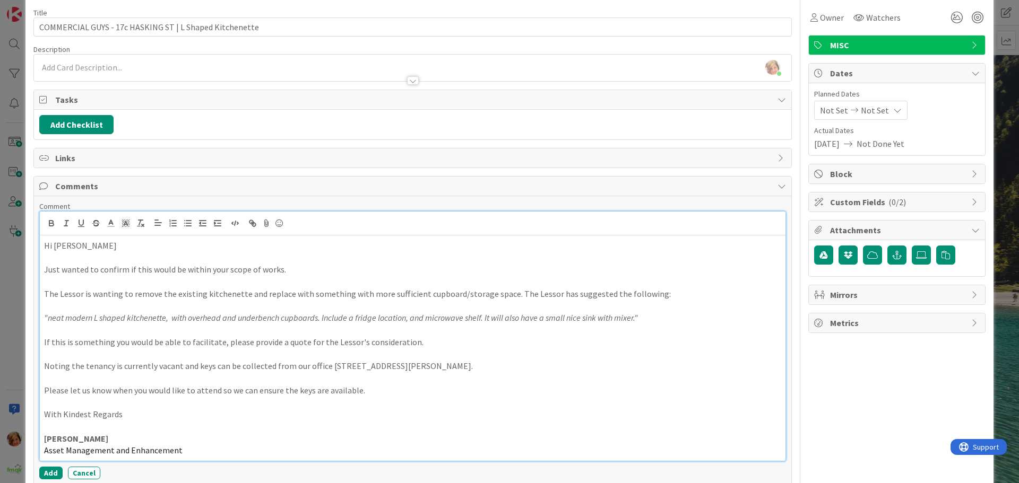
scroll to position [94, 0]
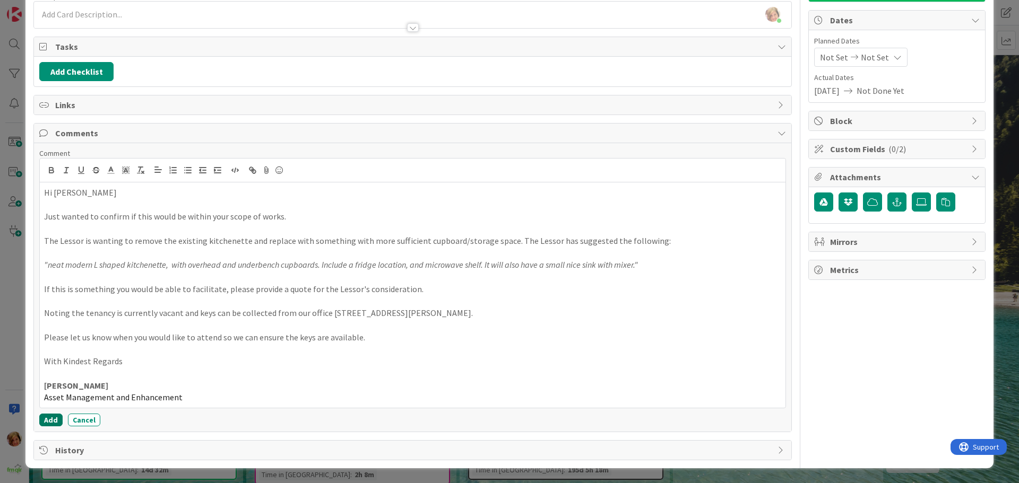
click at [50, 419] on button "Add" at bounding box center [50, 420] width 23 height 13
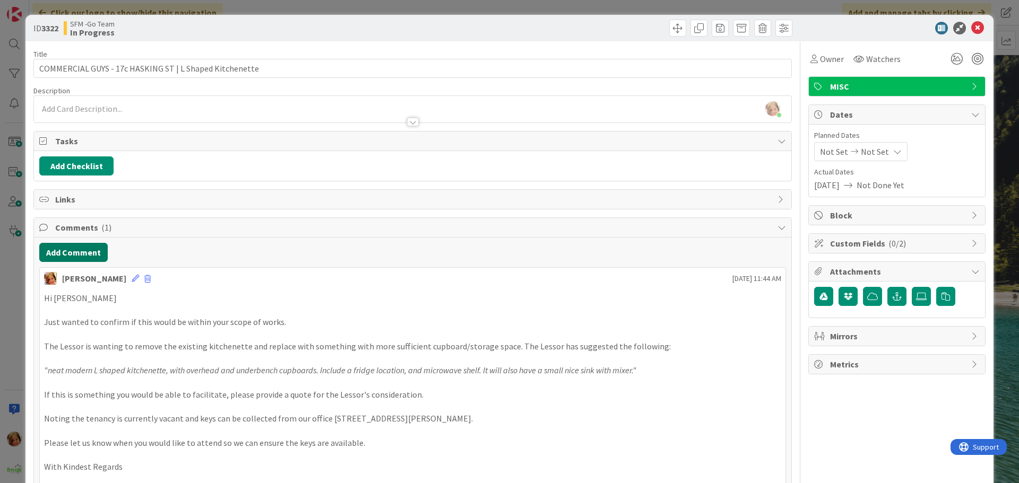
click at [82, 249] on button "Add Comment" at bounding box center [73, 252] width 68 height 19
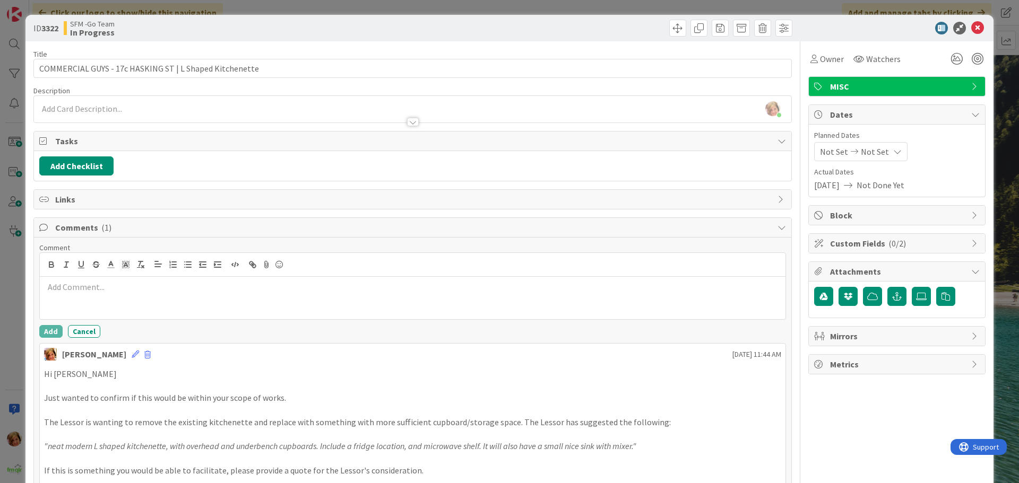
click at [119, 295] on div at bounding box center [413, 298] width 746 height 42
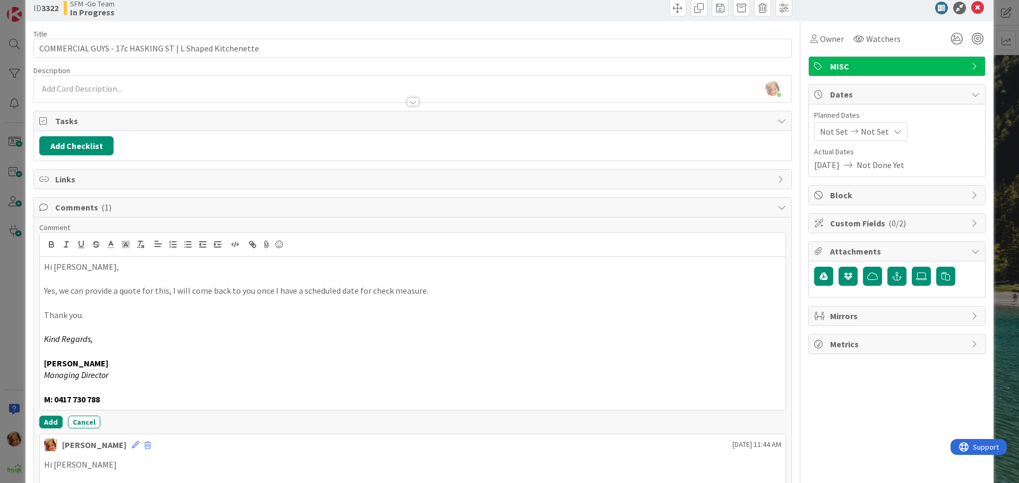
scroll to position [53, 0]
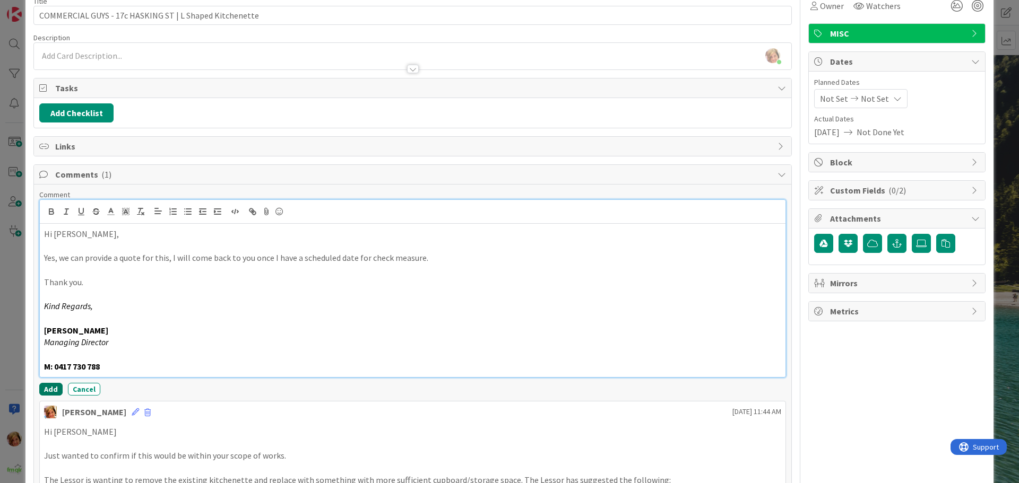
click at [49, 390] on button "Add" at bounding box center [50, 389] width 23 height 13
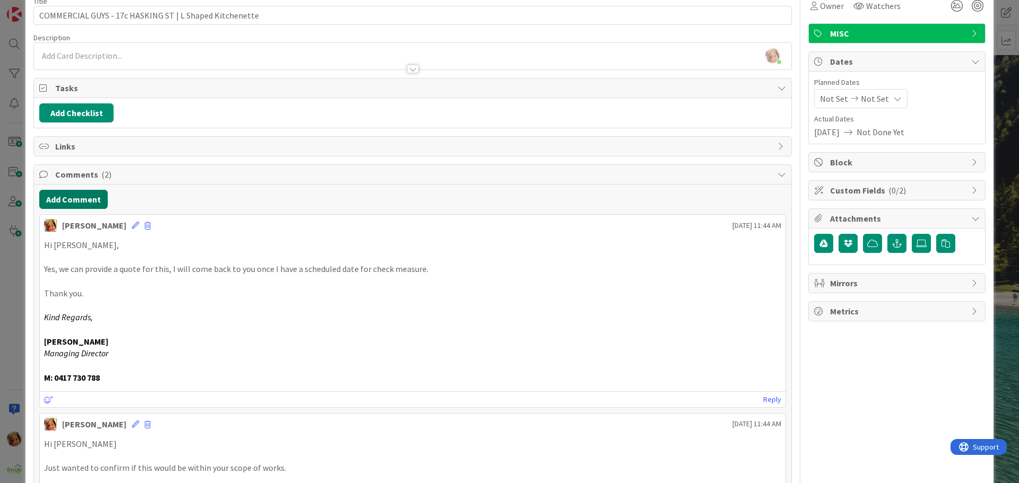
click at [65, 196] on button "Add Comment" at bounding box center [73, 199] width 68 height 19
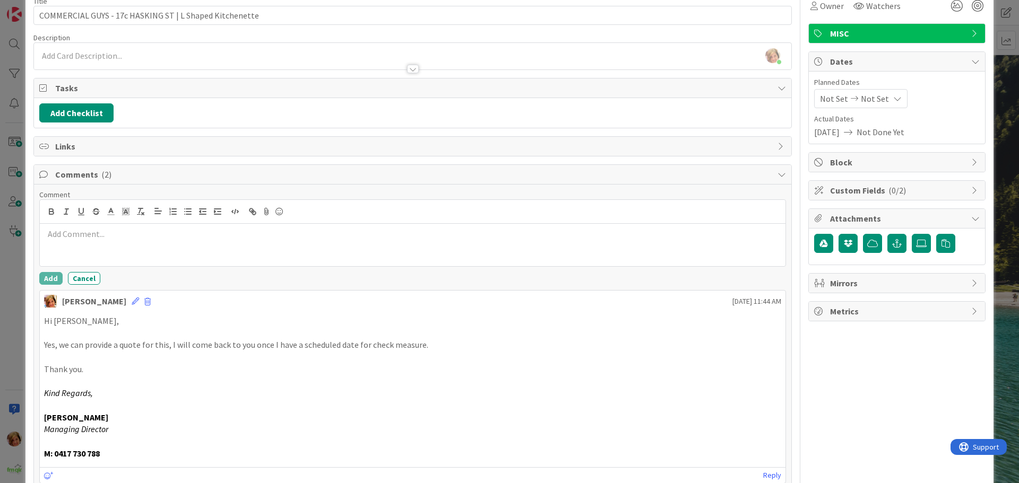
click at [137, 236] on p at bounding box center [412, 234] width 737 height 12
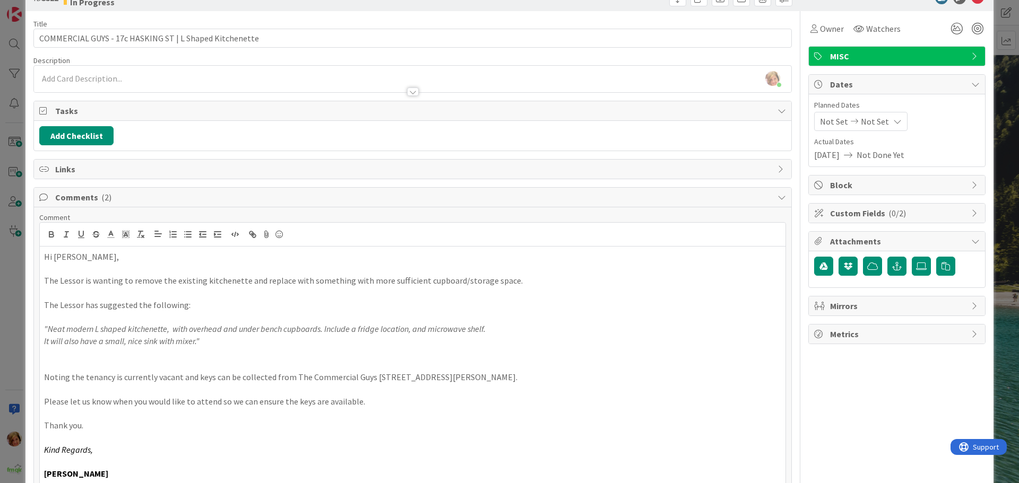
scroll to position [0, 0]
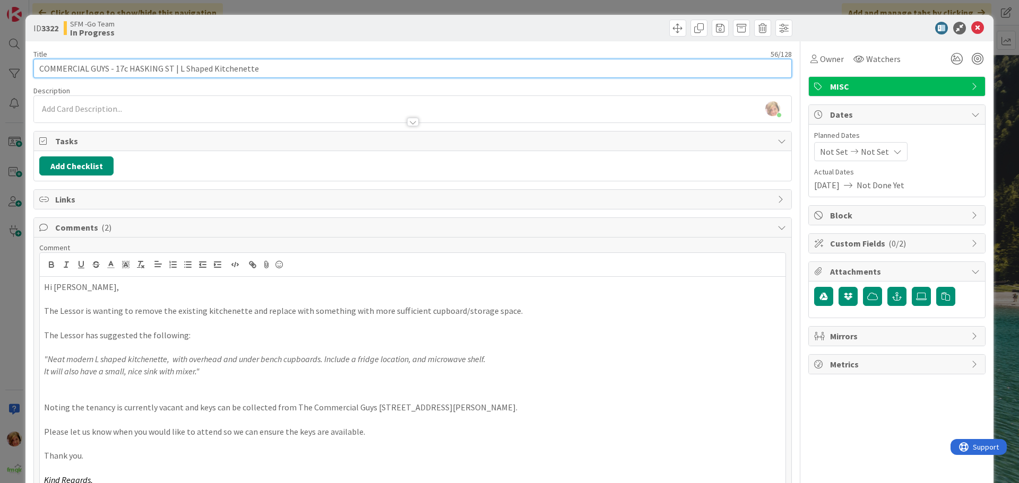
click at [265, 70] on input "COMMERCIAL GUYS - 17c HASKING ST | L Shaped Kitchenette" at bounding box center [412, 68] width 758 height 19
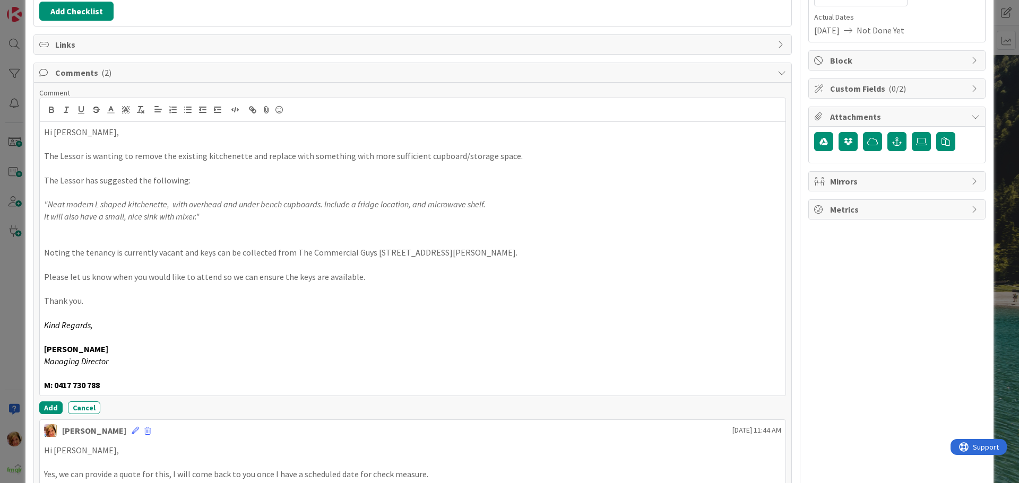
scroll to position [159, 0]
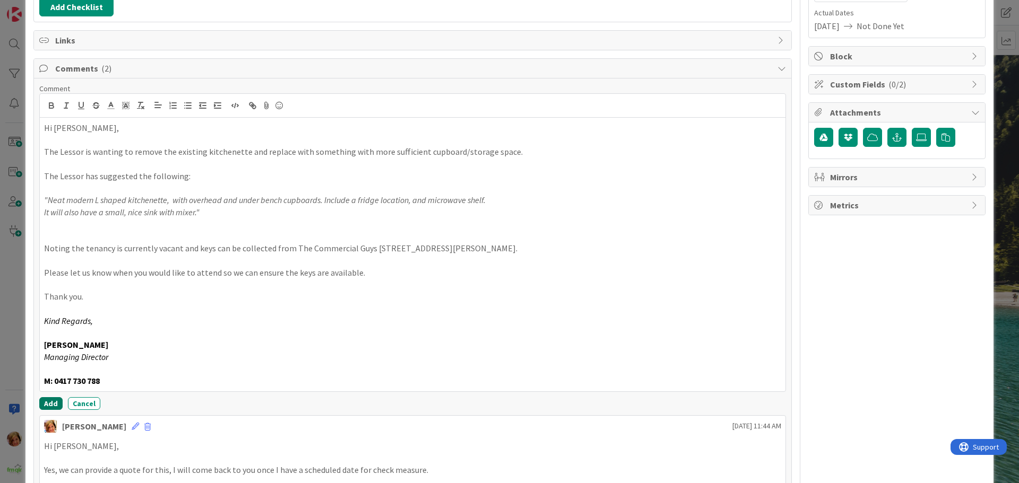
drag, startPoint x: 51, startPoint y: 401, endPoint x: 54, endPoint y: 377, distance: 24.0
click at [51, 401] on button "Add" at bounding box center [50, 403] width 23 height 13
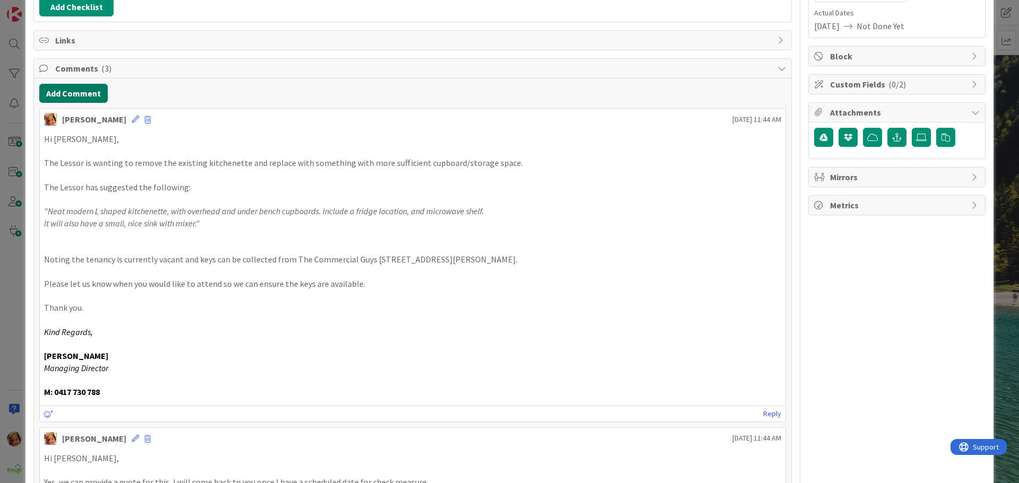
click at [80, 91] on button "Add Comment" at bounding box center [73, 93] width 68 height 19
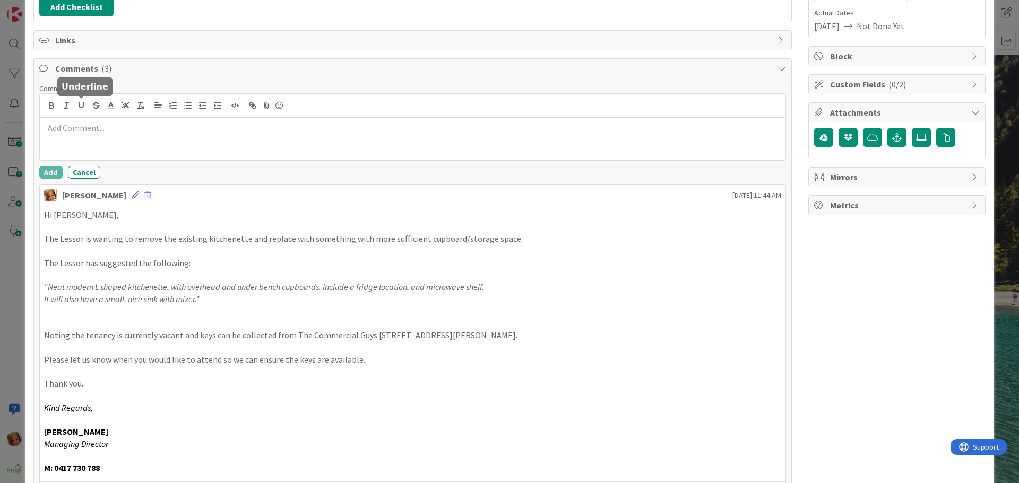
click at [98, 132] on p at bounding box center [412, 128] width 737 height 12
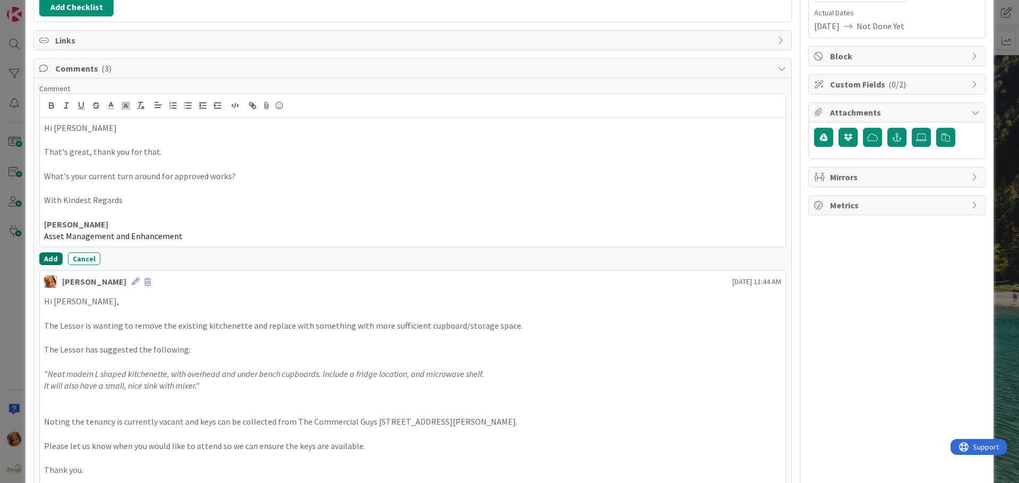
click at [48, 258] on button "Add" at bounding box center [50, 259] width 23 height 13
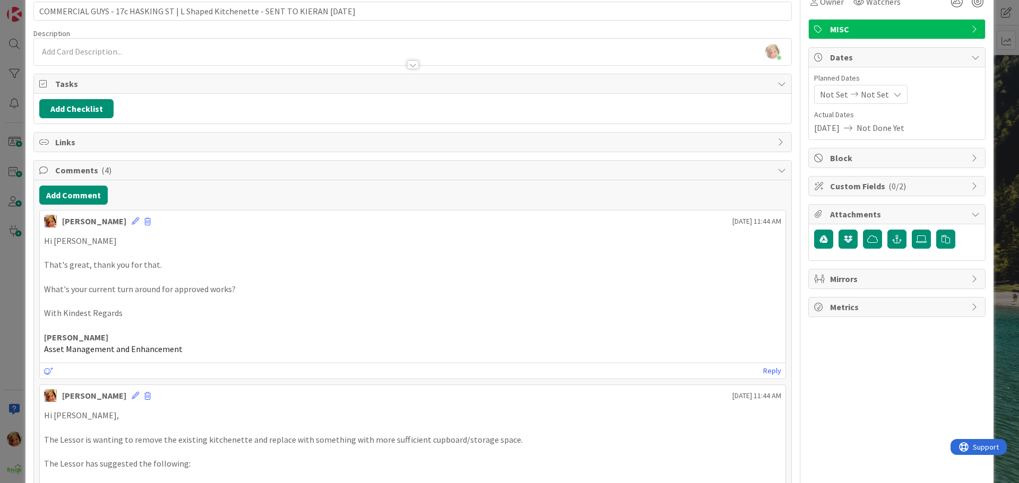
scroll to position [0, 0]
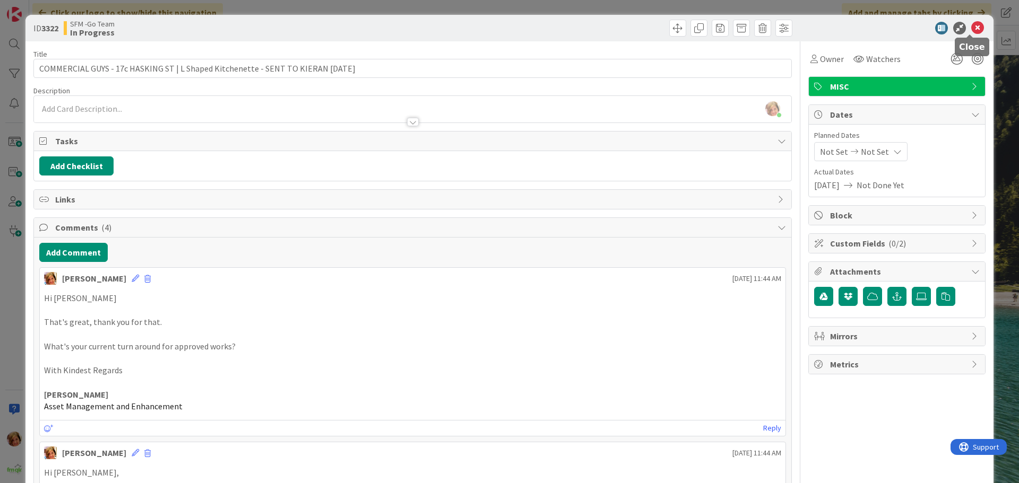
click at [971, 26] on icon at bounding box center [977, 28] width 13 height 13
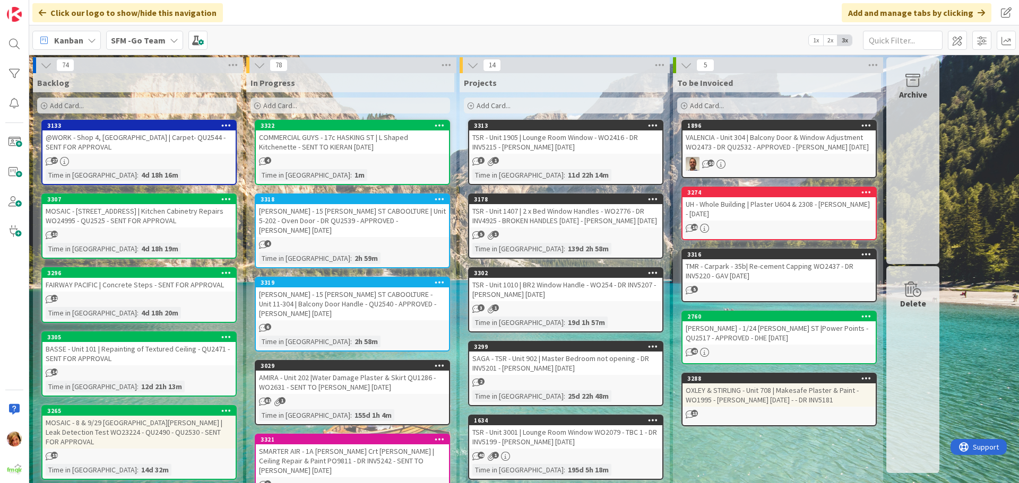
drag, startPoint x: 332, startPoint y: 215, endPoint x: 47, endPoint y: 298, distance: 296.8
click at [332, 215] on div "[PERSON_NAME] - 15 [PERSON_NAME] ST CABOOLTURE | Unit 5-202 - Oven Door - DR QU…" at bounding box center [352, 220] width 193 height 33
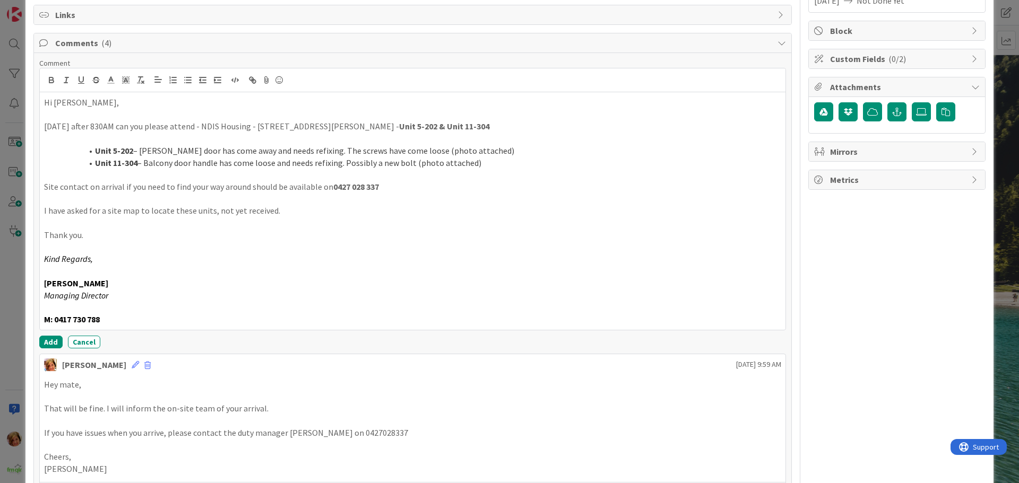
scroll to position [185, 0]
click at [42, 336] on button "Add" at bounding box center [50, 341] width 23 height 13
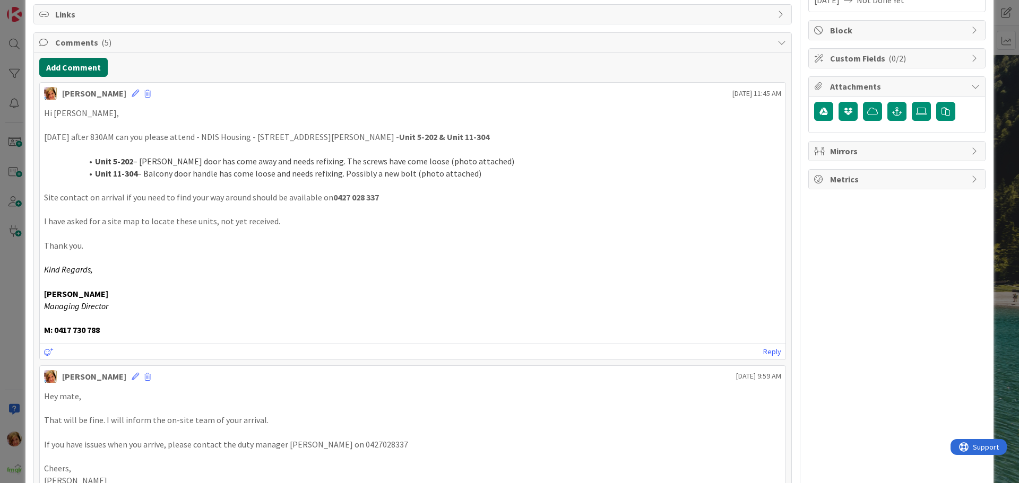
click at [71, 68] on button "Add Comment" at bounding box center [73, 67] width 68 height 19
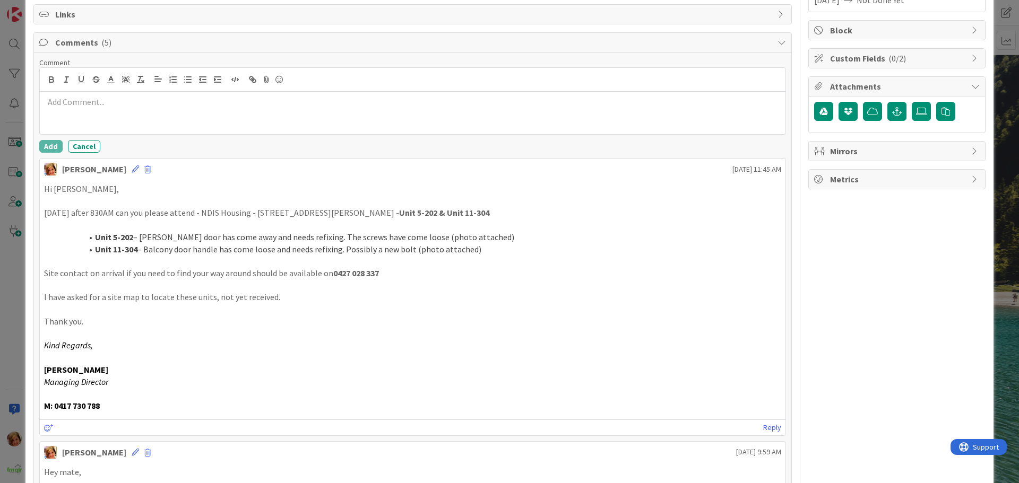
click at [107, 130] on div at bounding box center [413, 113] width 746 height 42
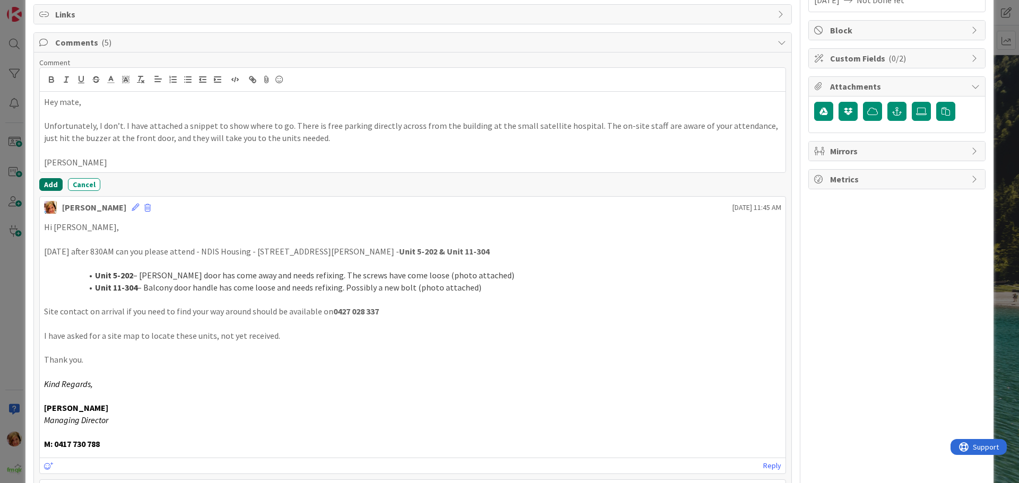
click at [48, 184] on button "Add" at bounding box center [50, 184] width 23 height 13
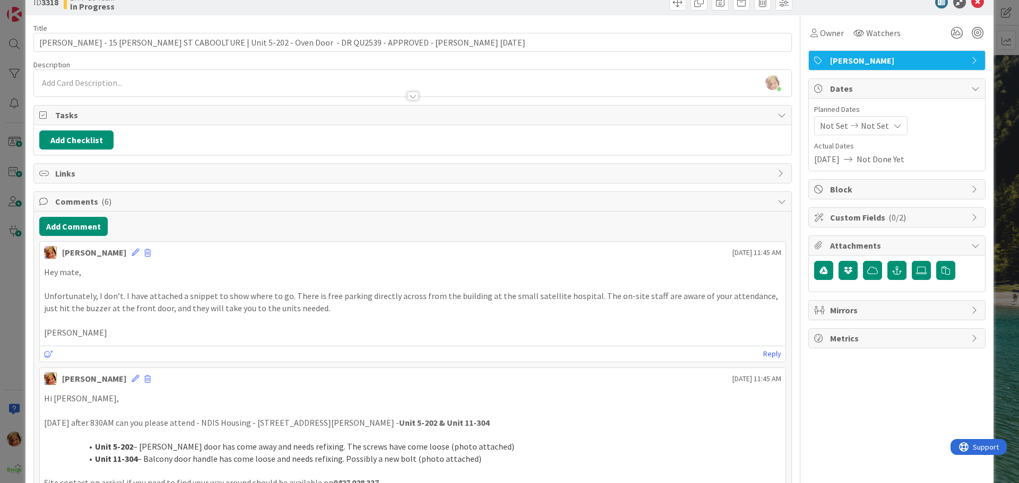
scroll to position [0, 0]
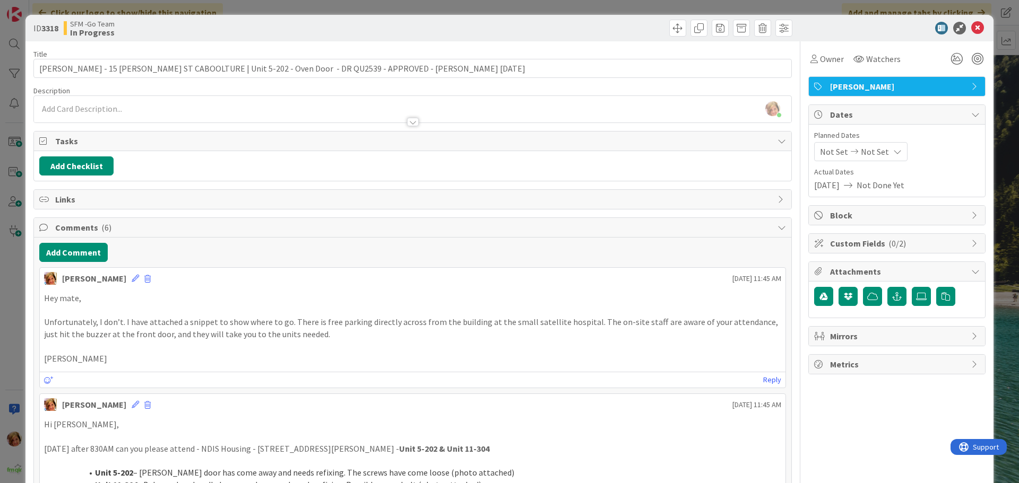
click at [973, 22] on icon at bounding box center [977, 28] width 13 height 13
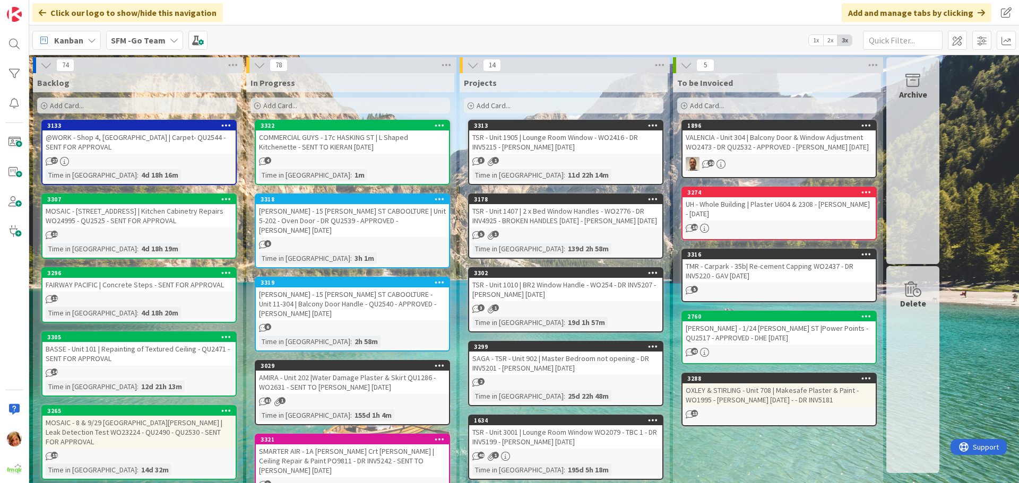
click at [396, 289] on div "[PERSON_NAME] - 15 [PERSON_NAME] ST CABOOLTURE - Unit 11-304 | Balcony Door Han…" at bounding box center [352, 304] width 193 height 33
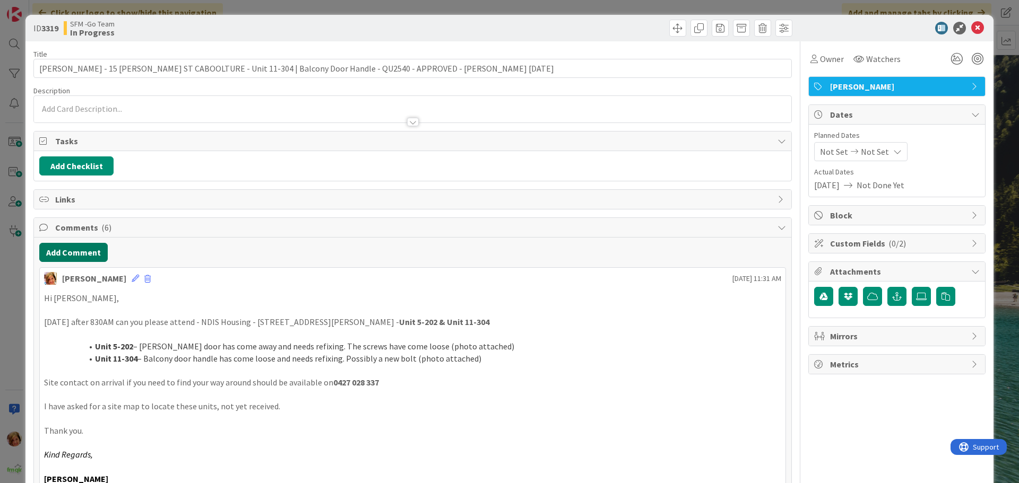
click at [68, 254] on button "Add Comment" at bounding box center [73, 252] width 68 height 19
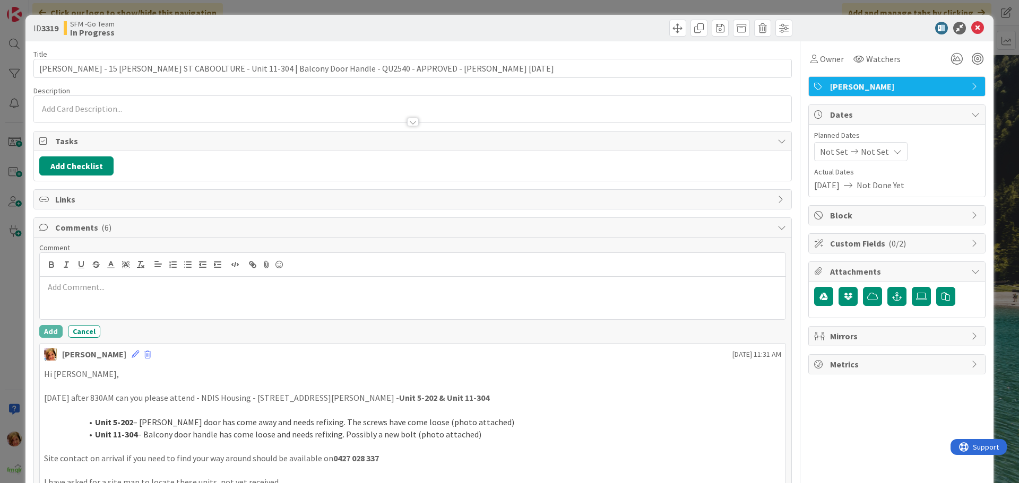
click at [97, 283] on p at bounding box center [412, 287] width 737 height 12
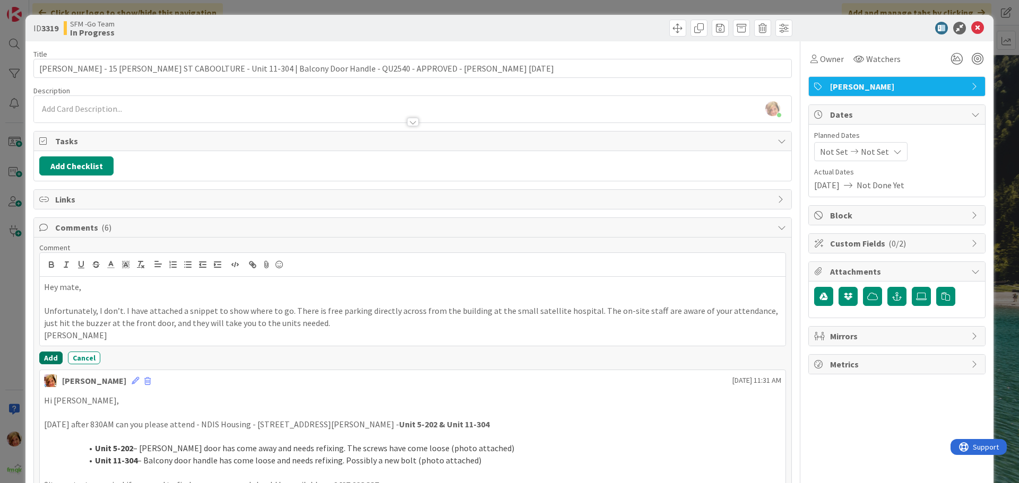
click at [53, 355] on button "Add" at bounding box center [50, 358] width 23 height 13
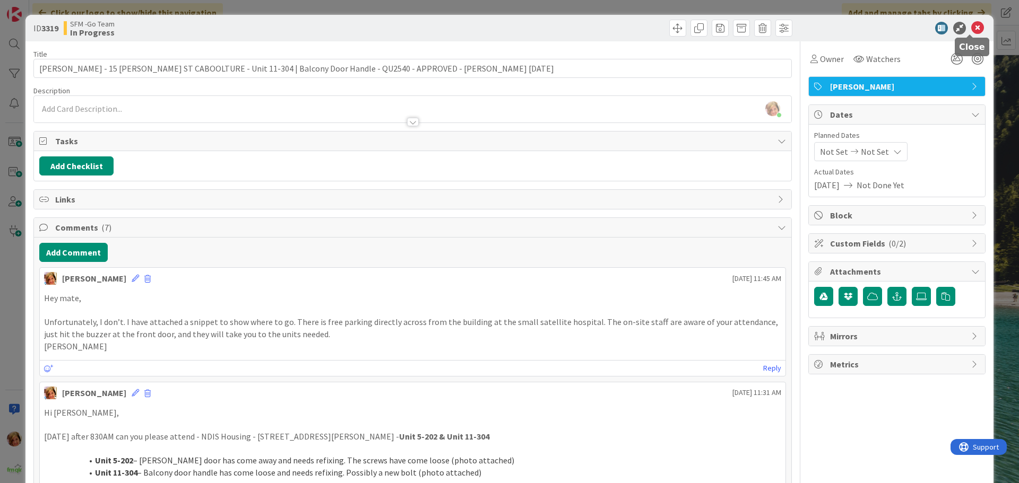
drag, startPoint x: 969, startPoint y: 27, endPoint x: 22, endPoint y: 51, distance: 947.6
click at [971, 27] on icon at bounding box center [977, 28] width 13 height 13
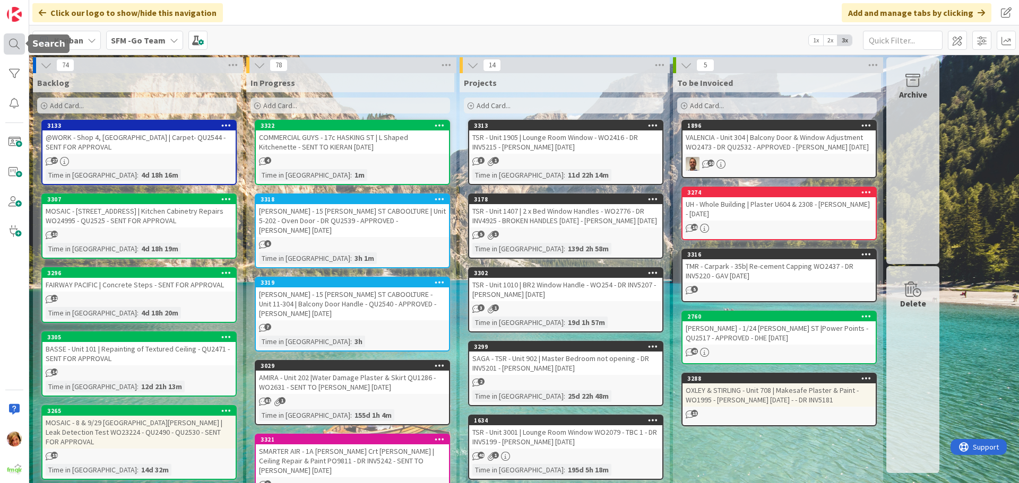
click at [15, 47] on div at bounding box center [14, 43] width 21 height 21
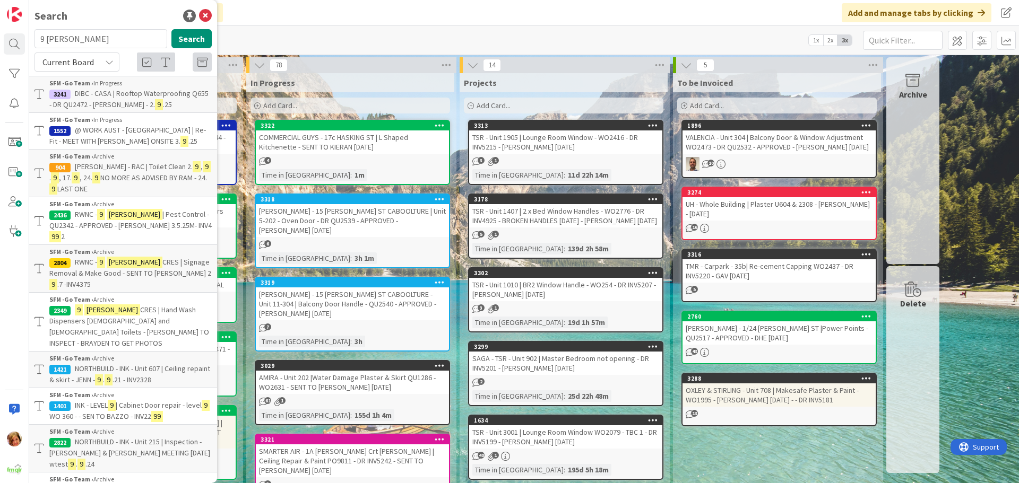
click at [131, 257] on mark "[PERSON_NAME]" at bounding box center [135, 262] width 56 height 11
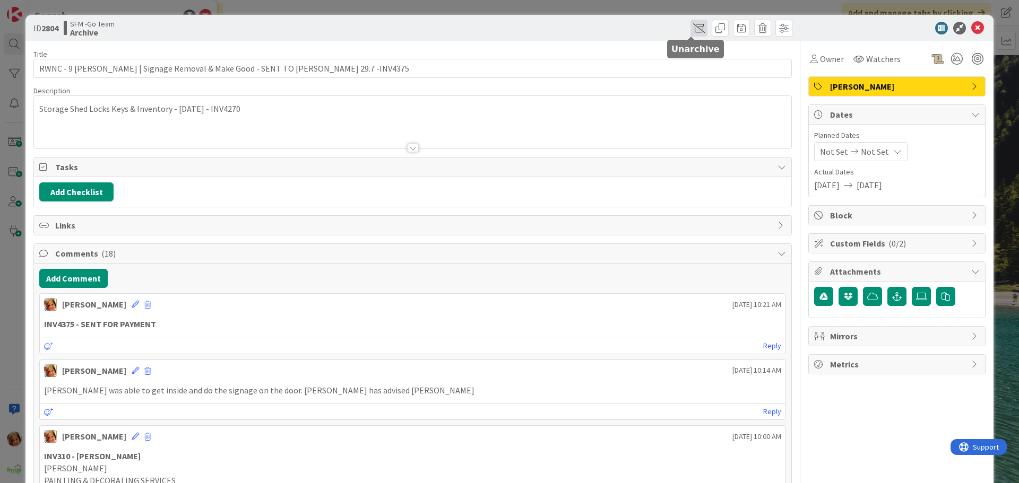
click at [692, 33] on span at bounding box center [698, 28] width 17 height 17
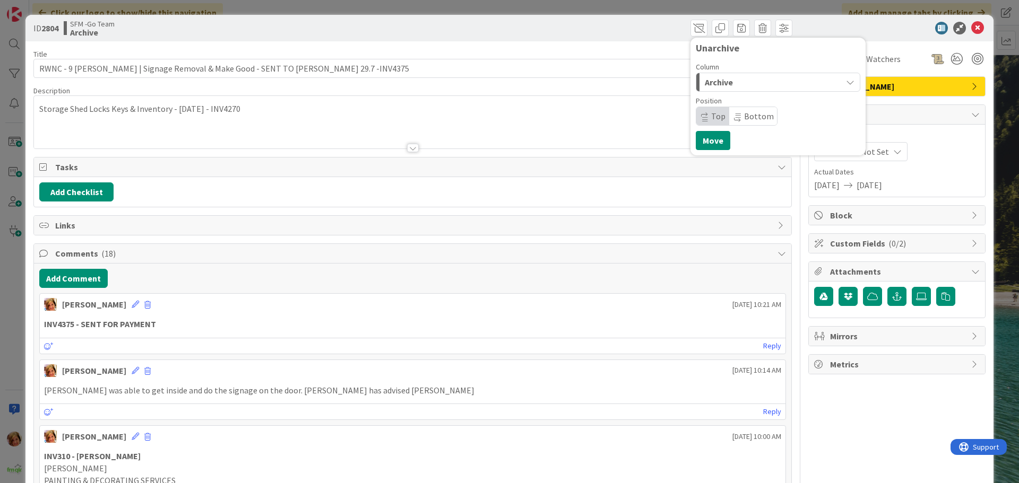
click at [734, 80] on div "Archive" at bounding box center [772, 82] width 140 height 17
click at [745, 127] on span "In Progress" at bounding box center [740, 124] width 38 height 13
click at [699, 143] on button "Move" at bounding box center [713, 140] width 34 height 19
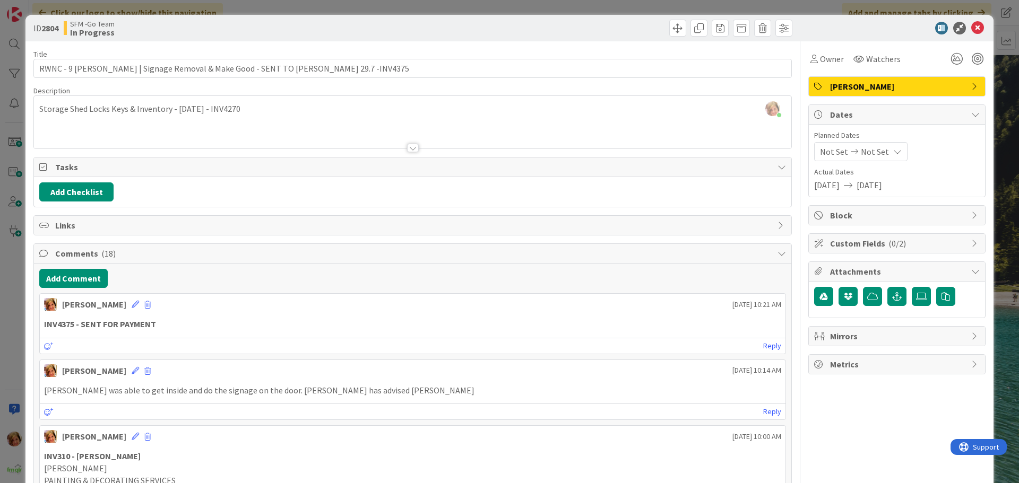
click at [247, 109] on div "[PERSON_NAME] just joined Storage Shed Locks Keys & Inventory - [DATE] - INV4270" at bounding box center [412, 122] width 757 height 53
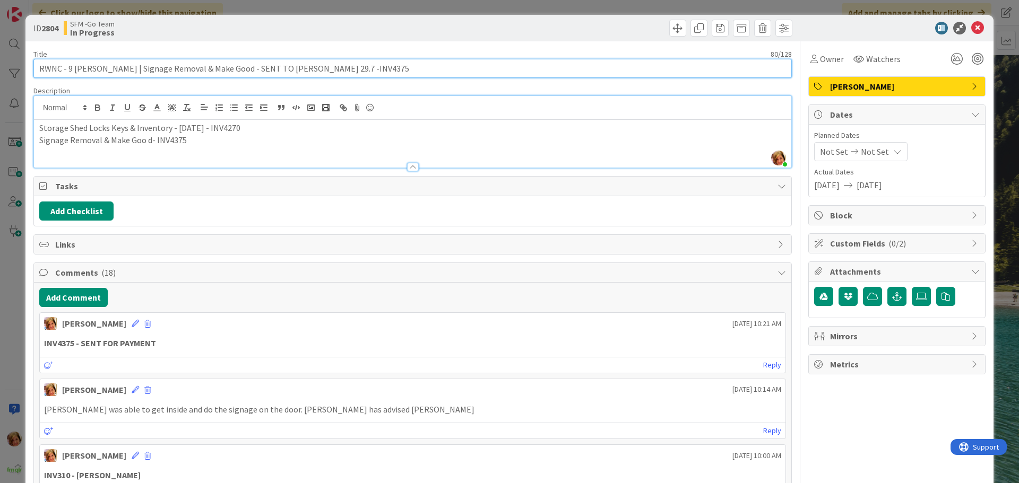
drag, startPoint x: 402, startPoint y: 73, endPoint x: 128, endPoint y: 71, distance: 273.3
click at [128, 71] on input "RWNC - 9 [PERSON_NAME] | Signage Removal & Make Good - SENT TO [PERSON_NAME] 29…" at bounding box center [412, 68] width 758 height 19
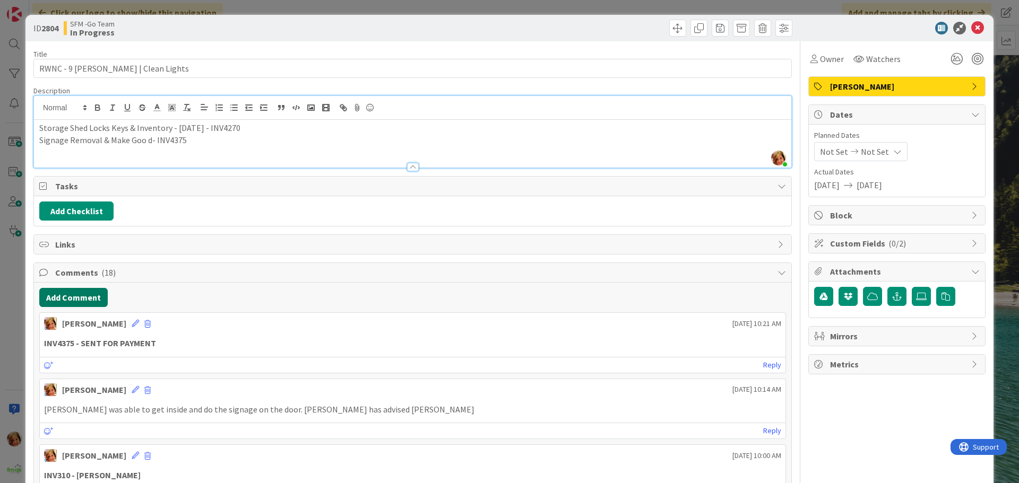
click at [71, 301] on button "Add Comment" at bounding box center [73, 297] width 68 height 19
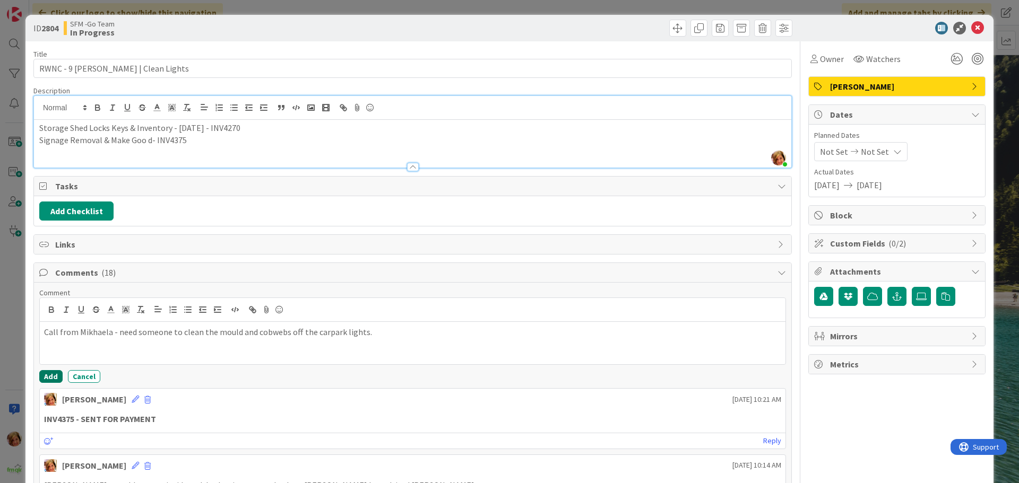
click at [60, 378] on button "Add" at bounding box center [50, 376] width 23 height 13
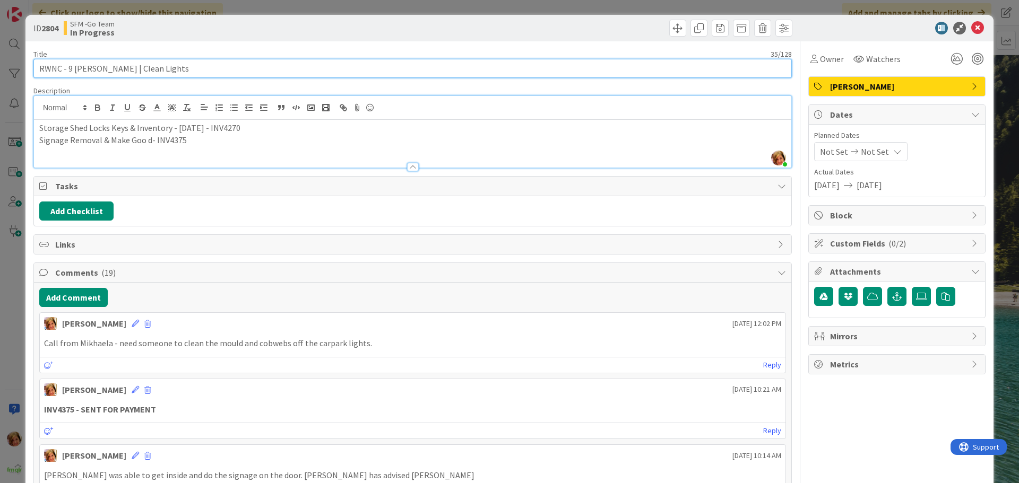
click at [243, 70] on input "RWNC - 9 [PERSON_NAME] | Clean Lights" at bounding box center [412, 68] width 758 height 19
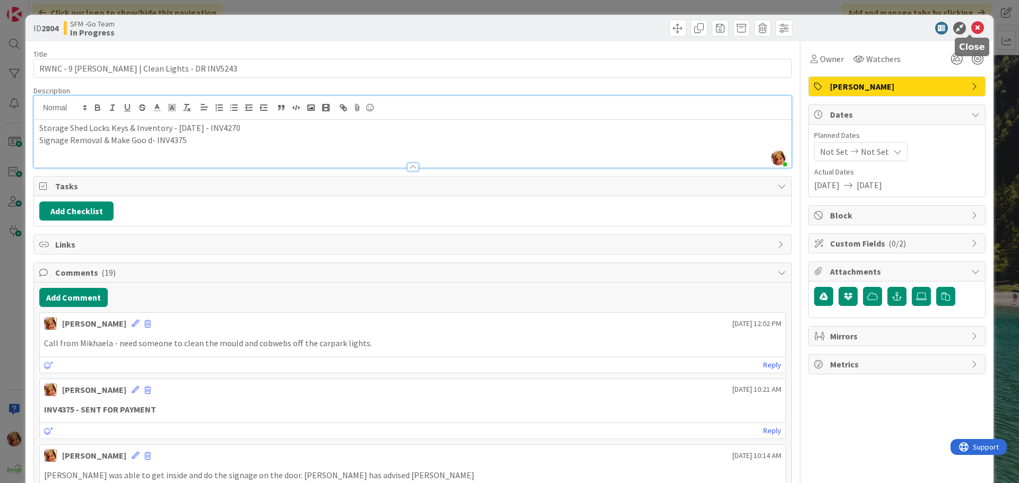
drag, startPoint x: 970, startPoint y: 27, endPoint x: 933, endPoint y: 27, distance: 36.6
click at [971, 27] on icon at bounding box center [977, 28] width 13 height 13
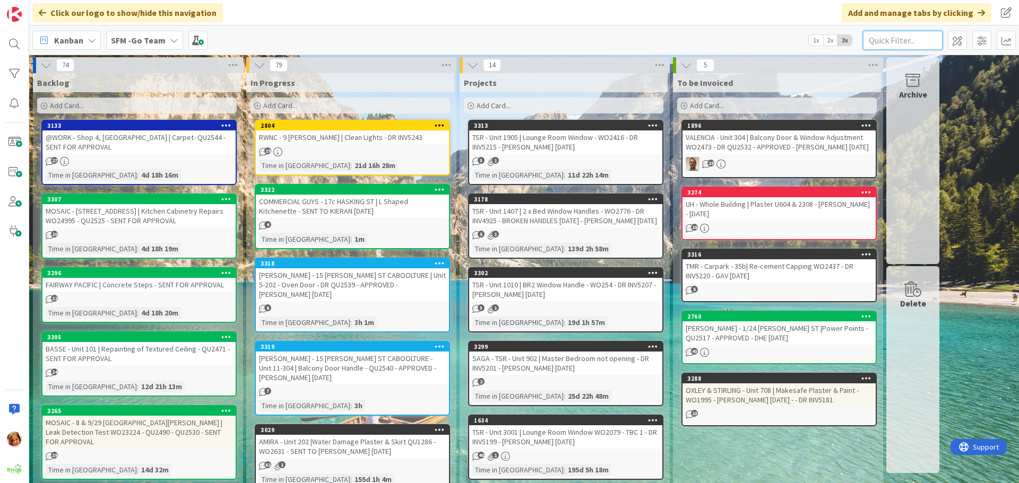
click at [903, 39] on input "text" at bounding box center [903, 40] width 80 height 19
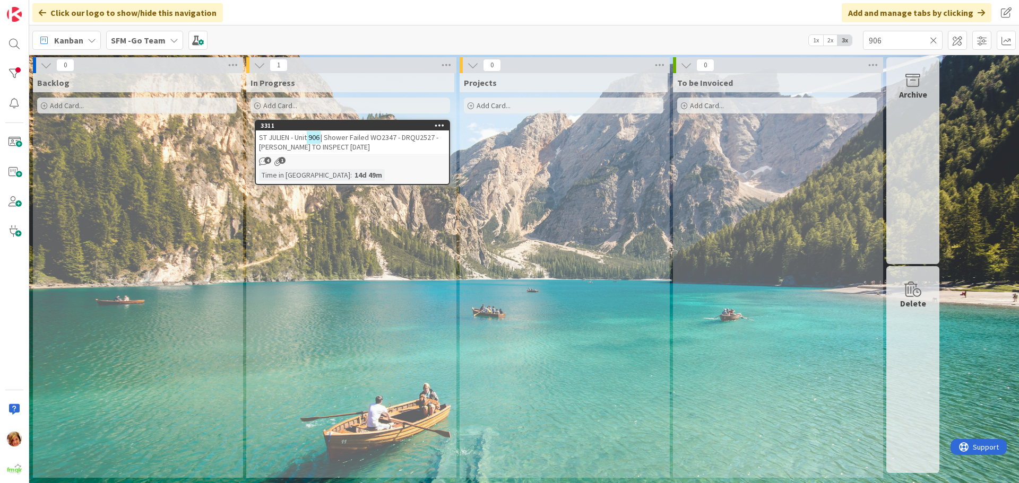
click at [366, 137] on span "| Shower Failed WO2347 - DRQU2527 - [PERSON_NAME] TO INSPECT [DATE]" at bounding box center [348, 142] width 179 height 19
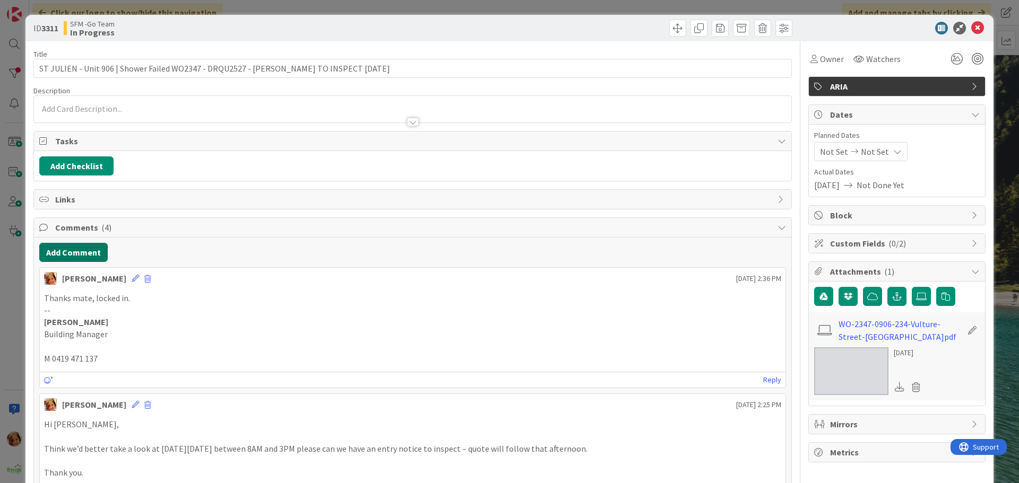
click at [70, 255] on button "Add Comment" at bounding box center [73, 252] width 68 height 19
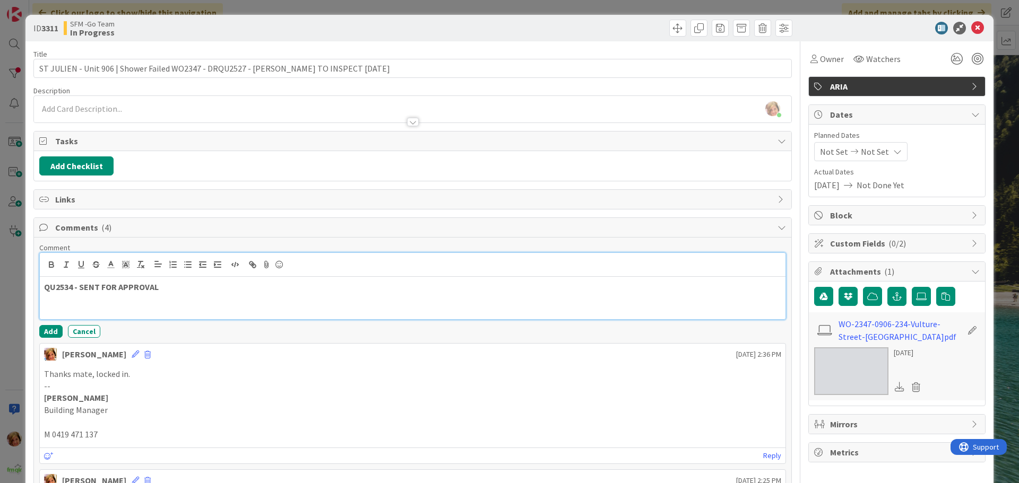
click at [173, 292] on p "QU2534 - SENT FOR APPROVAL" at bounding box center [412, 287] width 737 height 12
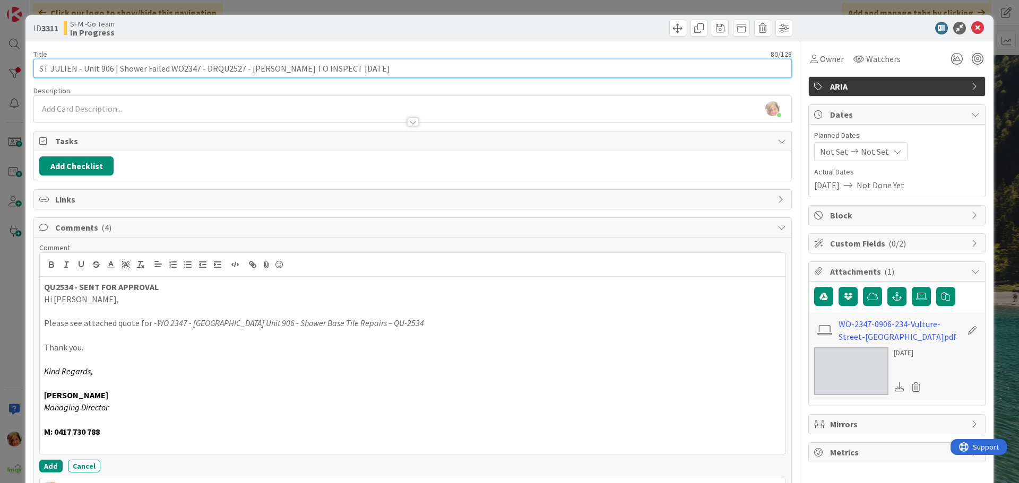
drag, startPoint x: 385, startPoint y: 69, endPoint x: 202, endPoint y: 70, distance: 183.1
click at [202, 70] on input "ST JULIEN - Unit 906 | Shower Failed WO2347 - DRQU2527 - [PERSON_NAME] TO INSPE…" at bounding box center [412, 68] width 758 height 19
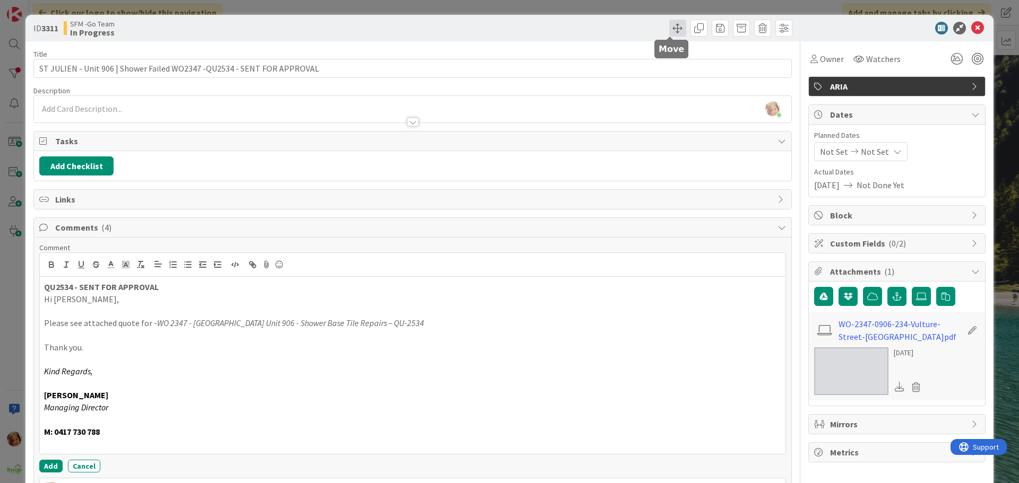
click at [669, 25] on span at bounding box center [677, 28] width 17 height 17
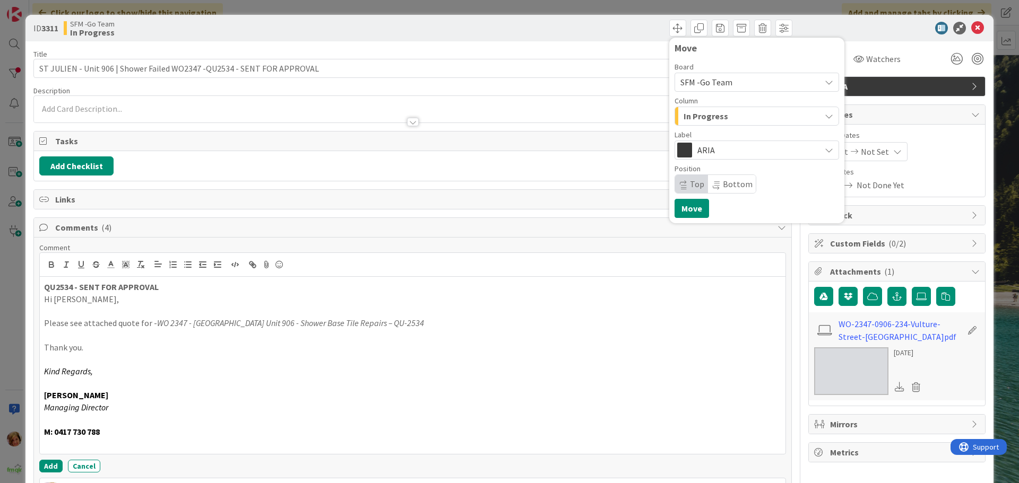
click at [728, 115] on div "In Progress" at bounding box center [751, 116] width 140 height 17
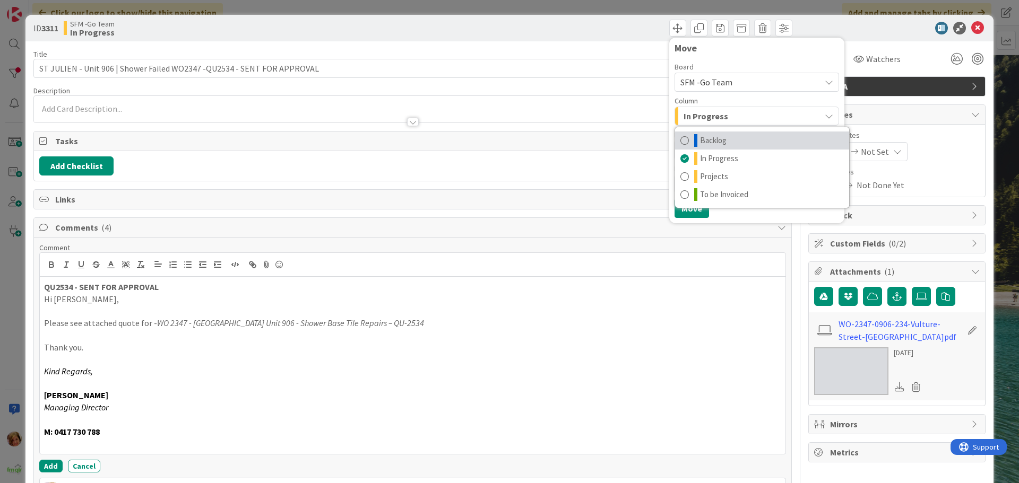
click at [707, 142] on span "Backlog" at bounding box center [713, 140] width 27 height 13
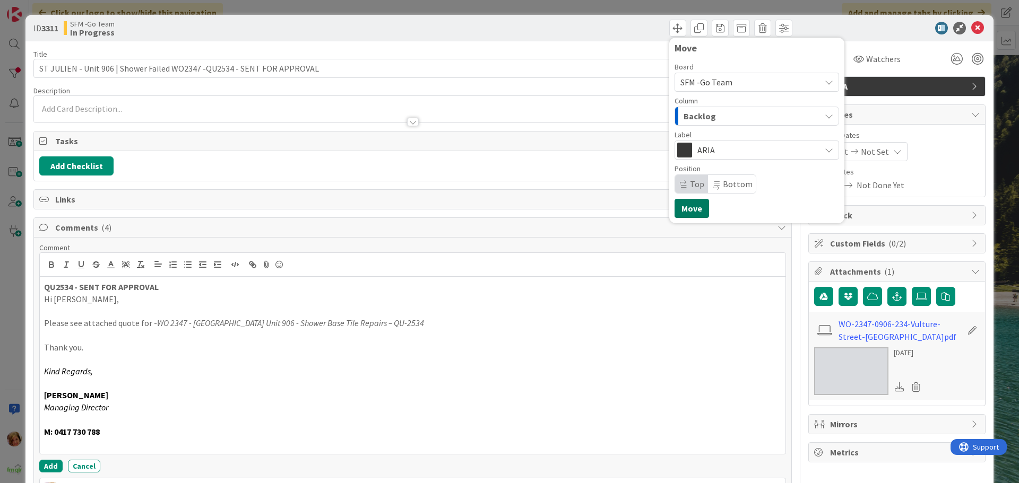
click at [685, 209] on button "Move" at bounding box center [692, 208] width 34 height 19
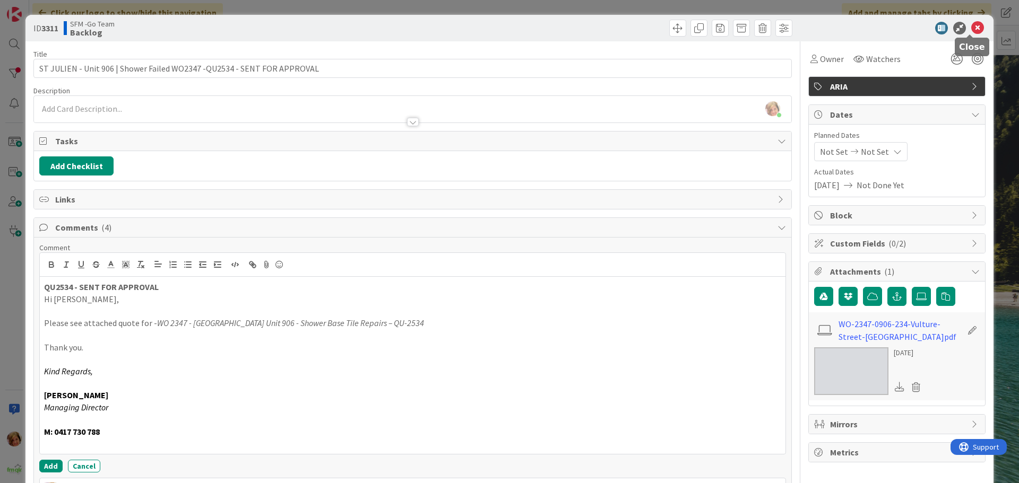
drag, startPoint x: 970, startPoint y: 27, endPoint x: 935, endPoint y: 27, distance: 35.6
click at [971, 27] on icon at bounding box center [977, 28] width 13 height 13
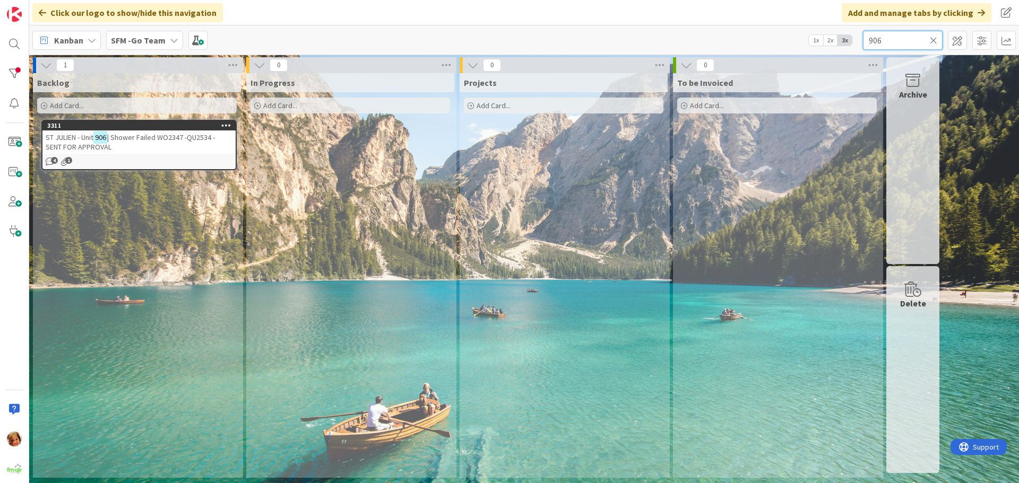
click at [904, 37] on input "906" at bounding box center [903, 40] width 80 height 19
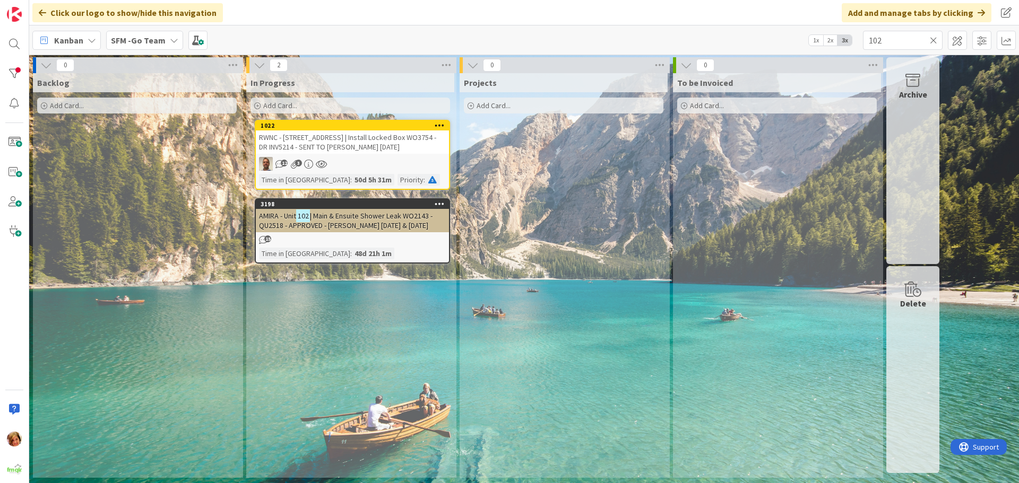
click at [337, 212] on span "| Main & Ensuite Shower Leak WO2143 - QU2518 - APPROVED - [PERSON_NAME] [DATE] …" at bounding box center [346, 220] width 174 height 19
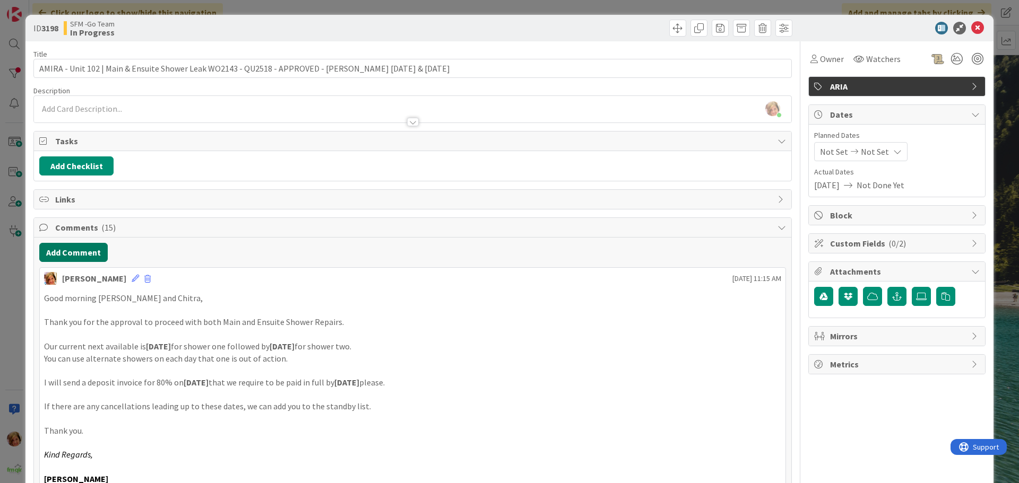
click at [91, 254] on button "Add Comment" at bounding box center [73, 252] width 68 height 19
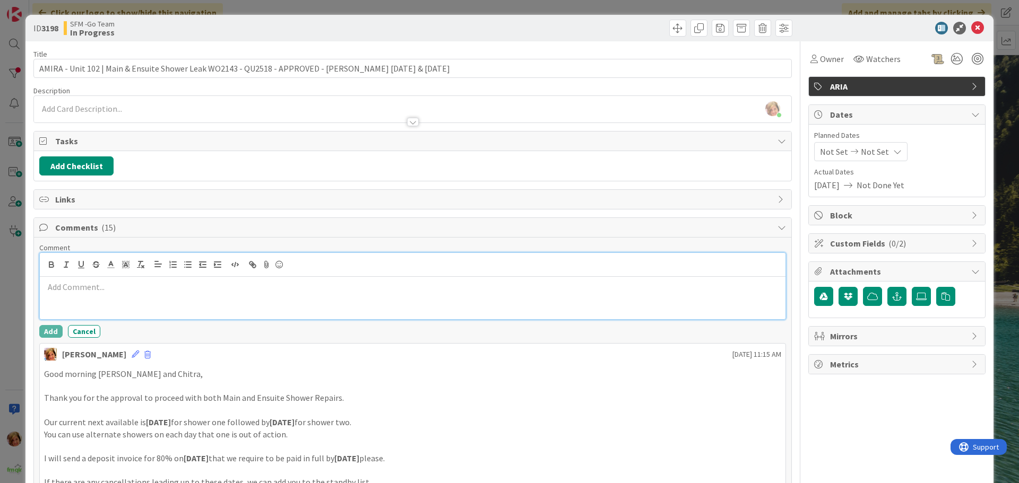
click at [144, 290] on p at bounding box center [412, 287] width 737 height 12
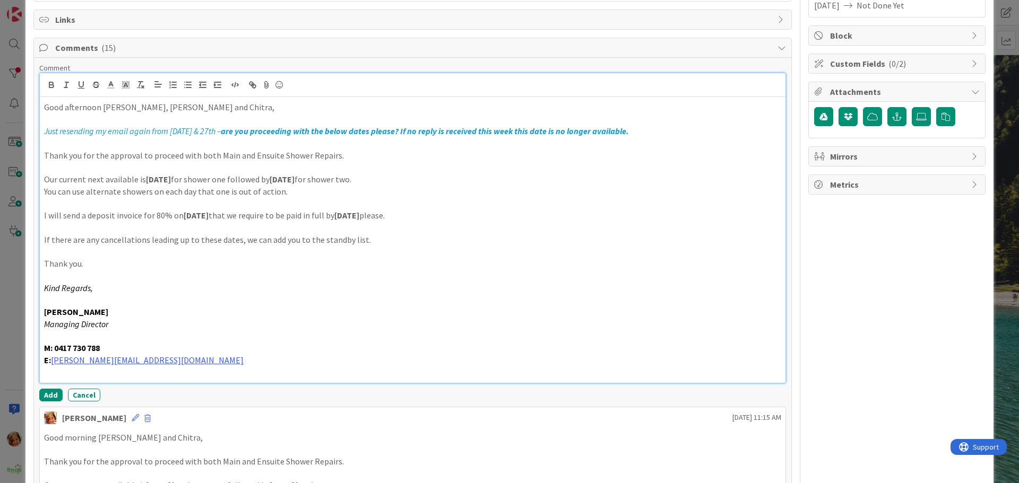
scroll to position [180, 0]
click at [55, 392] on button "Add" at bounding box center [50, 394] width 23 height 13
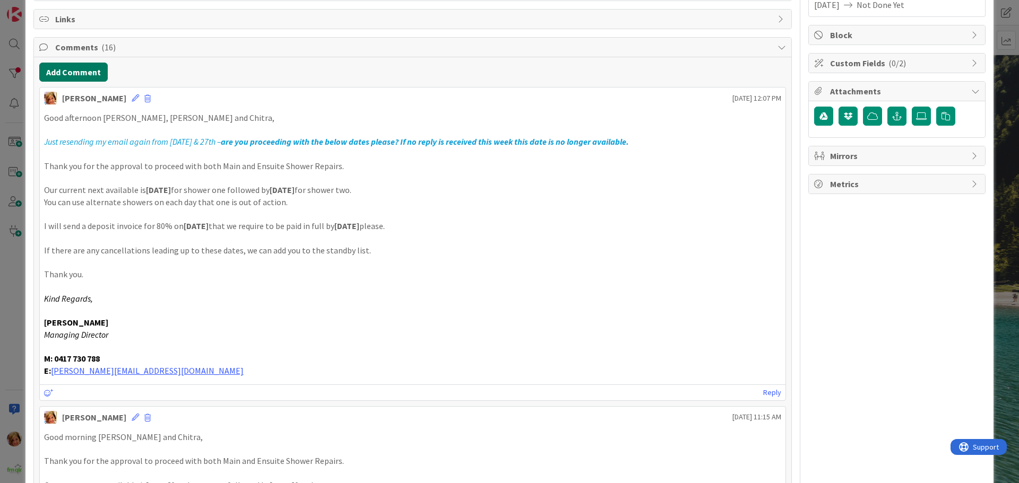
click at [83, 74] on button "Add Comment" at bounding box center [73, 72] width 68 height 19
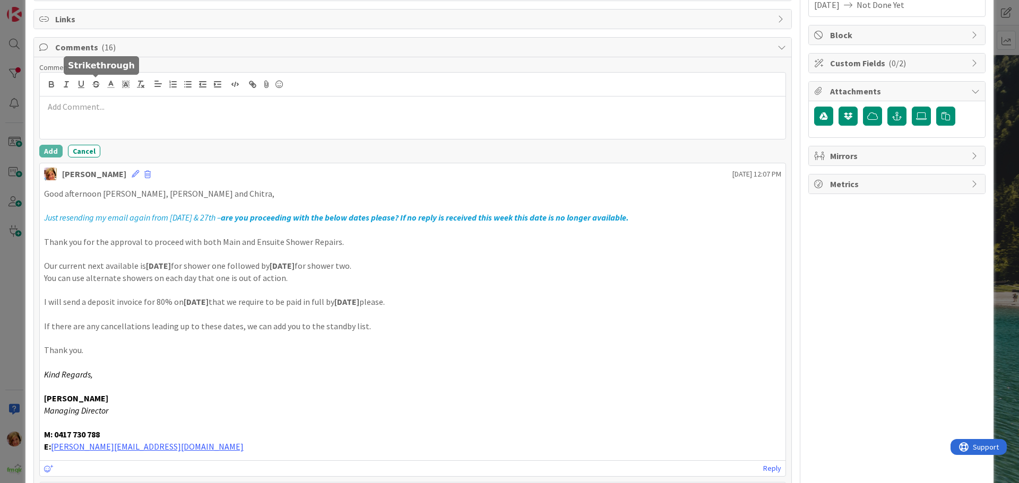
click at [166, 135] on div at bounding box center [413, 118] width 746 height 42
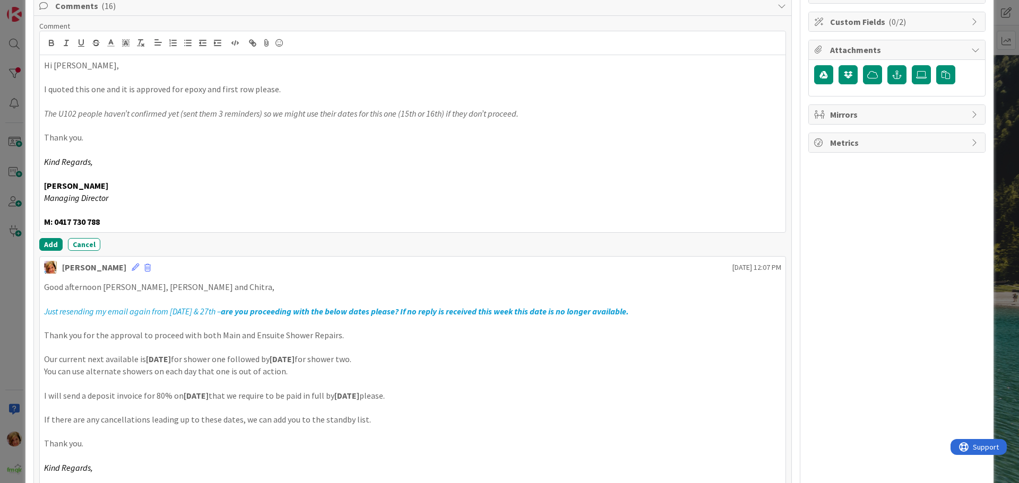
scroll to position [287, 0]
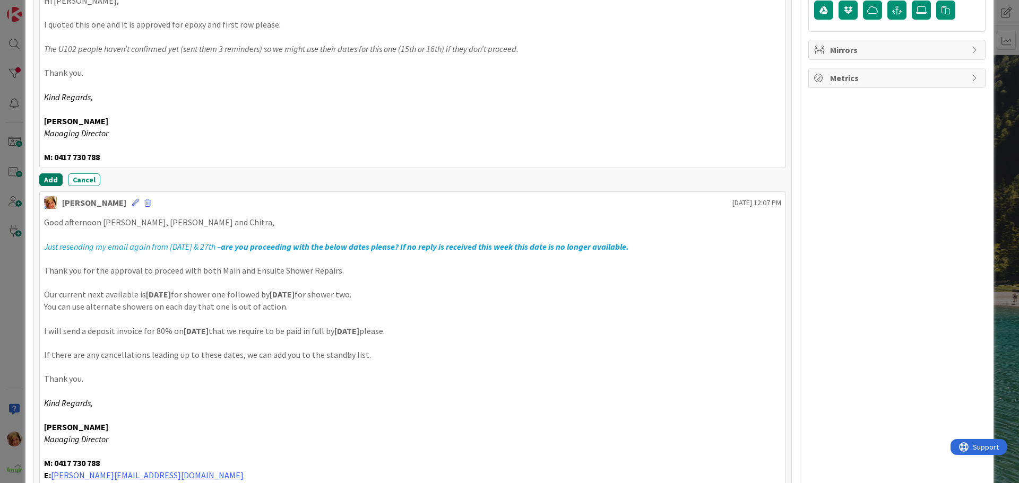
click at [49, 180] on button "Add" at bounding box center [50, 180] width 23 height 13
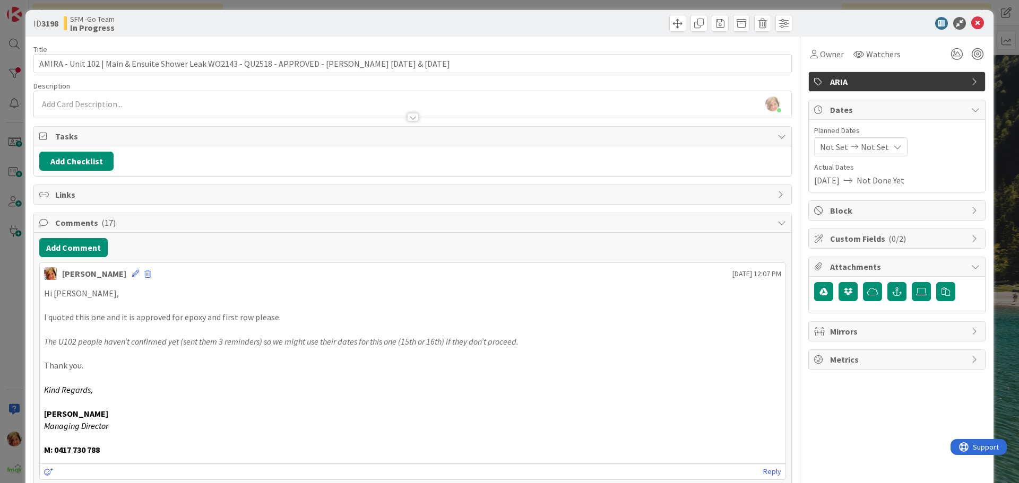
scroll to position [0, 0]
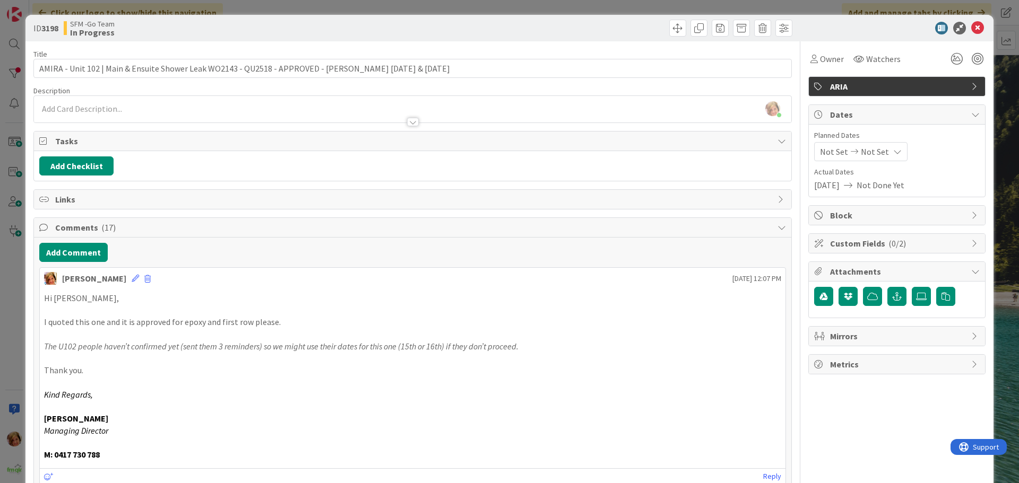
drag, startPoint x: 508, startPoint y: 30, endPoint x: 981, endPoint y: 43, distance: 472.5
click at [509, 30] on div at bounding box center [604, 28] width 377 height 17
click at [971, 28] on icon at bounding box center [977, 28] width 13 height 13
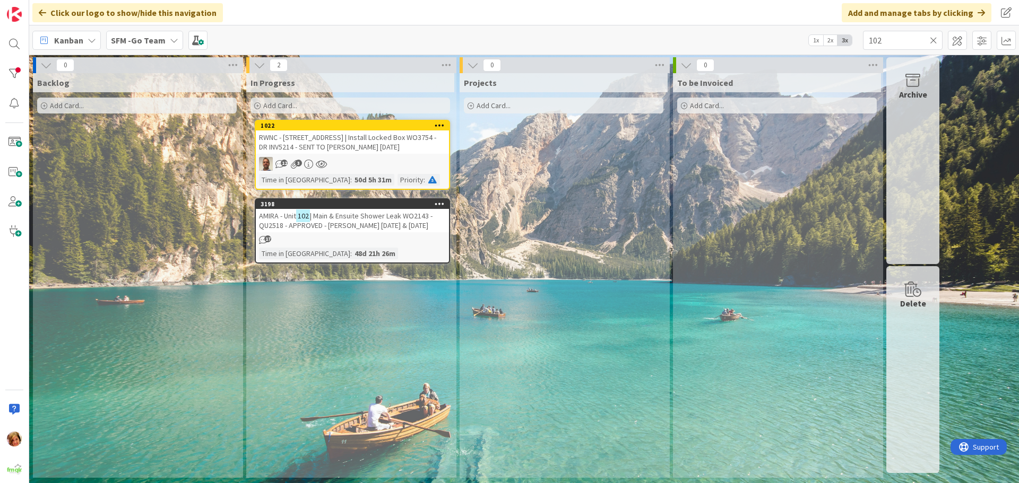
click at [937, 36] on icon at bounding box center [933, 41] width 7 height 10
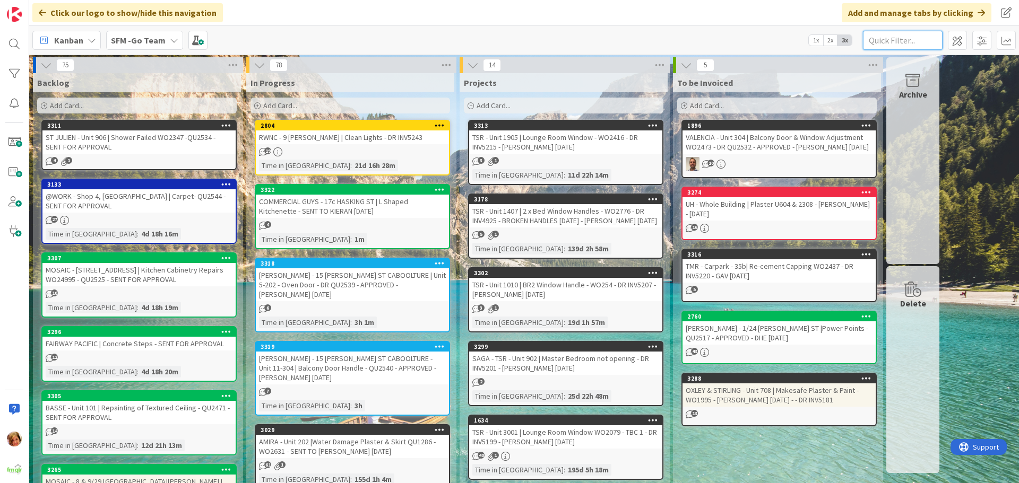
click at [892, 41] on input "text" at bounding box center [903, 40] width 80 height 19
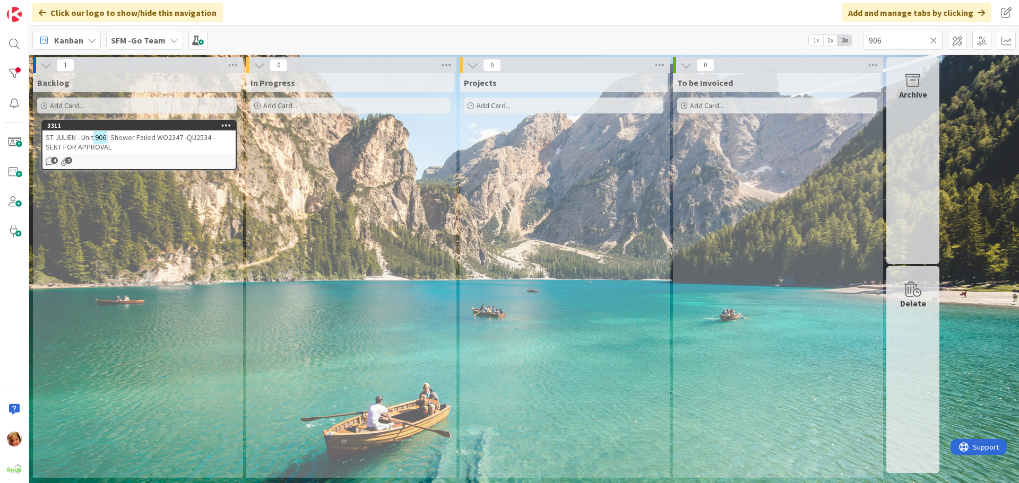
click at [150, 140] on span "| Shower Failed WO2347 -QU2534 - SENT FOR APPROVAL" at bounding box center [130, 142] width 169 height 19
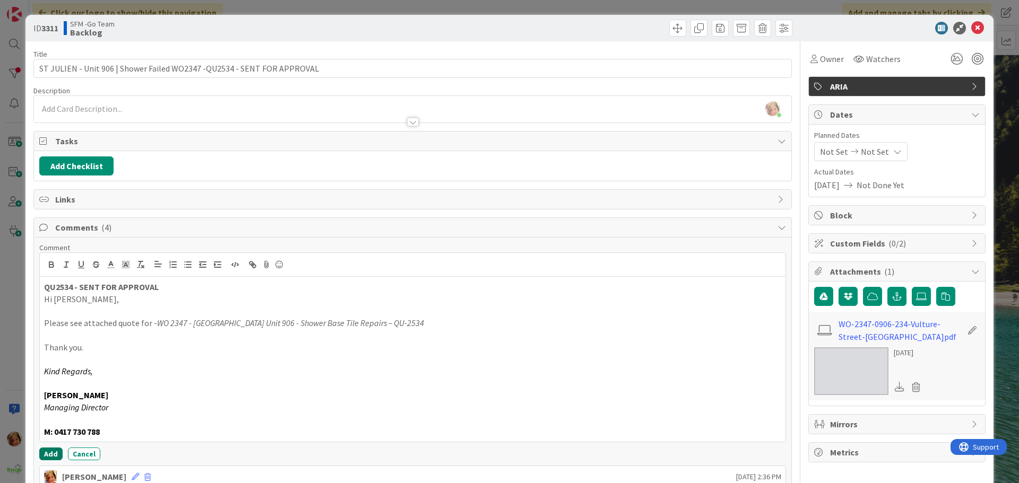
click at [52, 451] on button "Add" at bounding box center [50, 454] width 23 height 13
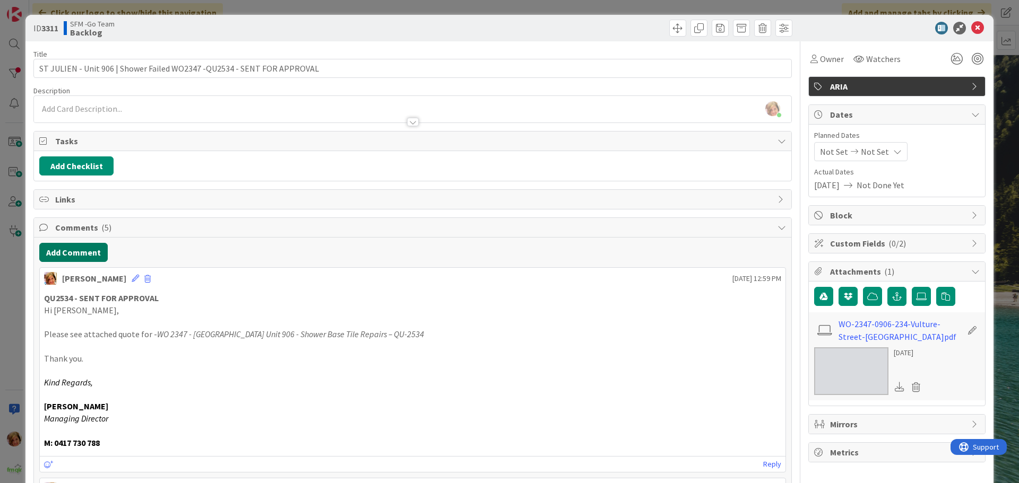
drag, startPoint x: 79, startPoint y: 252, endPoint x: 78, endPoint y: 258, distance: 7.0
click at [78, 258] on button "Add Comment" at bounding box center [73, 252] width 68 height 19
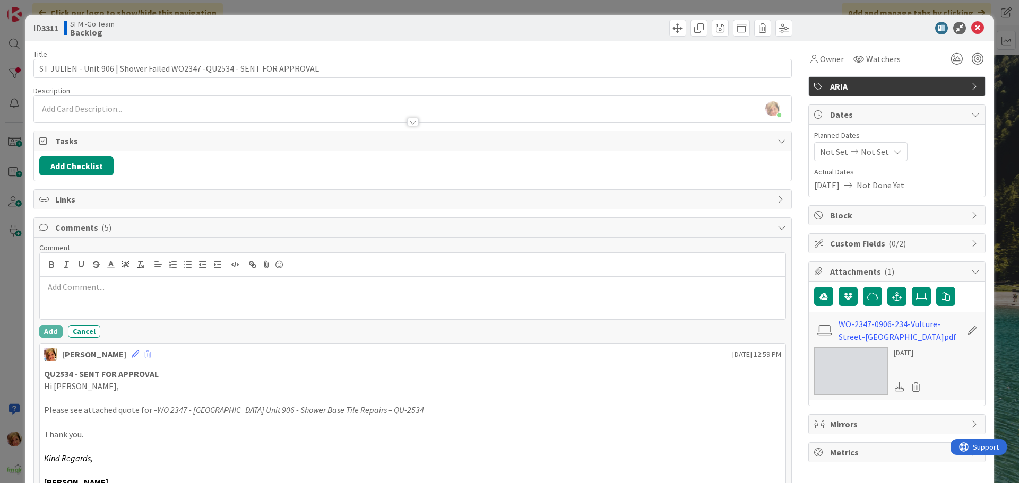
click at [101, 306] on div at bounding box center [413, 298] width 746 height 42
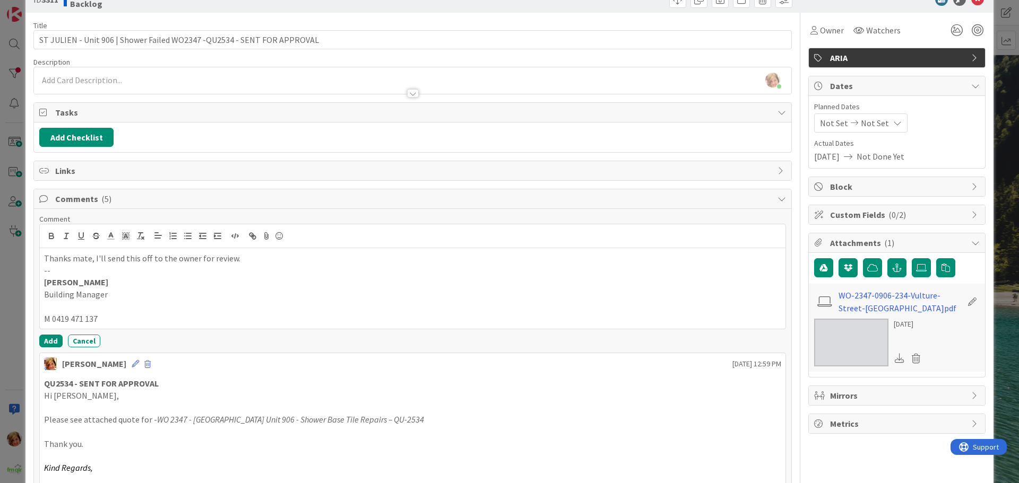
scroll to position [53, 0]
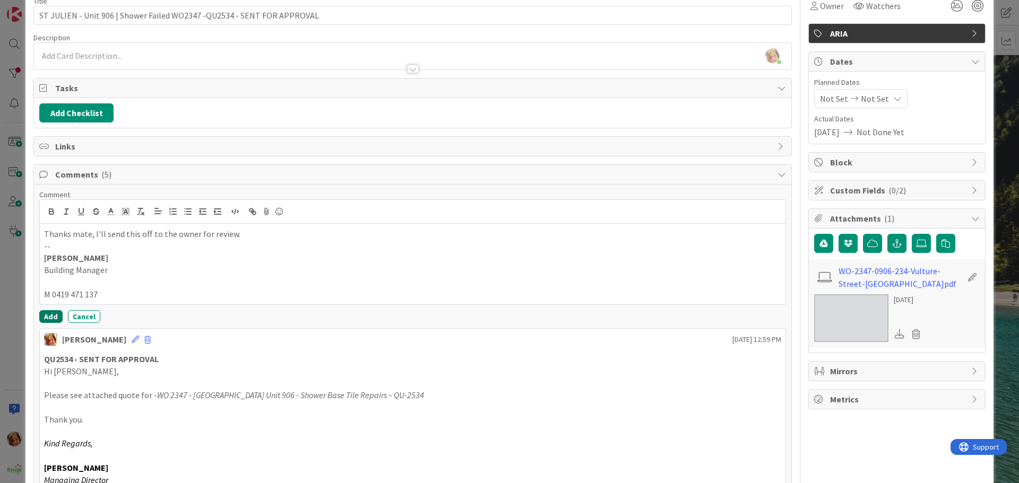
click at [50, 313] on button "Add" at bounding box center [50, 316] width 23 height 13
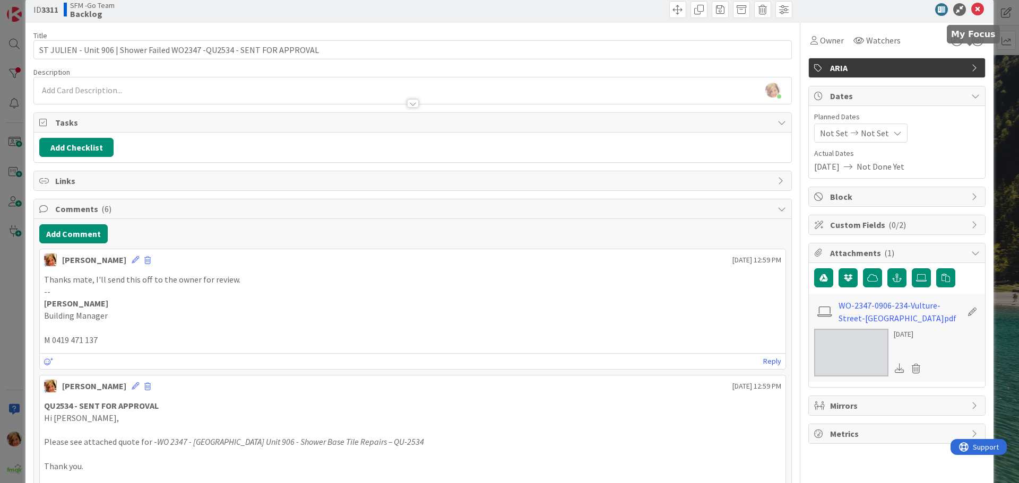
scroll to position [0, 0]
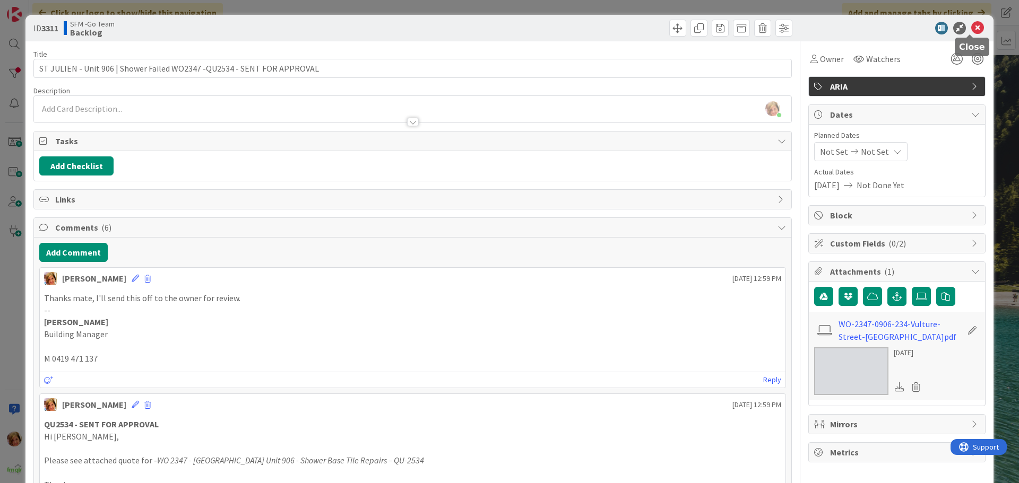
drag, startPoint x: 969, startPoint y: 27, endPoint x: 934, endPoint y: 29, distance: 35.1
click at [971, 27] on icon at bounding box center [977, 28] width 13 height 13
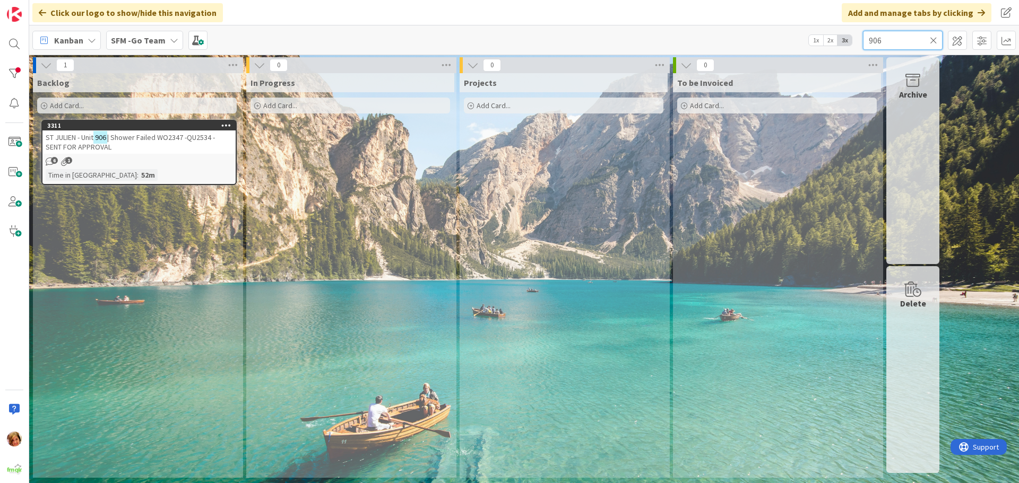
click at [905, 38] on input "906" at bounding box center [903, 40] width 80 height 19
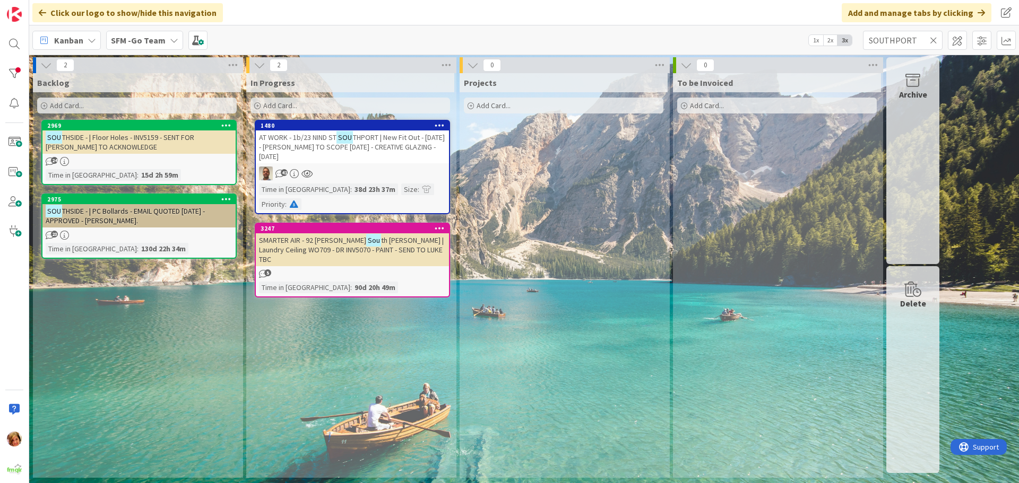
type input "SOUTHPORT"
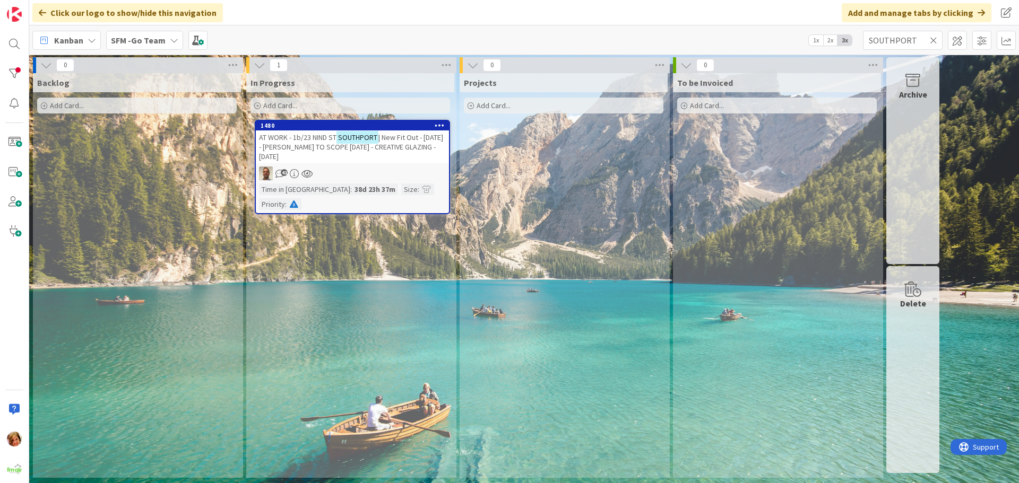
click at [295, 146] on span "| New Fit Out - [DATE] - [PERSON_NAME] TO SCOPE [DATE] - CREATIVE GLAZING - [DA…" at bounding box center [351, 147] width 184 height 29
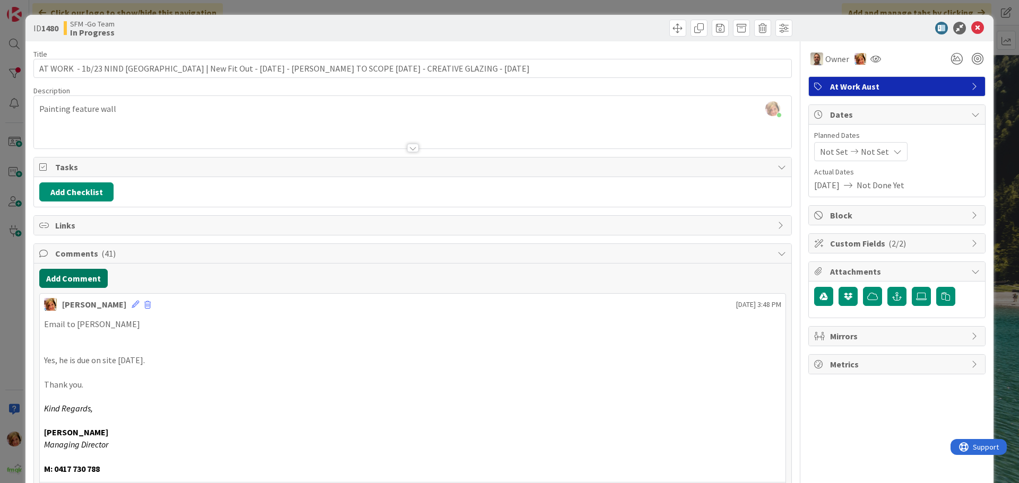
click at [79, 279] on button "Add Comment" at bounding box center [73, 278] width 68 height 19
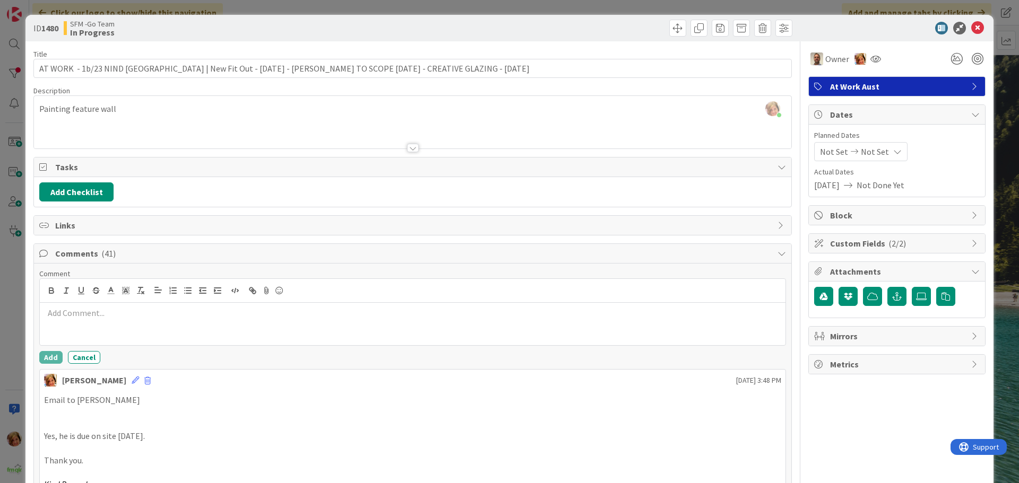
click at [126, 309] on p at bounding box center [412, 313] width 737 height 12
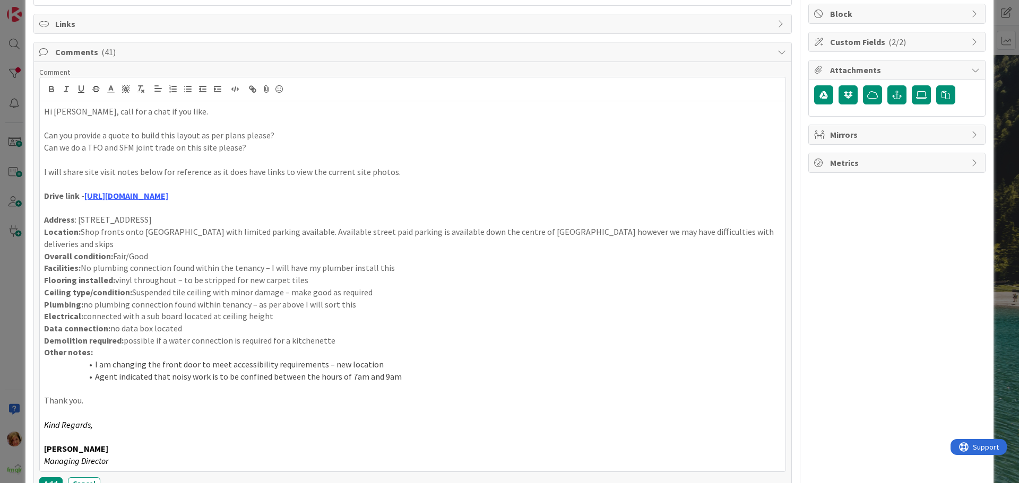
scroll to position [279, 0]
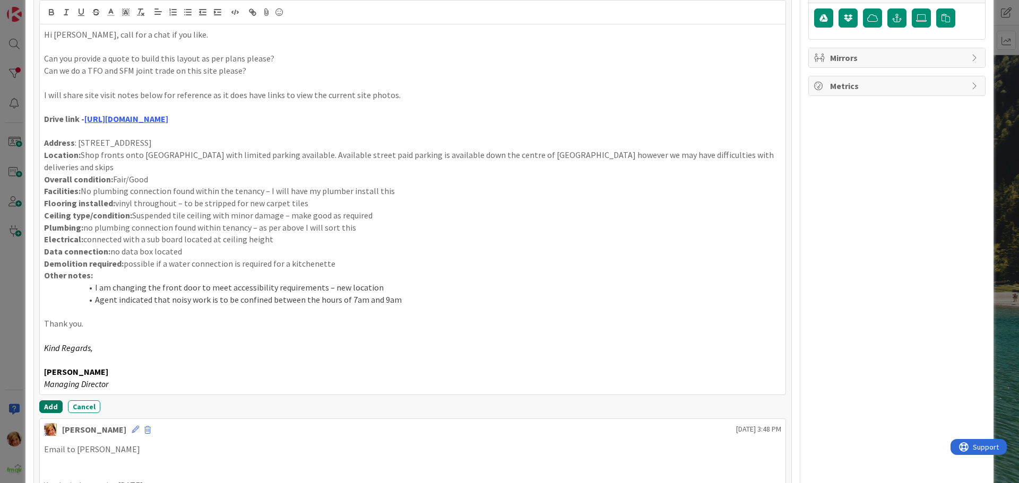
click at [48, 401] on button "Add" at bounding box center [50, 407] width 23 height 13
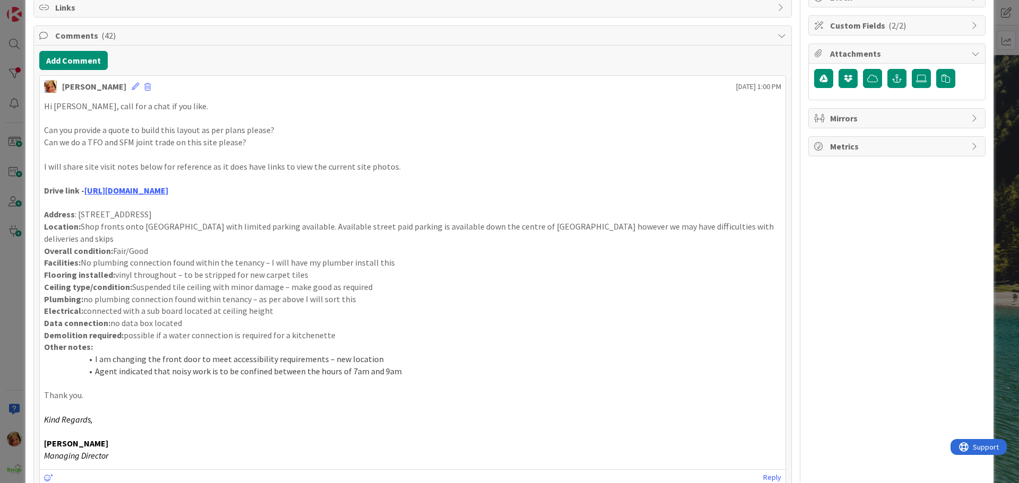
scroll to position [66, 0]
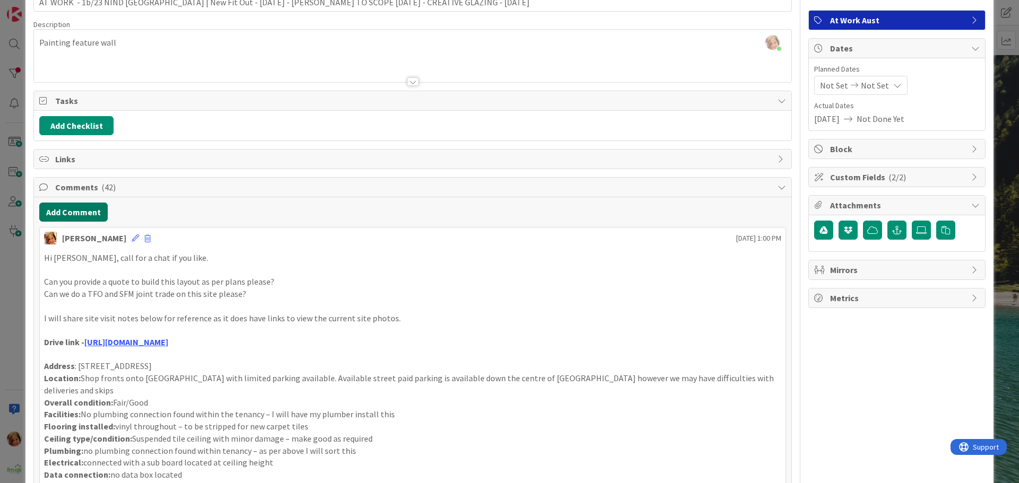
click at [71, 213] on button "Add Comment" at bounding box center [73, 212] width 68 height 19
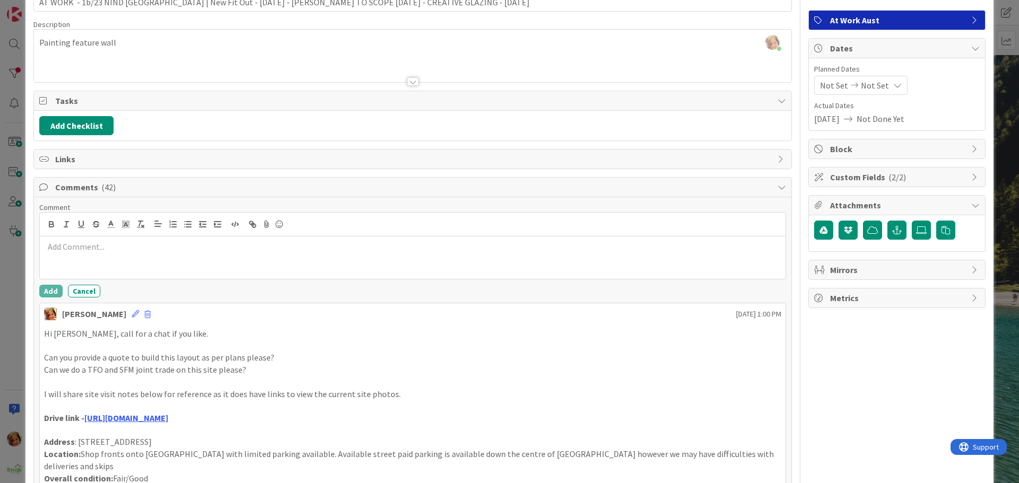
click at [99, 244] on p at bounding box center [412, 247] width 737 height 12
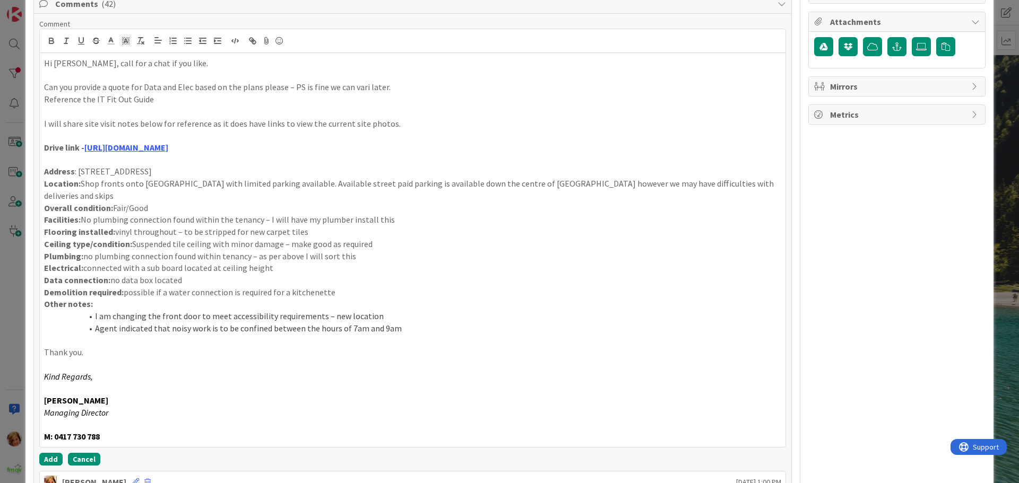
scroll to position [356, 0]
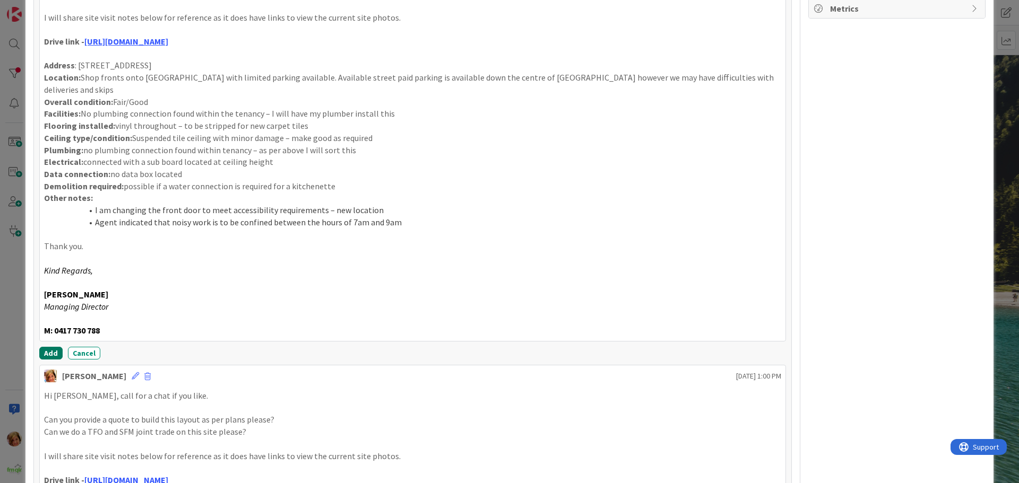
click at [51, 347] on button "Add" at bounding box center [50, 353] width 23 height 13
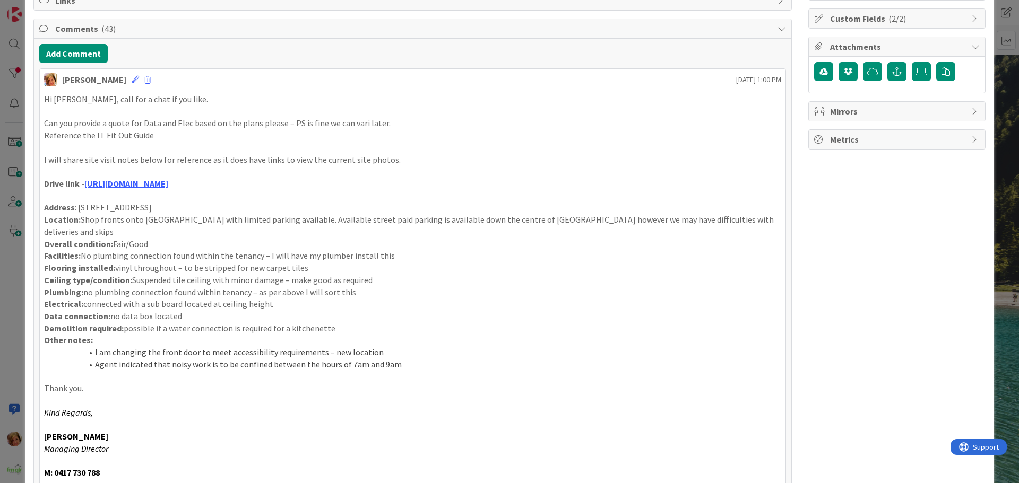
scroll to position [91, 0]
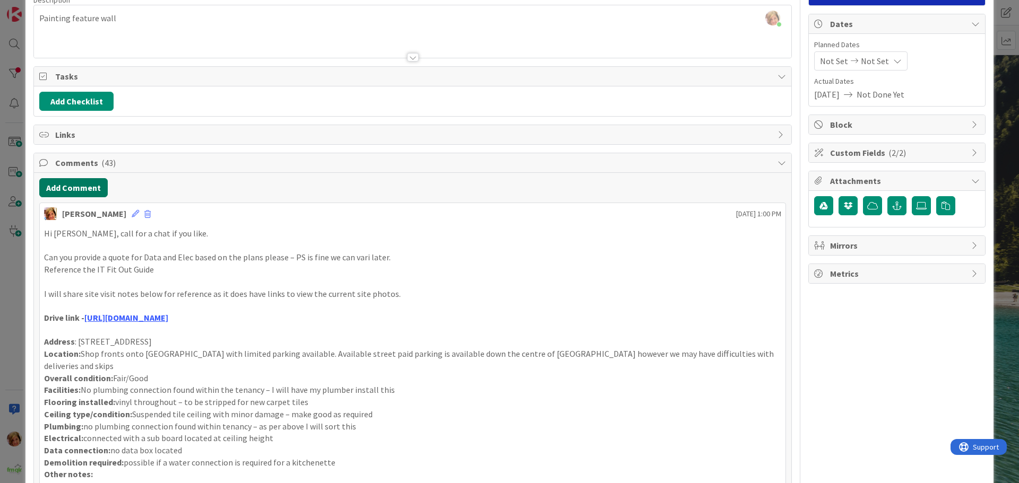
click at [81, 189] on button "Add Comment" at bounding box center [73, 187] width 68 height 19
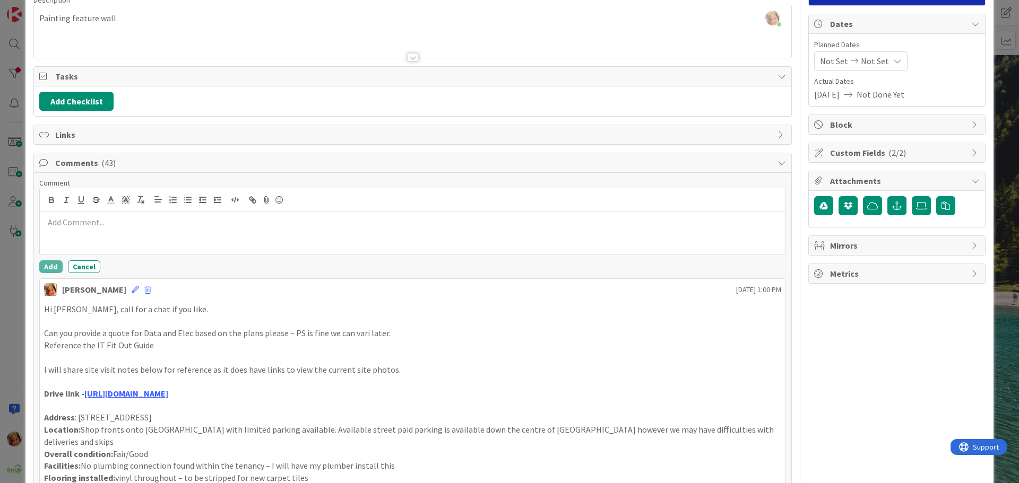
click at [117, 220] on p at bounding box center [412, 223] width 737 height 12
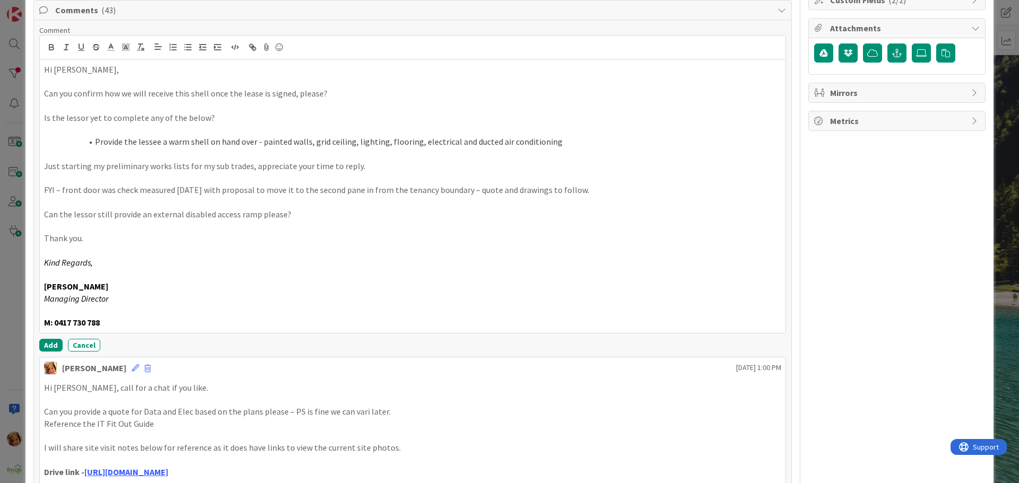
scroll to position [250, 0]
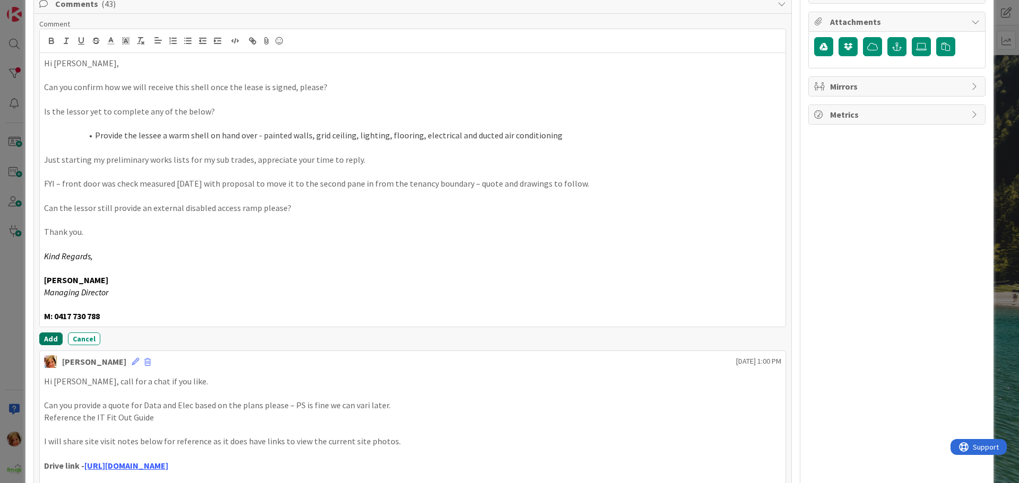
click at [50, 336] on button "Add" at bounding box center [50, 339] width 23 height 13
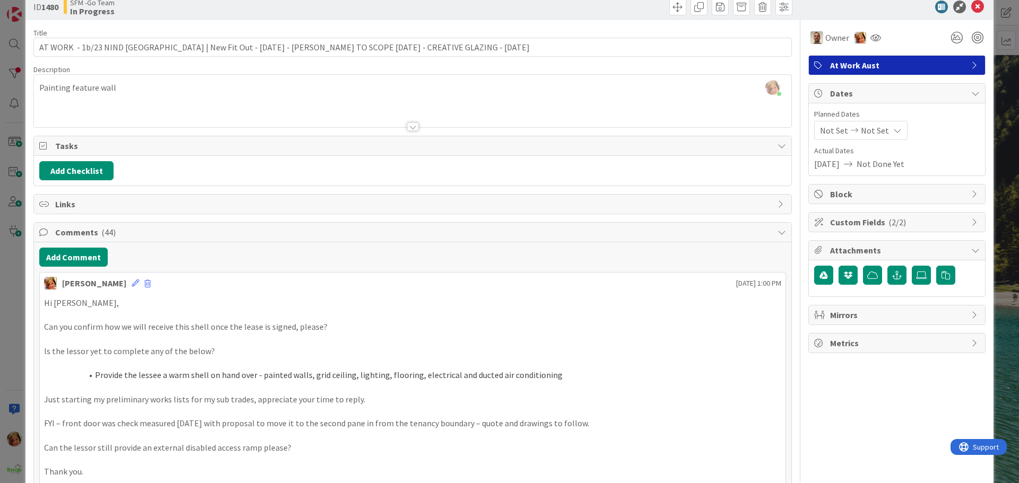
scroll to position [0, 0]
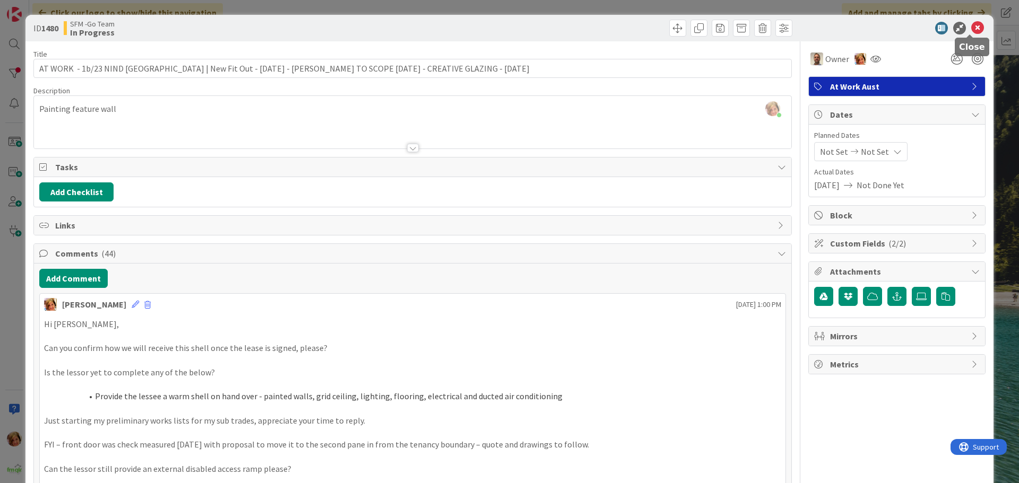
click at [971, 28] on icon at bounding box center [977, 28] width 13 height 13
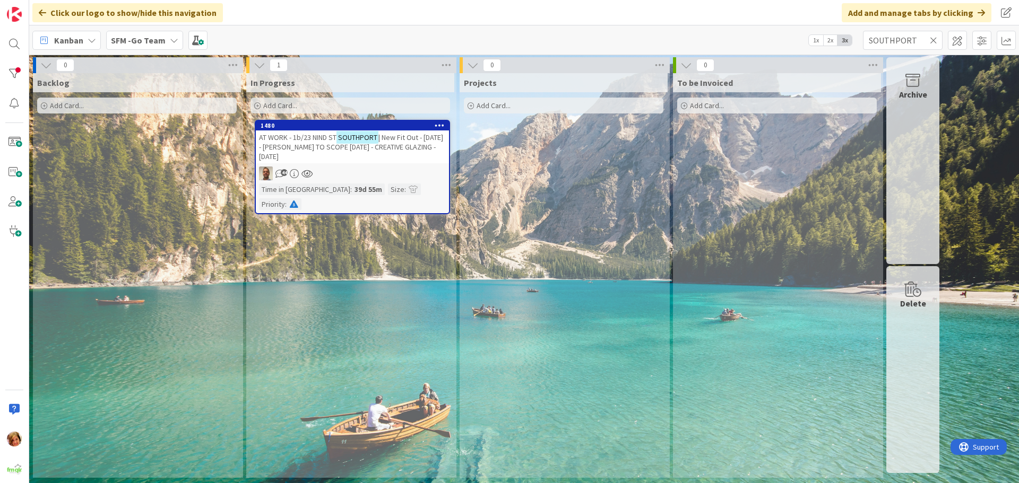
click at [931, 40] on icon at bounding box center [933, 41] width 7 height 10
click at [931, 40] on input "text" at bounding box center [903, 40] width 80 height 19
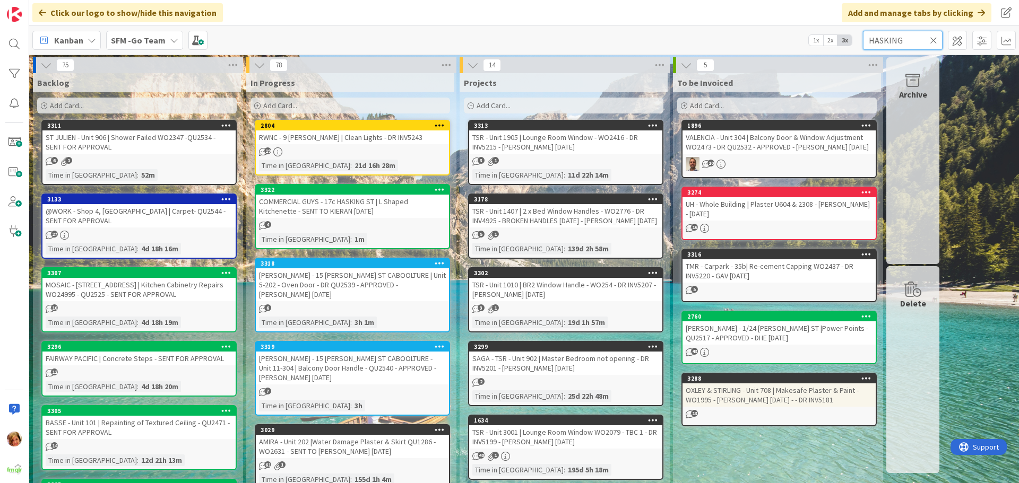
type input "HASKING"
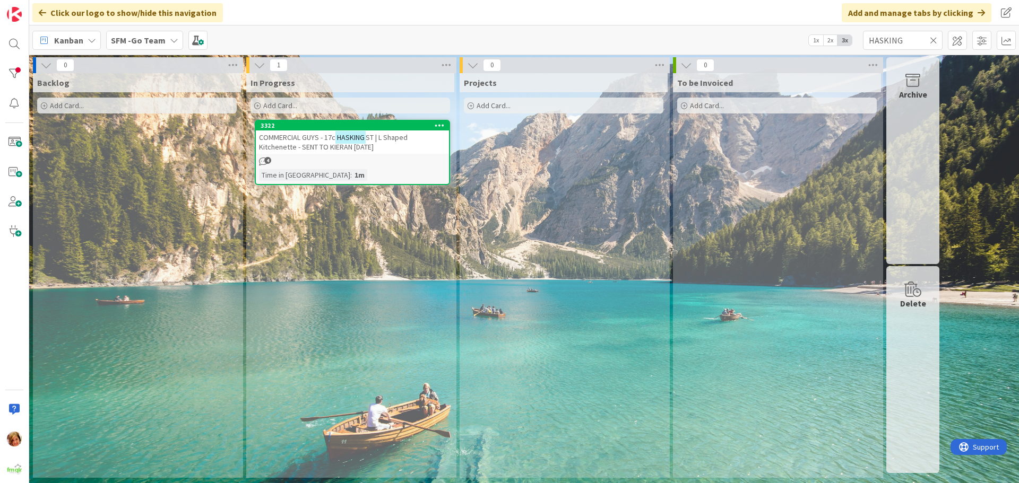
drag, startPoint x: 931, startPoint y: 41, endPoint x: 907, endPoint y: 42, distance: 23.9
drag, startPoint x: 907, startPoint y: 42, endPoint x: 312, endPoint y: 141, distance: 603.6
click at [312, 141] on span "COMMERCIAL GUYS - 17c" at bounding box center [297, 138] width 76 height 10
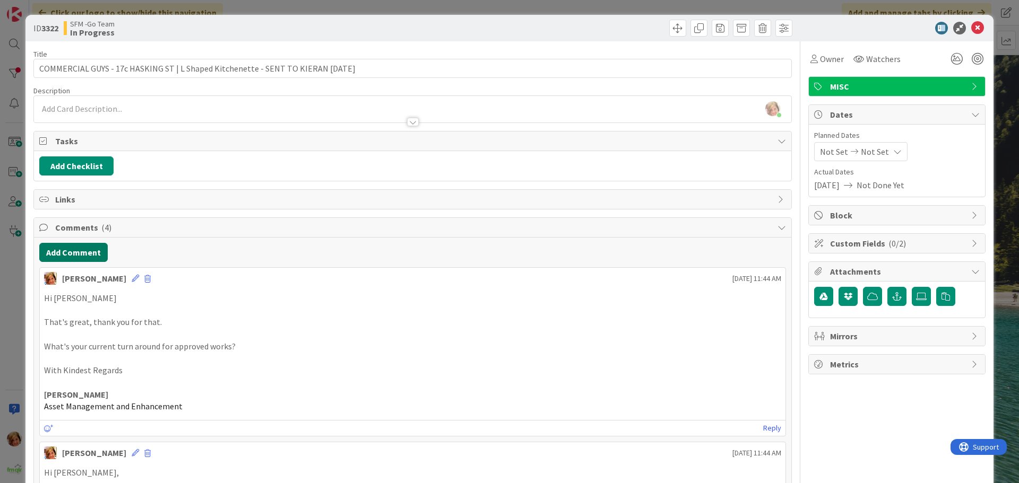
click at [76, 253] on button "Add Comment" at bounding box center [73, 252] width 68 height 19
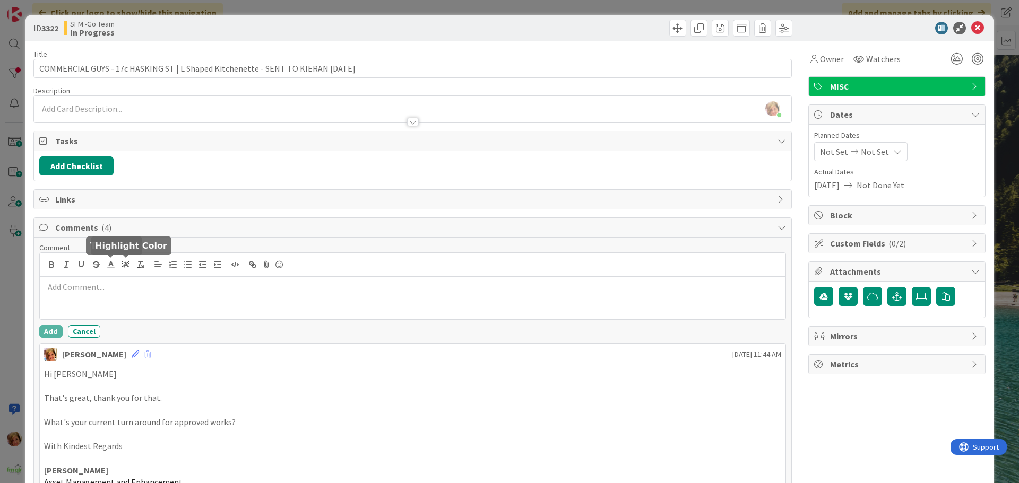
click at [128, 264] on icon at bounding box center [126, 265] width 10 height 10
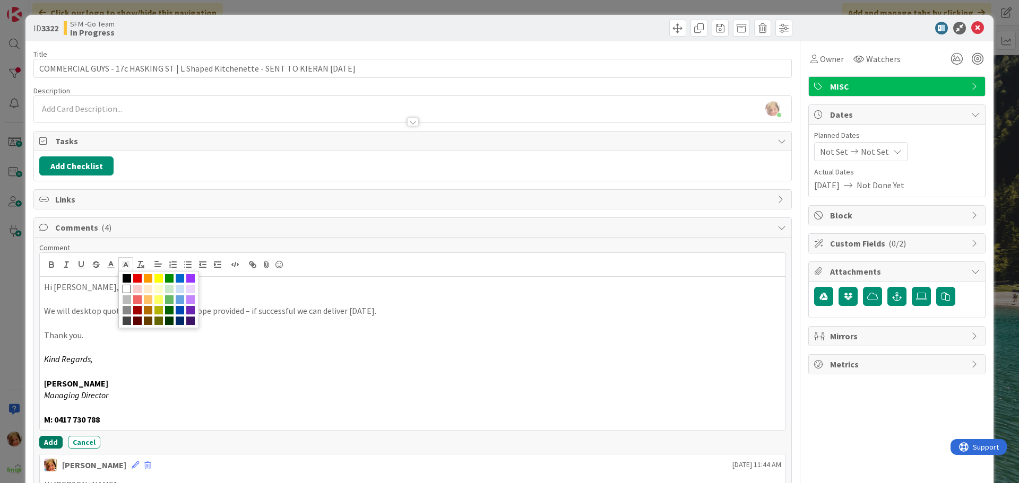
click at [53, 440] on button "Add" at bounding box center [50, 442] width 23 height 13
